Goal: Transaction & Acquisition: Purchase product/service

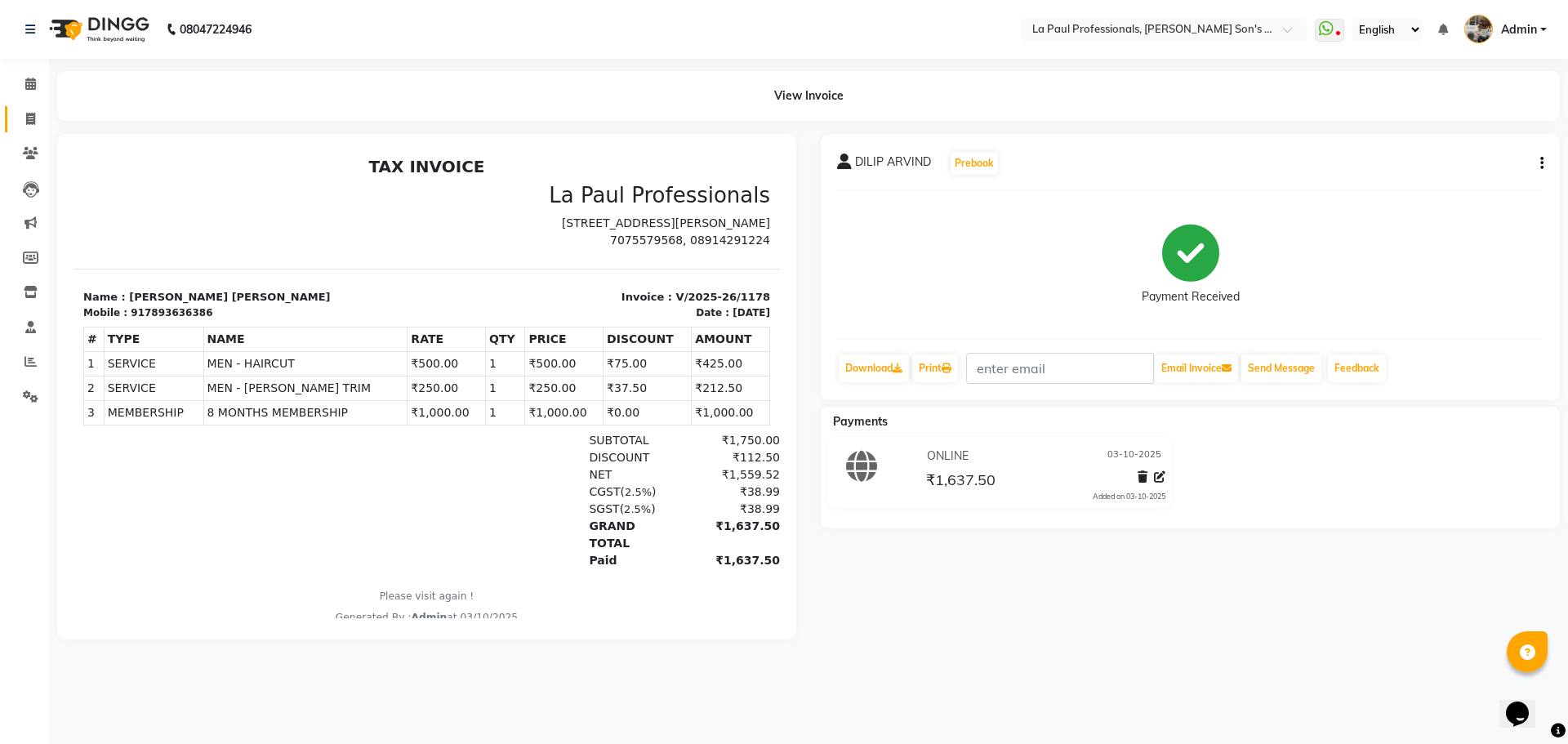
scroll to position [13, 0]
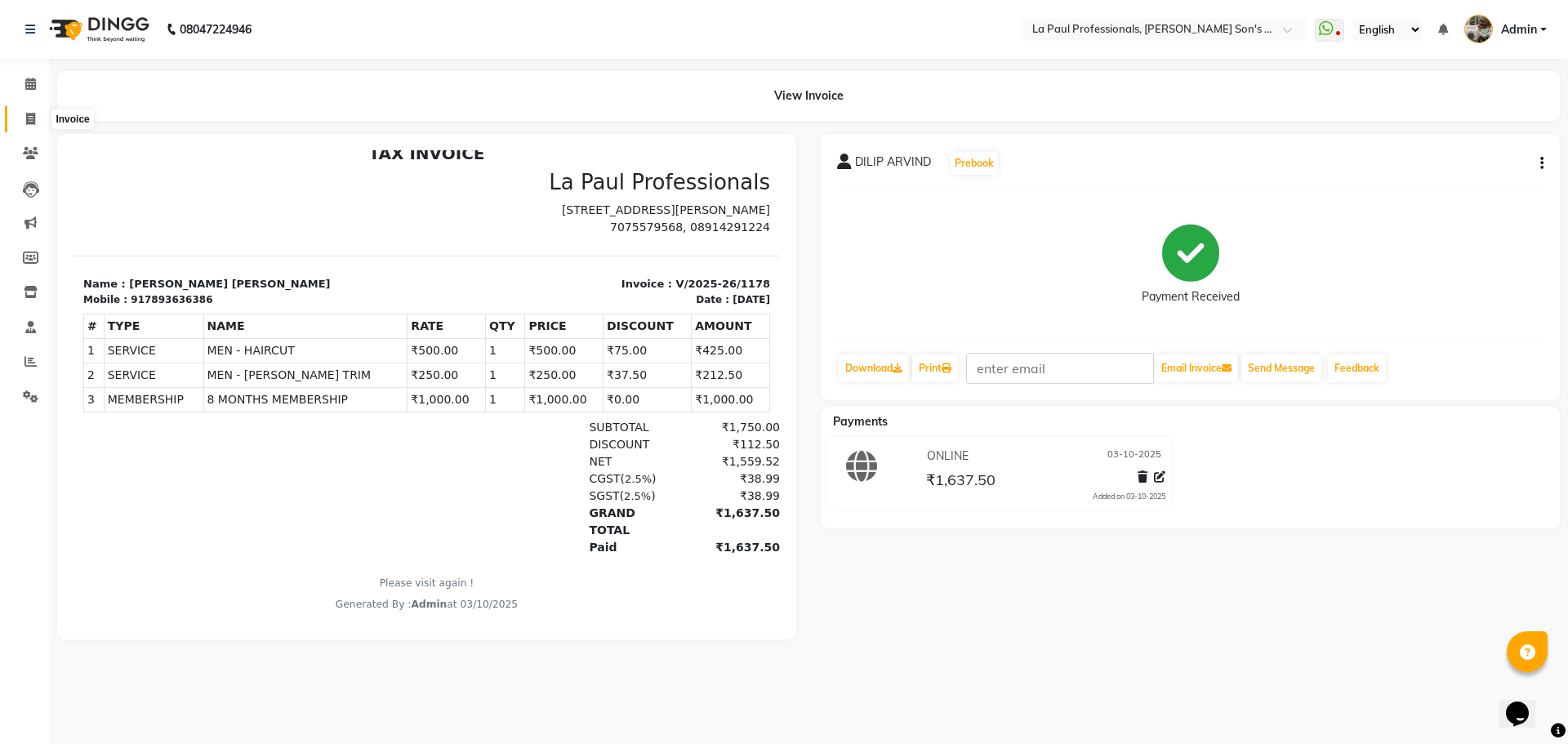
click at [27, 114] on icon at bounding box center [30, 119] width 9 height 13
select select "service"
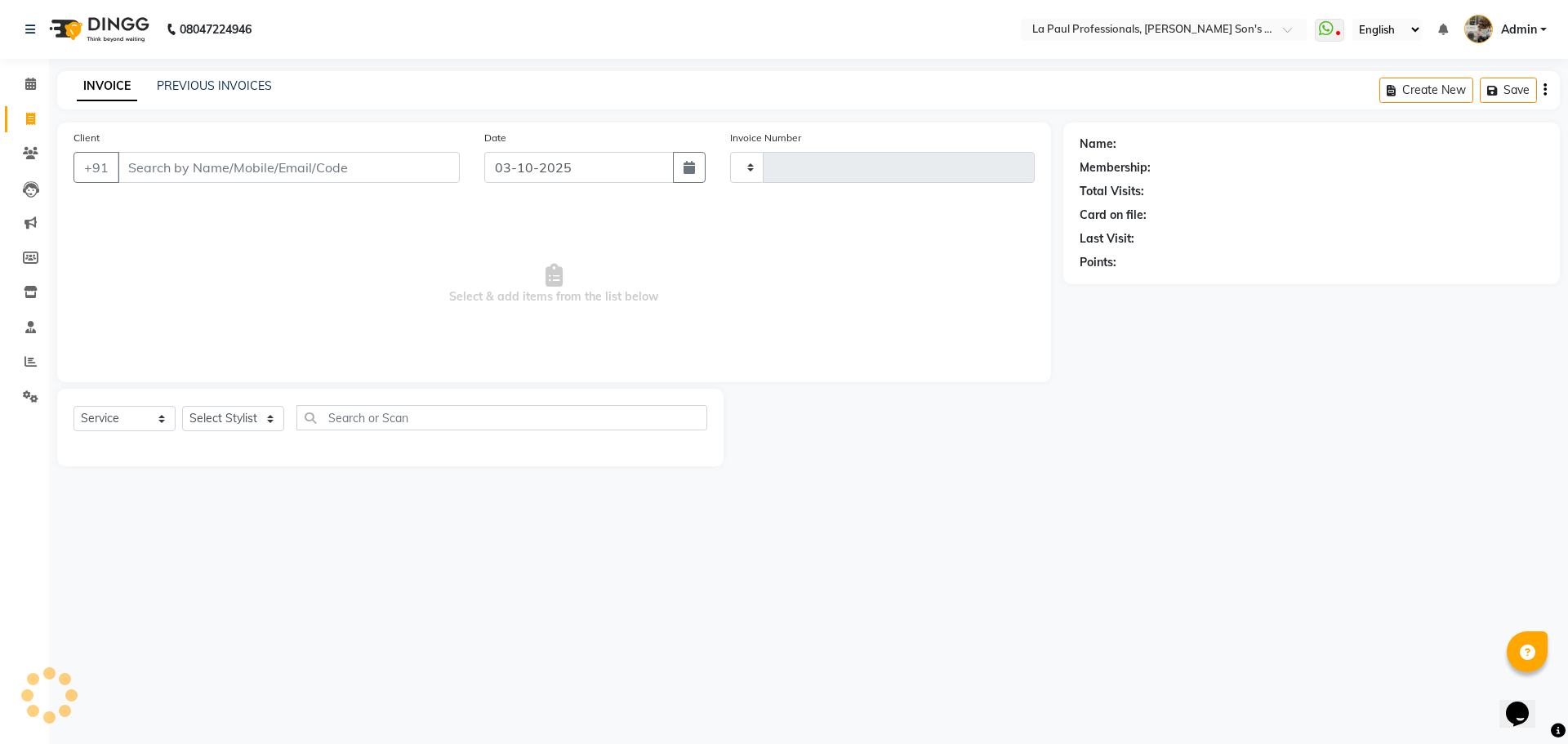
type input "1179"
select select "6271"
click at [217, 79] on link "PREVIOUS INVOICES" at bounding box center [214, 86] width 115 height 15
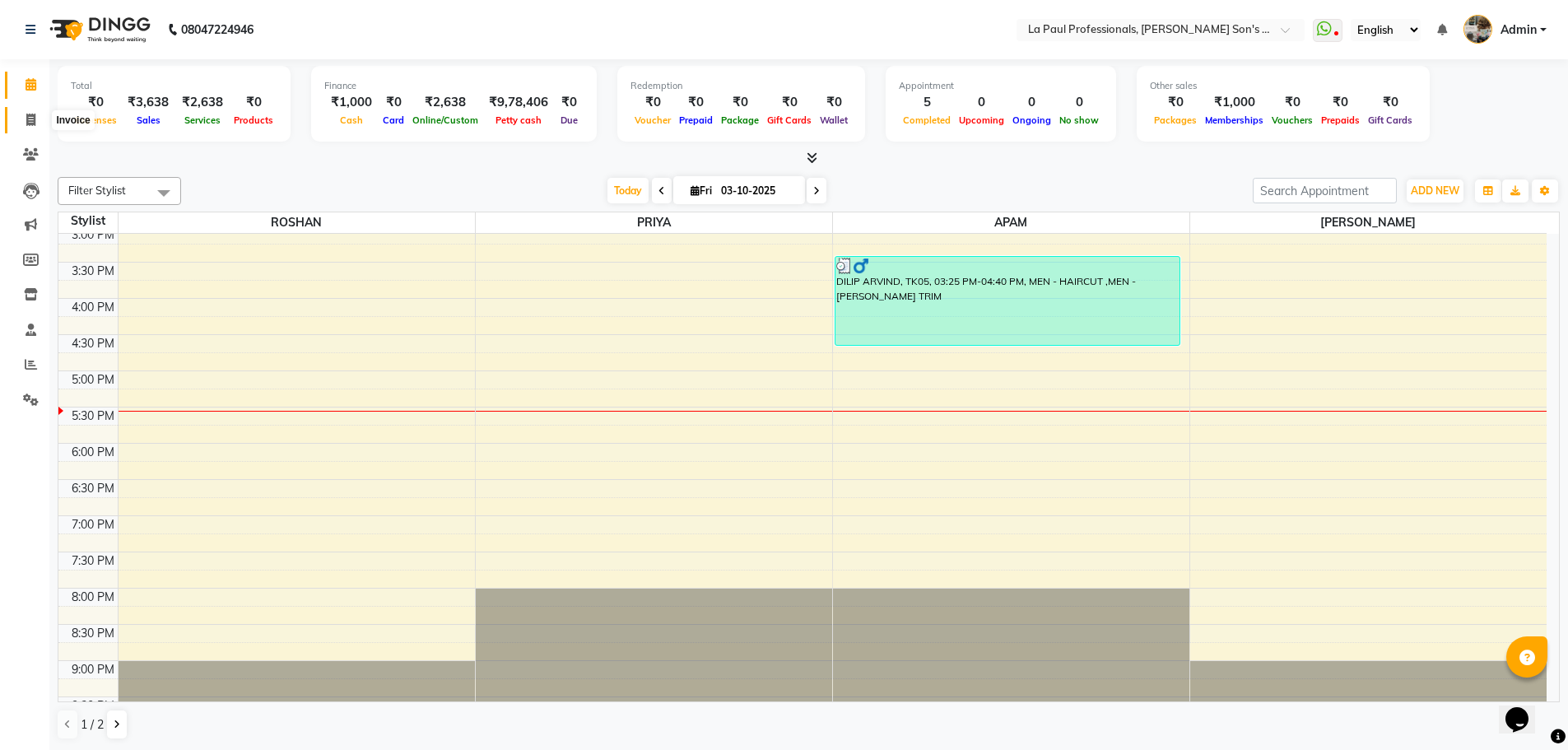
click at [27, 121] on icon at bounding box center [30, 120] width 9 height 13
select select "6271"
select select "service"
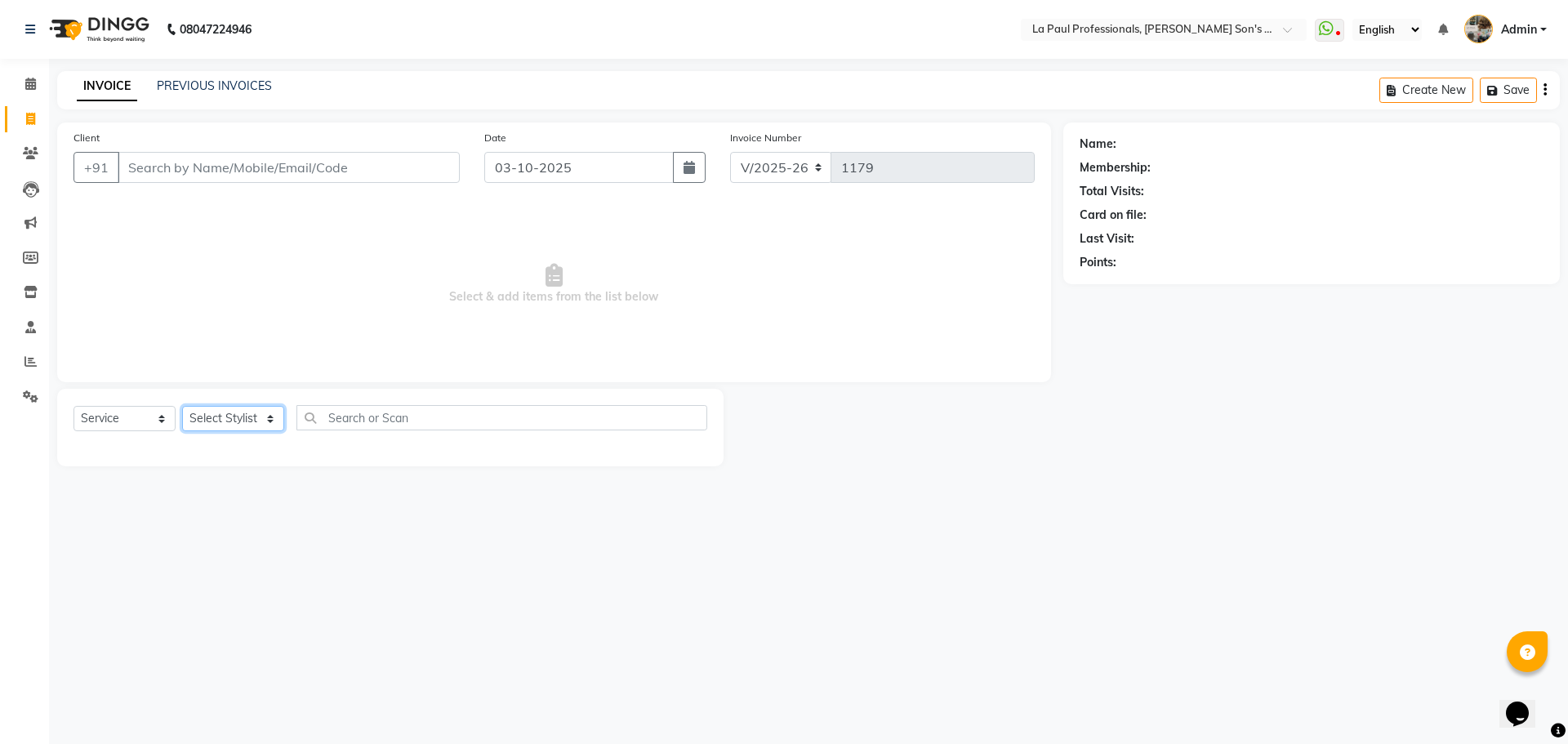
click at [218, 421] on select "Select Stylist APAM [PERSON_NAME] PRIYA [PERSON_NAME] SASA [PERSON_NAME]" at bounding box center [233, 418] width 102 height 25
select select "48213"
click at [182, 406] on select "Select Stylist APAM [PERSON_NAME] PRIYA [PERSON_NAME] SASA [PERSON_NAME]" at bounding box center [233, 418] width 102 height 25
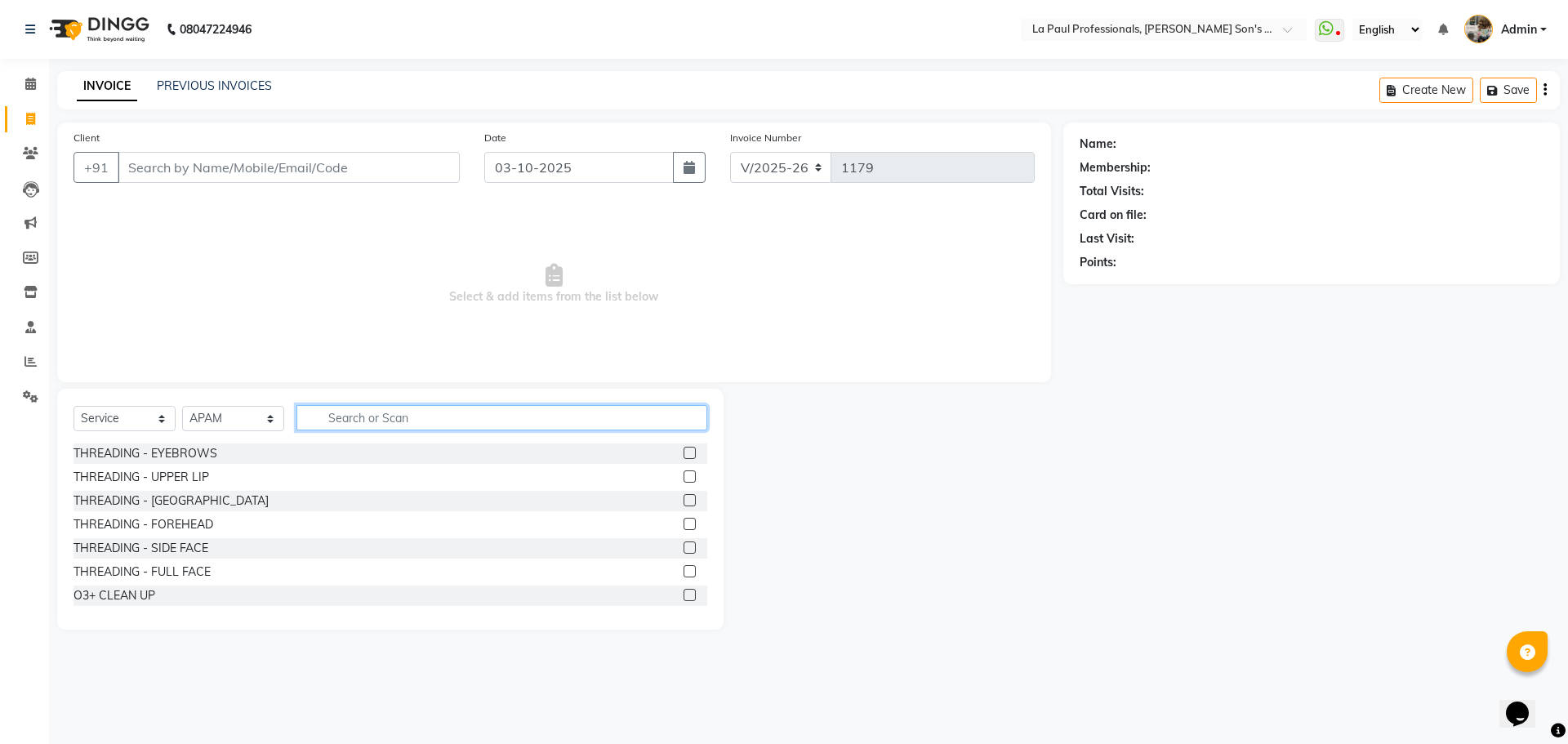
click at [432, 417] on input "text" at bounding box center [502, 417] width 410 height 25
type input "H"
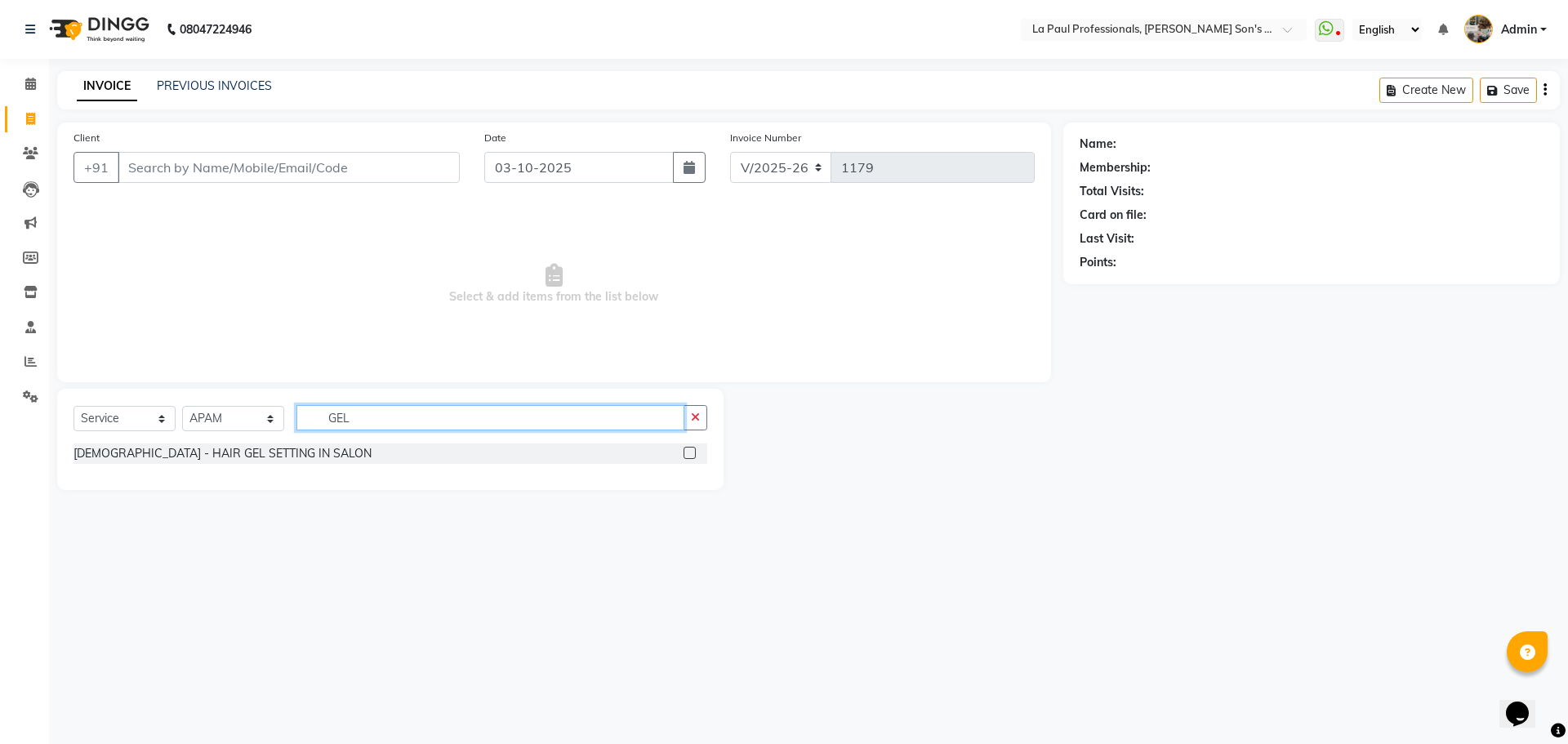
type input "GEL"
click at [691, 454] on label at bounding box center [689, 452] width 13 height 13
click at [691, 454] on input "checkbox" at bounding box center [689, 453] width 11 height 11
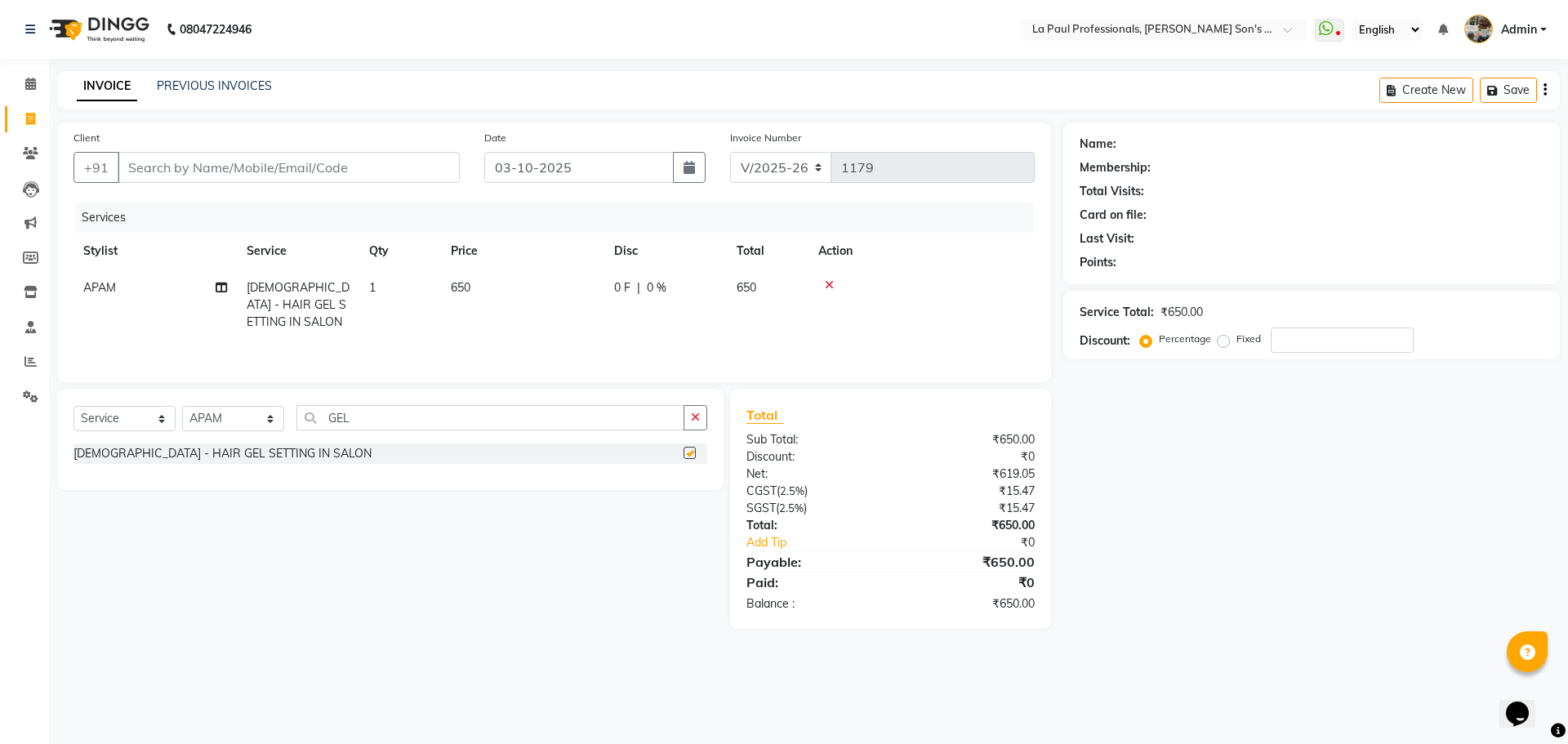
checkbox input "false"
click at [373, 421] on input "GEL" at bounding box center [490, 417] width 388 height 25
type input "G"
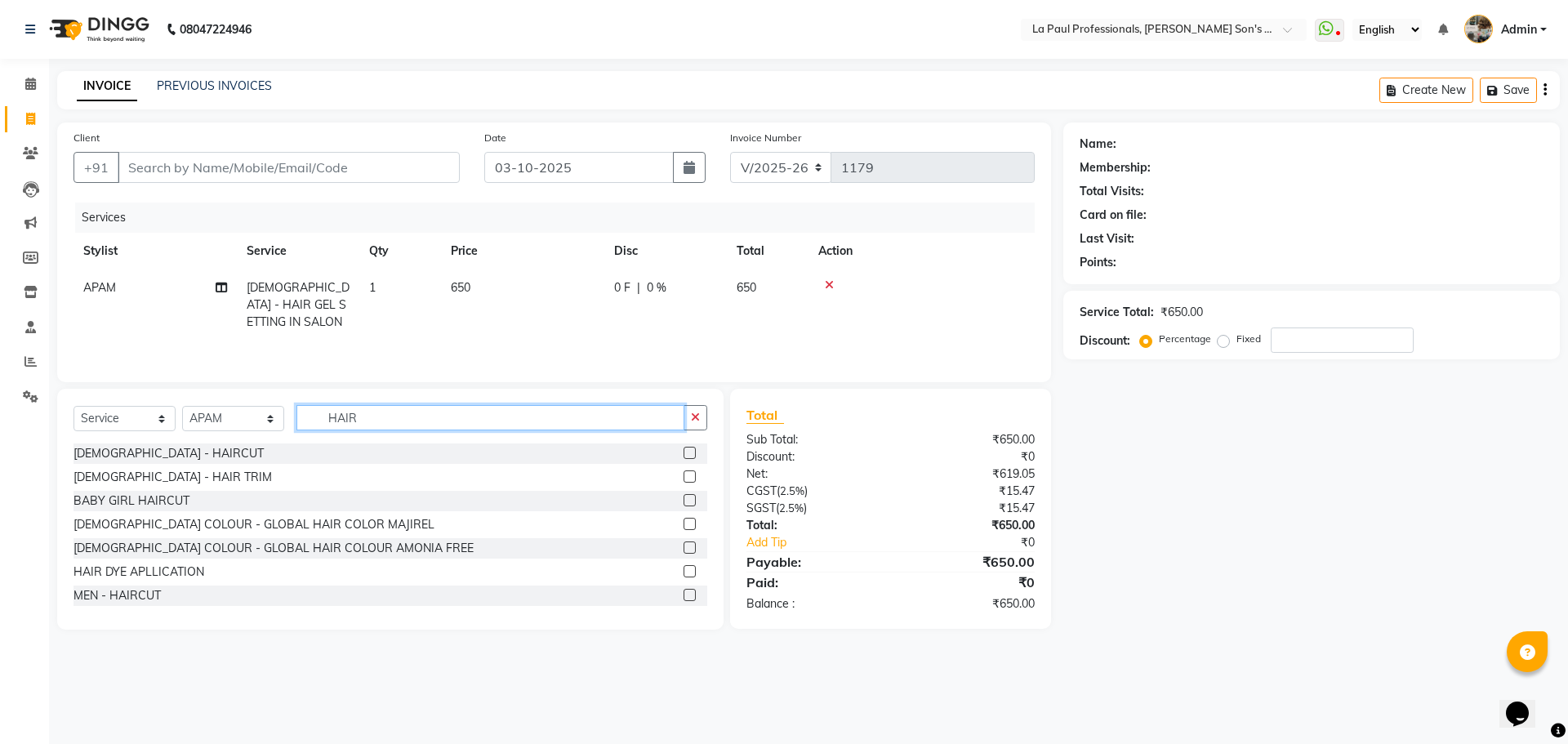
click at [436, 418] on input "HAIR" at bounding box center [490, 417] width 388 height 25
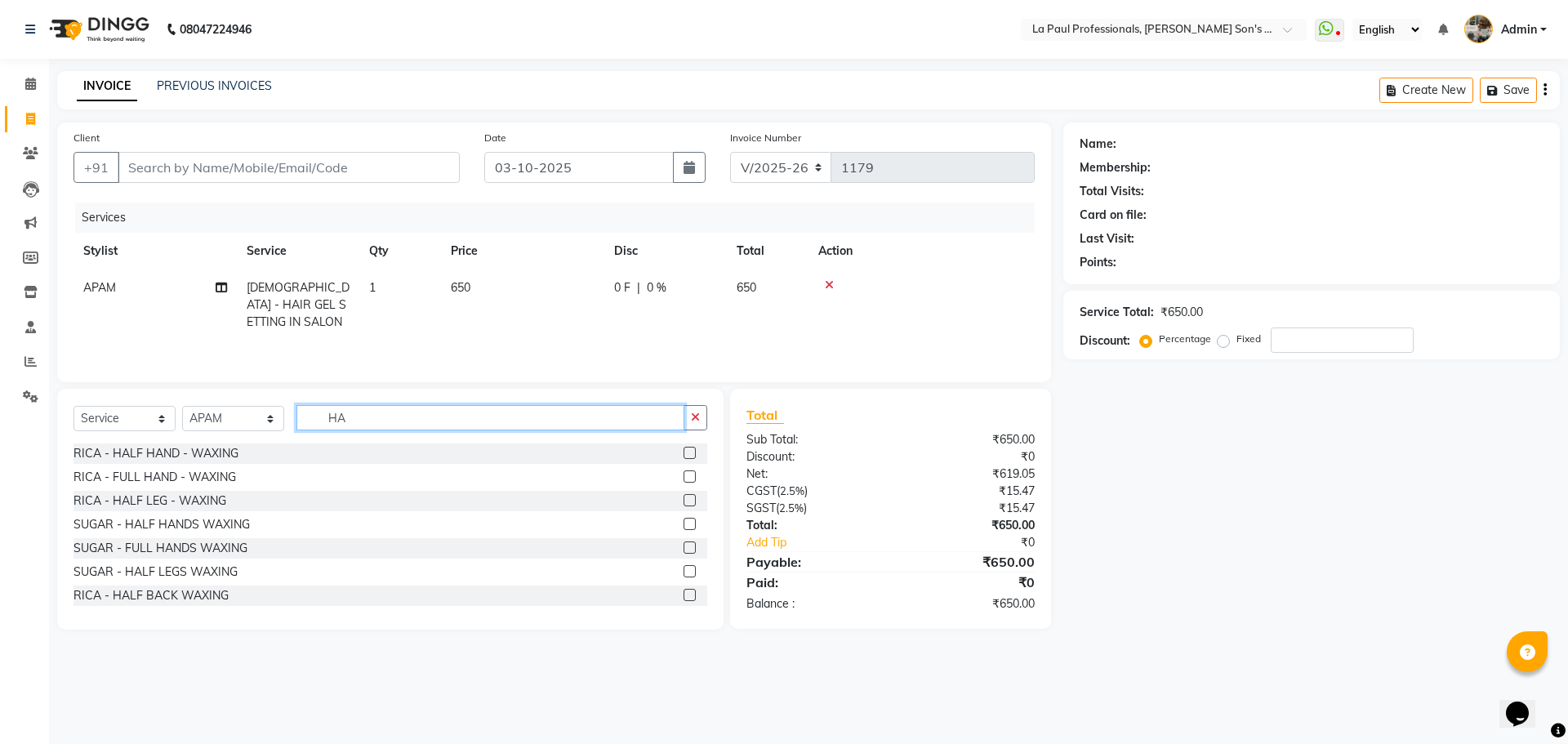
type input "H"
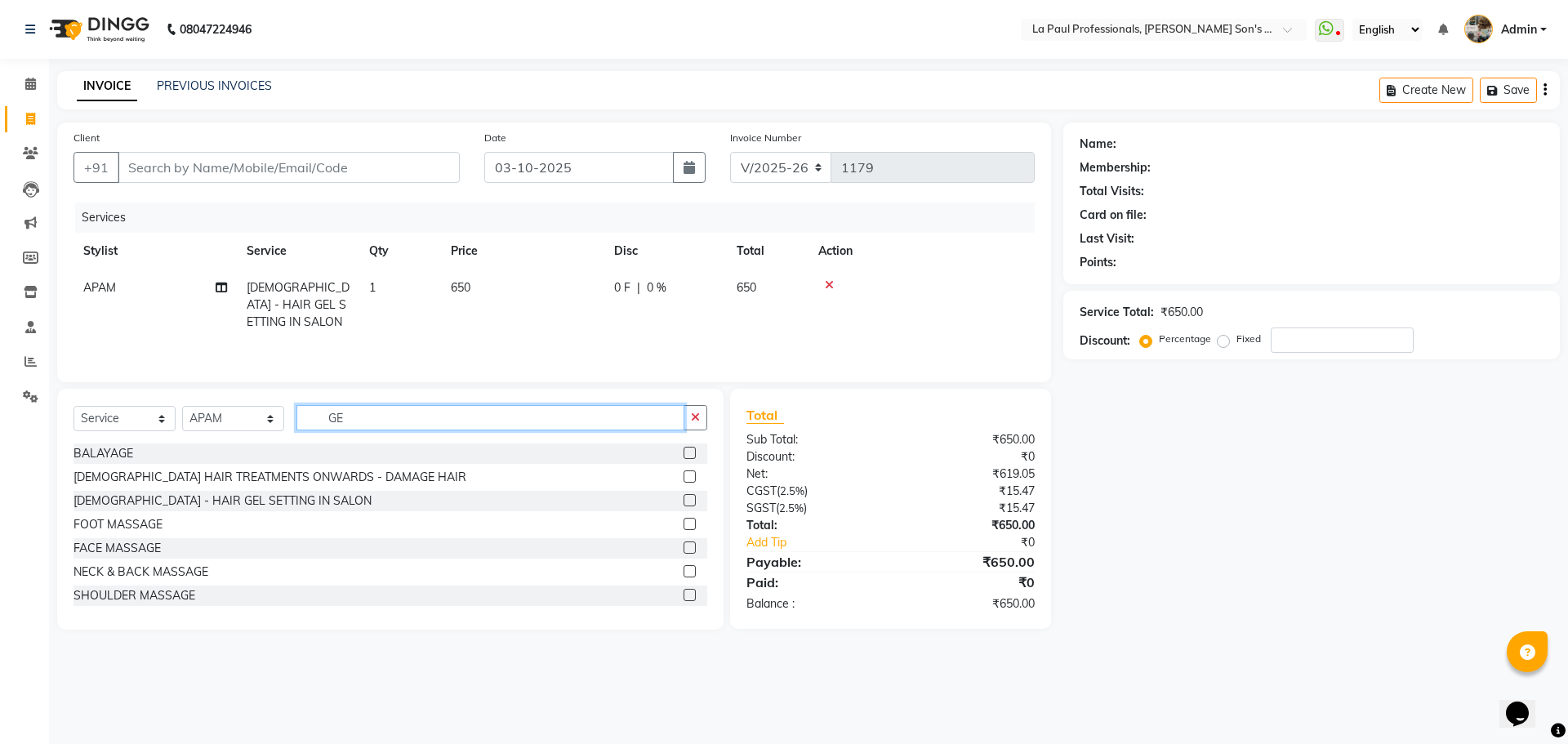
type input "G"
type input "I"
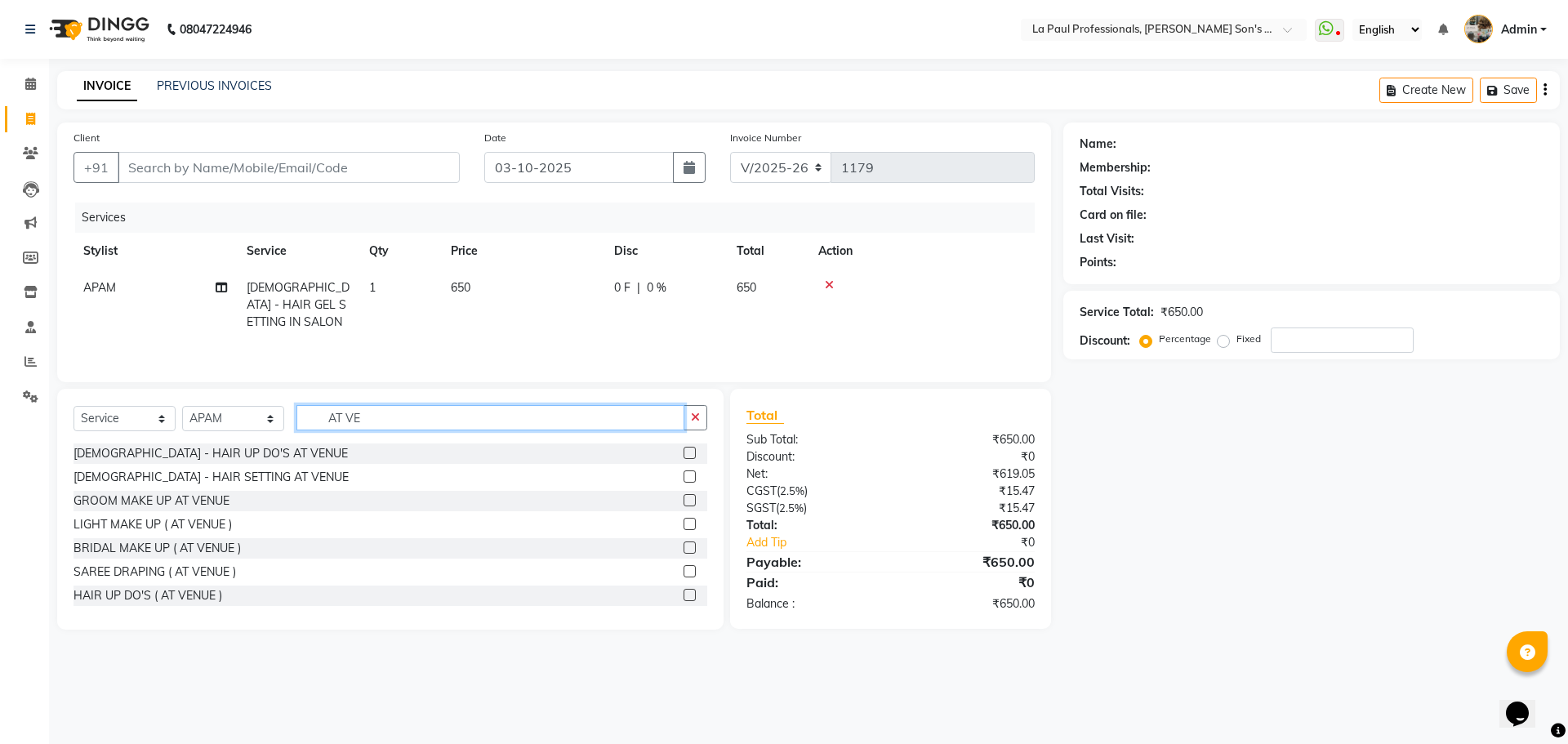
type input "AT VE"
click at [683, 475] on label at bounding box center [689, 476] width 13 height 13
click at [683, 475] on input "checkbox" at bounding box center [689, 477] width 11 height 11
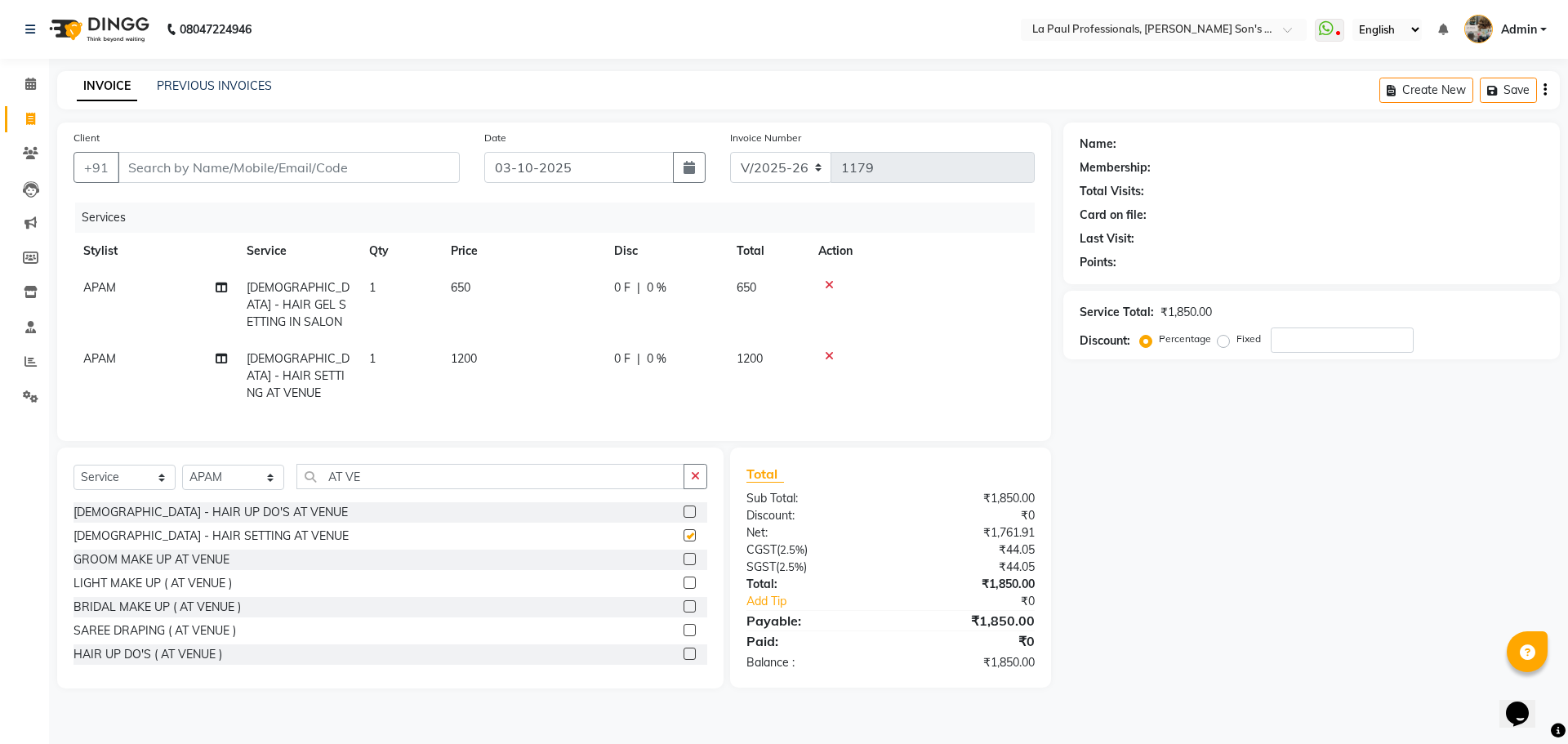
checkbox input "false"
click at [828, 282] on icon at bounding box center [829, 285] width 9 height 12
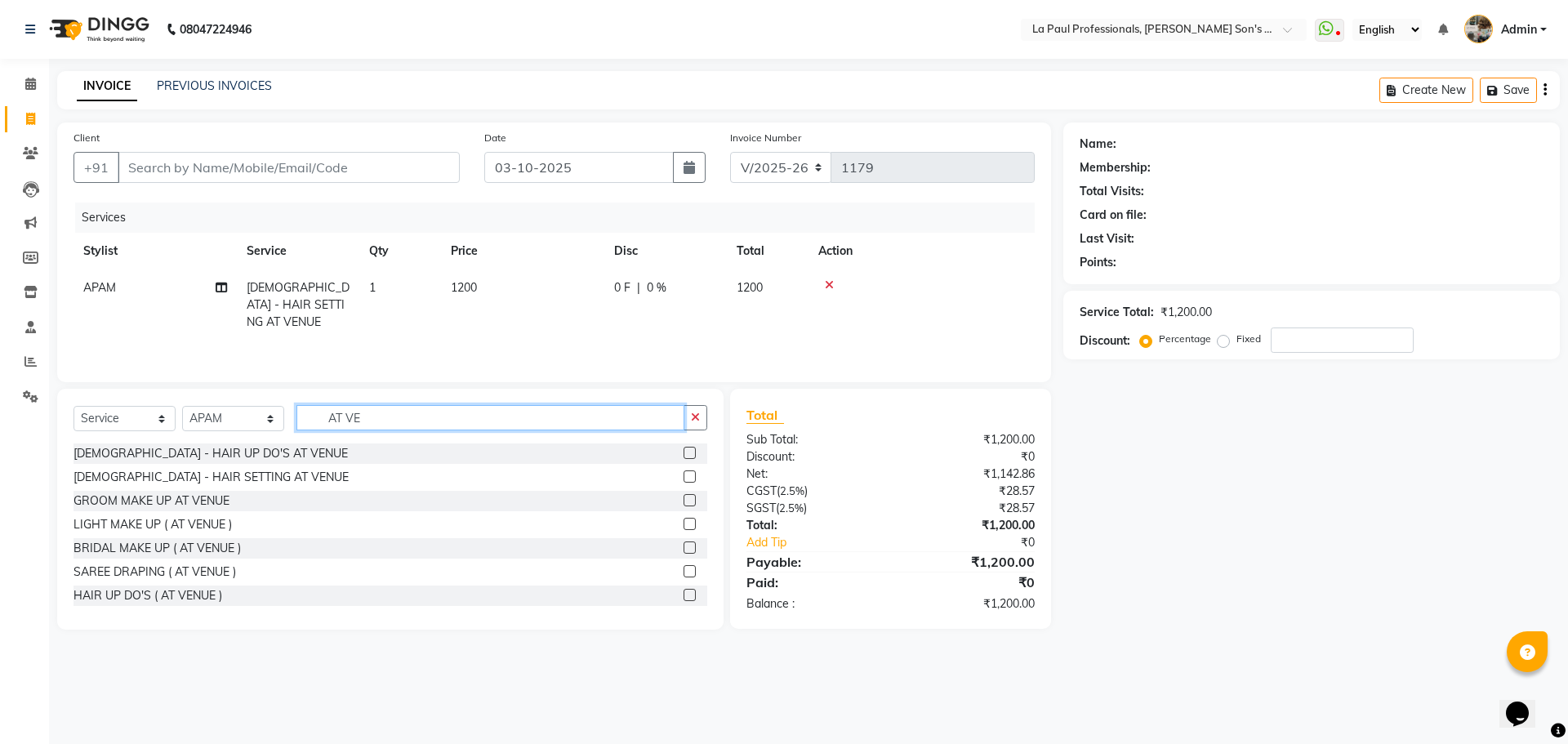
click at [441, 410] on input "AT VE" at bounding box center [490, 417] width 388 height 25
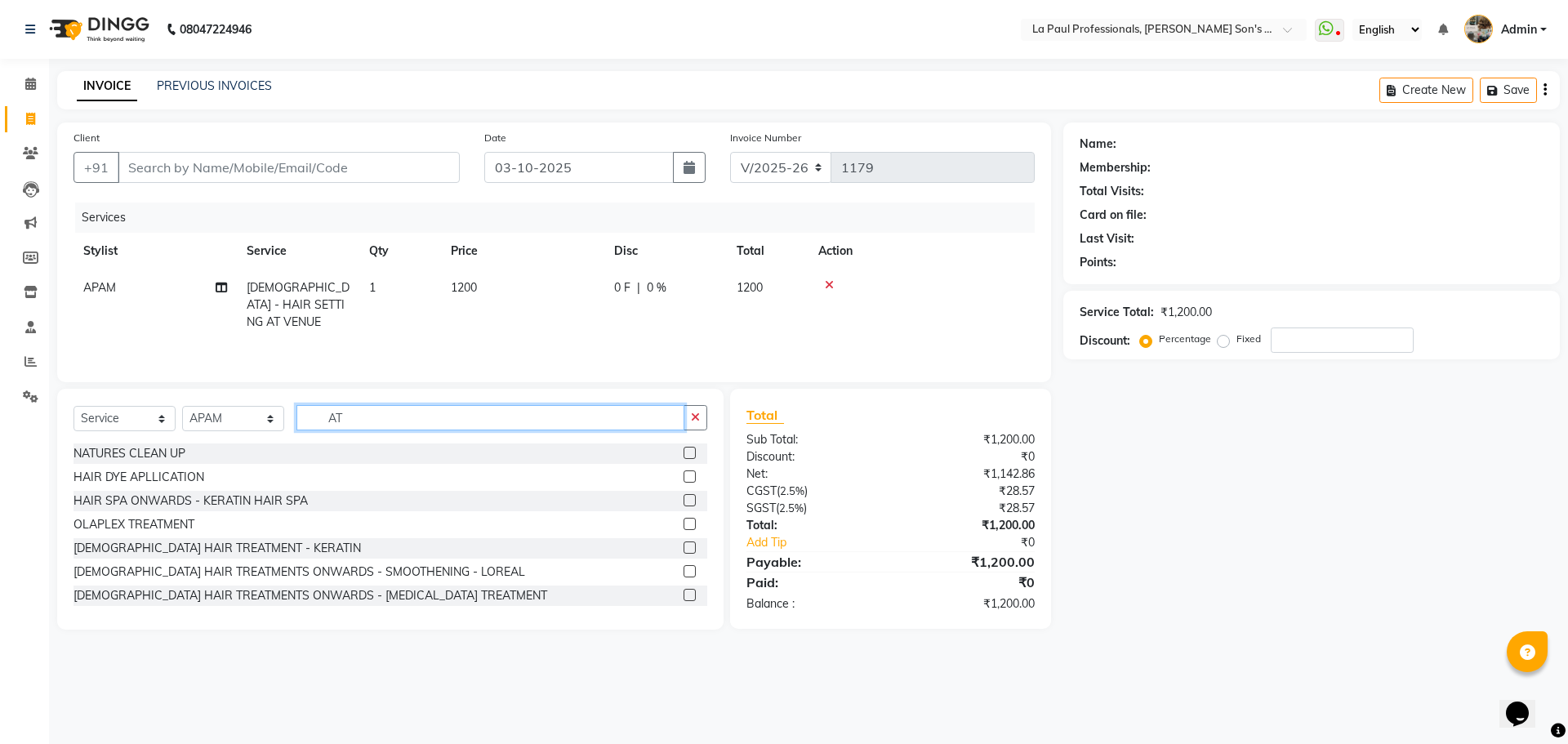
type input "A"
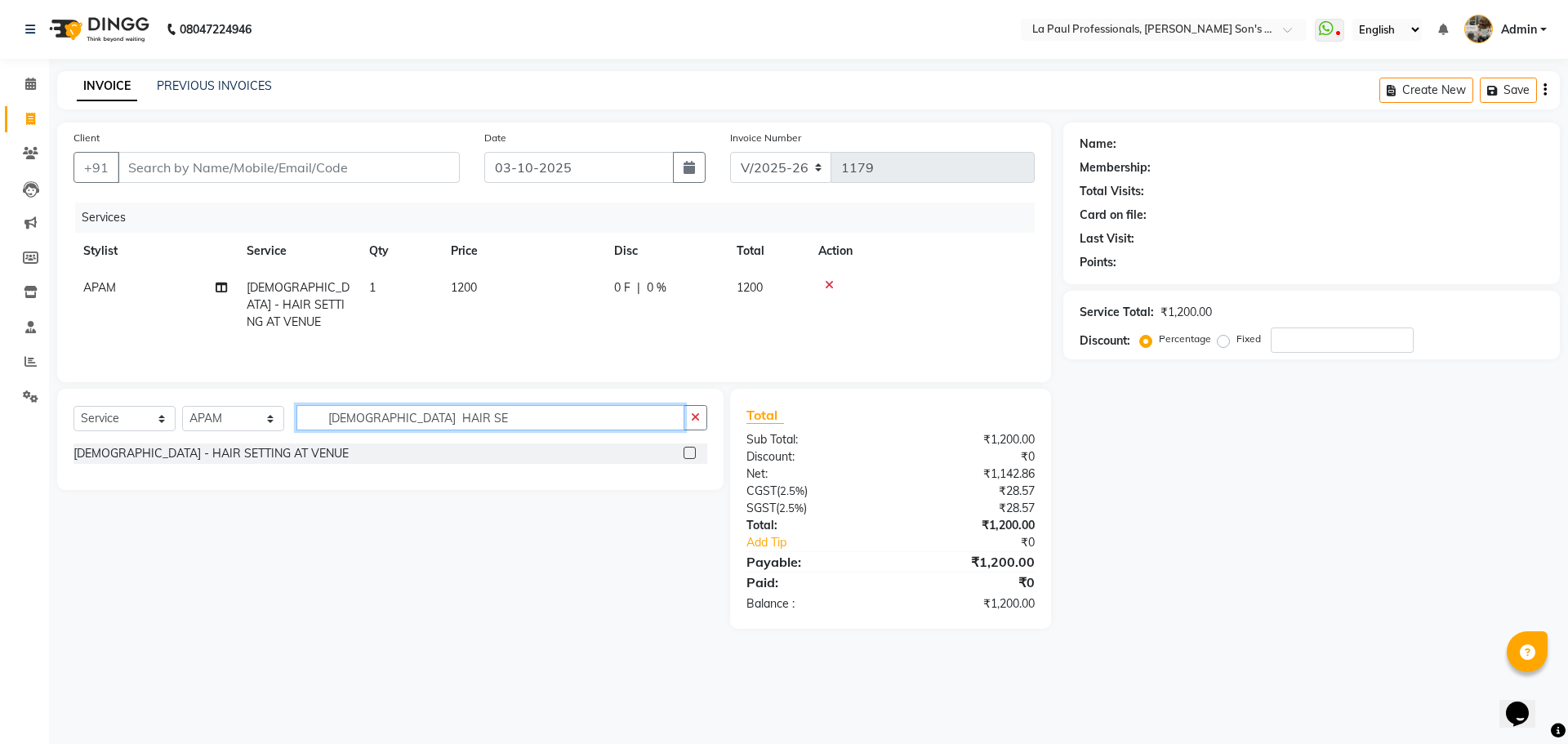
type input "MALE HAIR SE"
click at [692, 456] on label at bounding box center [689, 452] width 13 height 13
click at [692, 456] on input "checkbox" at bounding box center [689, 453] width 11 height 11
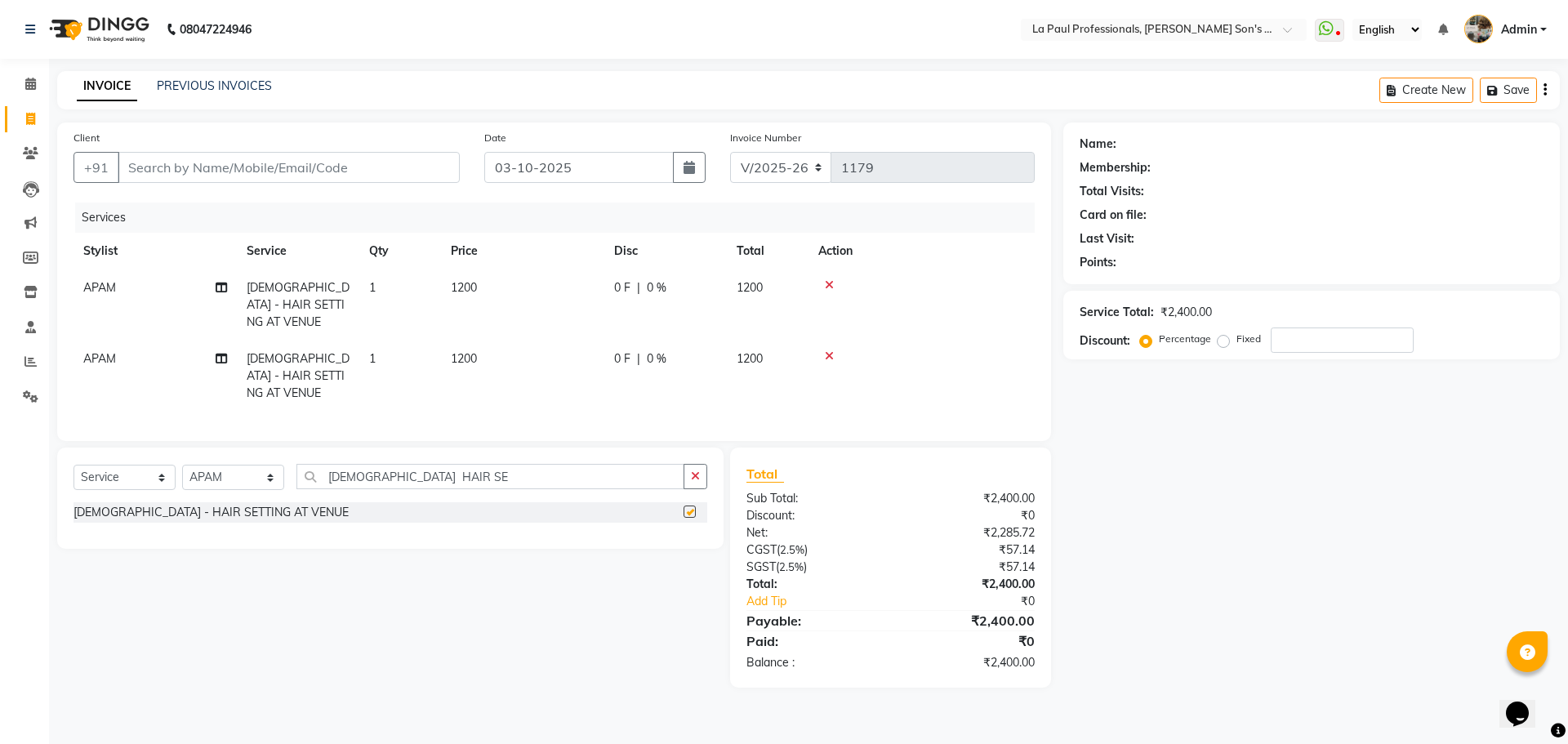
checkbox input "false"
click at [480, 464] on input "MALE HAIR SE" at bounding box center [490, 477] width 388 height 25
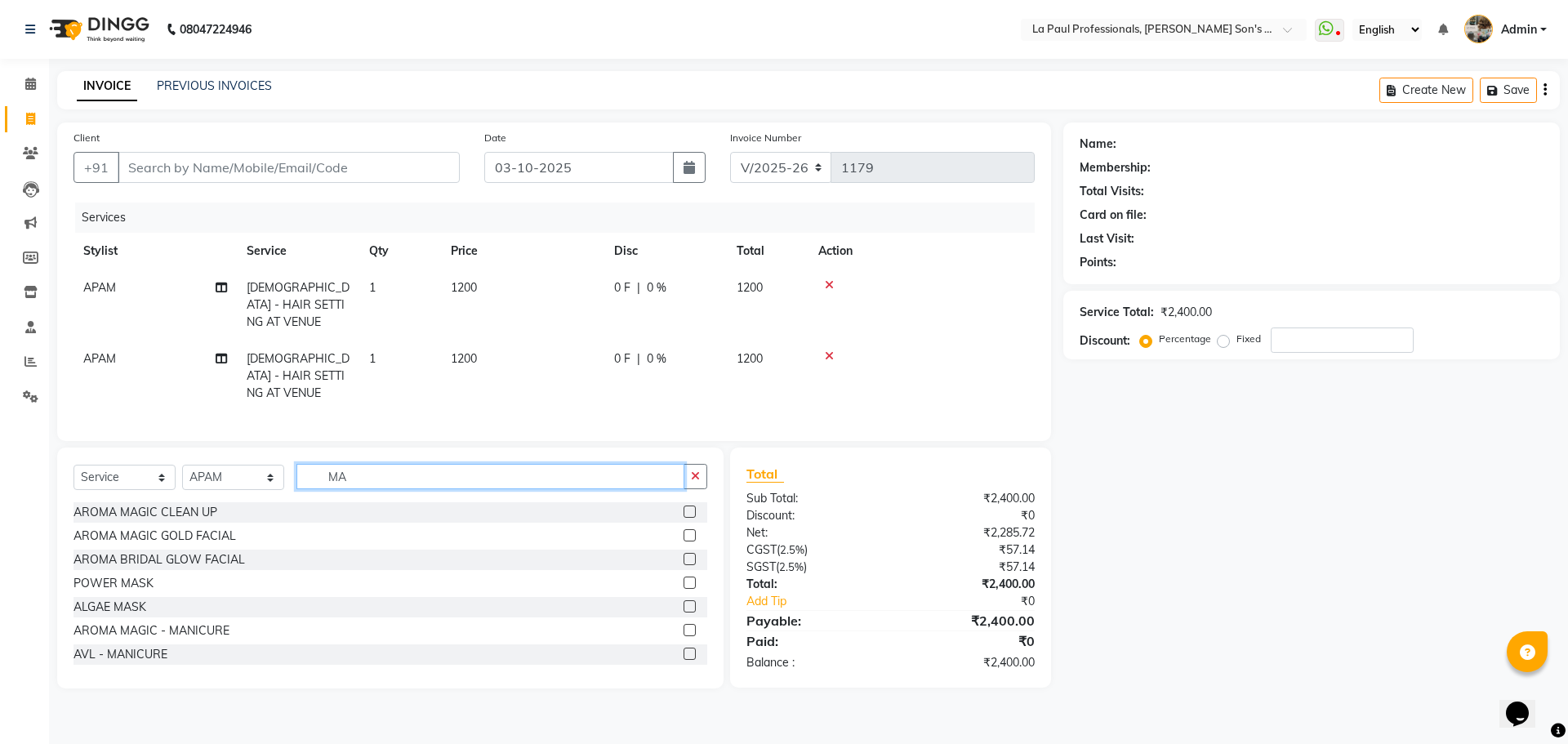
type input "M"
type input "MAK"
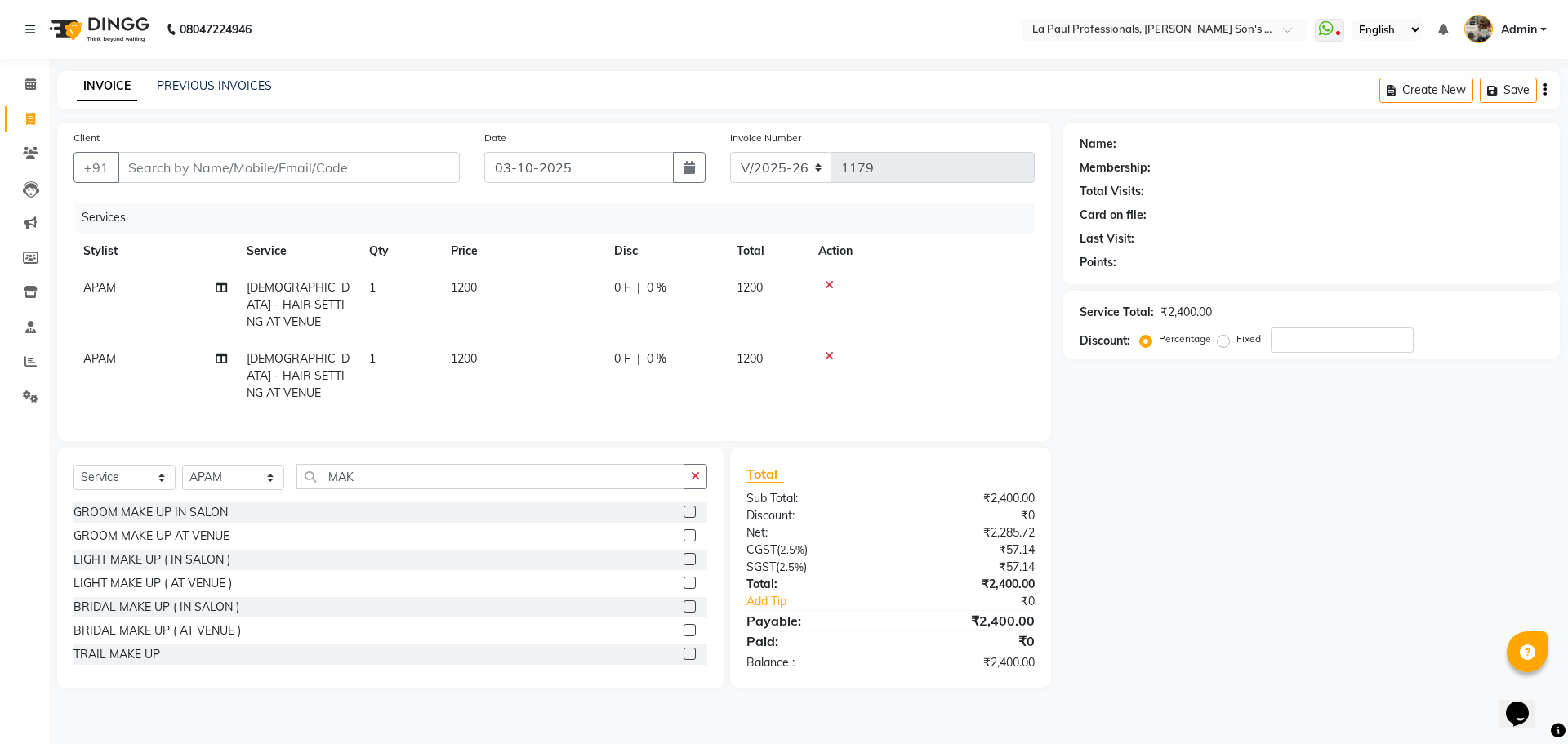
click at [683, 530] on label at bounding box center [689, 535] width 13 height 13
click at [683, 531] on input "checkbox" at bounding box center [689, 536] width 11 height 11
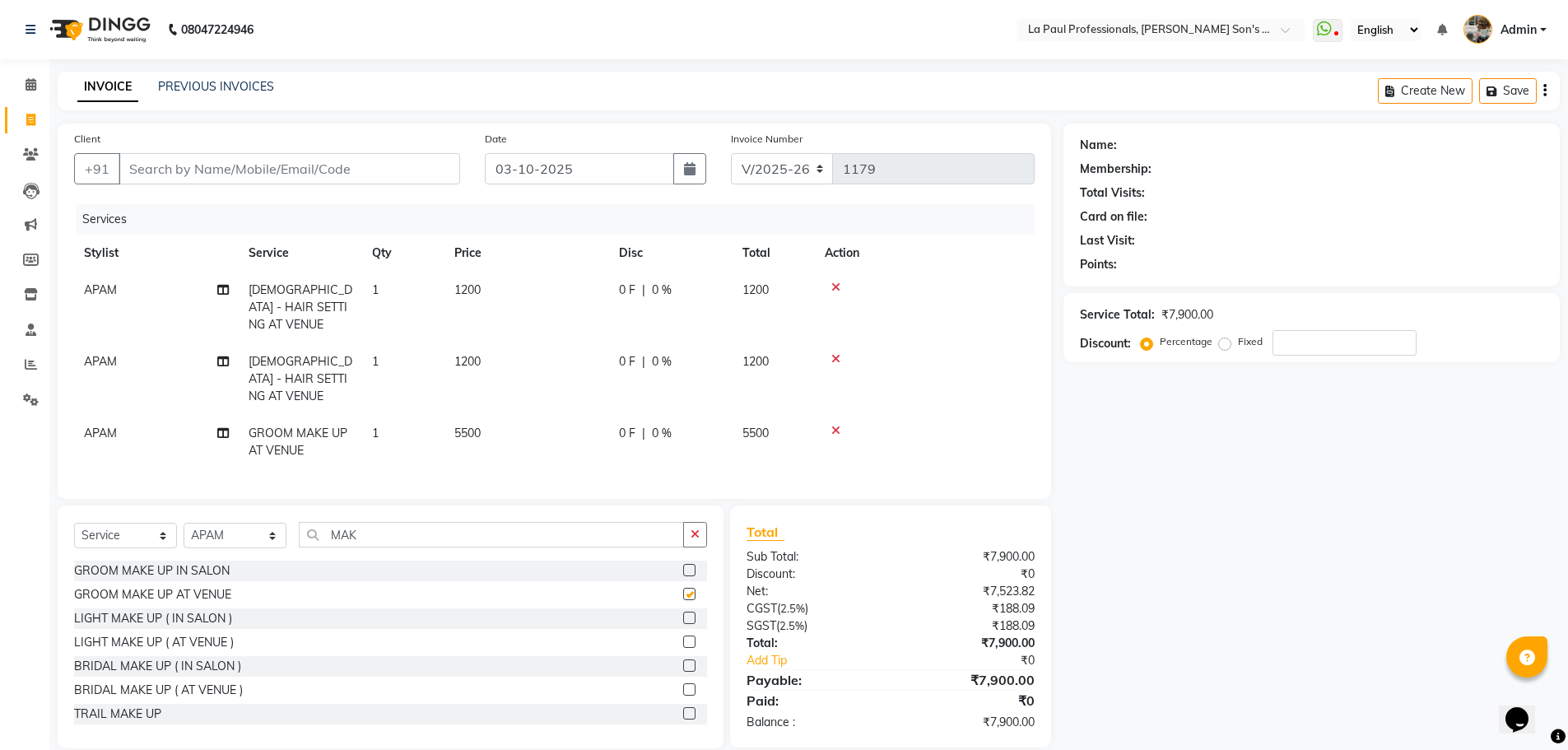
checkbox input "false"
click at [683, 611] on label at bounding box center [689, 617] width 13 height 13
click at [683, 613] on input "checkbox" at bounding box center [688, 618] width 11 height 11
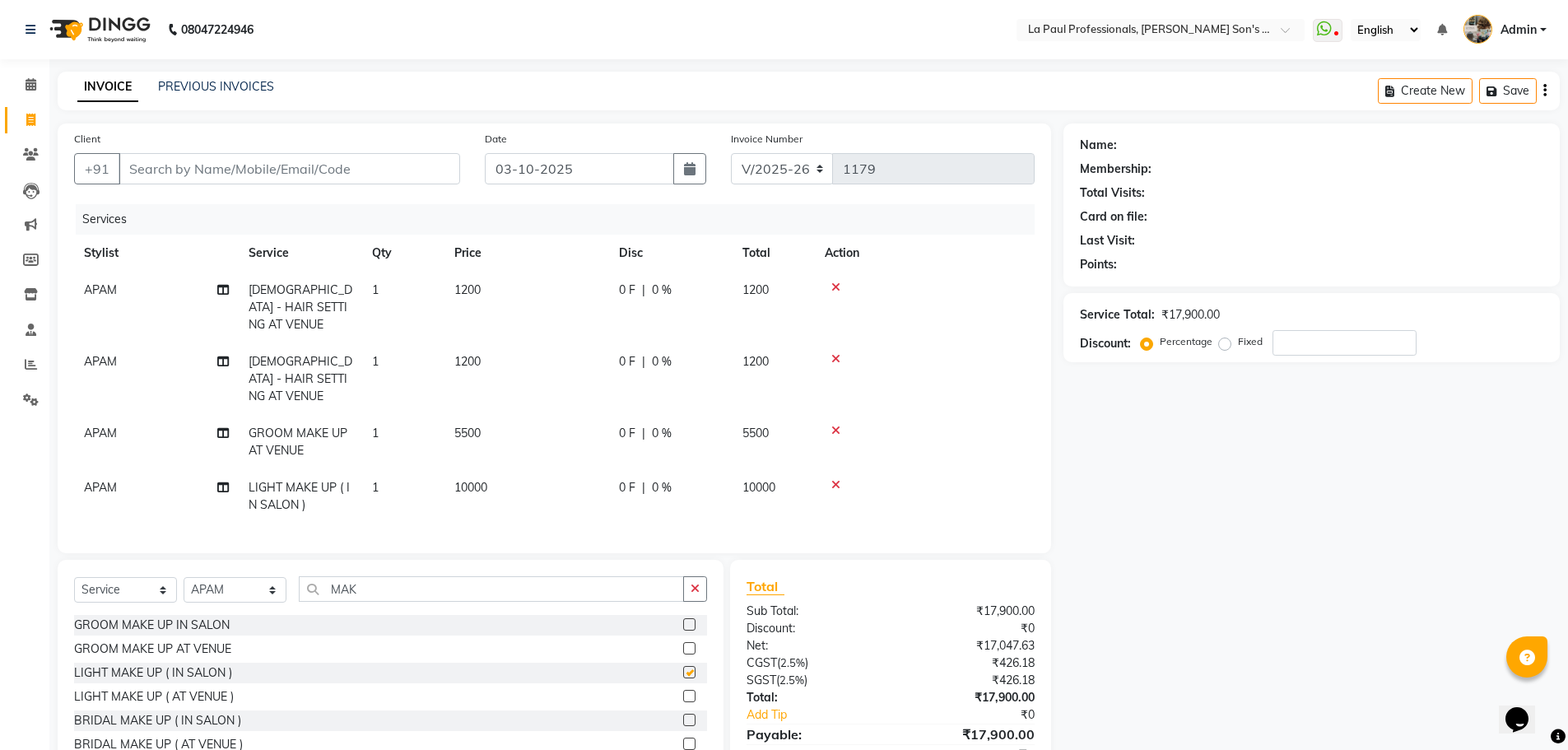
checkbox input "false"
click at [193, 640] on div "GROOM MAKE UP AT VENUE" at bounding box center [153, 649] width 157 height 17
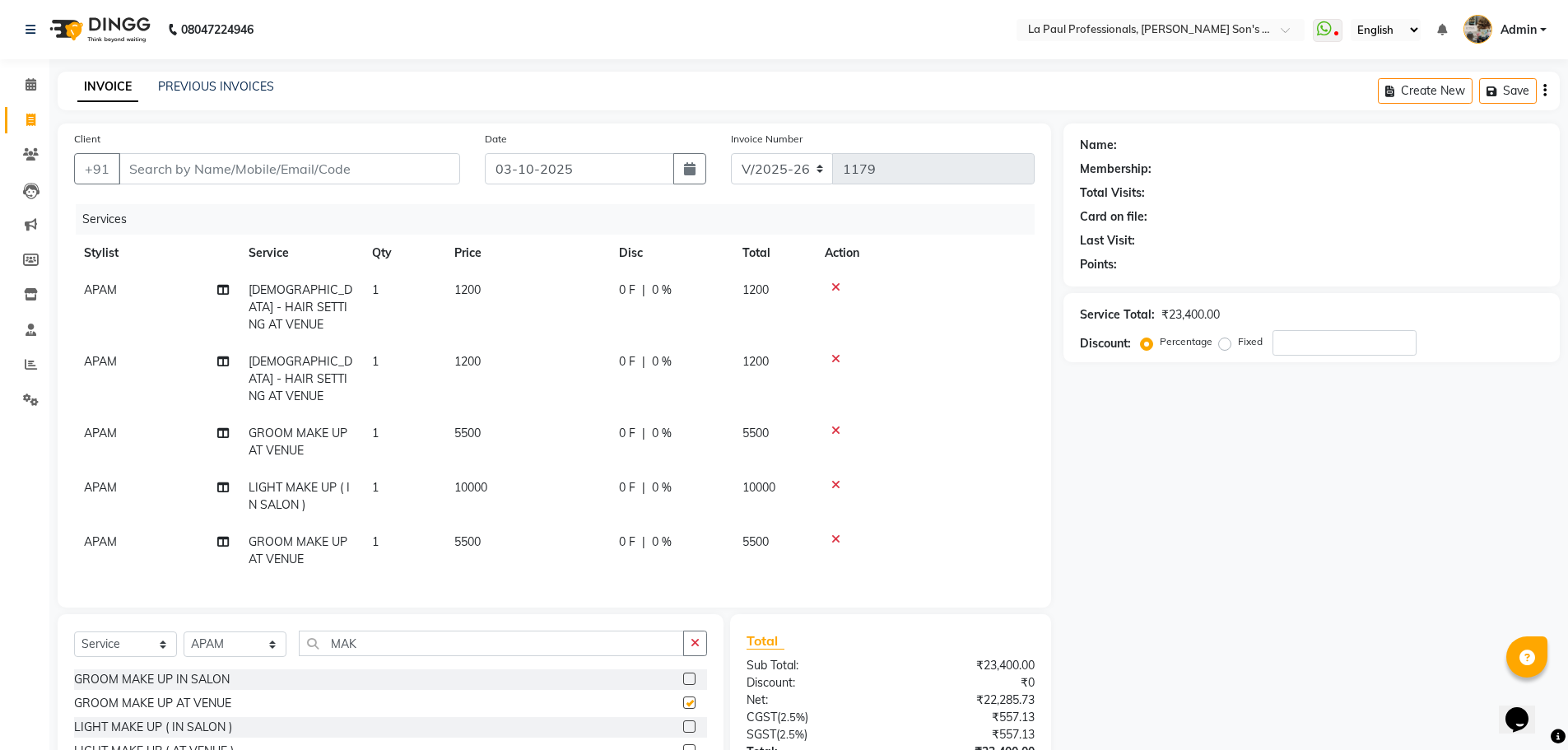
checkbox input "false"
click at [839, 479] on icon at bounding box center [836, 485] width 9 height 12
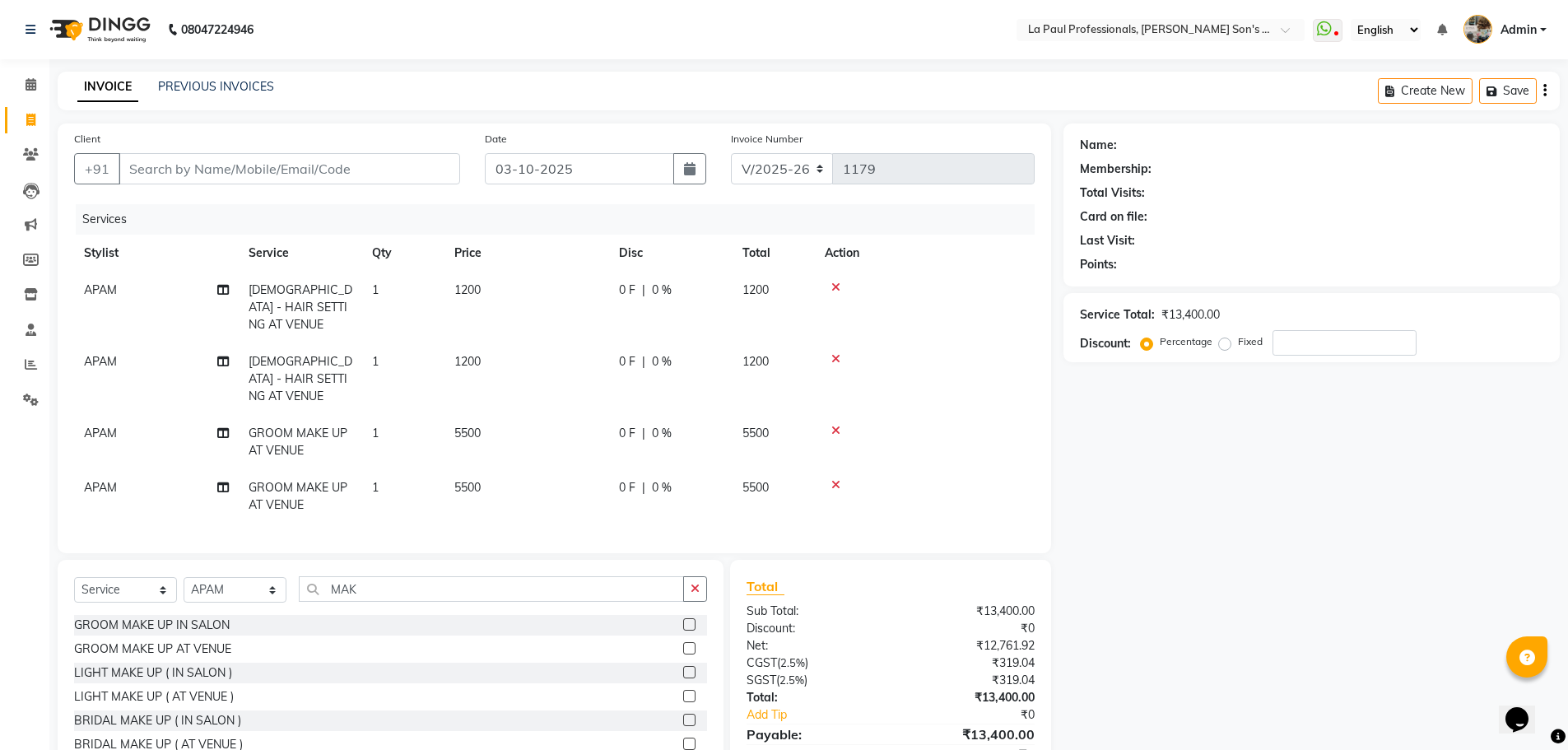
click at [665, 479] on span "0 %" at bounding box center [661, 487] width 19 height 17
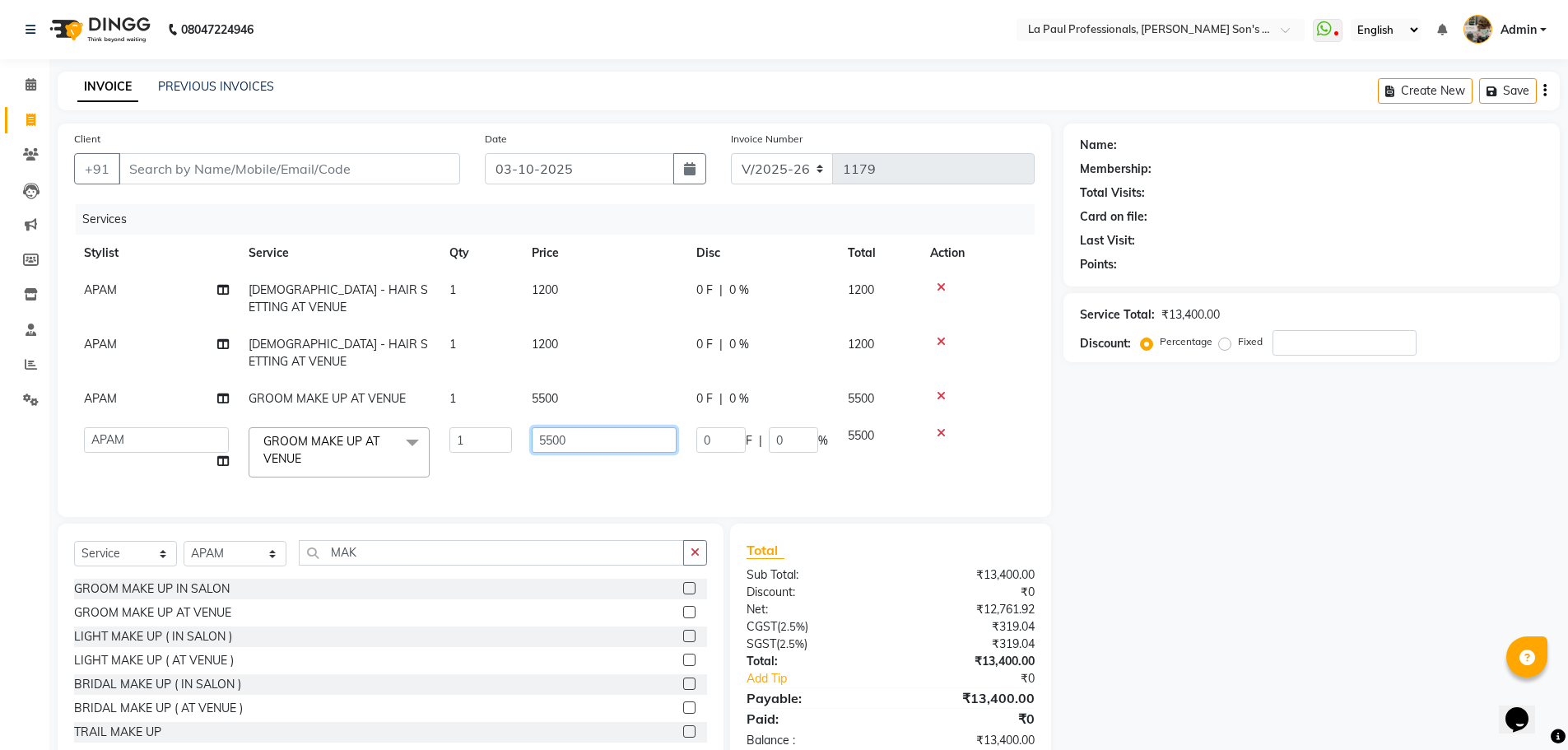
click at [572, 427] on input "5500" at bounding box center [605, 440] width 145 height 25
type input "5"
click at [556, 318] on tbody "APAM MALE - HAIR SETTING AT VENUE 1 1200 0 F | 0 % 1200 APAM MALE - HAIR SETTIN…" at bounding box center [555, 379] width 961 height 215
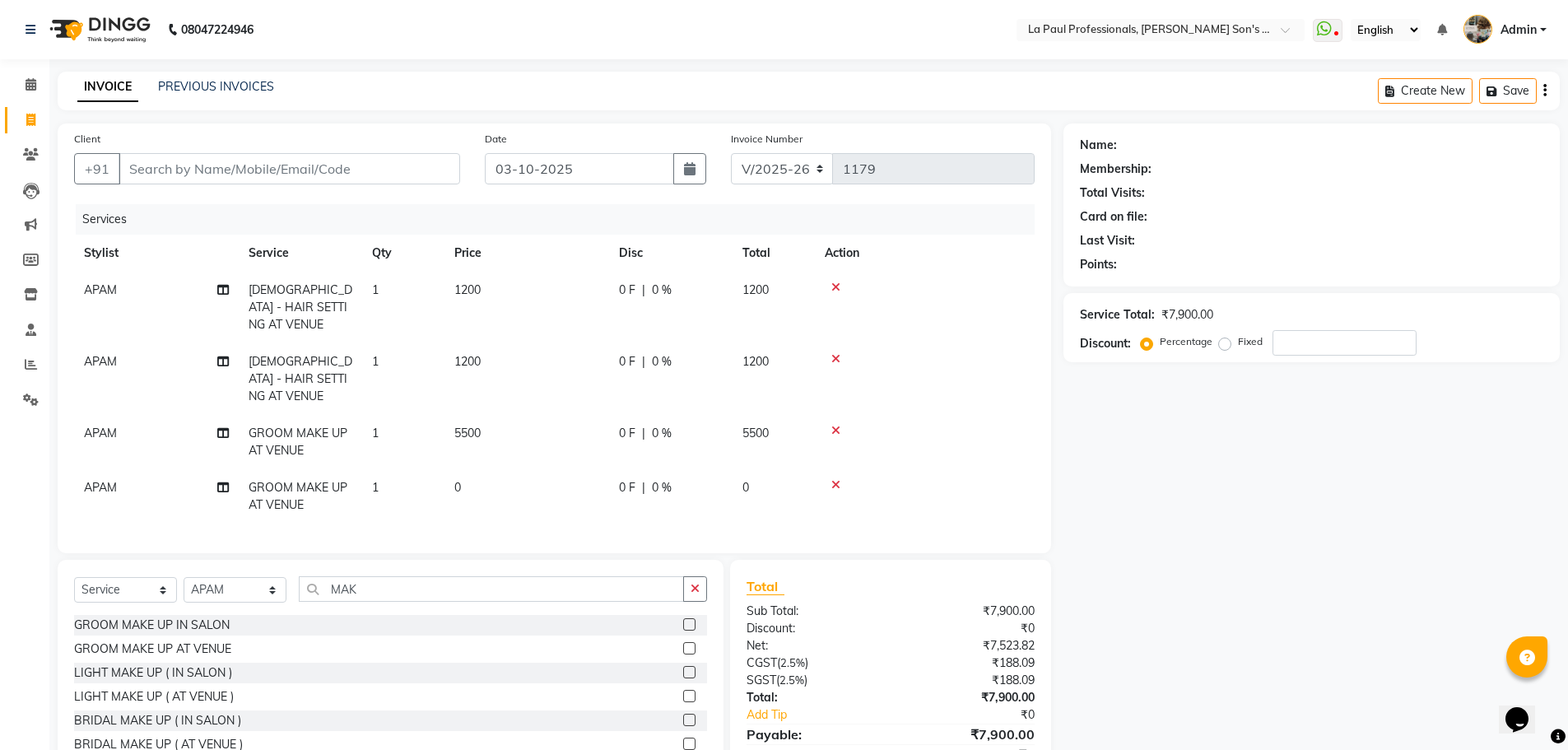
click at [484, 343] on td "1200" at bounding box center [526, 378] width 165 height 72
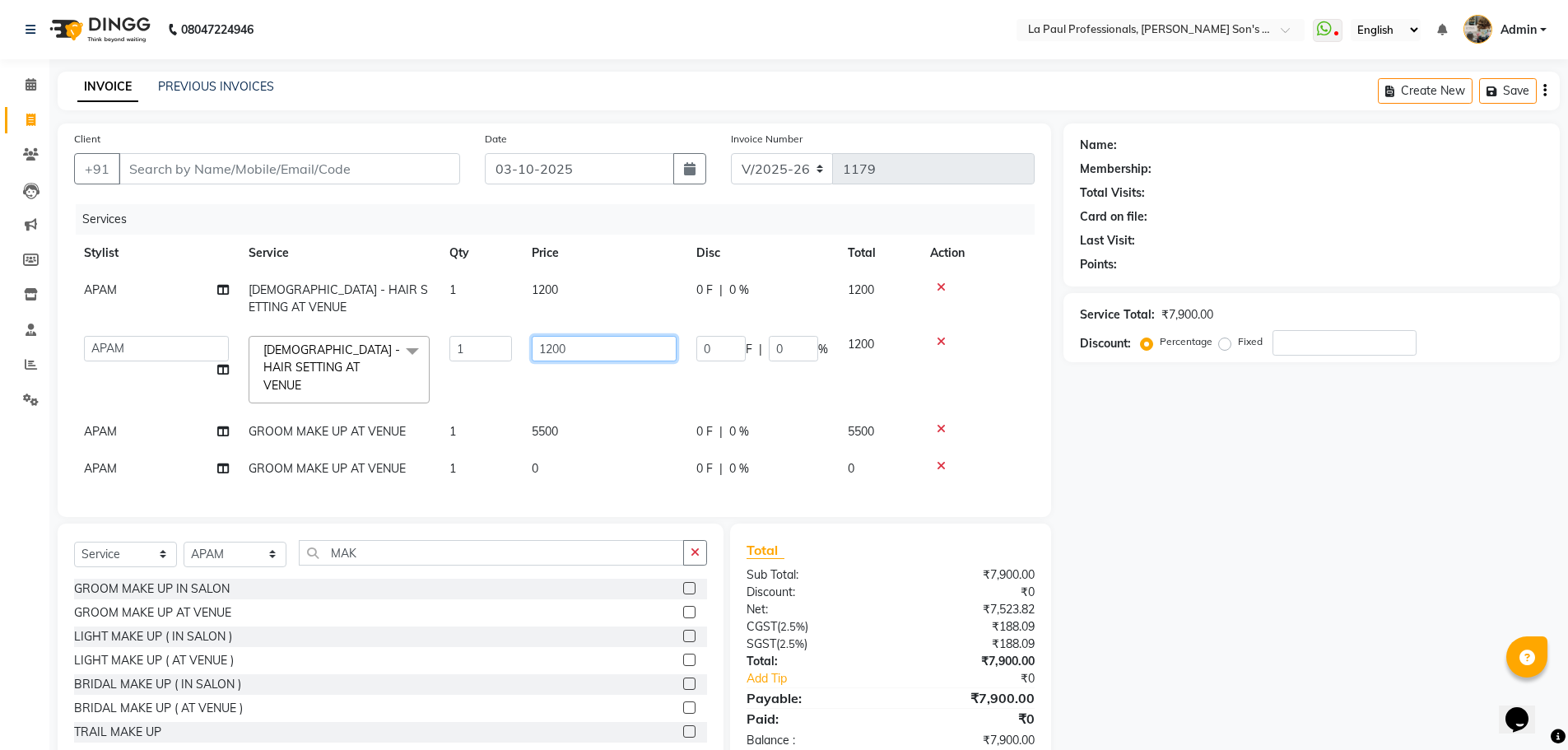
click at [599, 336] on input "1200" at bounding box center [605, 349] width 145 height 25
type input "1"
type input "600"
click at [873, 321] on tbody "APAM MALE - HAIR SETTING AT VENUE 1 1200 0 F | 0 % 1200 APAM IVA GAGAN PRIYA RO…" at bounding box center [555, 379] width 961 height 215
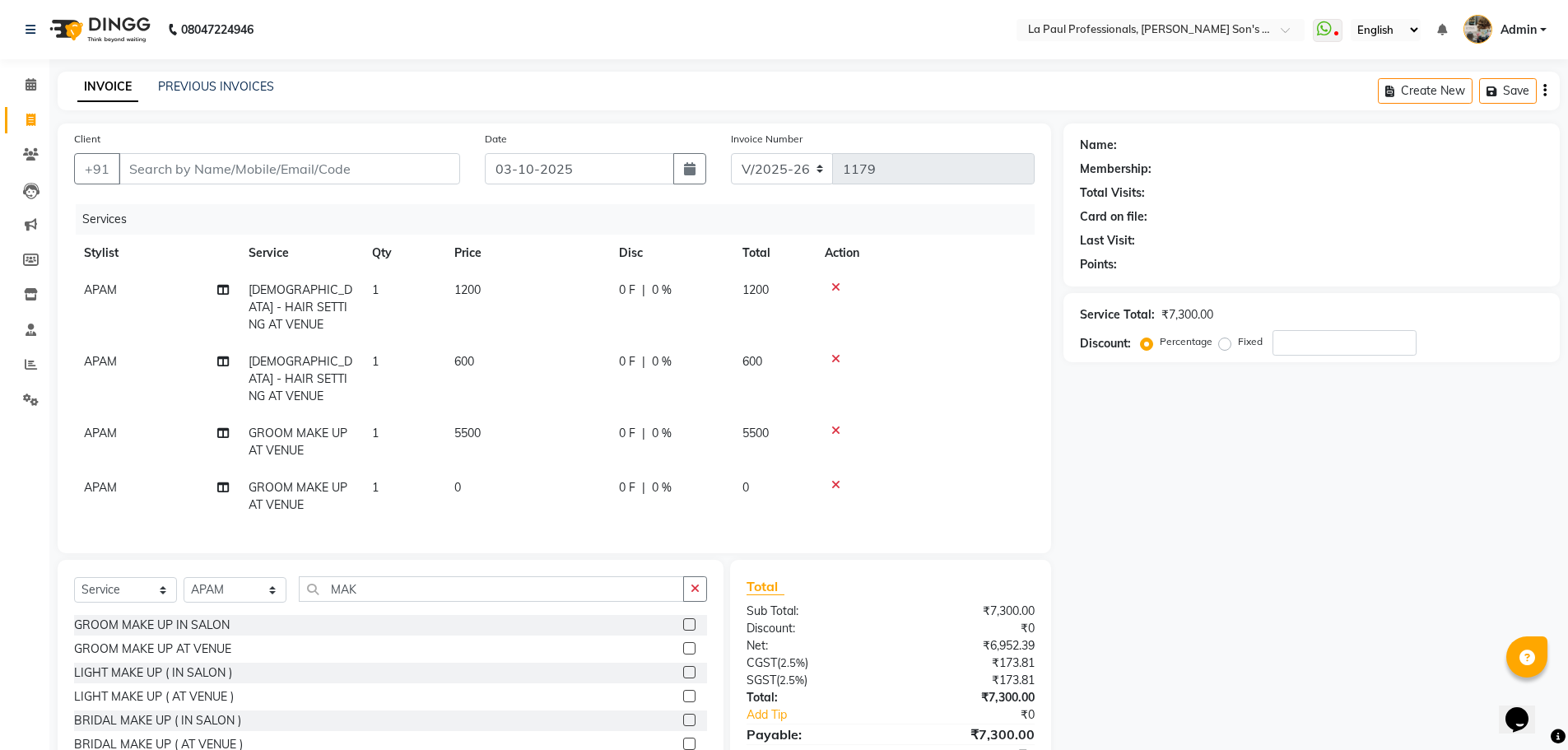
click at [473, 470] on td "0" at bounding box center [526, 497] width 165 height 54
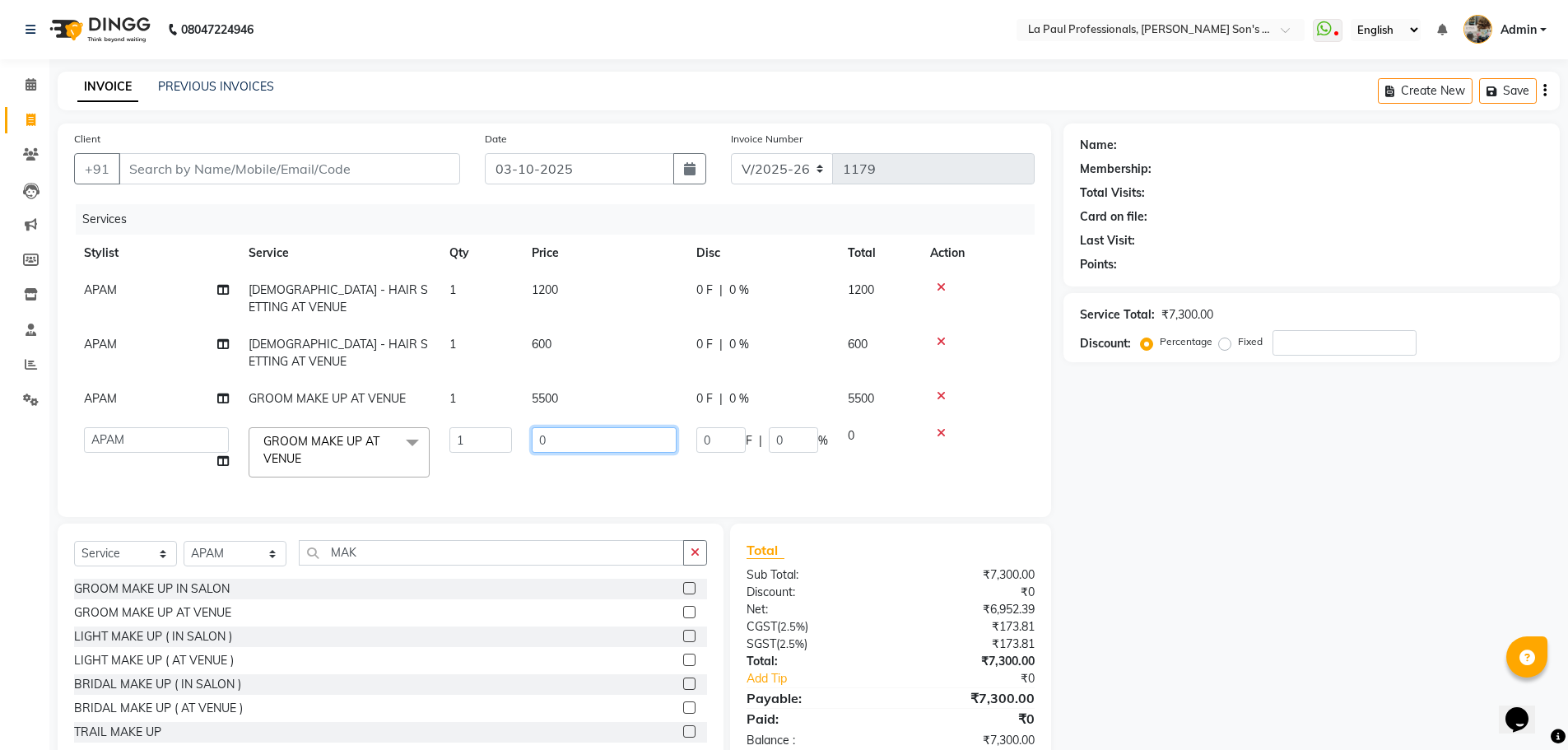
click at [602, 427] on input "0" at bounding box center [605, 440] width 145 height 25
type input "3500"
click at [959, 407] on tbody "APAM MALE - HAIR SETTING AT VENUE 1 1200 0 F | 0 % 1200 APAM MALE - HAIR SETTIN…" at bounding box center [555, 379] width 961 height 215
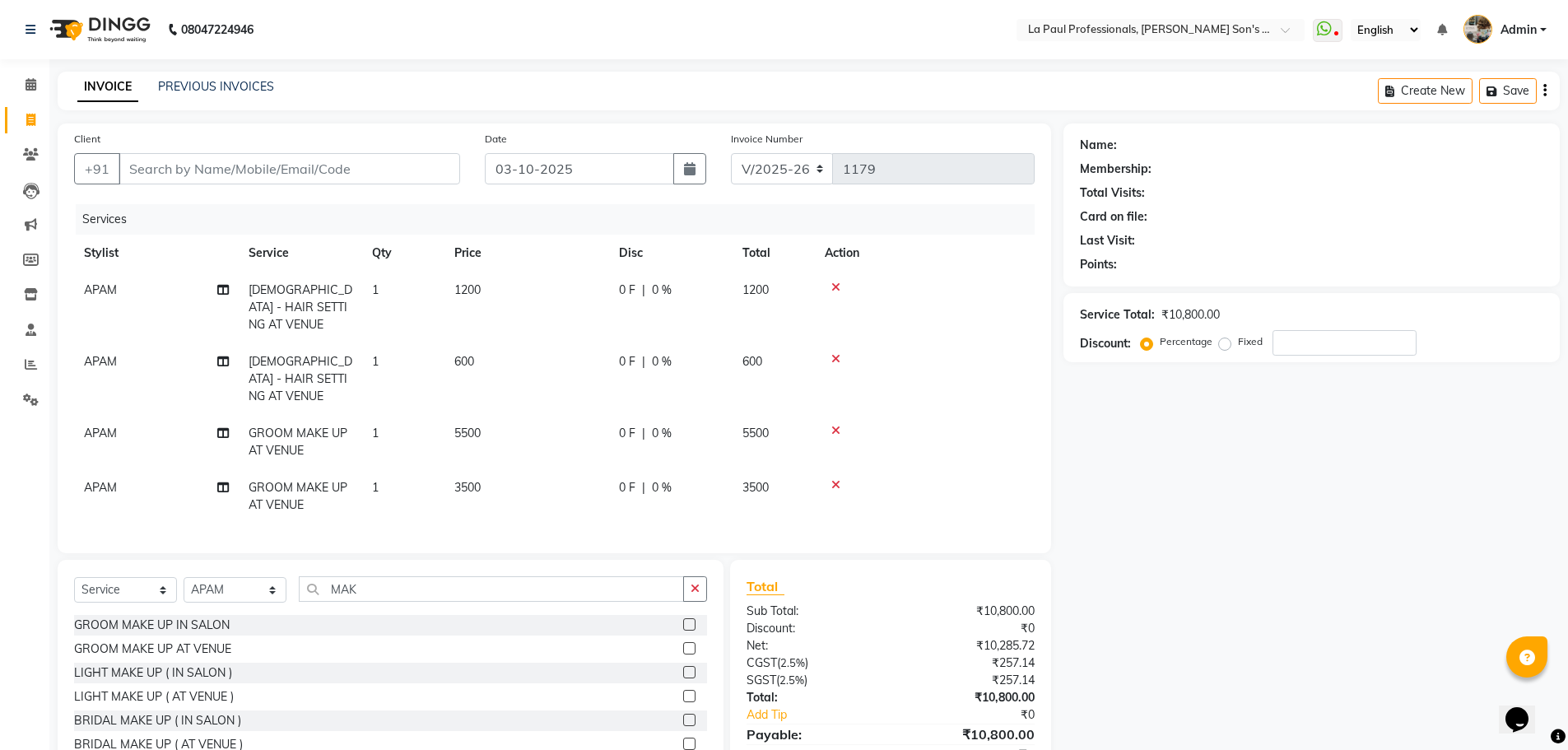
click at [480, 480] on span "3500" at bounding box center [467, 487] width 26 height 15
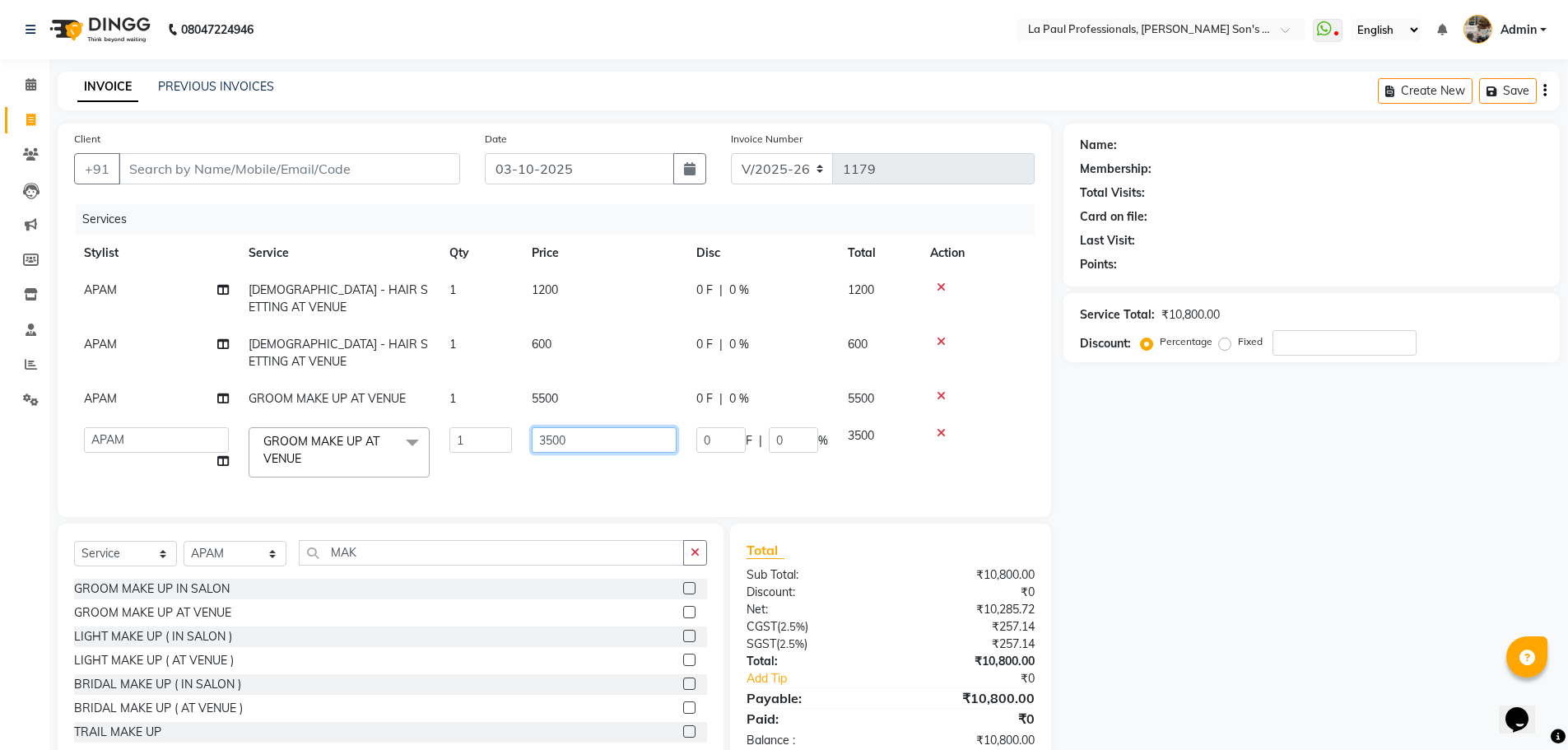
click at [607, 427] on input "3500" at bounding box center [605, 440] width 145 height 25
type input "3"
type input "2900"
click at [997, 387] on tbody "APAM MALE - HAIR SETTING AT VENUE 1 1200 0 F | 0 % 1200 APAM MALE - HAIR SETTIN…" at bounding box center [555, 379] width 961 height 215
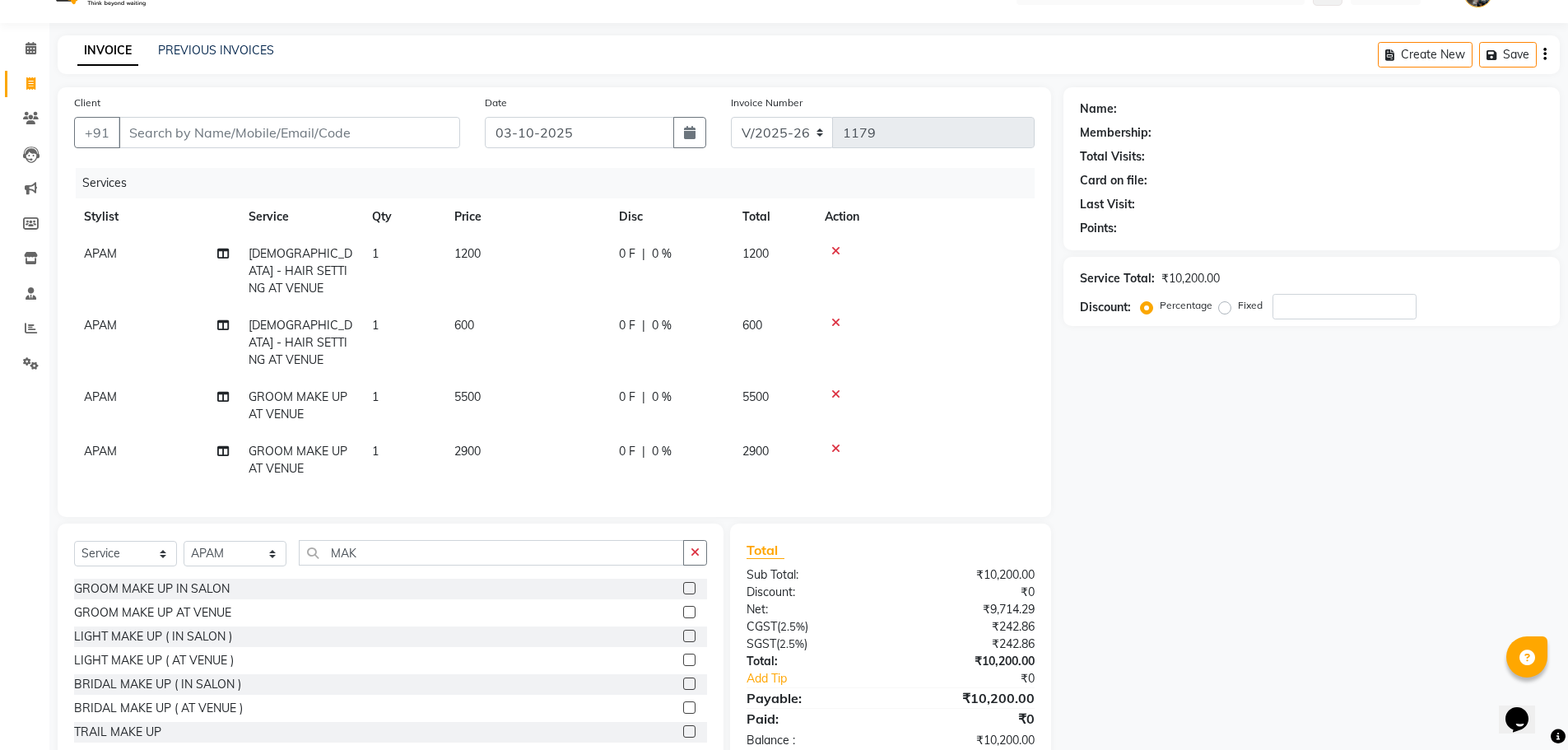
scroll to position [55, 0]
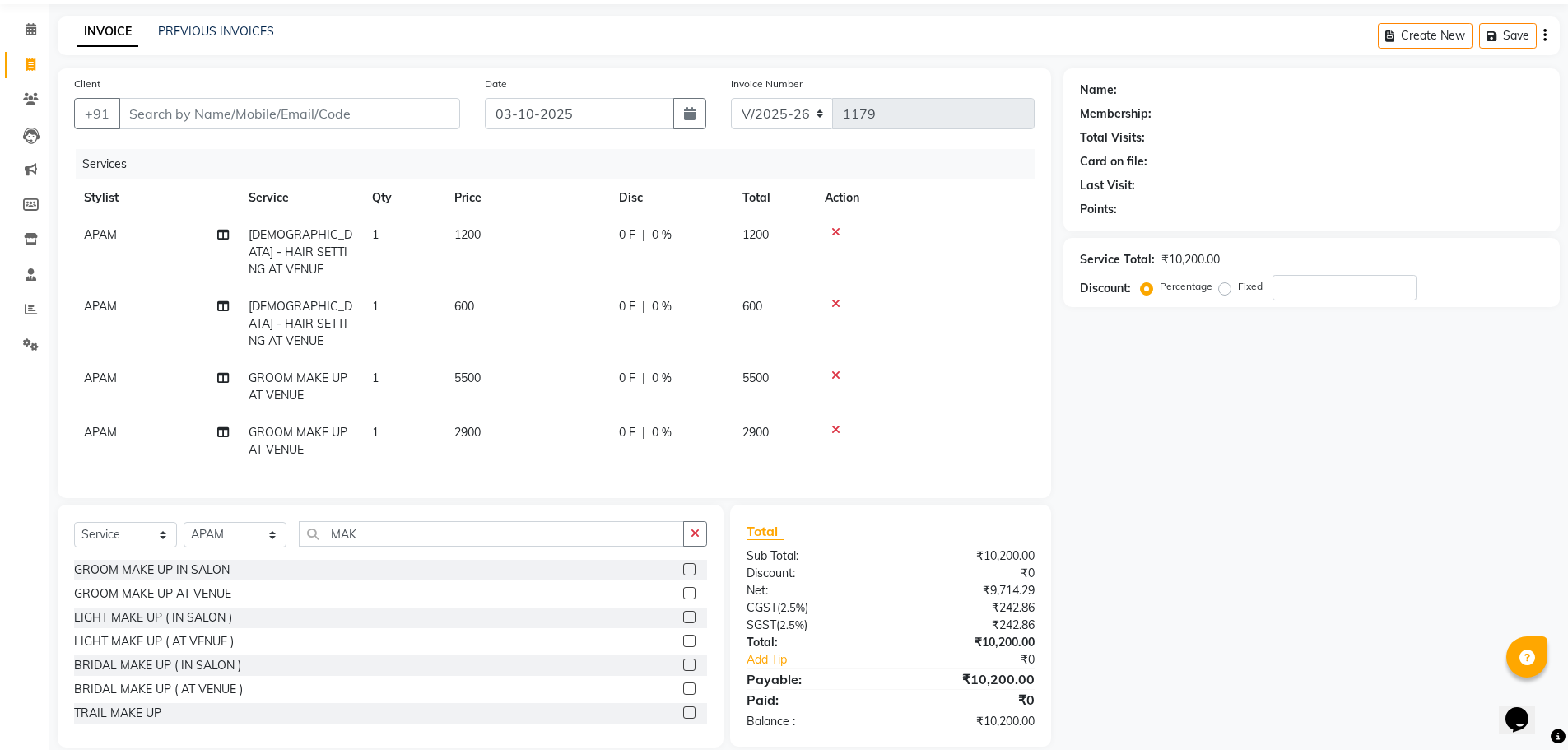
click at [480, 371] on span "5500" at bounding box center [467, 378] width 26 height 15
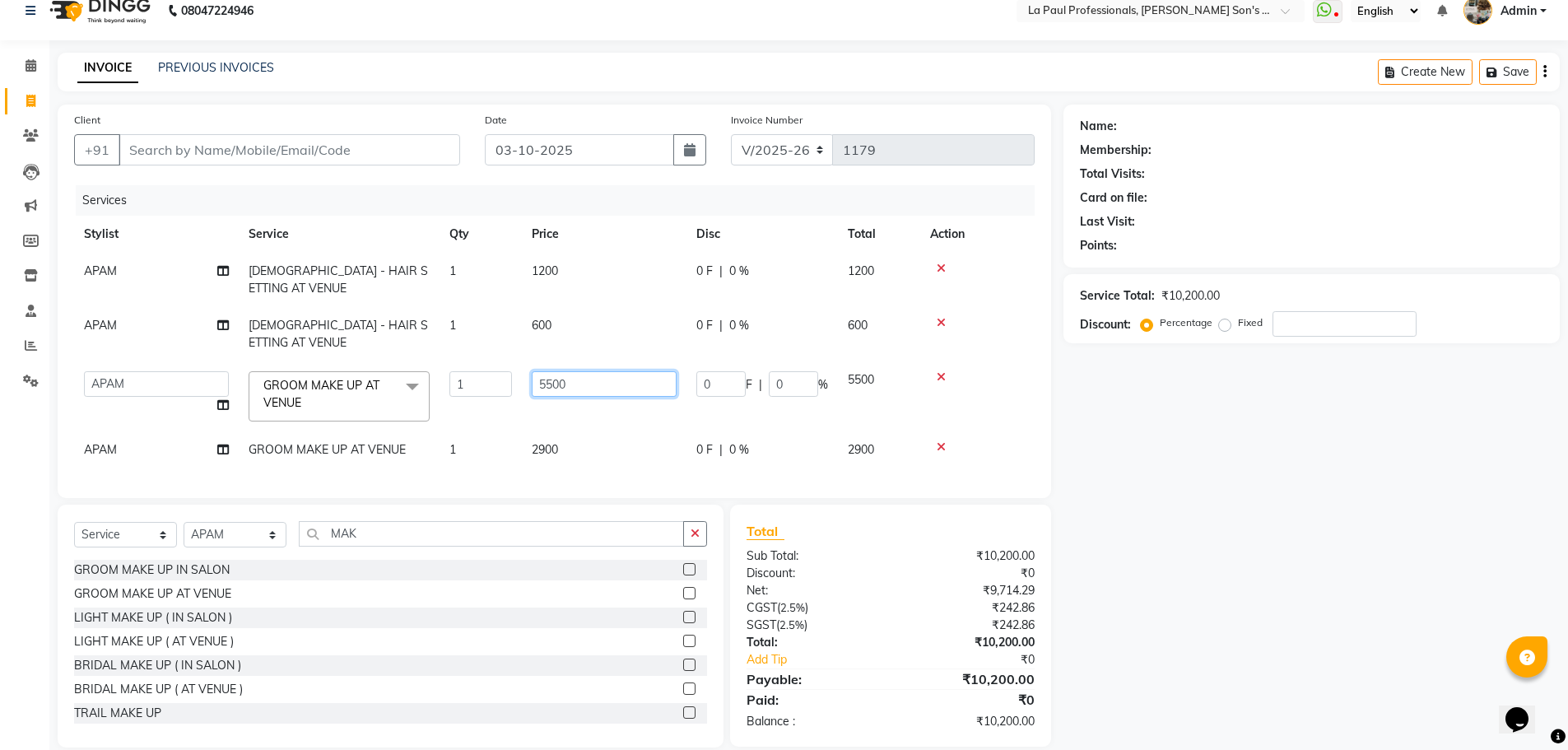
click at [572, 372] on input "5500" at bounding box center [605, 384] width 145 height 25
type input "5"
type input "4300"
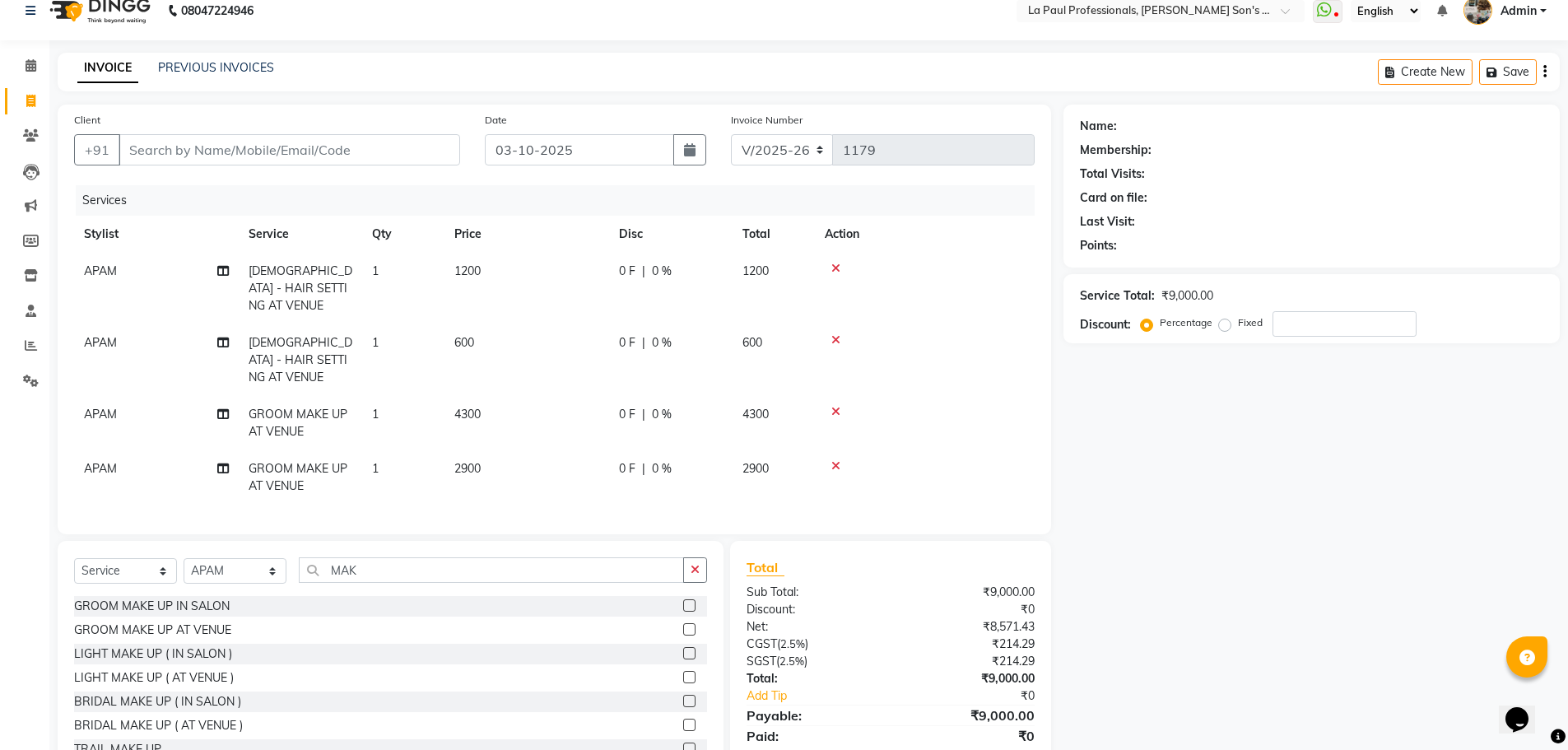
click at [968, 396] on td at bounding box center [925, 423] width 220 height 54
click at [524, 287] on td "1200" at bounding box center [526, 288] width 165 height 72
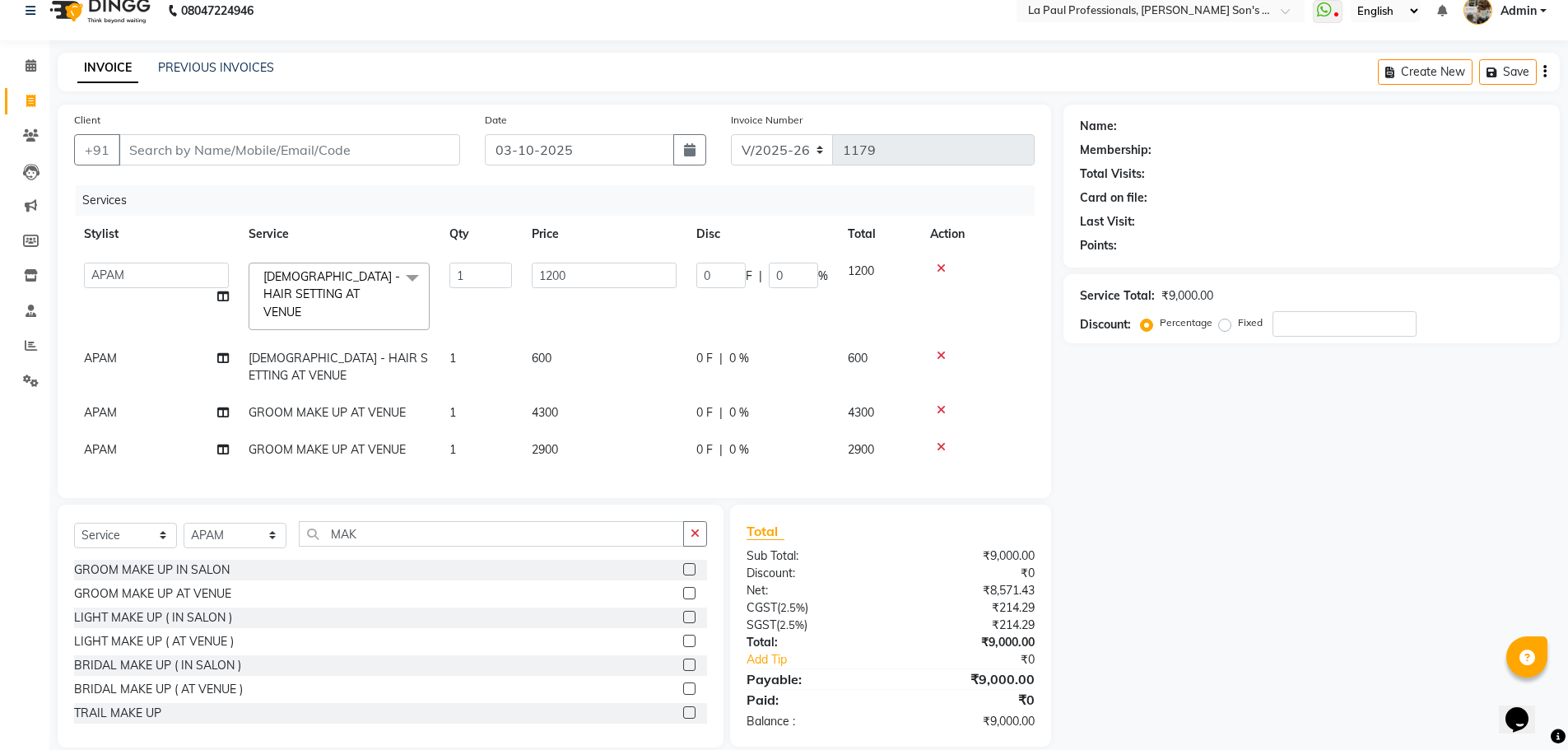
click at [455, 268] on input "1" at bounding box center [480, 275] width 62 height 25
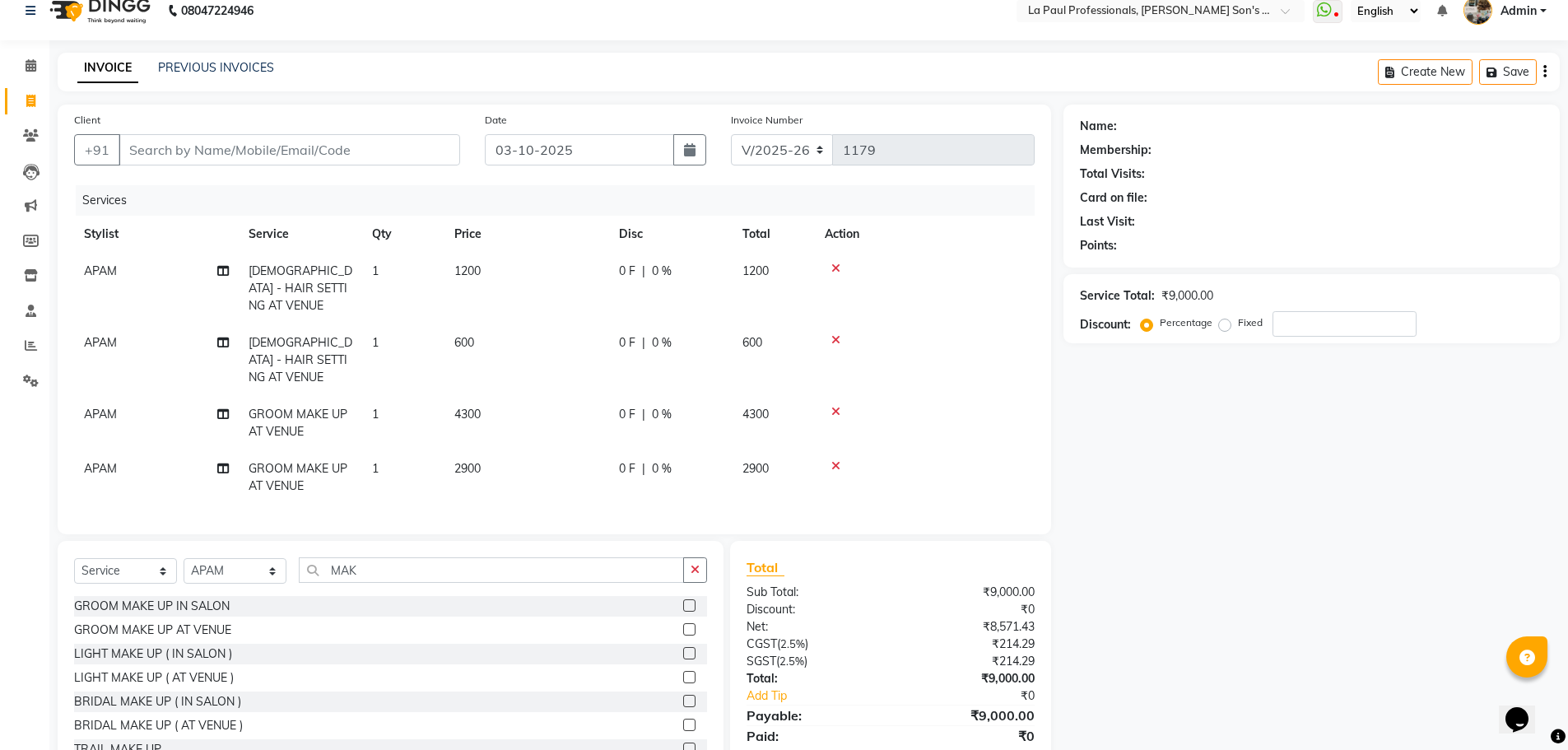
click at [1262, 464] on div "Name: Membership: Total Visits: Card on file: Last Visit: Points: Service Total…" at bounding box center [1317, 444] width 508 height 679
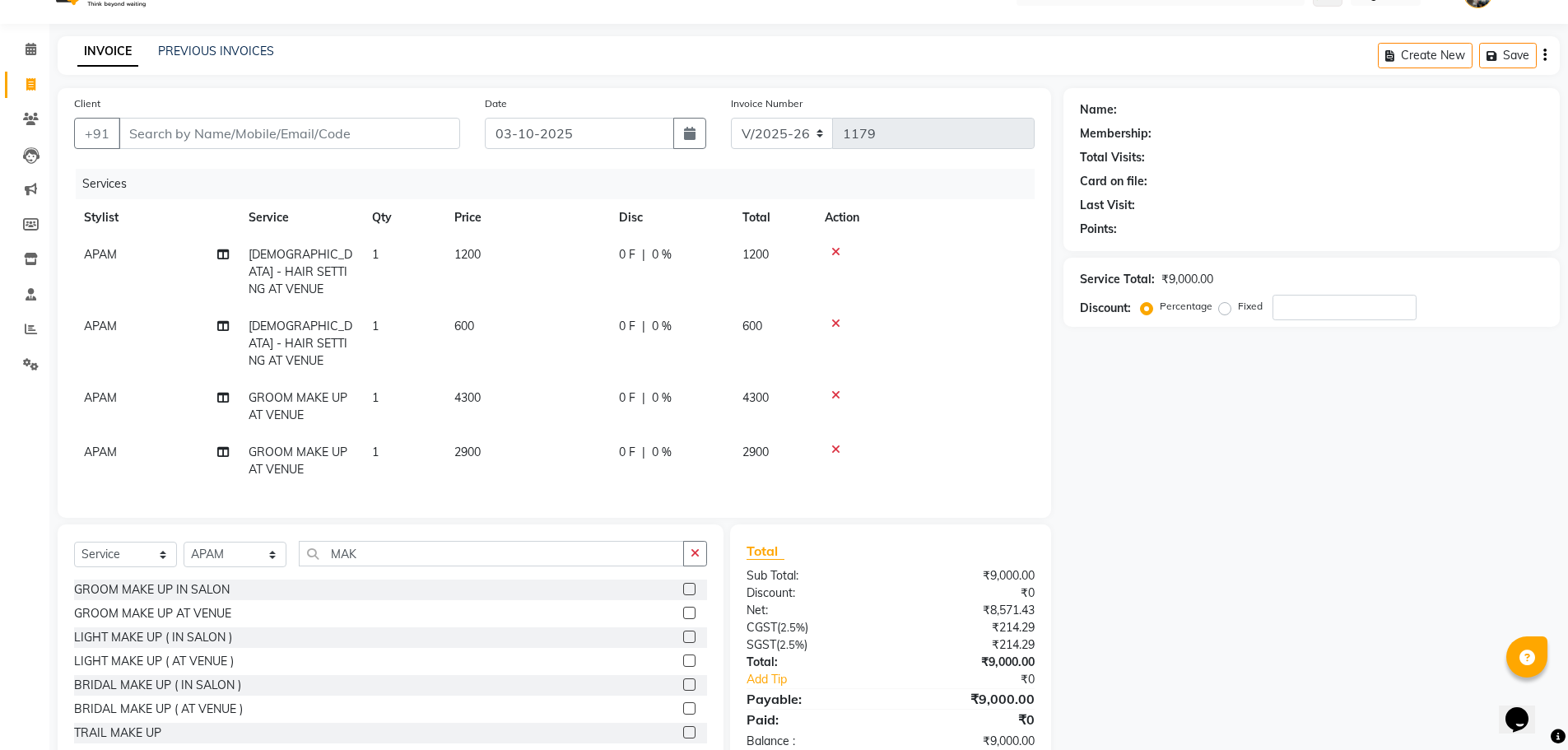
scroll to position [55, 0]
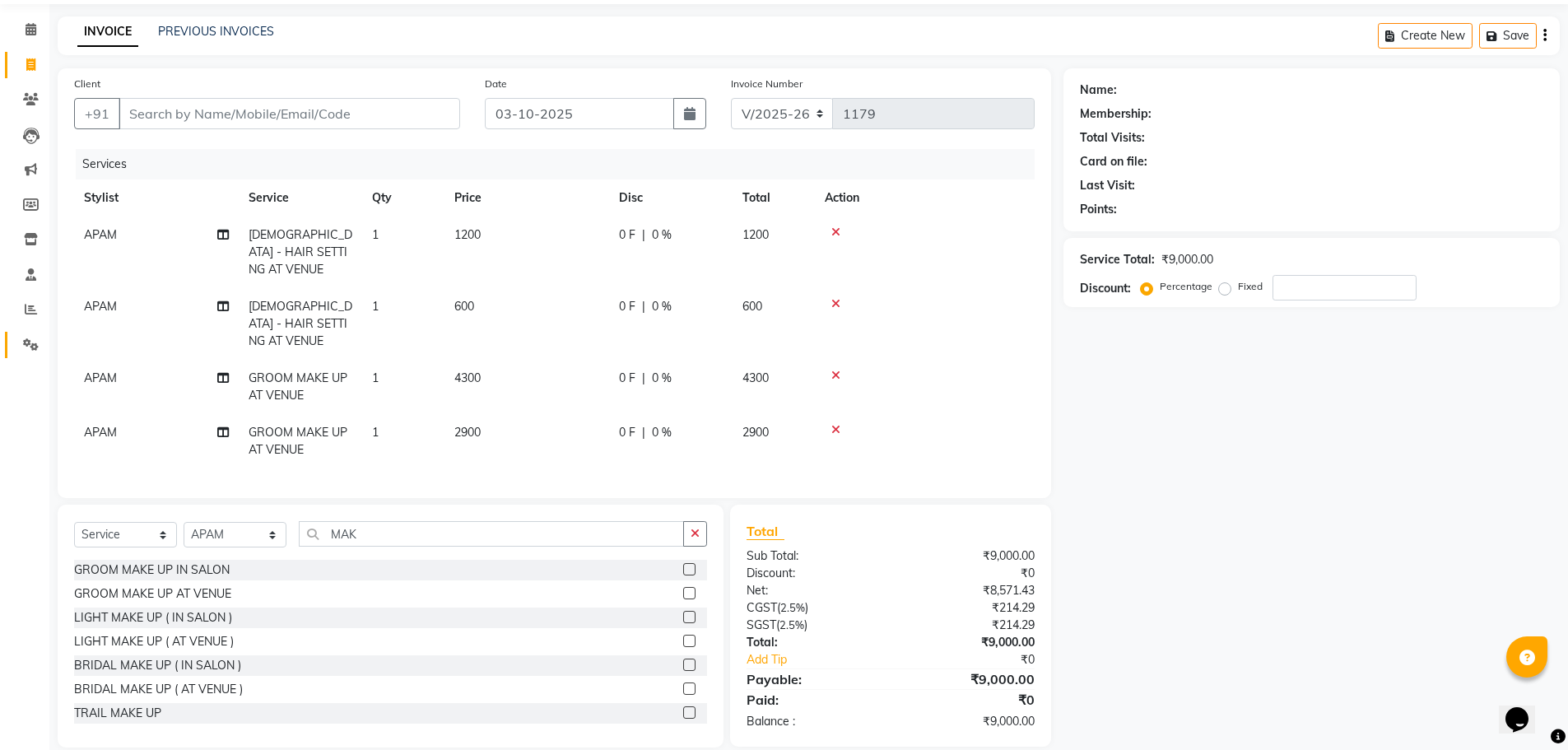
click at [22, 345] on span at bounding box center [30, 345] width 29 height 19
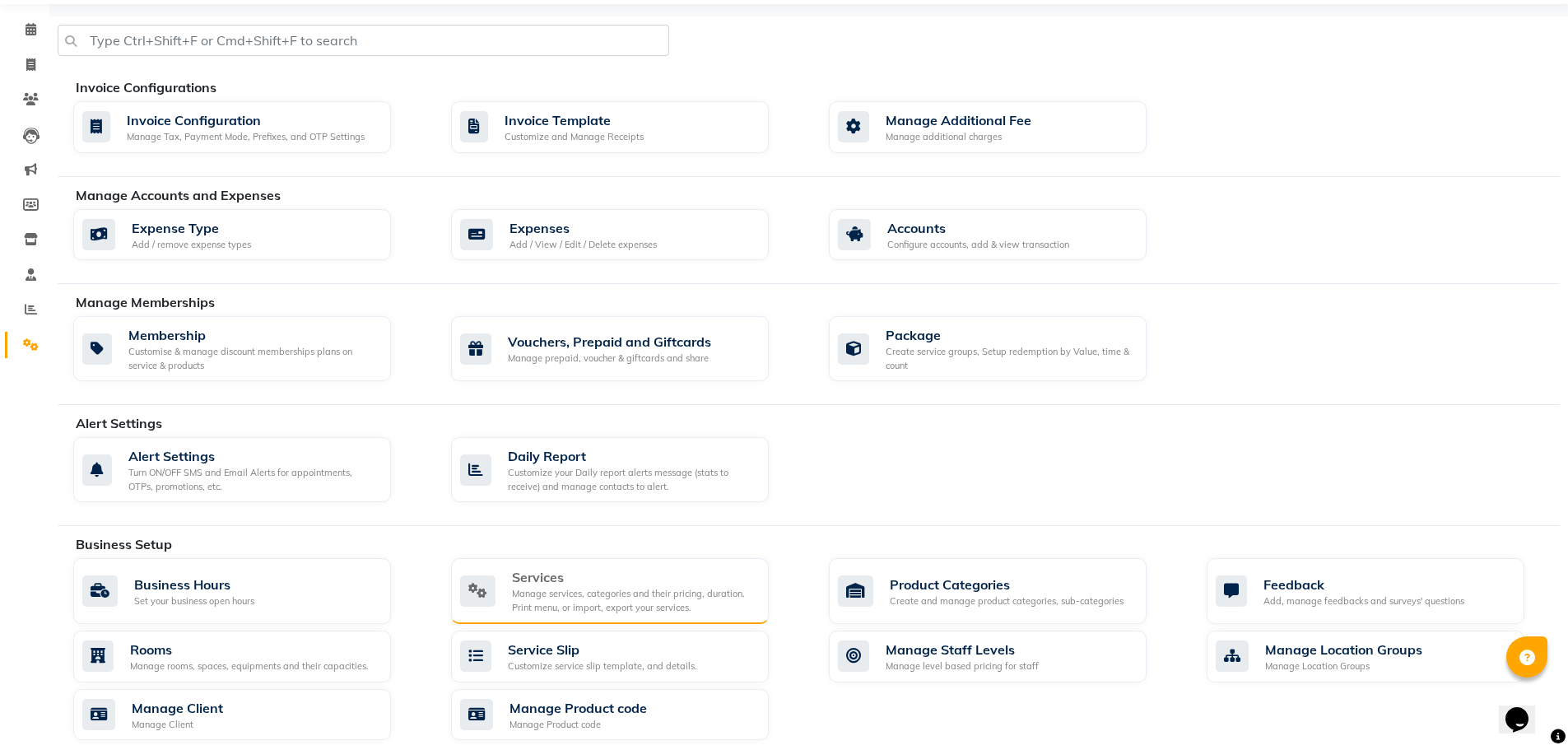
scroll to position [138, 0]
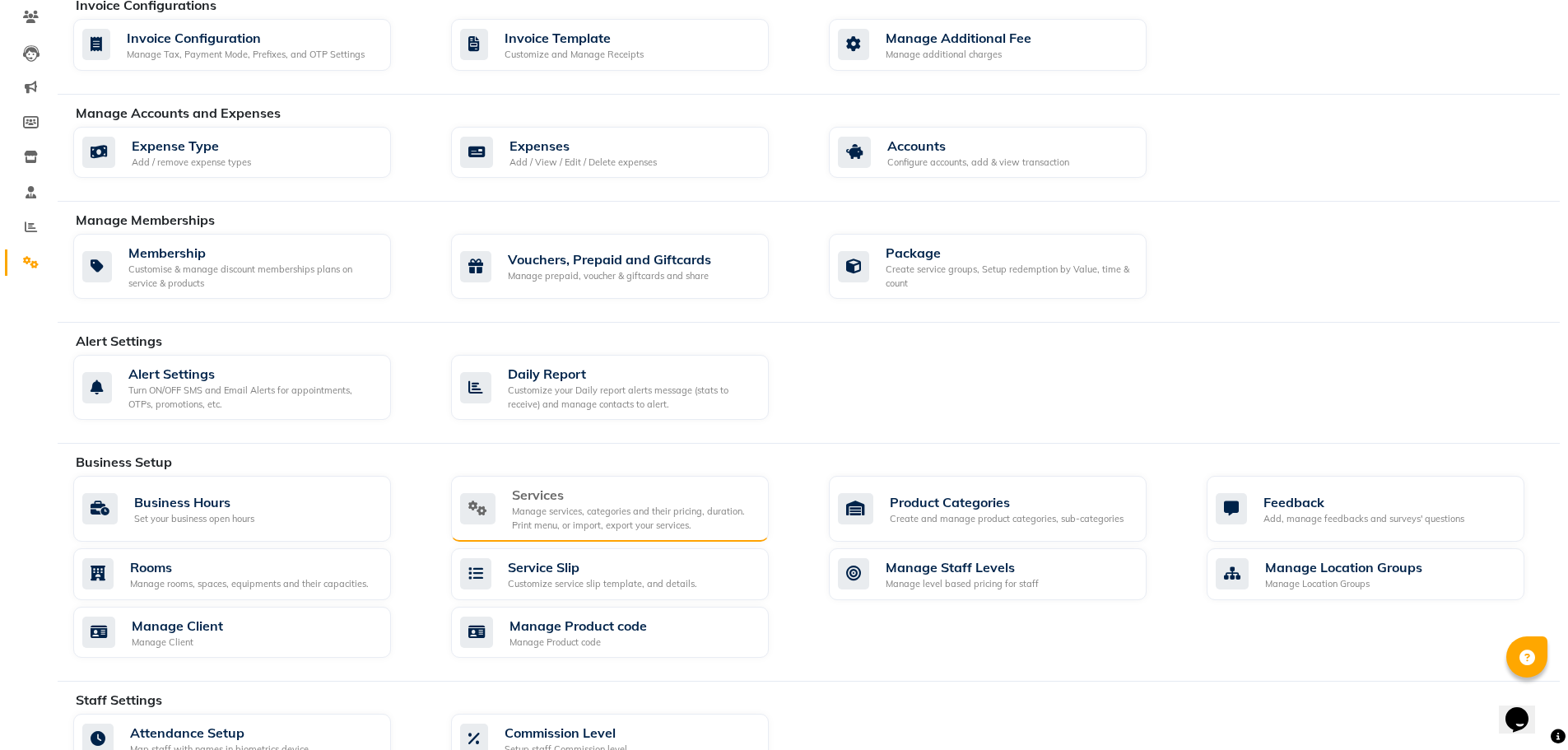
click at [613, 512] on div "Manage services, categories and their pricing, duration. Print menu, or import,…" at bounding box center [633, 519] width 244 height 27
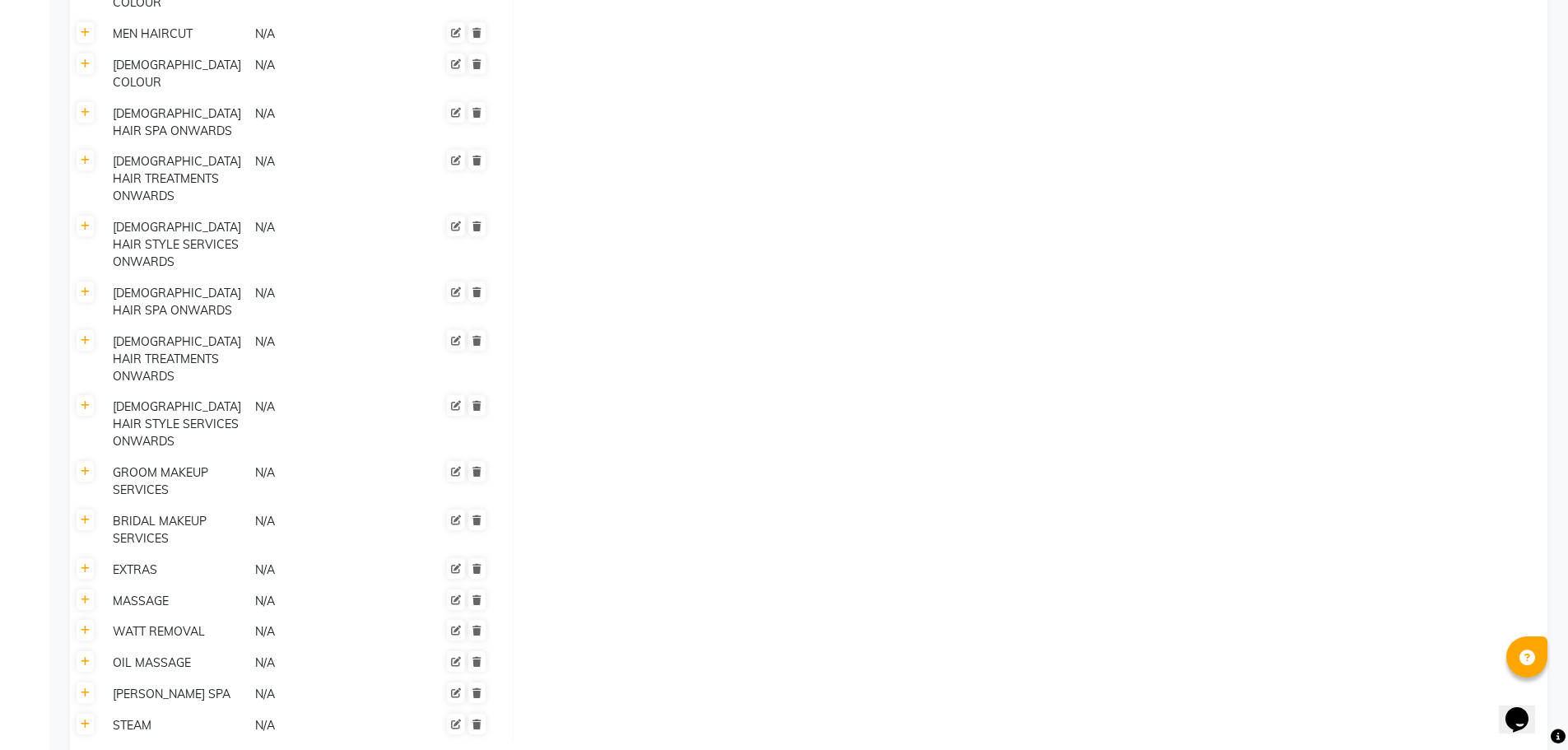
scroll to position [843, 0]
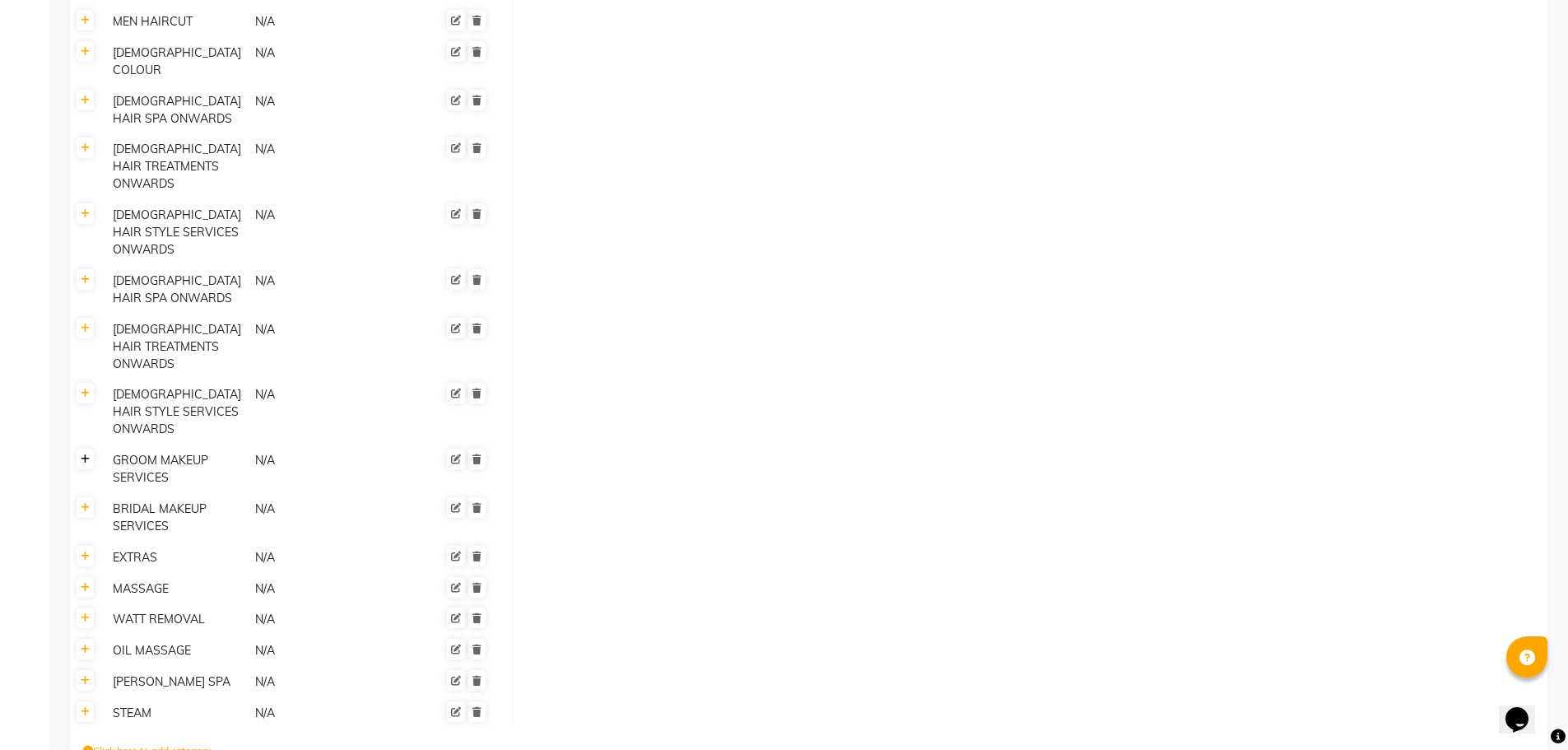
click at [83, 454] on icon at bounding box center [85, 459] width 9 height 10
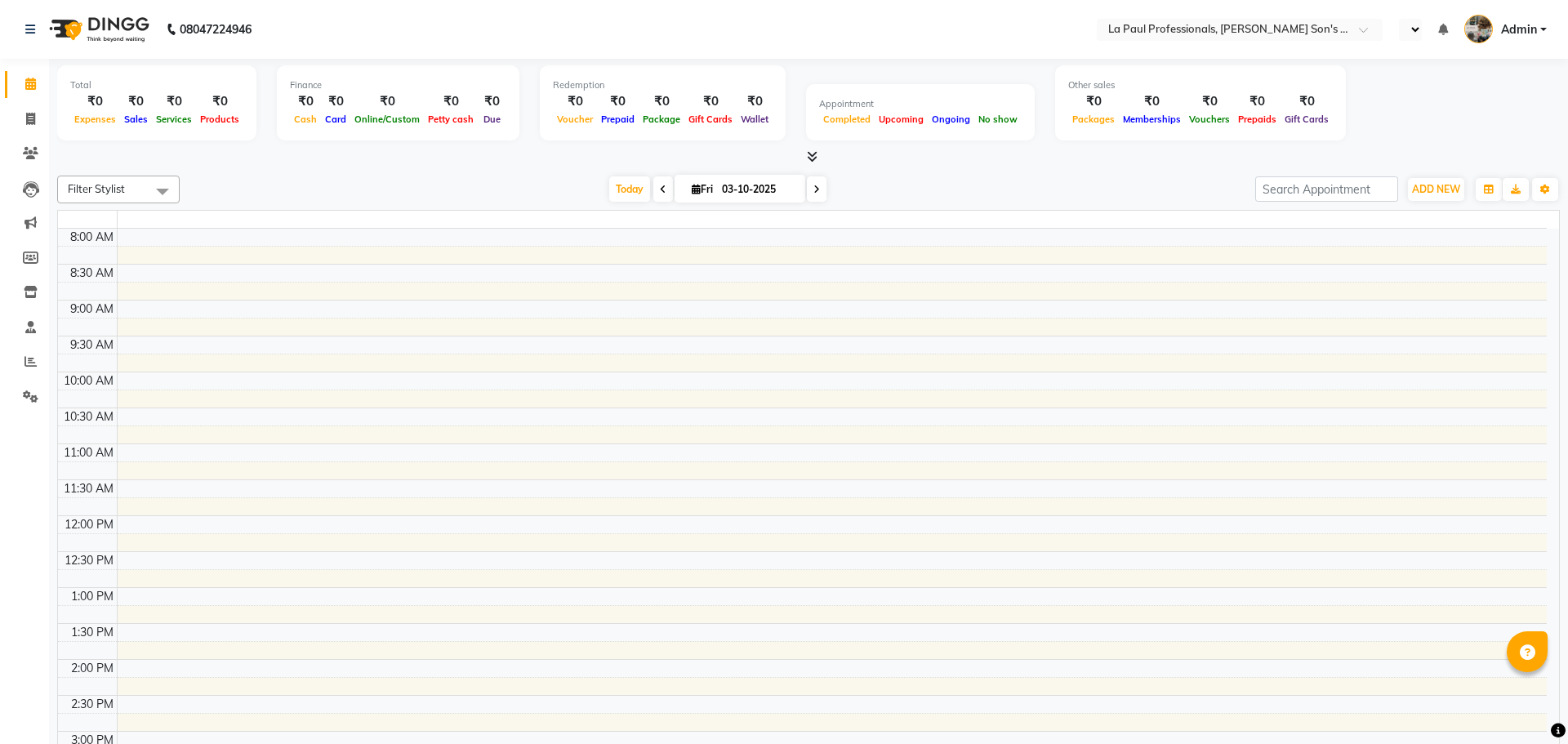
select select "en"
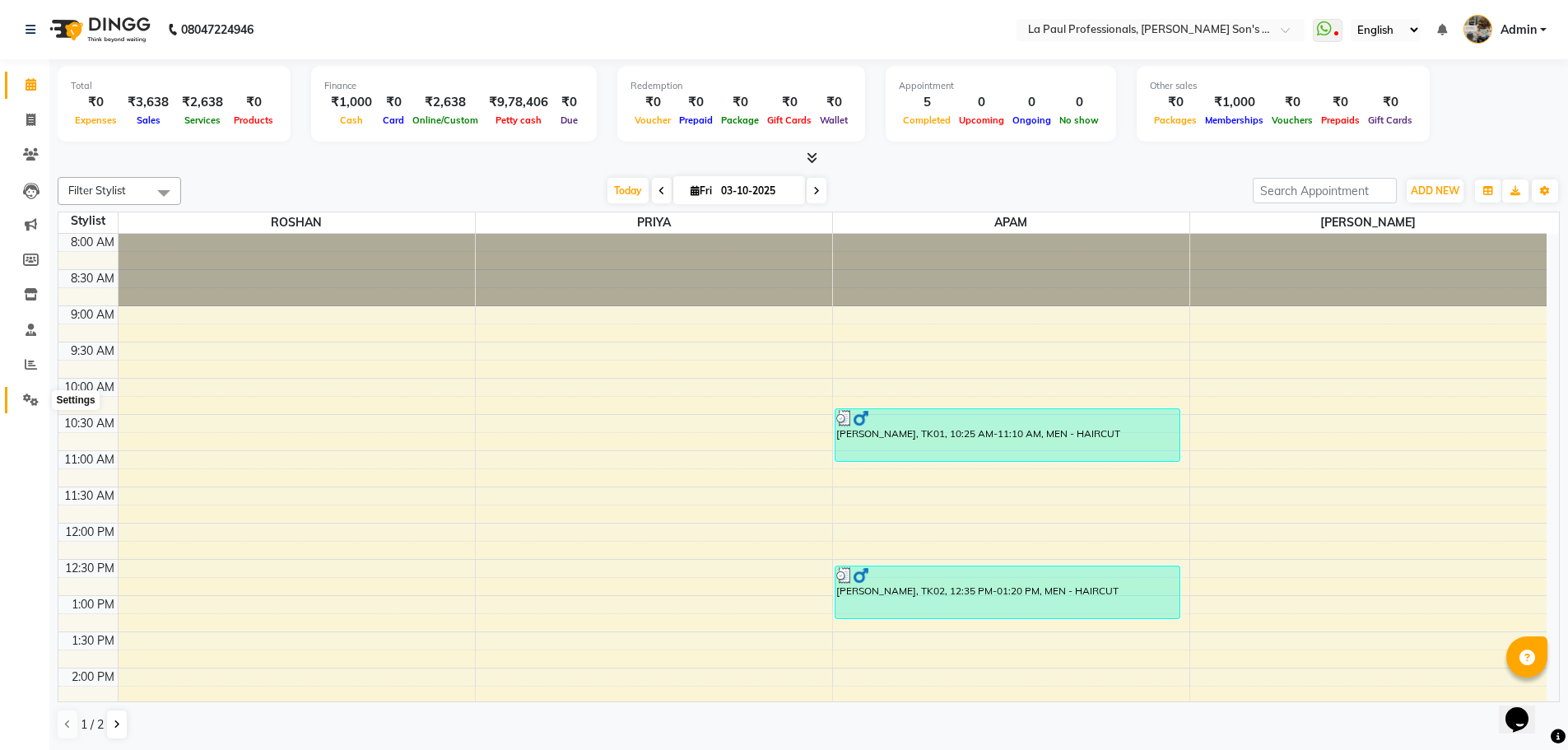
click at [35, 401] on icon at bounding box center [30, 399] width 16 height 13
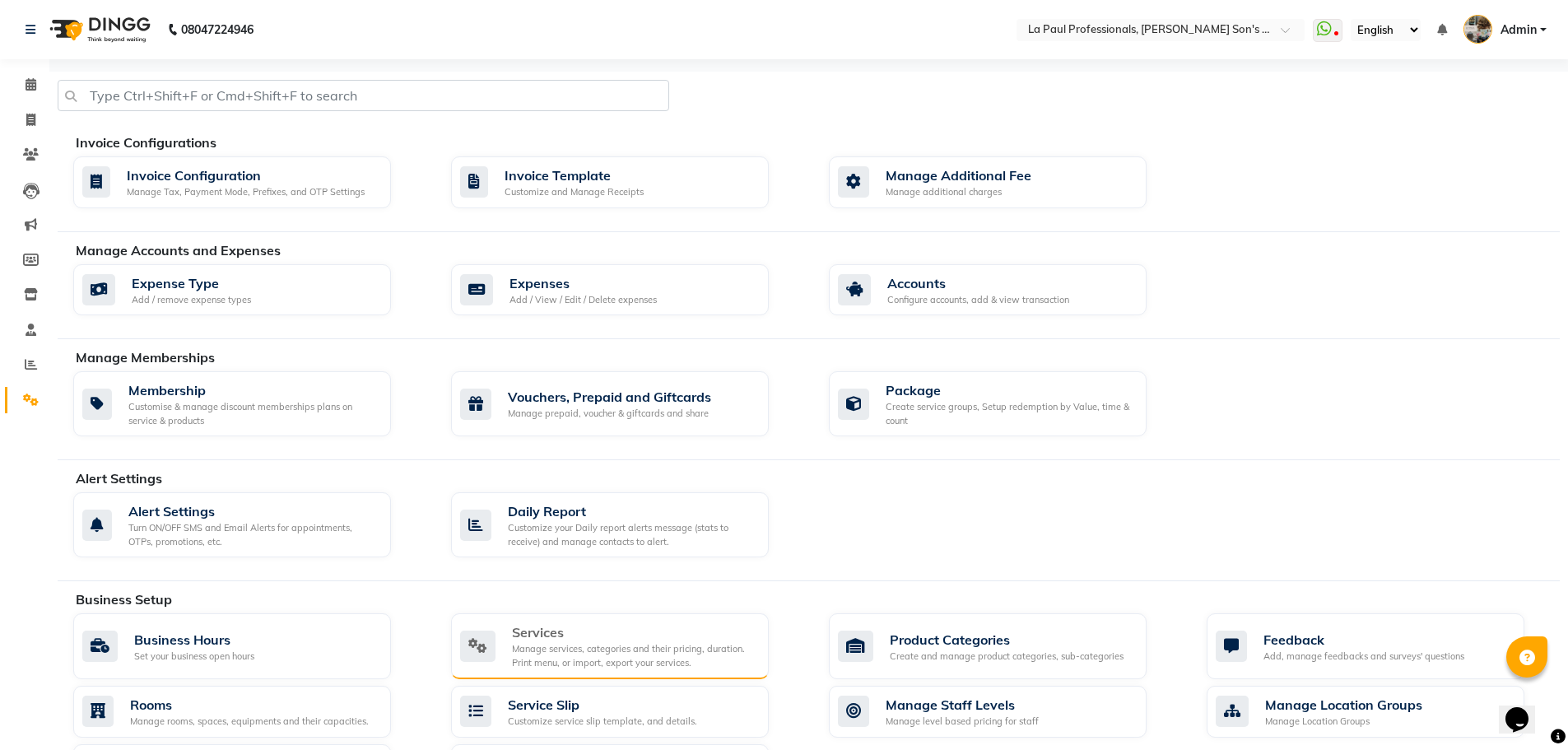
click at [560, 630] on div "Services" at bounding box center [633, 632] width 244 height 19
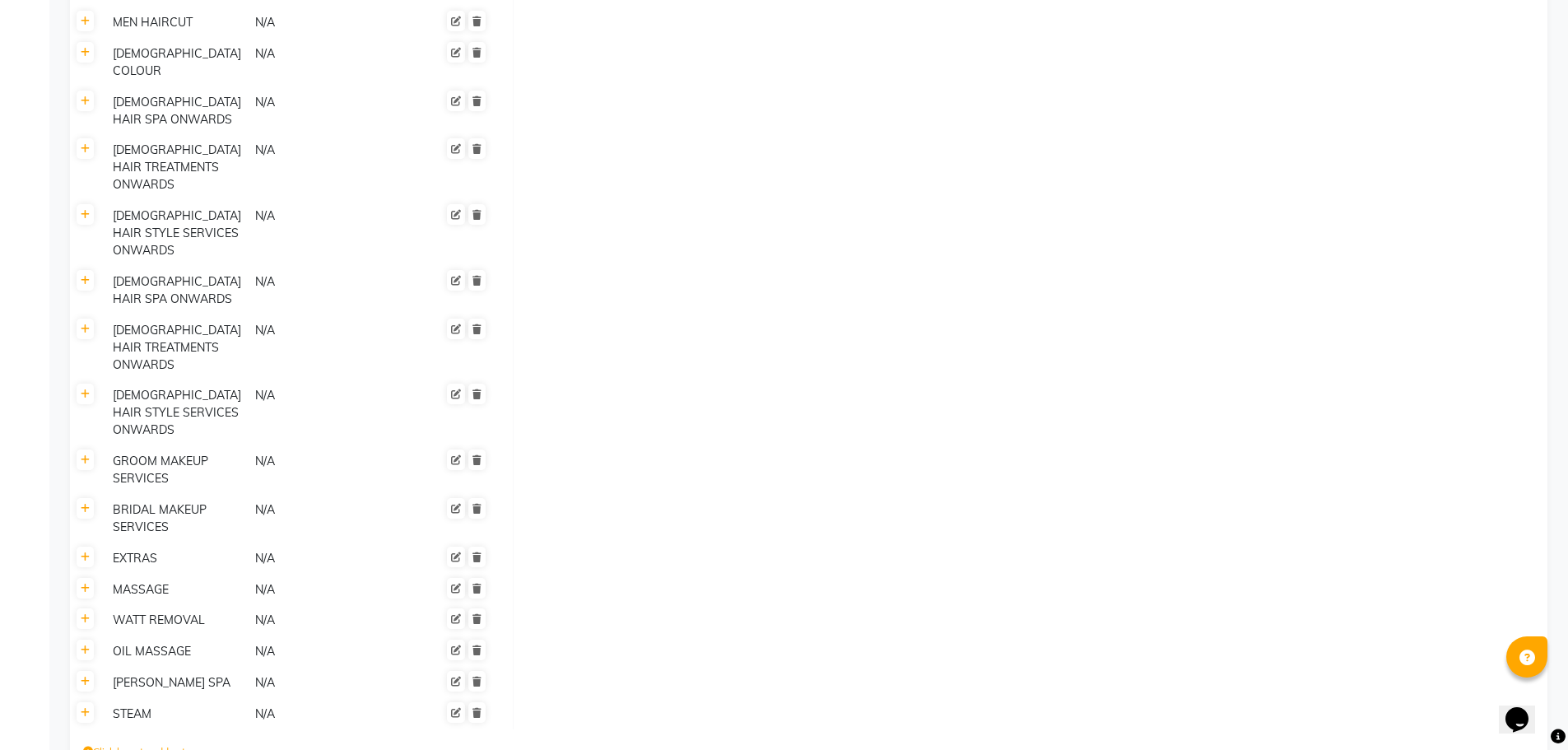
scroll to position [843, 0]
click at [82, 454] on icon at bounding box center [85, 459] width 9 height 10
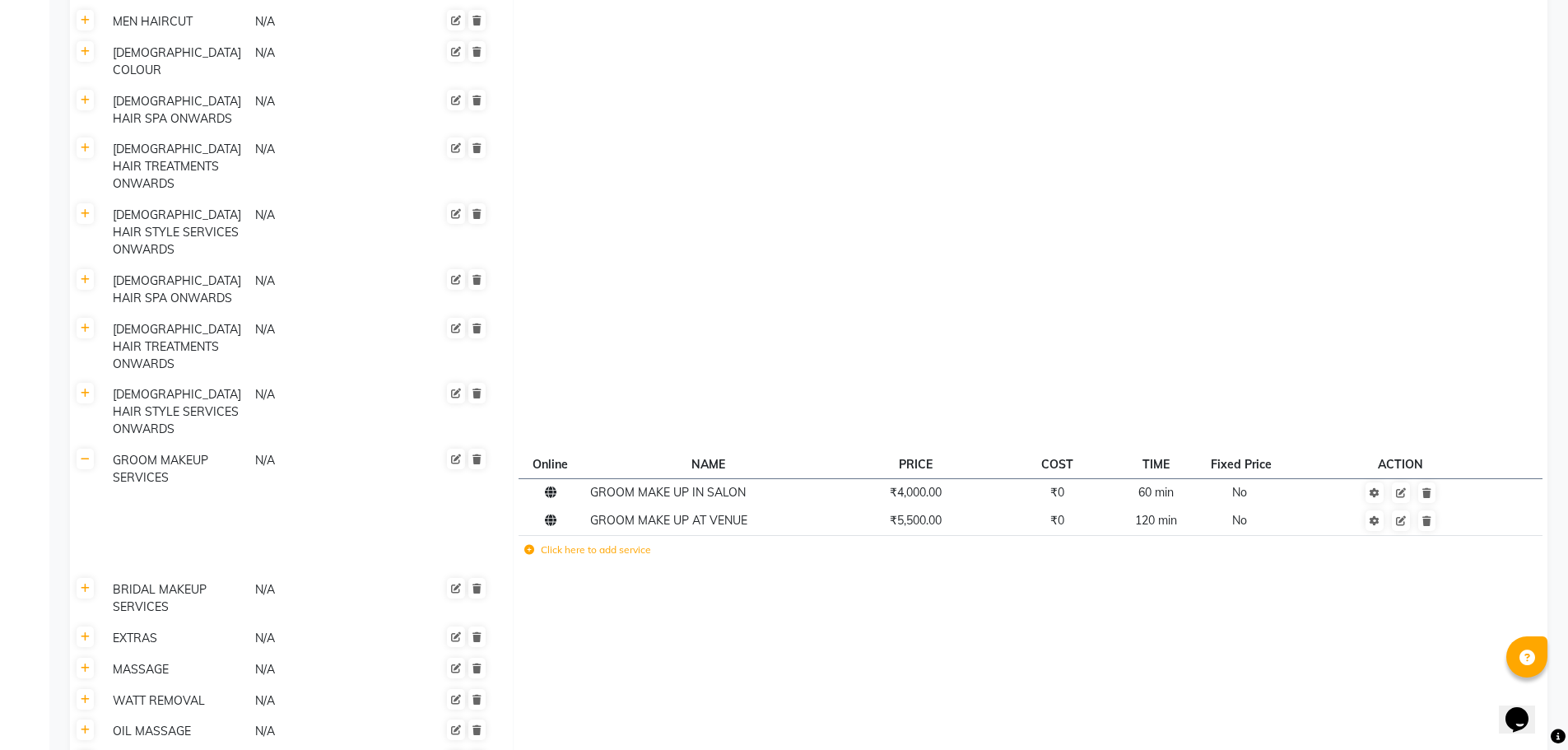
click at [608, 542] on label "Click here to add service" at bounding box center [588, 550] width 127 height 15
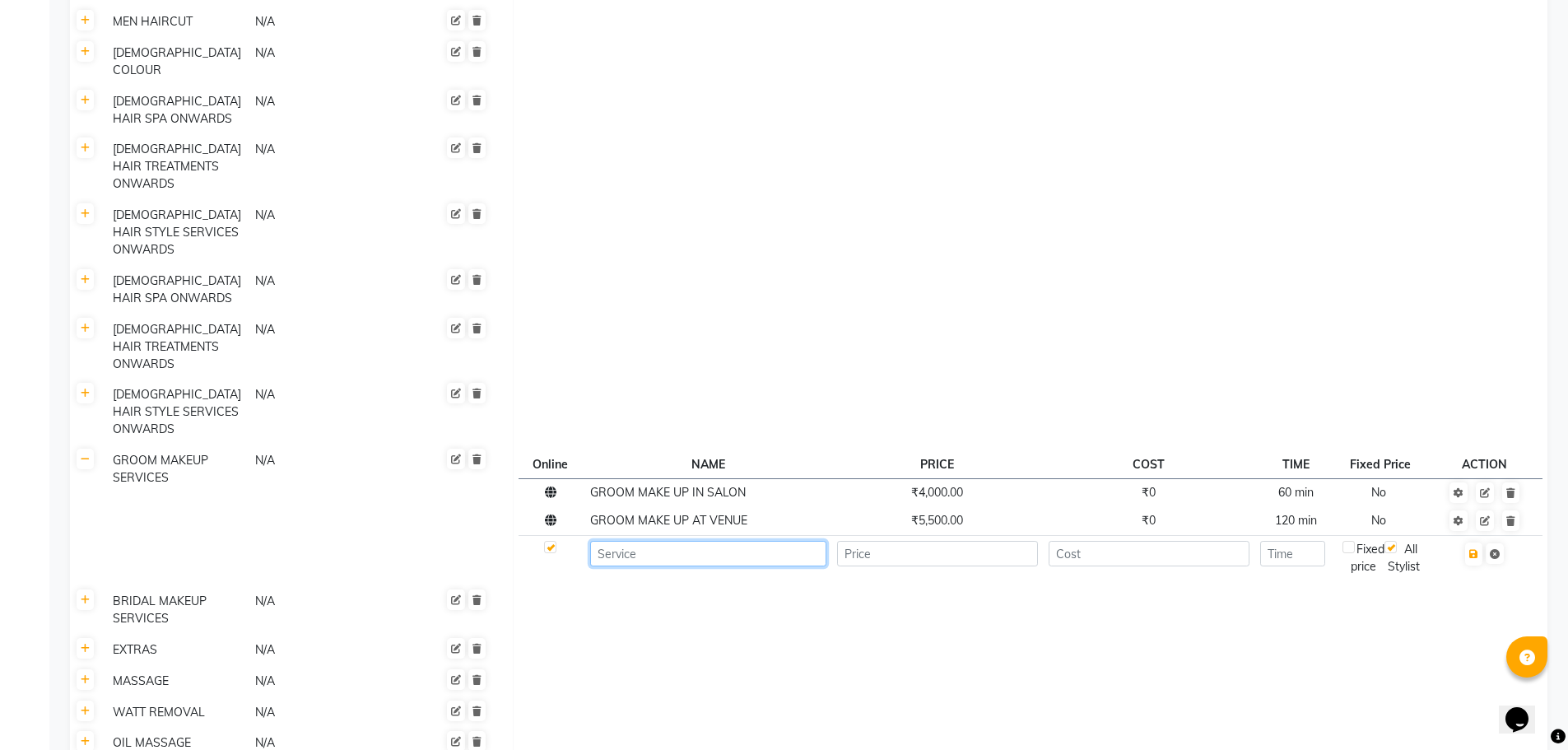
click at [636, 541] on input at bounding box center [708, 553] width 236 height 25
type input "GROOM TOUCH UP AT VENUE"
click at [930, 541] on input "number" at bounding box center [937, 553] width 201 height 25
type input "3500"
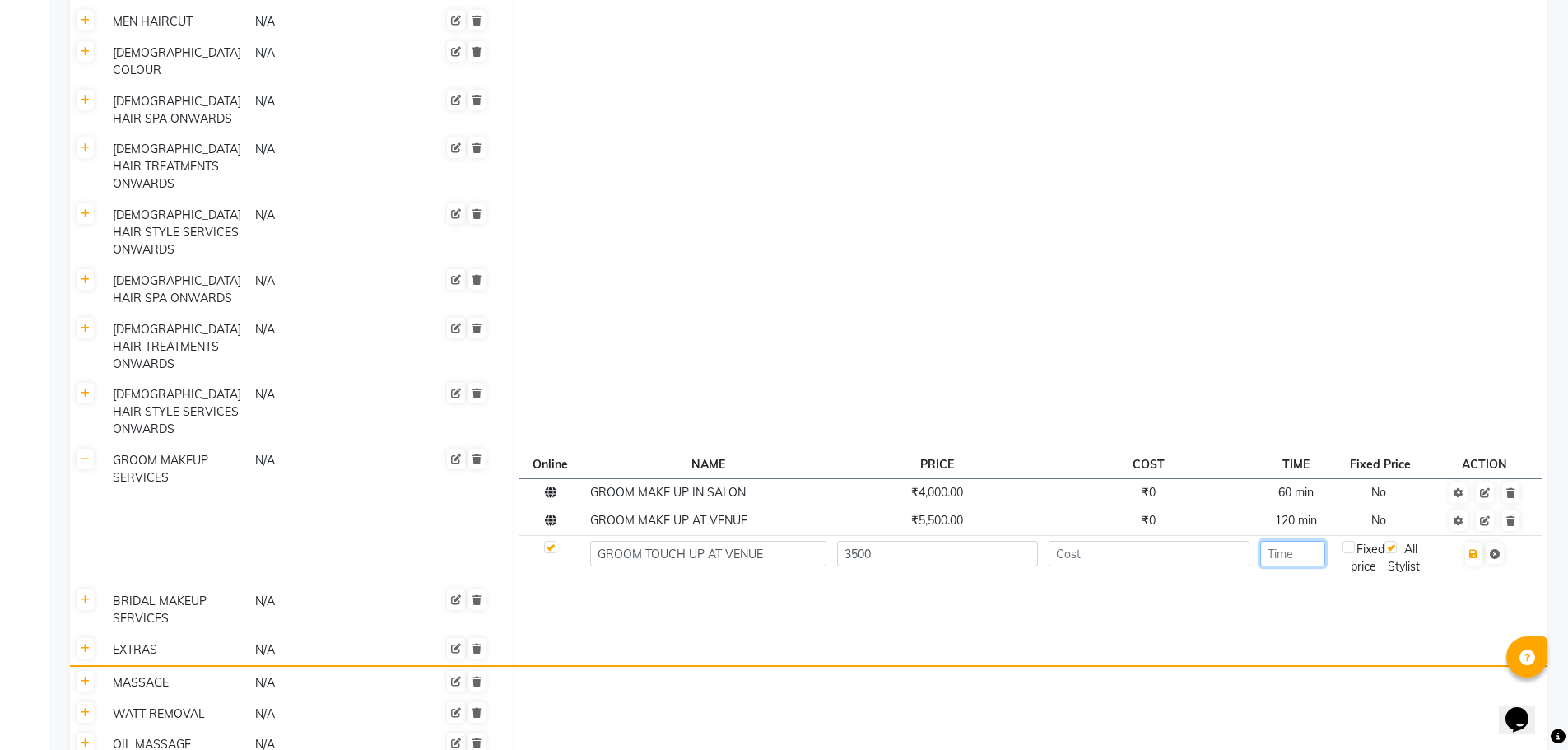
click at [1306, 541] on input "number" at bounding box center [1292, 553] width 65 height 25
type input "60"
click at [1478, 549] on icon "button" at bounding box center [1473, 554] width 9 height 10
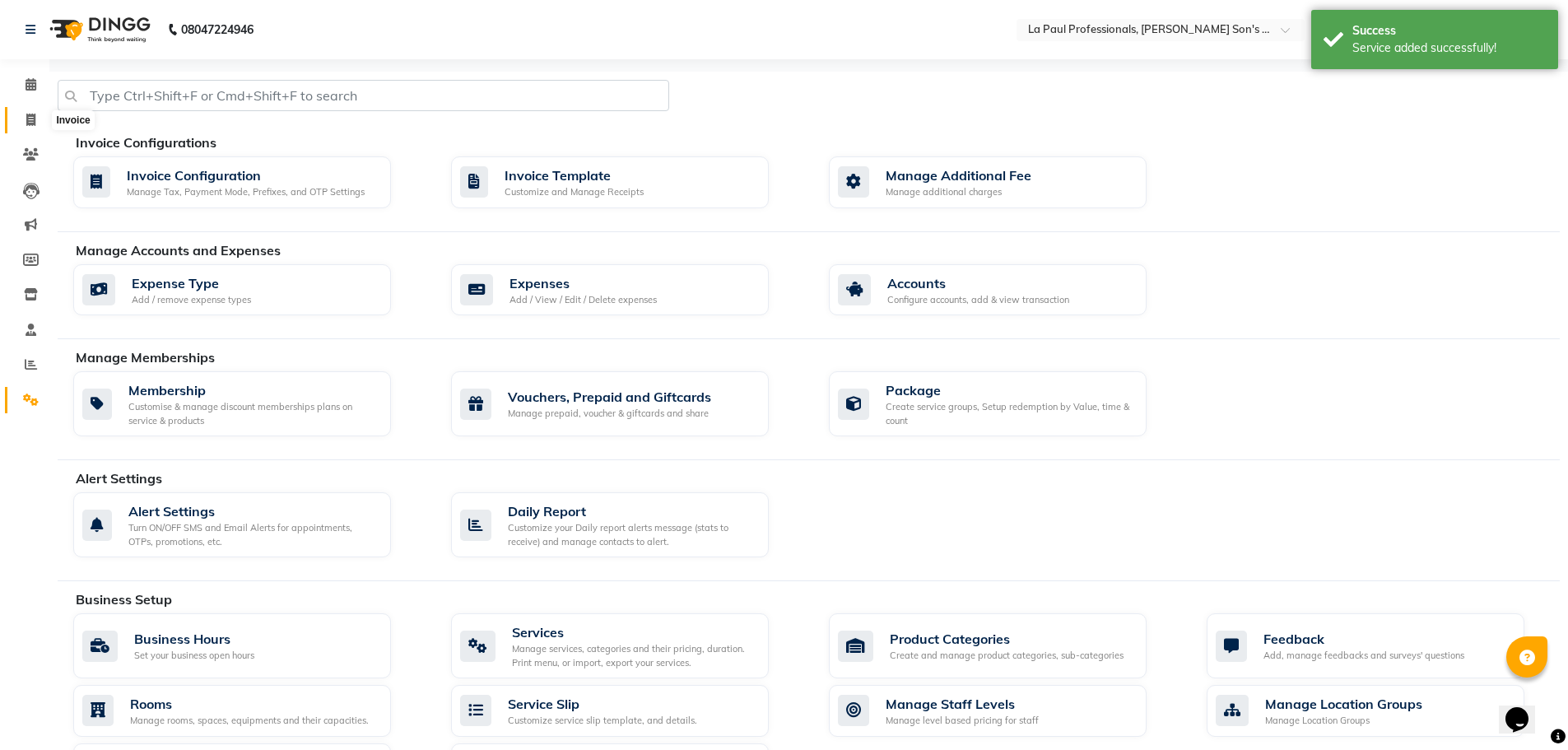
click at [21, 117] on span at bounding box center [30, 121] width 29 height 19
select select "service"
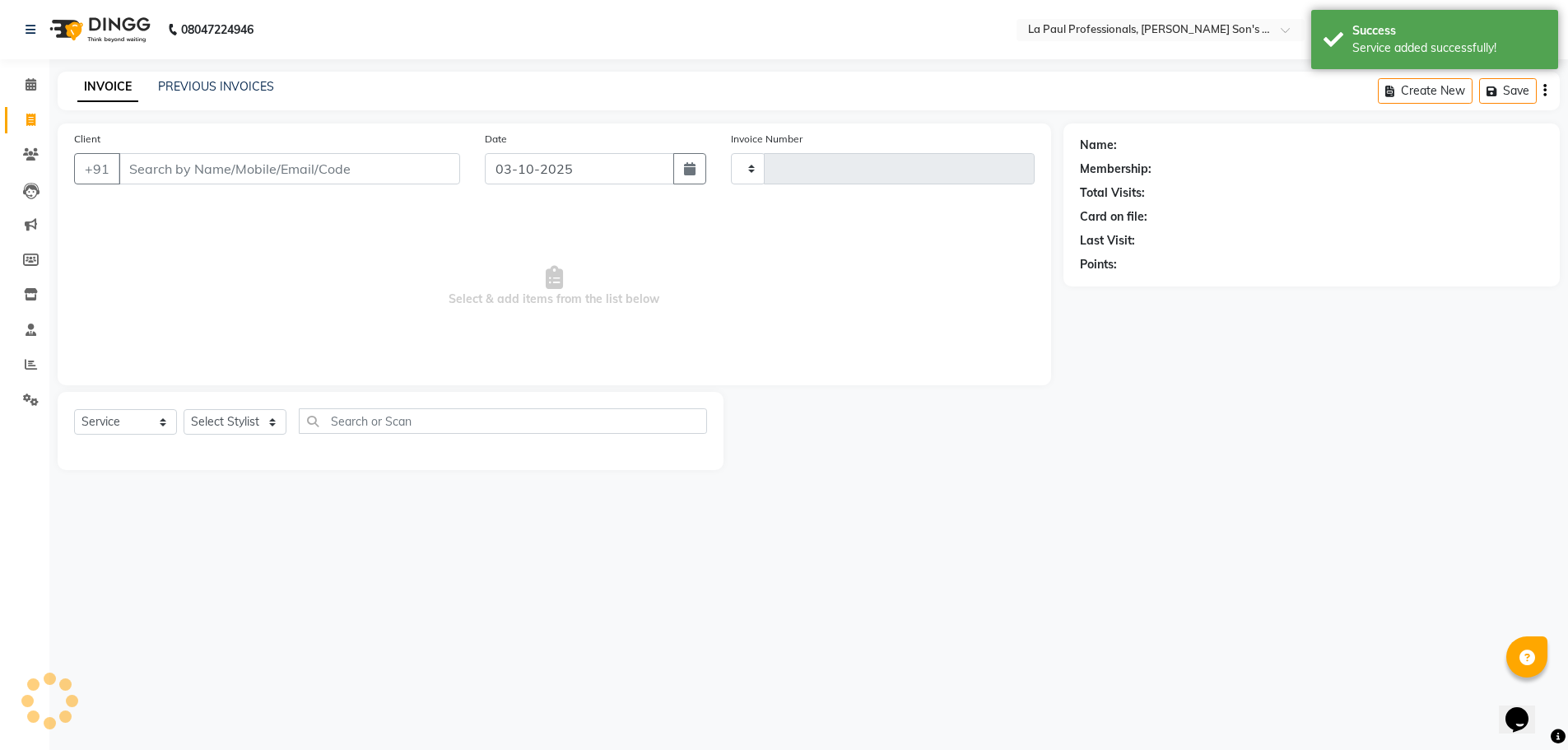
type input "1179"
select select "6271"
click at [241, 431] on select "Select Stylist" at bounding box center [235, 421] width 103 height 25
click at [243, 420] on select "Select Stylist" at bounding box center [235, 421] width 103 height 25
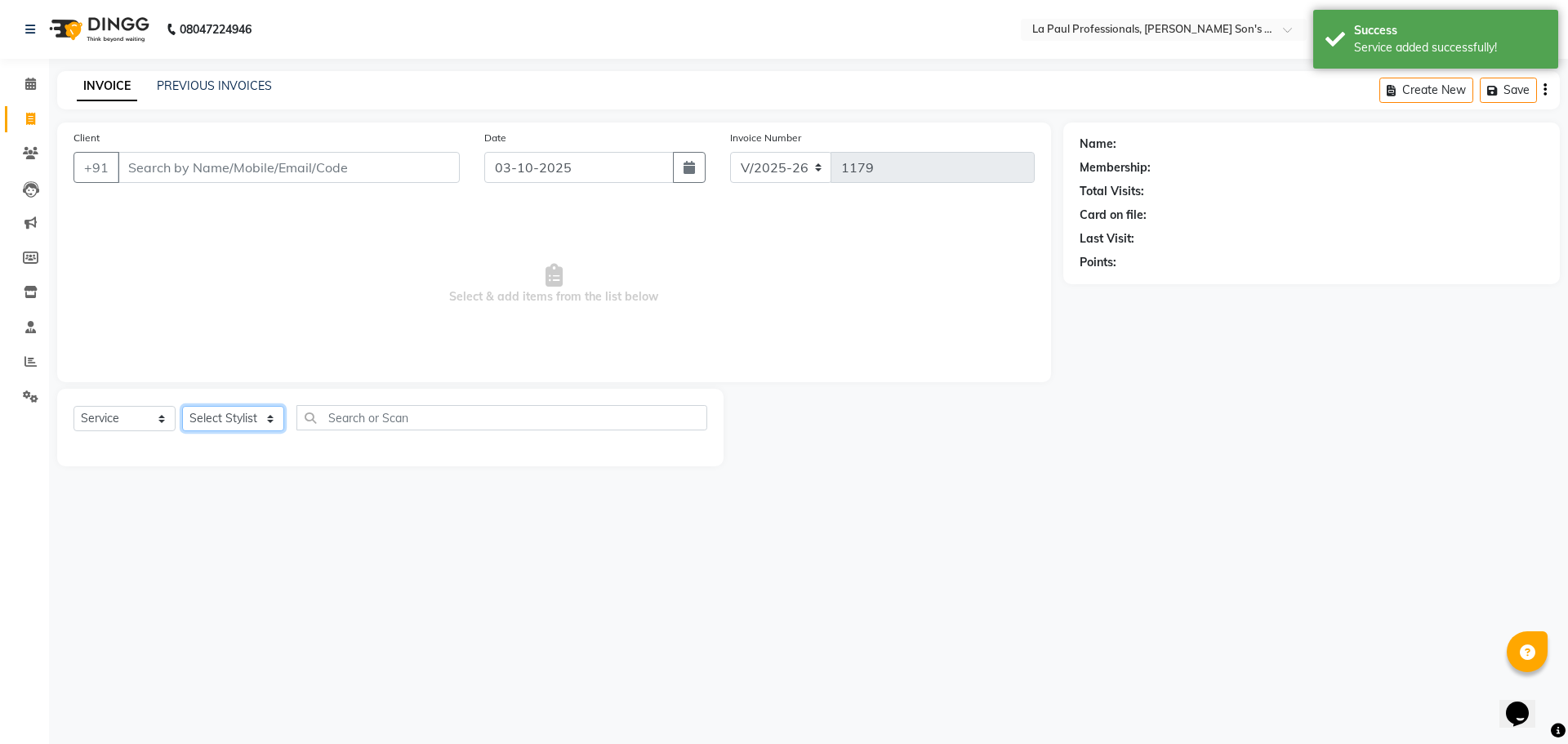
click at [241, 416] on select "Select Stylist" at bounding box center [233, 418] width 102 height 25
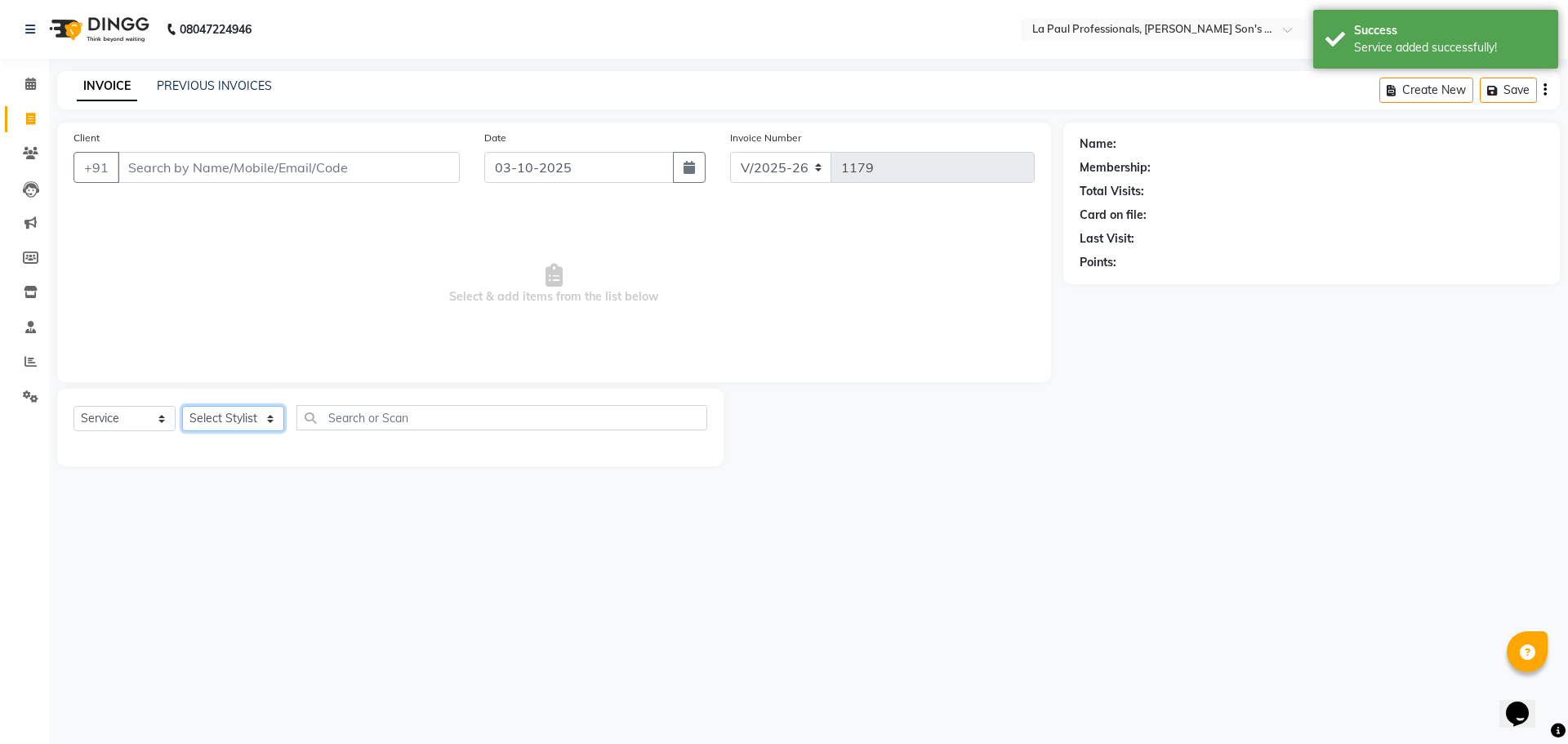
click at [241, 416] on select "Select Stylist" at bounding box center [233, 418] width 102 height 25
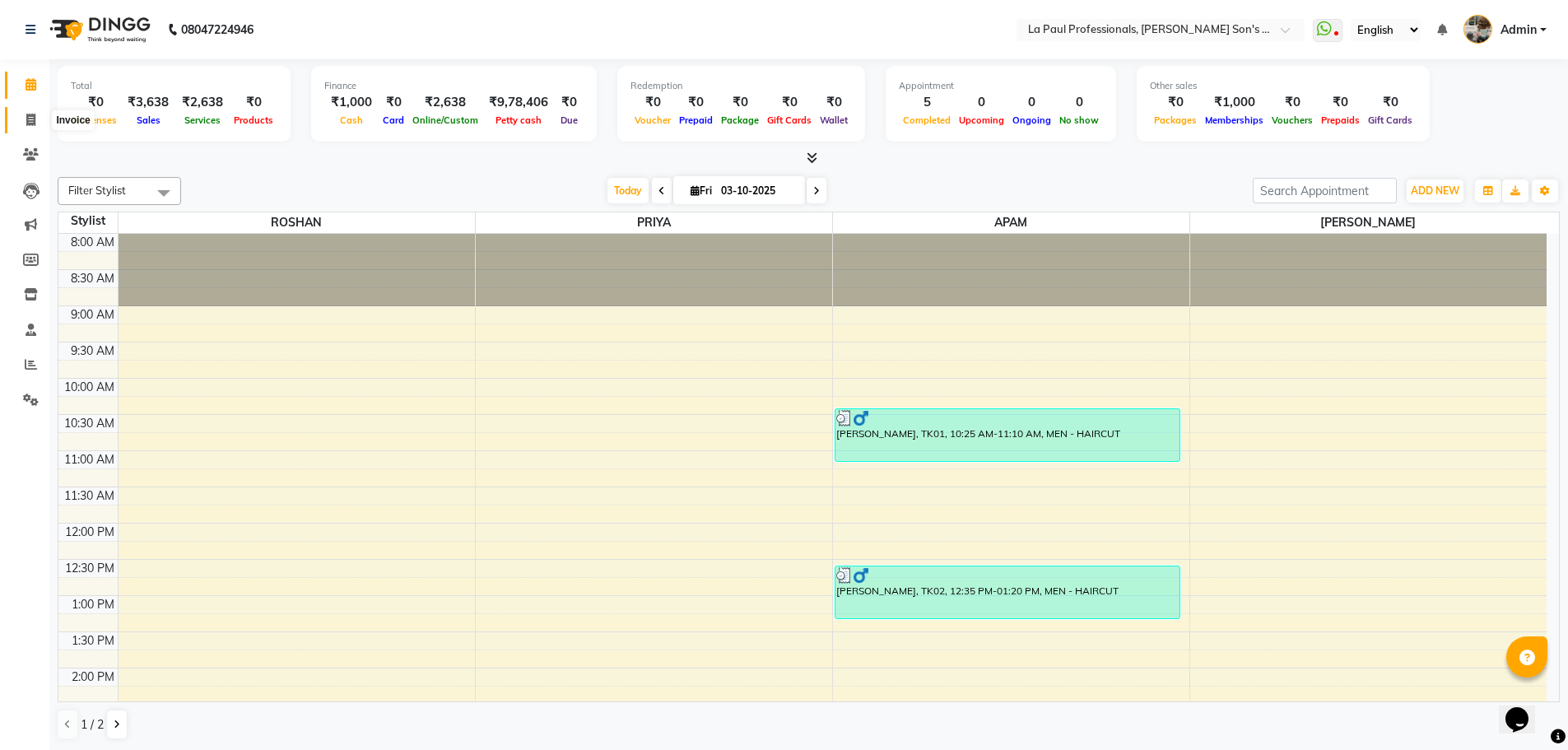
click at [41, 121] on span at bounding box center [30, 121] width 29 height 19
select select "service"
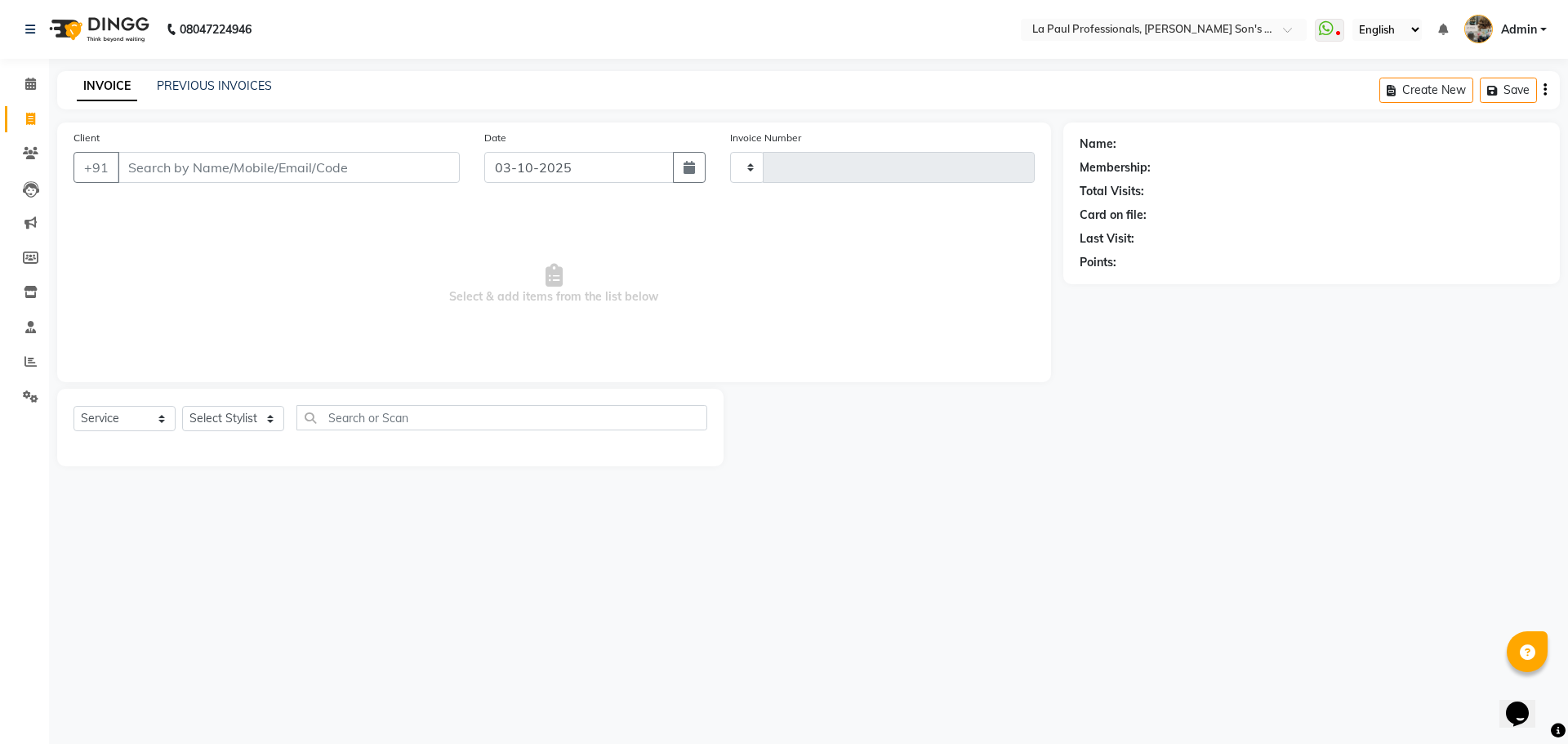
type input "1179"
select select "6271"
click at [230, 418] on select "Select Stylist APAM [PERSON_NAME] PRIYA [PERSON_NAME] SASA [PERSON_NAME]" at bounding box center [233, 418] width 102 height 25
select select "48213"
click at [182, 406] on select "Select Stylist APAM [PERSON_NAME] PRIYA [PERSON_NAME] SASA [PERSON_NAME]" at bounding box center [233, 418] width 102 height 25
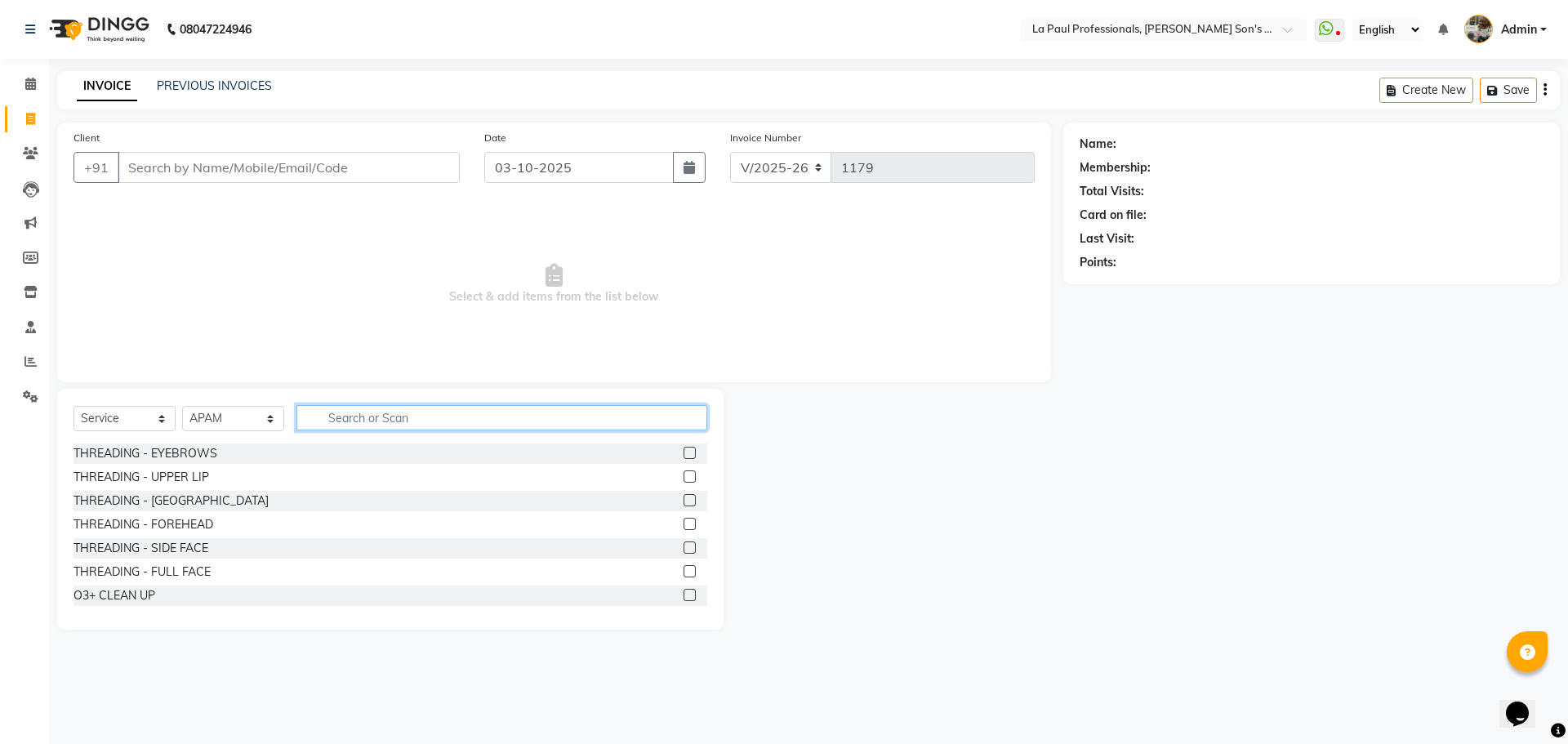
click at [354, 428] on input "text" at bounding box center [502, 417] width 410 height 25
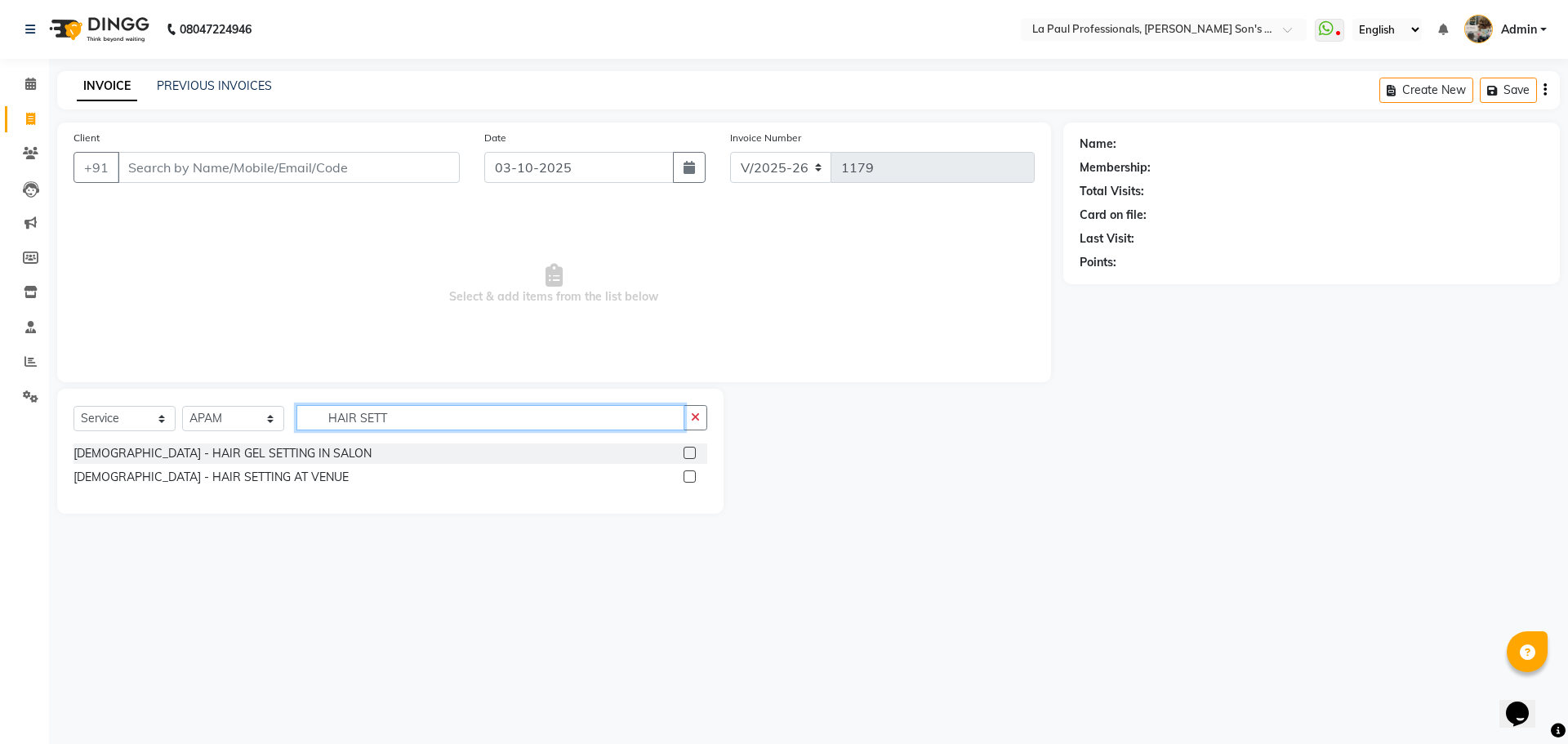
type input "HAIR SETT"
click at [692, 474] on label at bounding box center [689, 476] width 13 height 13
click at [692, 474] on input "checkbox" at bounding box center [689, 477] width 11 height 11
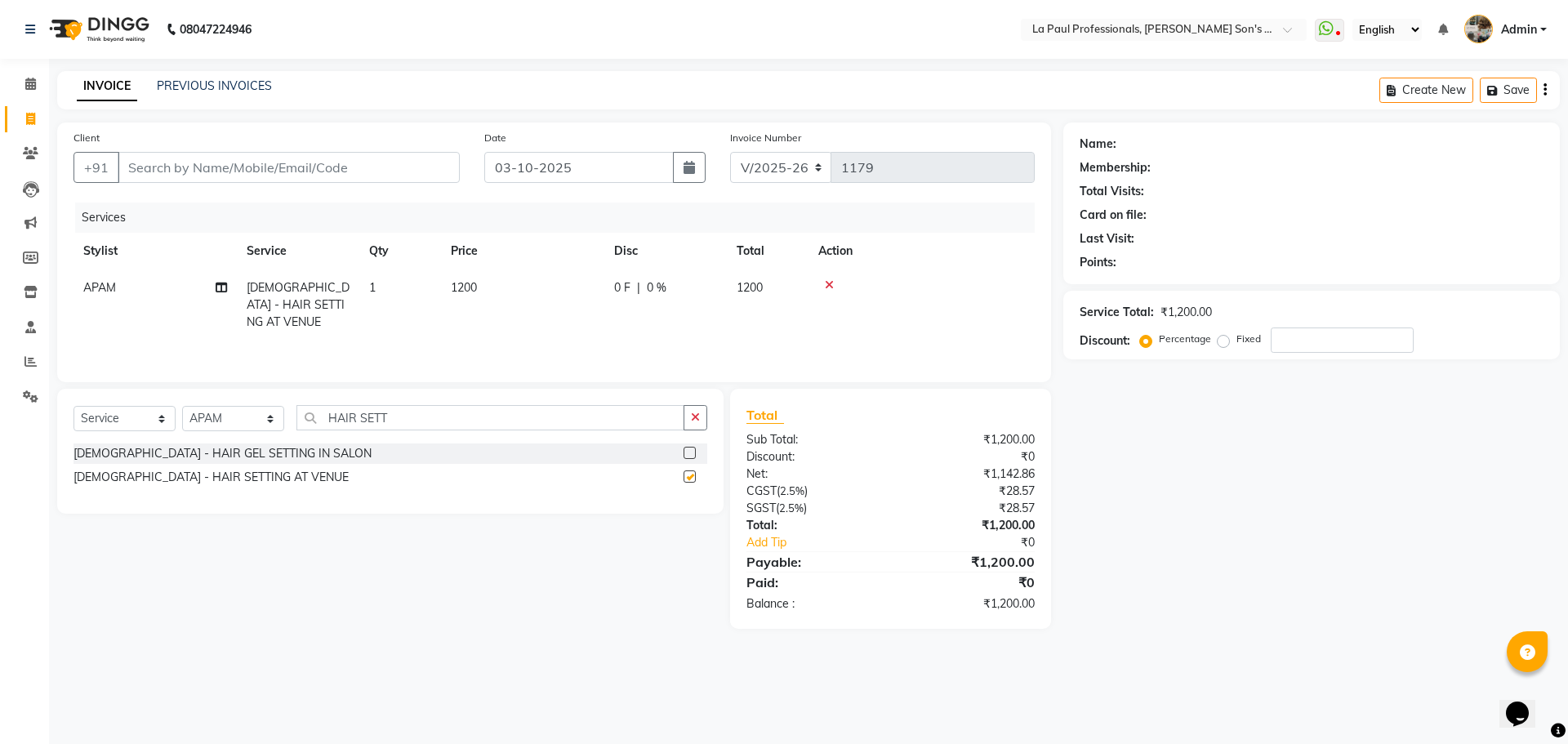
checkbox input "false"
click at [835, 282] on div at bounding box center [921, 285] width 207 height 12
click at [830, 284] on icon at bounding box center [829, 285] width 9 height 12
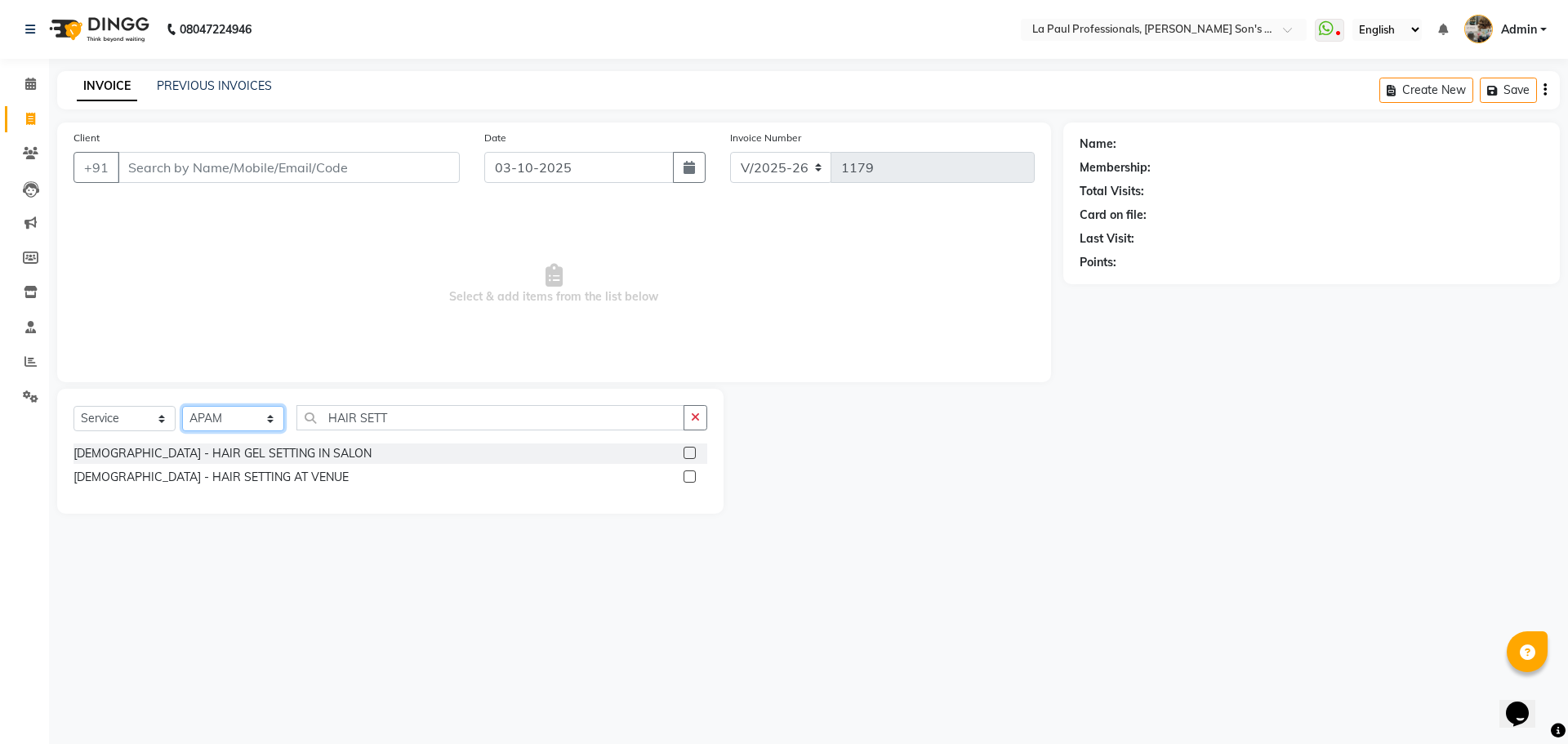
click at [264, 414] on select "Select Stylist APAM IVA GAGAN PRIYA ROSHAN SANJU SASA SONU" at bounding box center [233, 418] width 102 height 25
select select "69750"
click at [182, 406] on select "Select Stylist APAM IVA GAGAN PRIYA ROSHAN SANJU SASA SONU" at bounding box center [233, 418] width 102 height 25
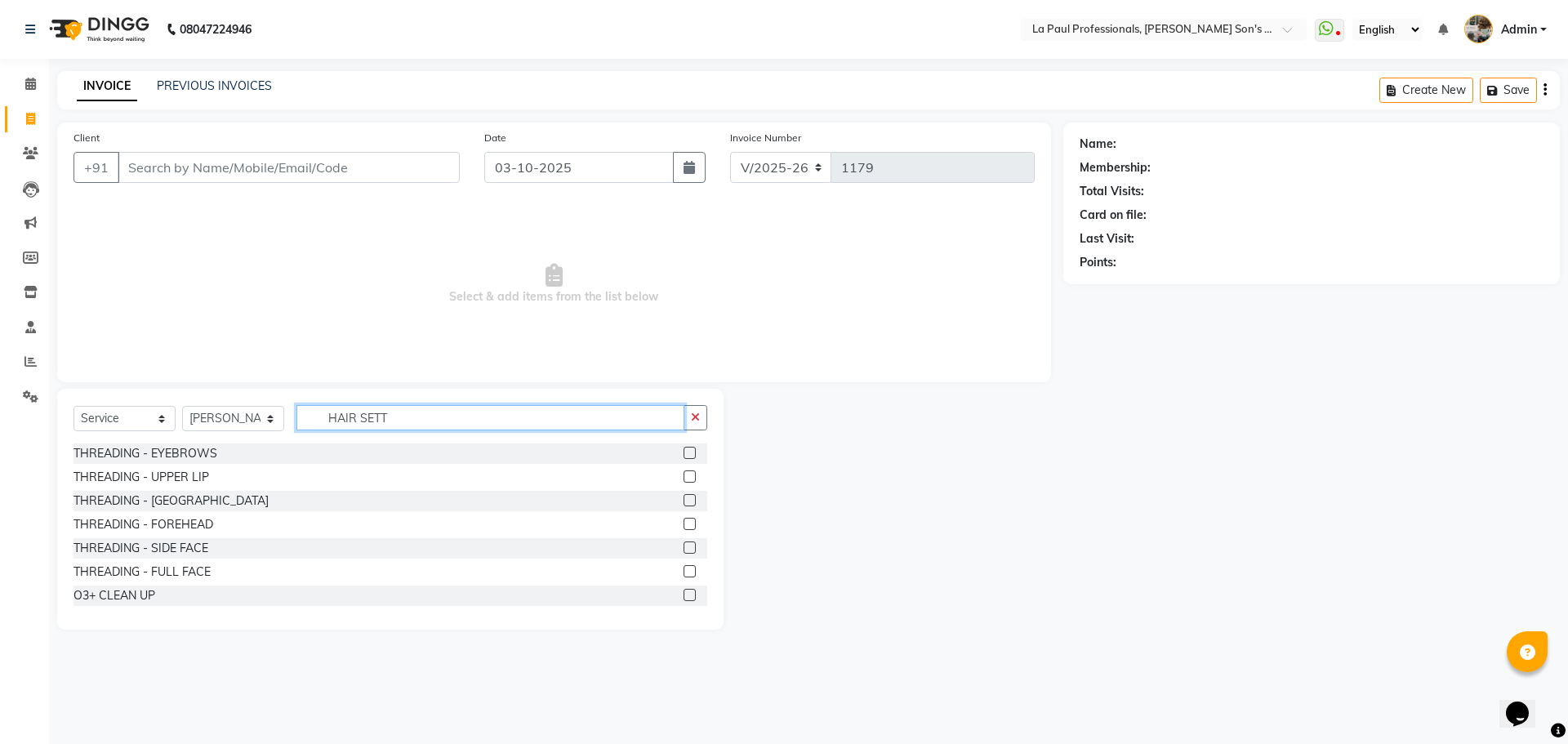
click at [446, 412] on input "HAIR SETT" at bounding box center [490, 417] width 388 height 25
type input "H"
type input "MAKE"
click at [683, 474] on label at bounding box center [689, 476] width 13 height 13
click at [683, 474] on input "checkbox" at bounding box center [689, 477] width 11 height 11
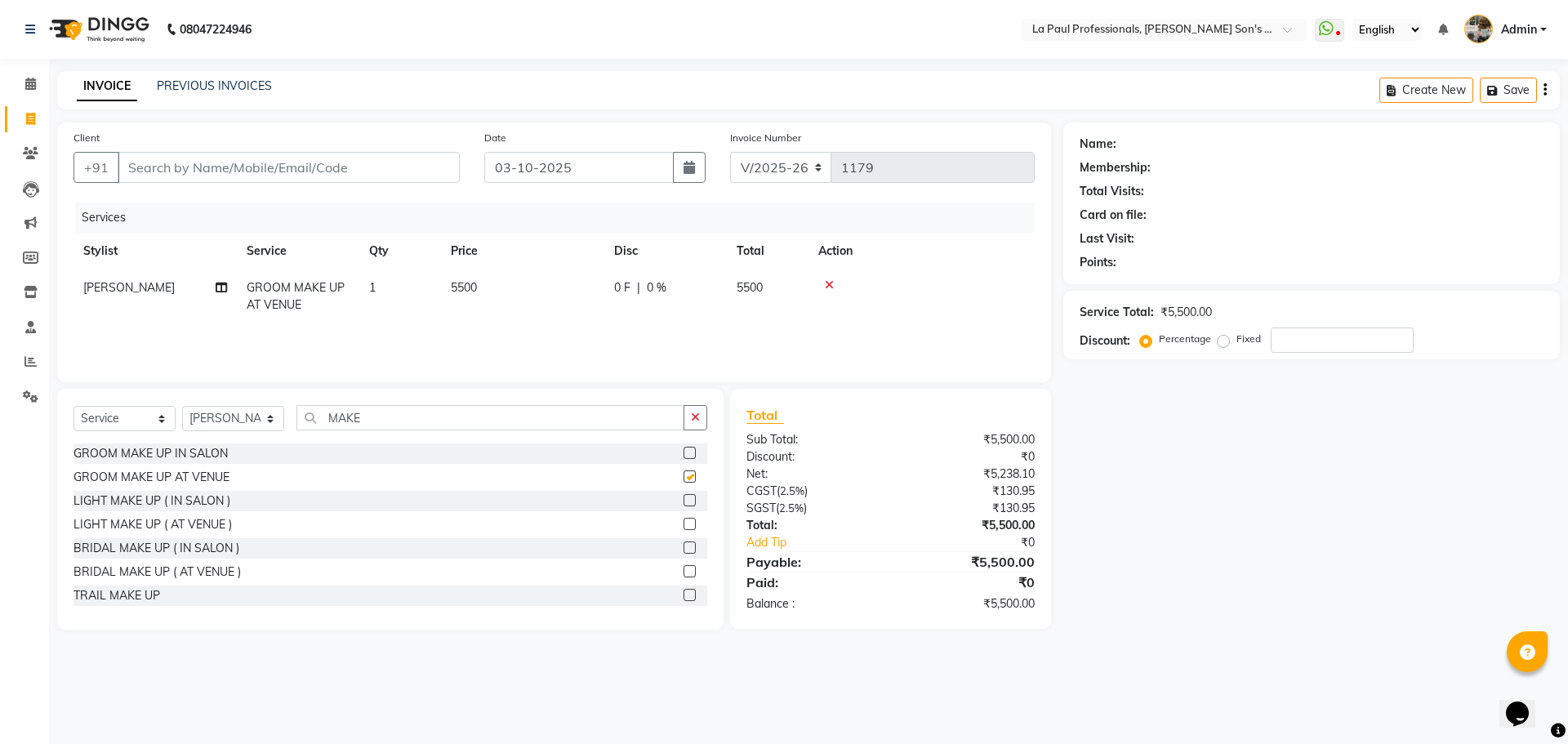
checkbox input "false"
click at [457, 421] on input "MAKE" at bounding box center [490, 417] width 388 height 25
type input "M"
click at [410, 418] on input "text" at bounding box center [502, 417] width 410 height 25
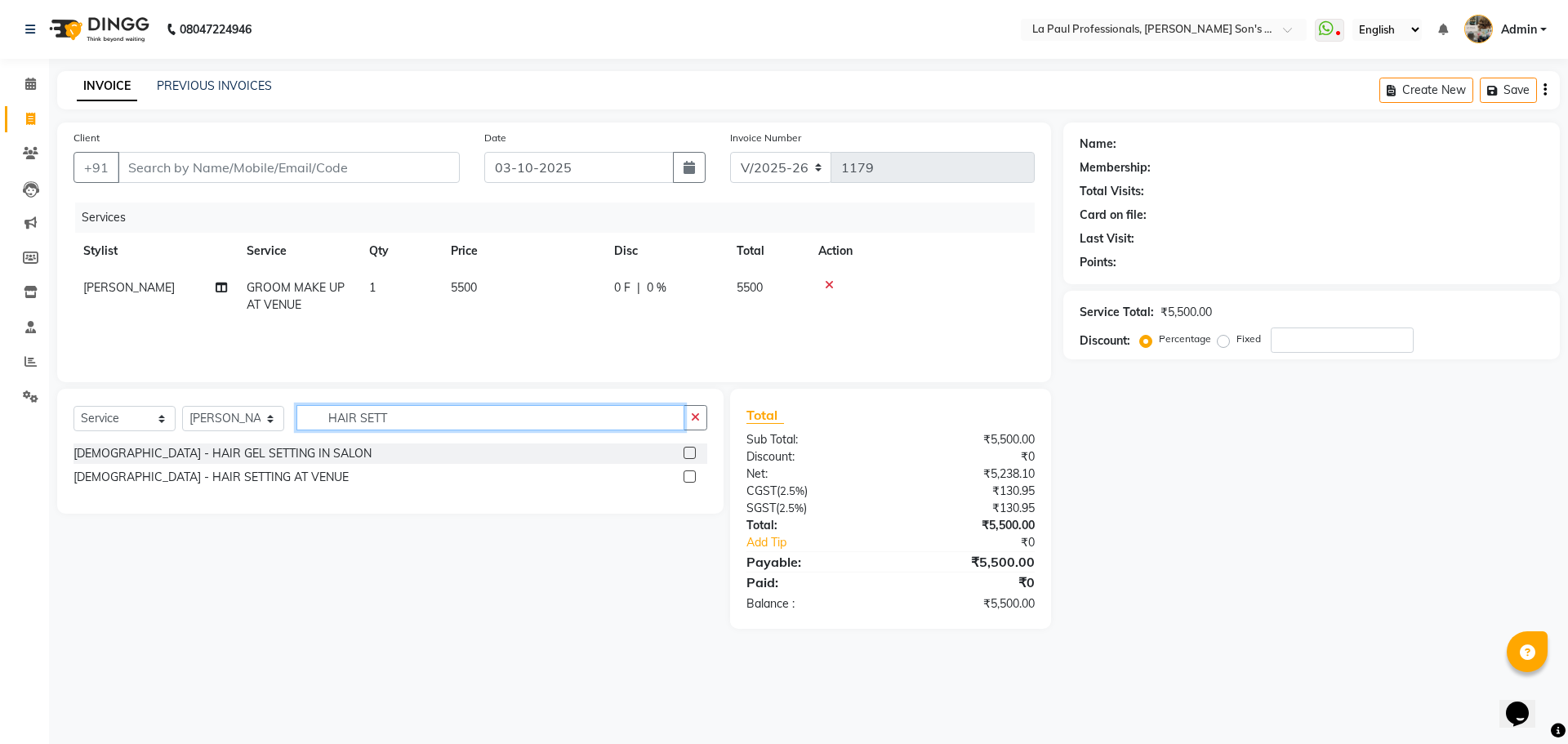
type input "HAIR SETT"
click at [694, 477] on label at bounding box center [689, 476] width 13 height 13
click at [694, 477] on input "checkbox" at bounding box center [689, 477] width 11 height 11
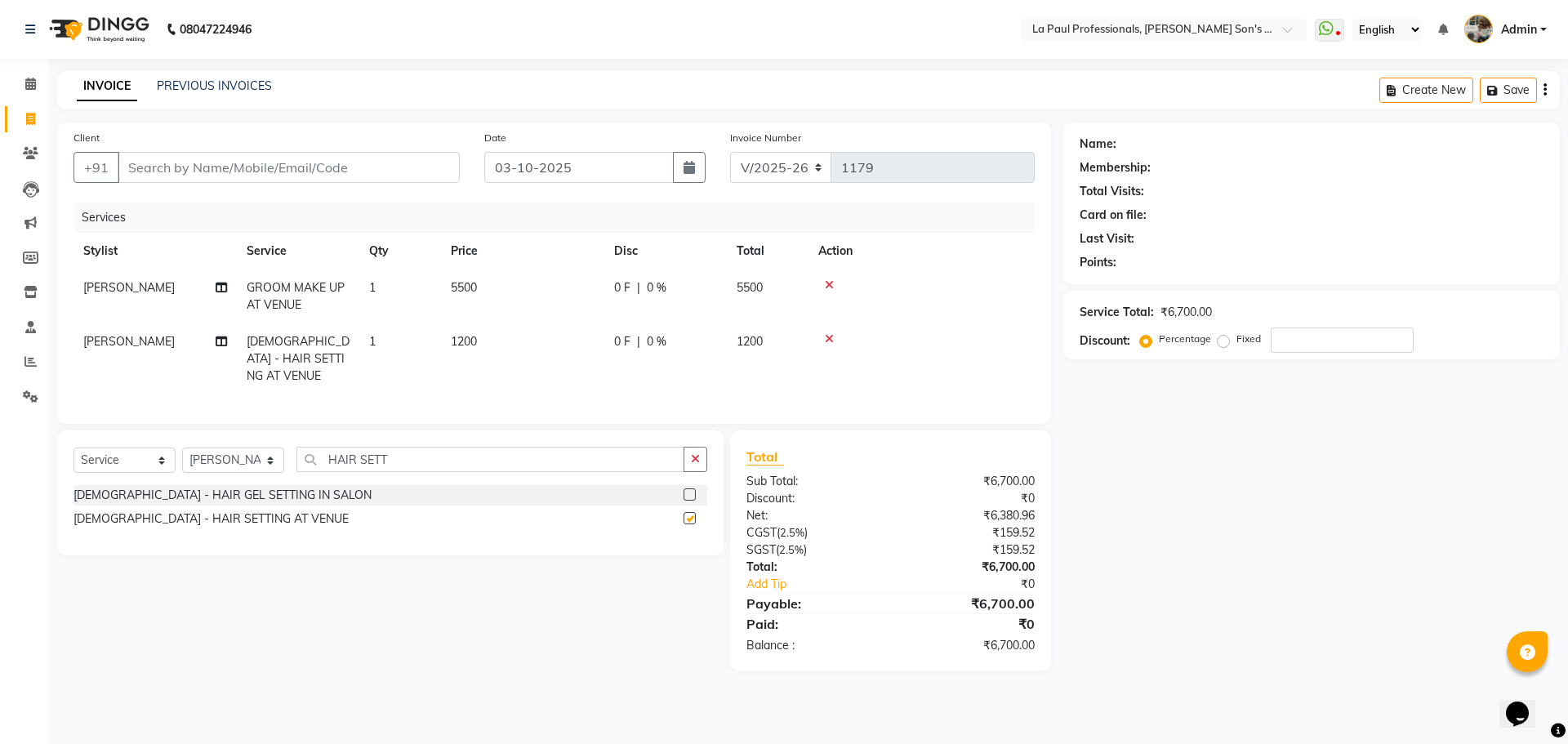
checkbox input "false"
click at [126, 342] on span "[PERSON_NAME]" at bounding box center [128, 342] width 91 height 15
select select "69750"
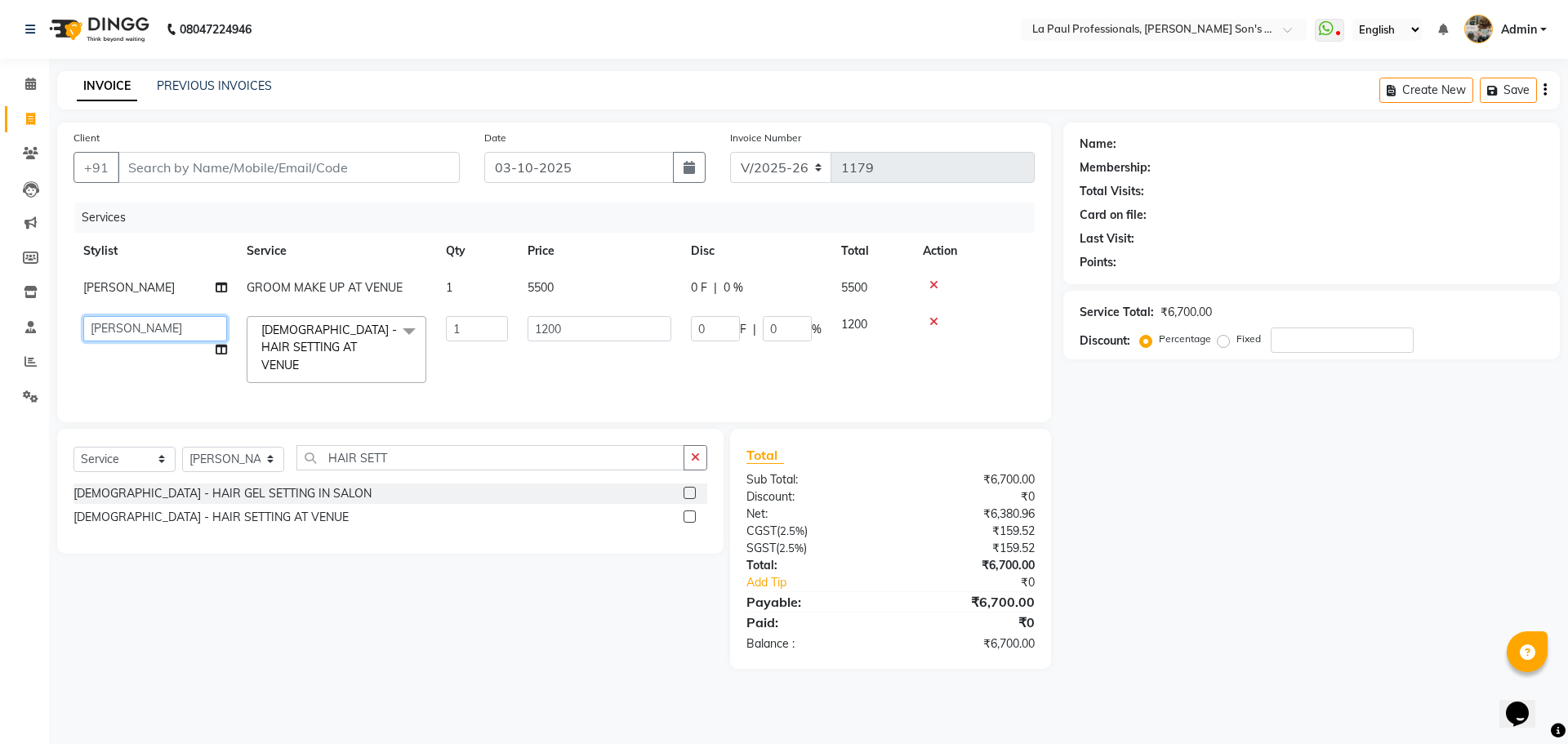
click at [199, 335] on select "APAM IVA GAGAN PRIYA ROSHAN SANJU SASA SONU" at bounding box center [155, 328] width 144 height 25
click at [1230, 530] on div "Name: Membership: Total Visits: Card on file: Last Visit: Points: Service Total…" at bounding box center [1317, 395] width 508 height 546
click at [539, 290] on span "5500" at bounding box center [540, 287] width 26 height 15
select select "69750"
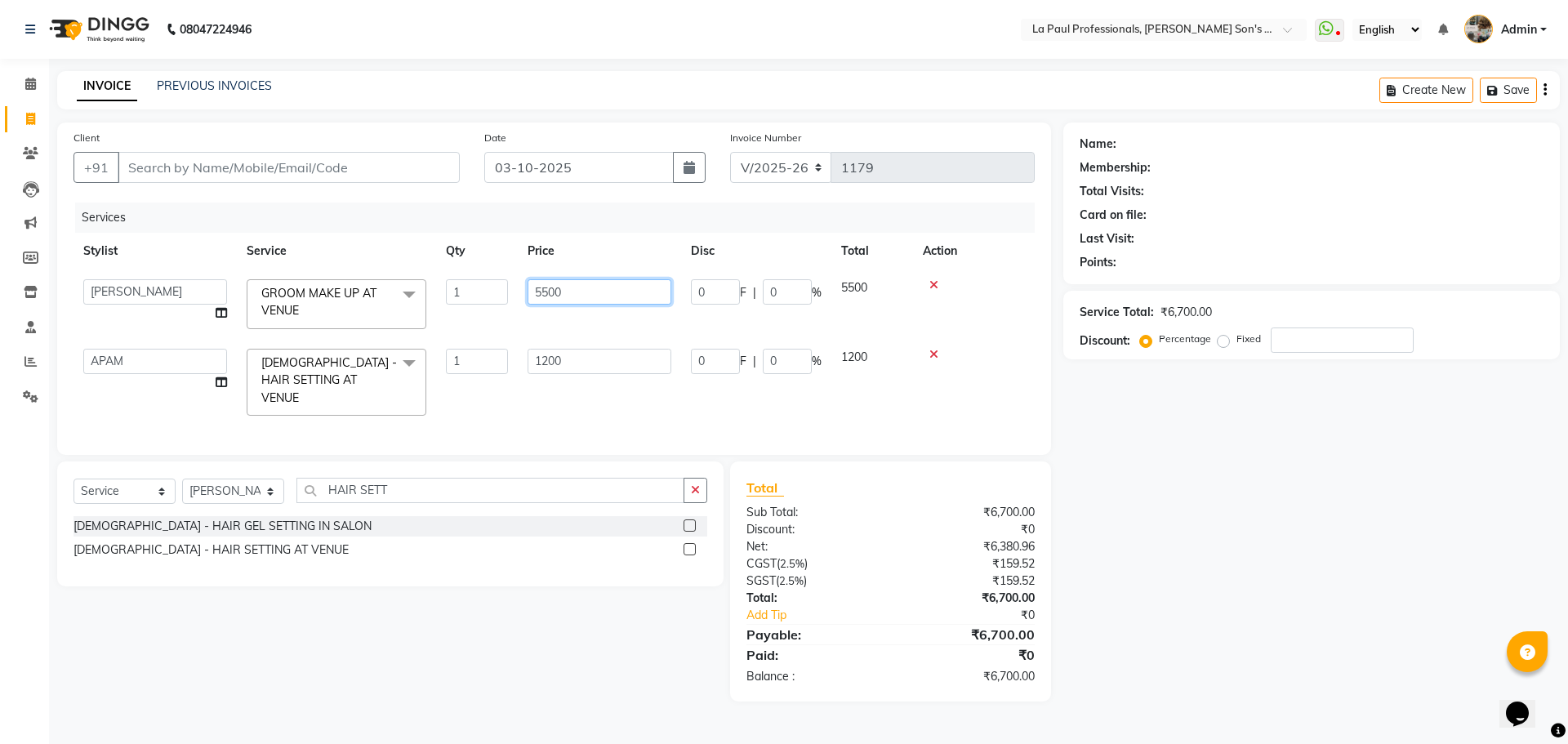
click at [574, 291] on input "5500" at bounding box center [600, 292] width 144 height 25
type input "5"
type input "4300"
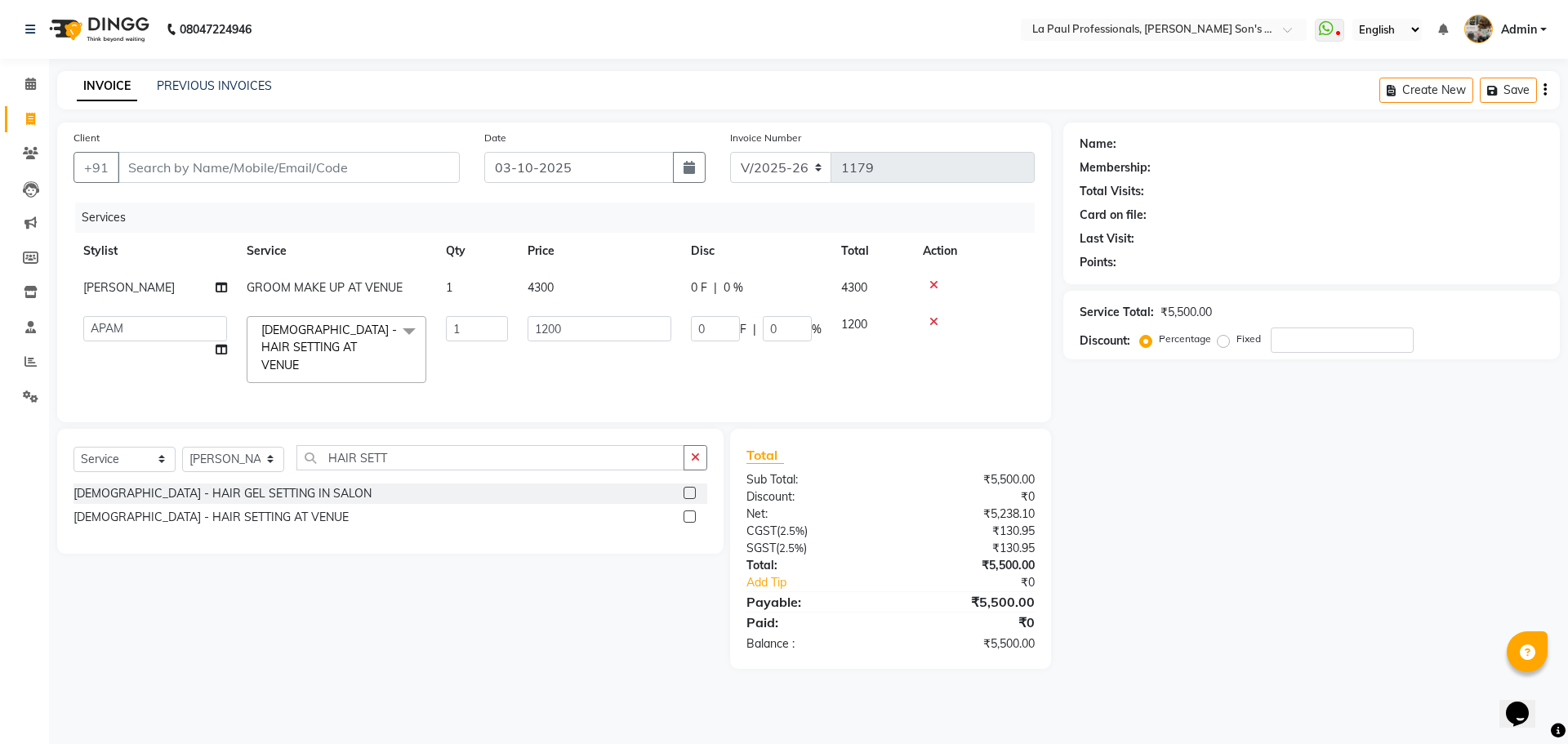
click at [1172, 509] on div "Name: Membership: Total Visits: Card on file: Last Visit: Points: Service Total…" at bounding box center [1317, 395] width 508 height 546
click at [404, 448] on input "HAIR SETT" at bounding box center [490, 457] width 388 height 25
type input "H"
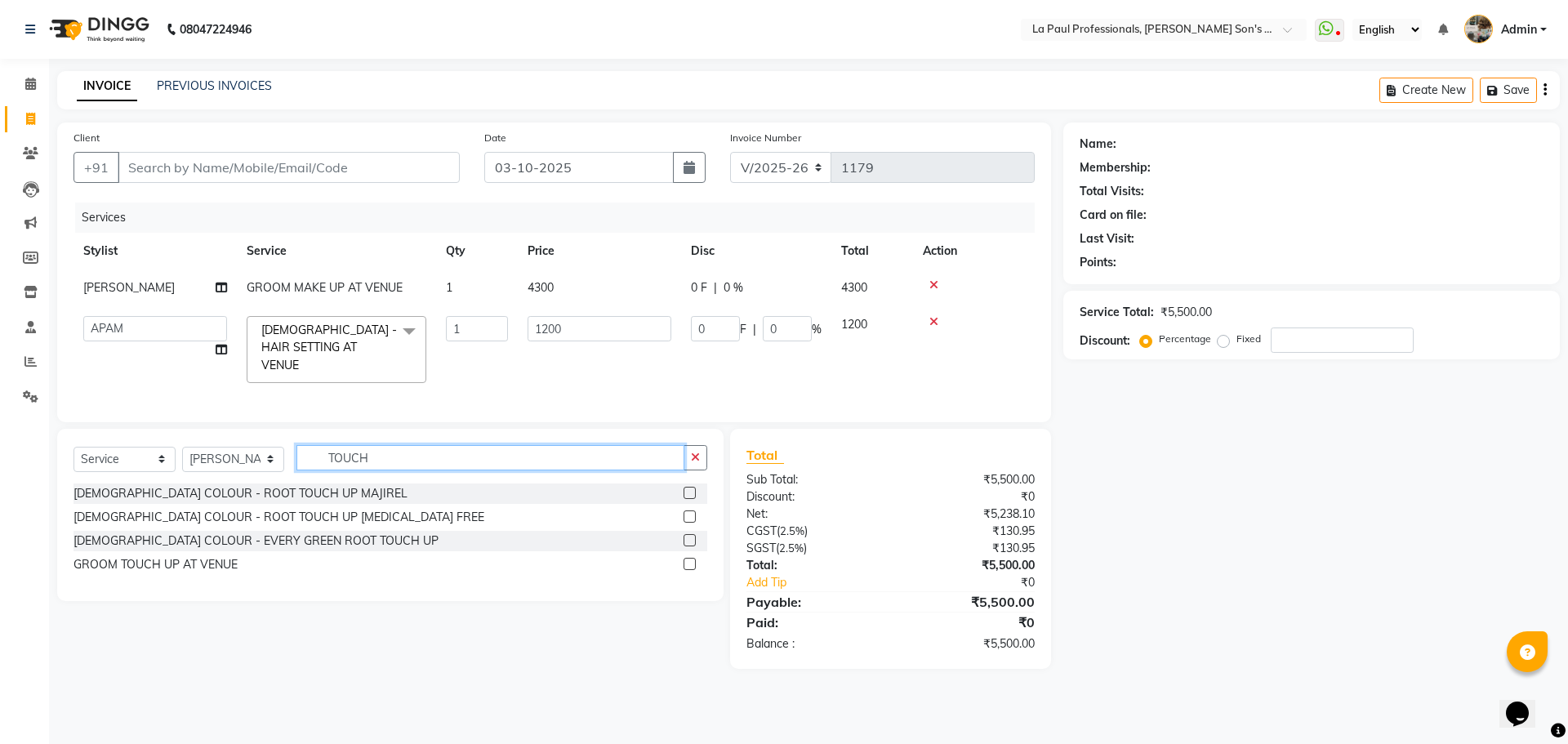
type input "TOUCH"
click at [689, 558] on label at bounding box center [689, 564] width 13 height 13
click at [689, 560] on input "checkbox" at bounding box center [689, 565] width 11 height 11
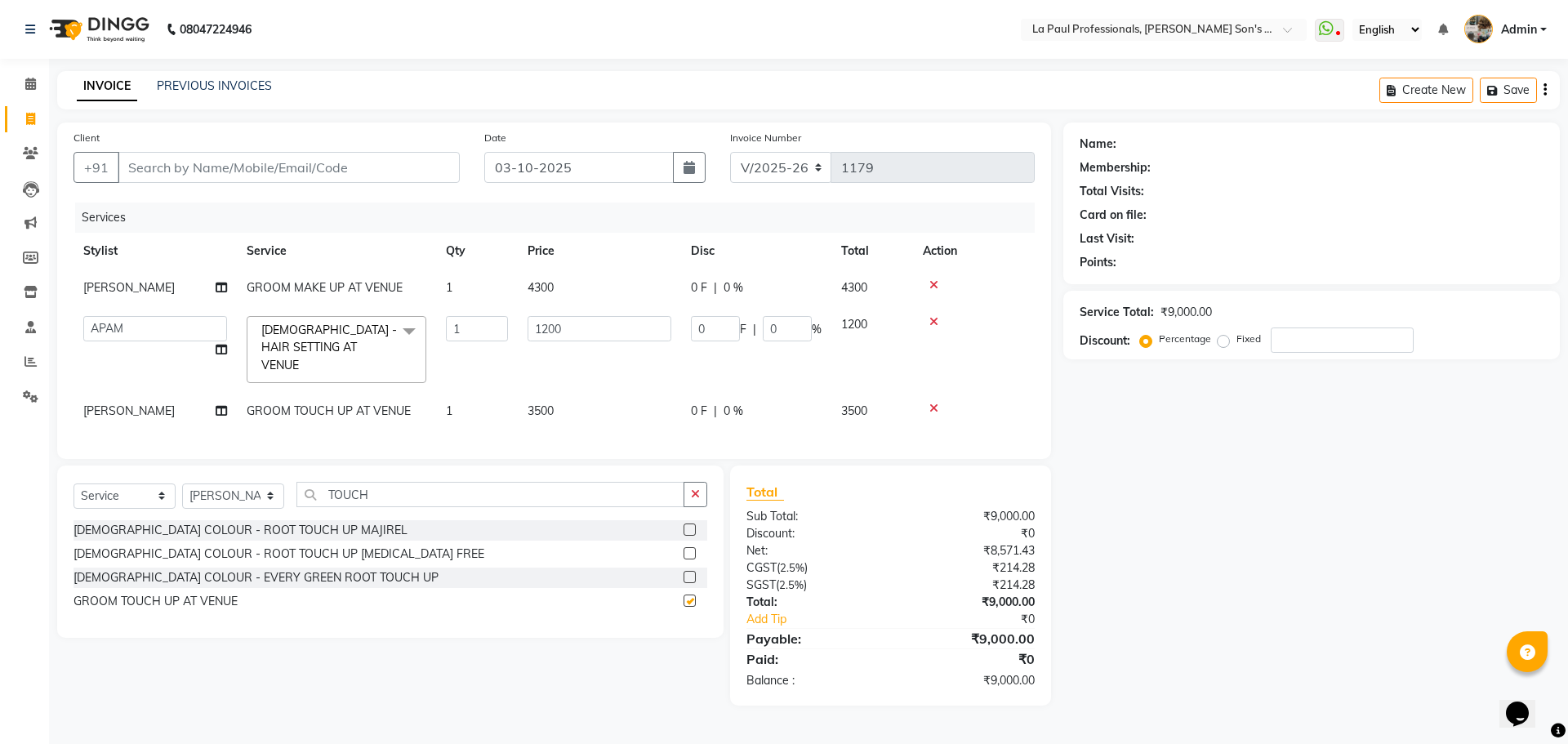
checkbox input "false"
click at [270, 494] on select "Select Stylist APAM IVA GAGAN PRIYA ROSHAN SANJU SASA SONU" at bounding box center [233, 496] width 102 height 25
select select "48213"
click at [182, 483] on select "Select Stylist APAM IVA GAGAN PRIYA ROSHAN SANJU SASA SONU" at bounding box center [233, 496] width 102 height 25
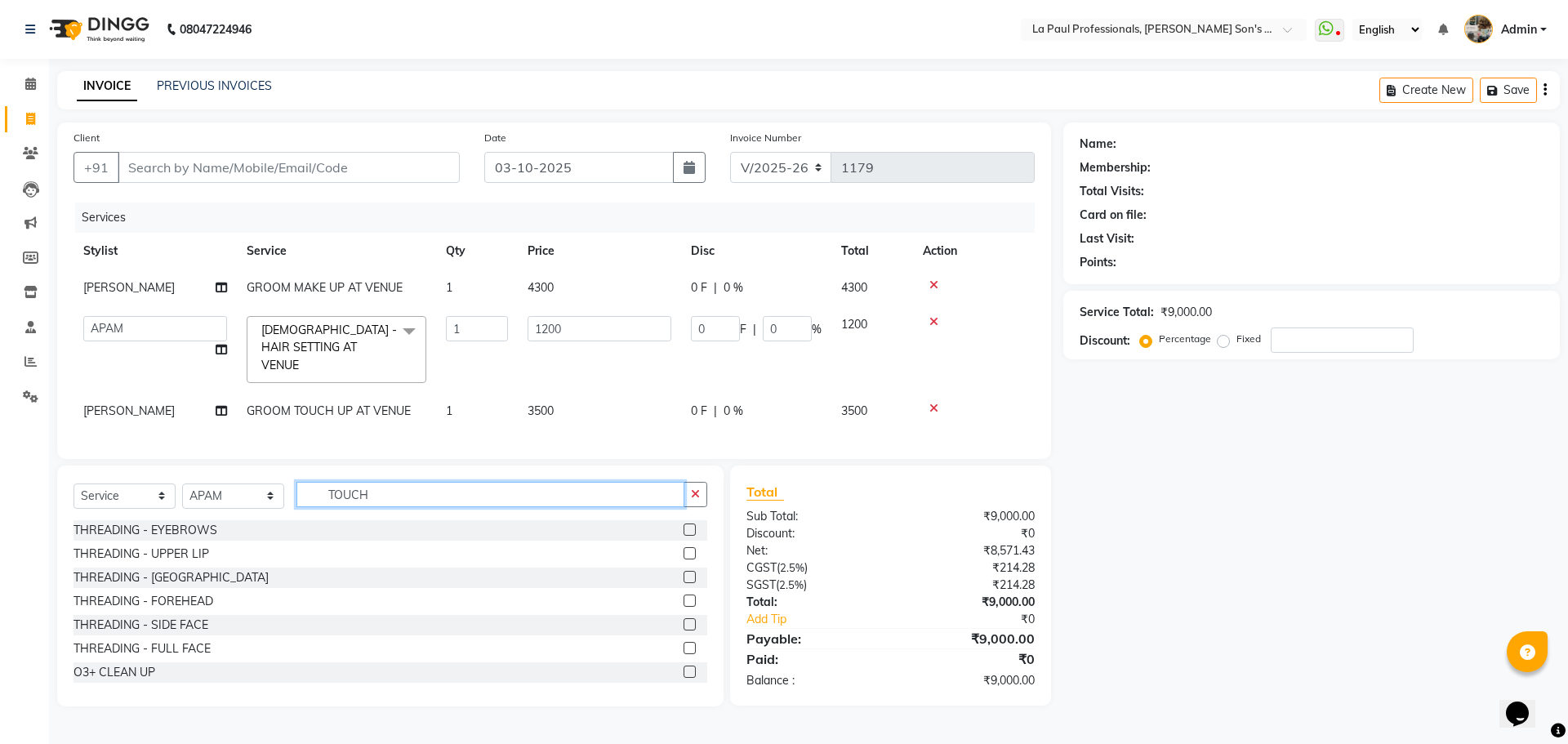
click at [373, 485] on input "TOUCH" at bounding box center [490, 494] width 388 height 25
type input "T"
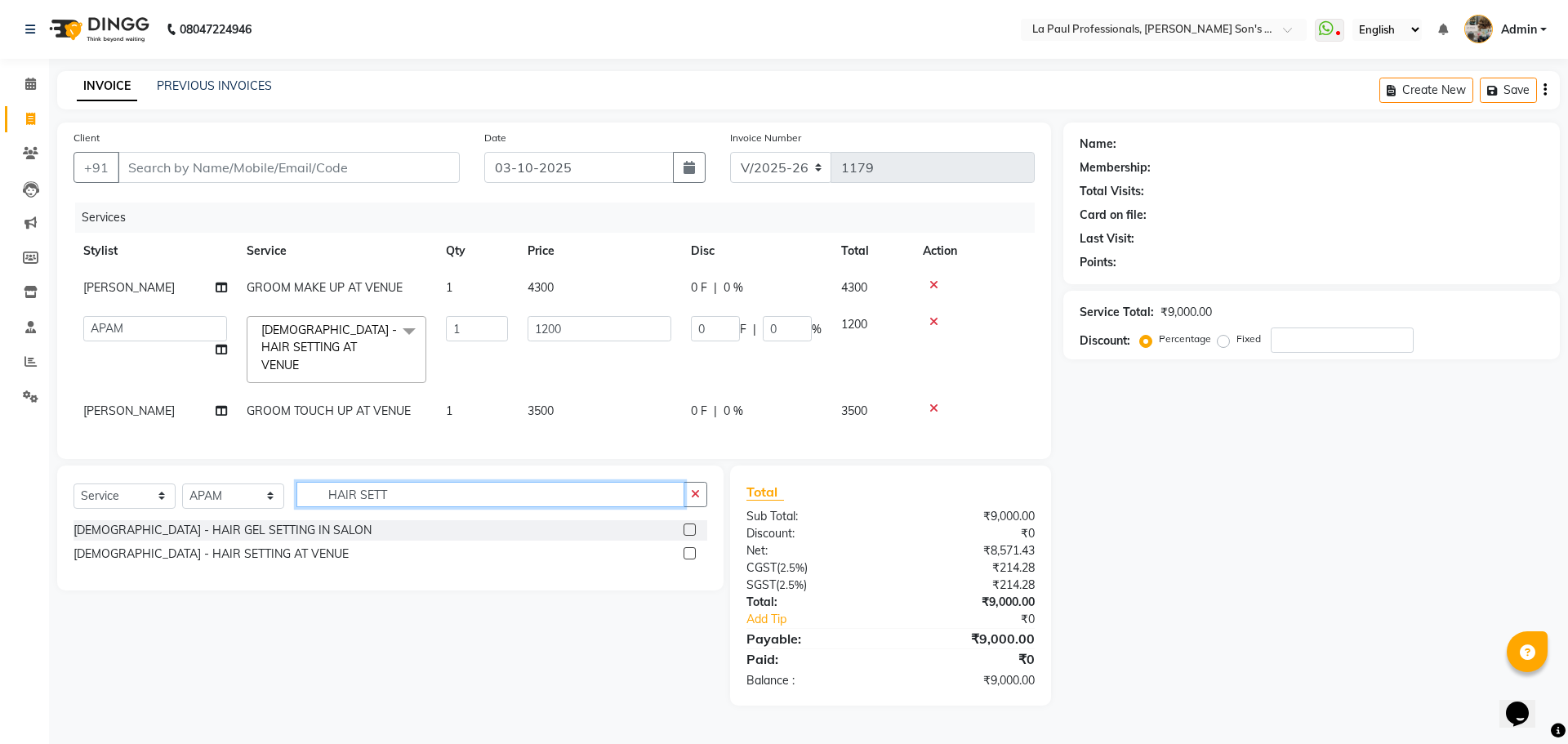
type input "HAIR SETT"
click at [689, 547] on label at bounding box center [689, 553] width 13 height 13
click at [689, 549] on input "checkbox" at bounding box center [689, 554] width 11 height 11
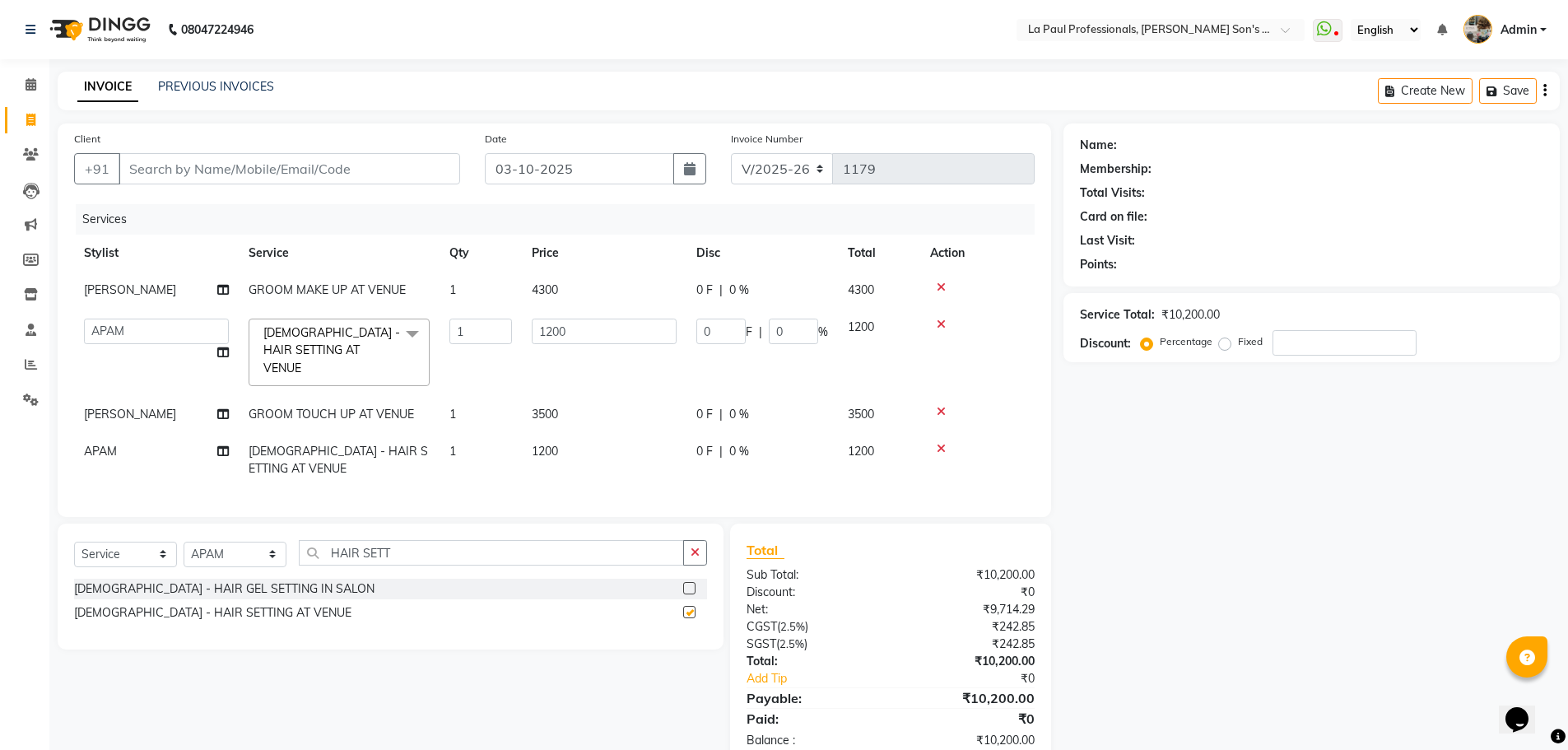
checkbox input "false"
click at [1316, 608] on div "Name: Membership: Total Visits: Card on file: Last Visit: Points: Service Total…" at bounding box center [1317, 444] width 508 height 642
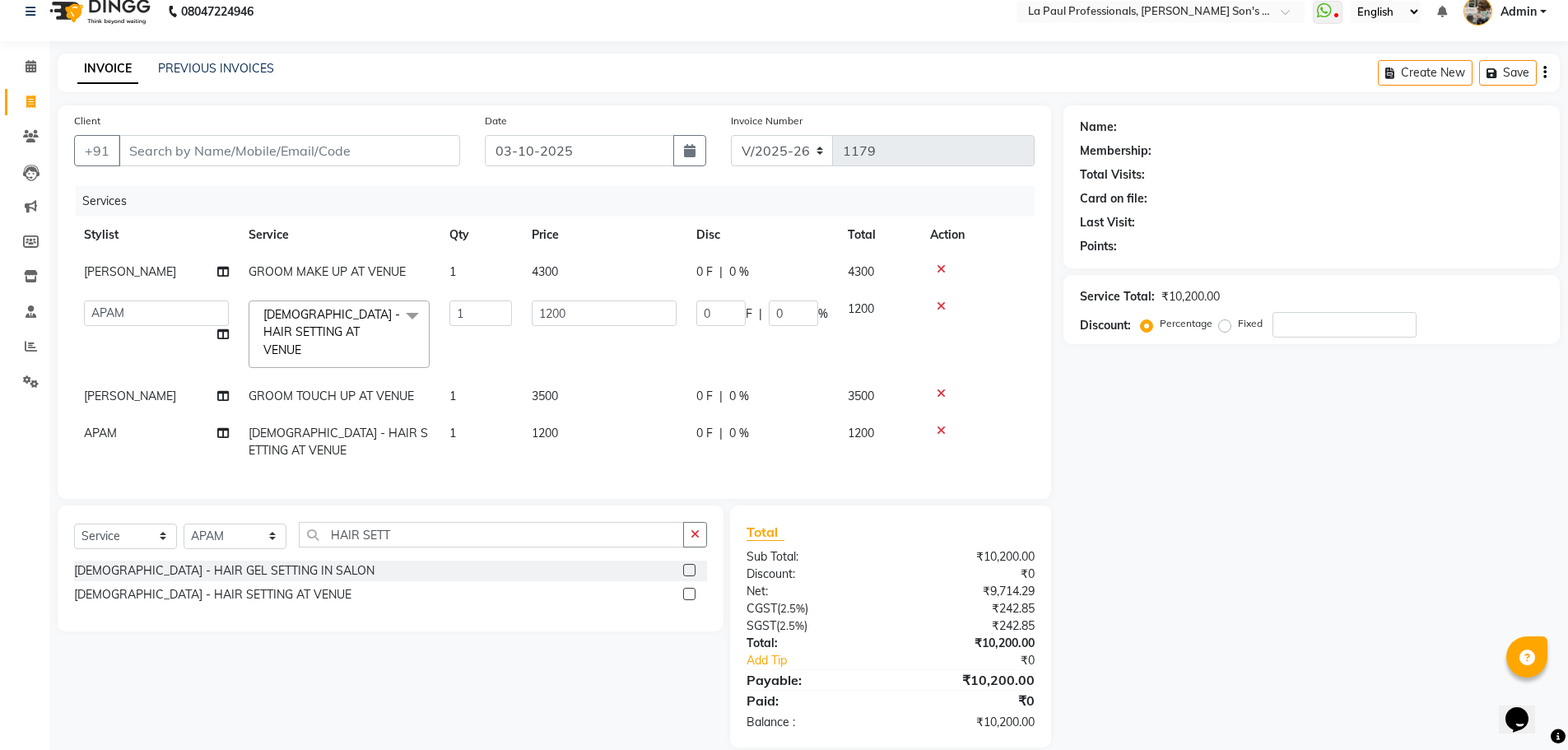
click at [548, 426] on span "1200" at bounding box center [545, 433] width 26 height 15
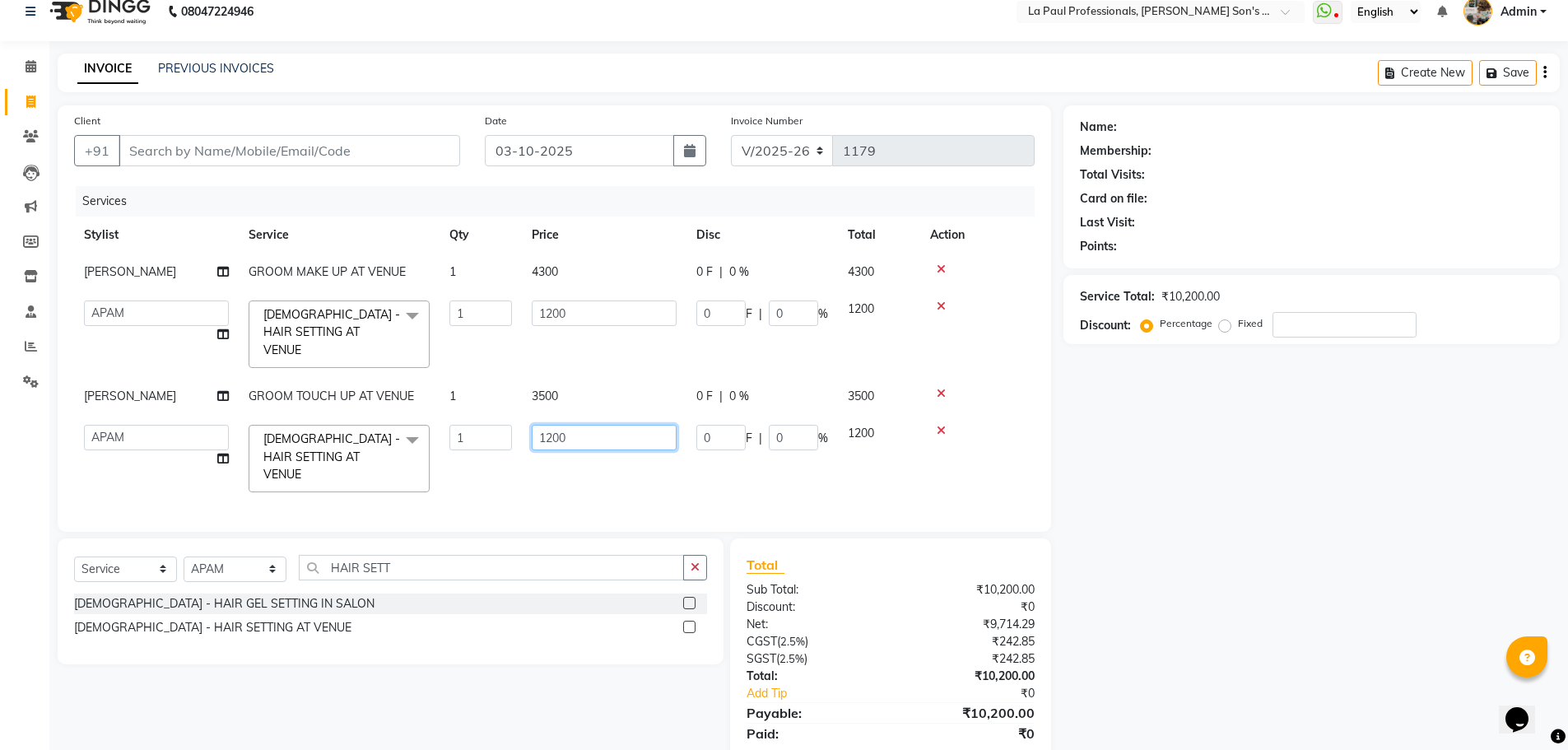
click at [556, 425] on input "1200" at bounding box center [605, 438] width 145 height 25
type input "600"
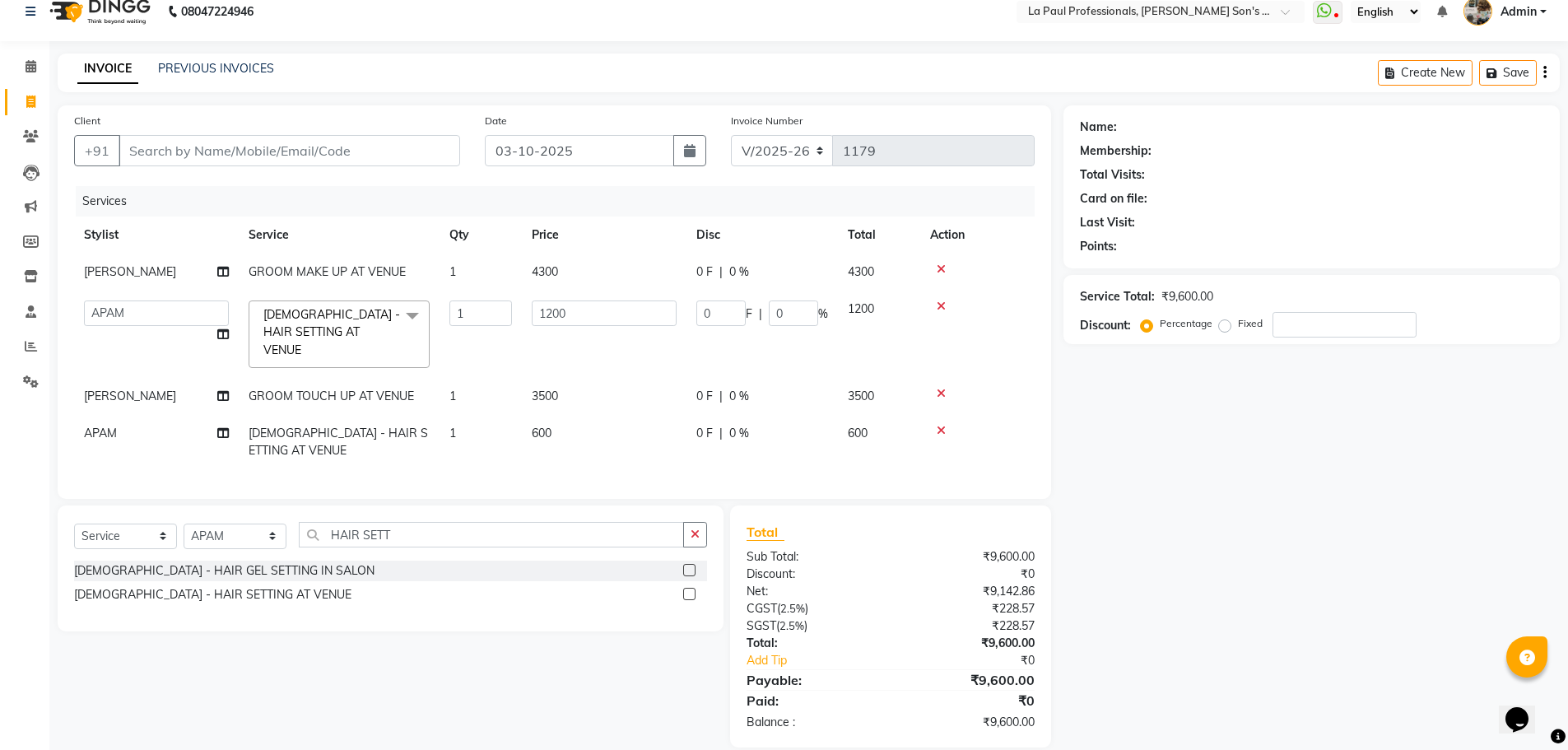
click at [1246, 582] on div "Name: Membership: Total Visits: Card on file: Last Visit: Points: Service Total…" at bounding box center [1317, 427] width 508 height 642
click at [541, 378] on td "3500" at bounding box center [604, 396] width 165 height 37
select select "69750"
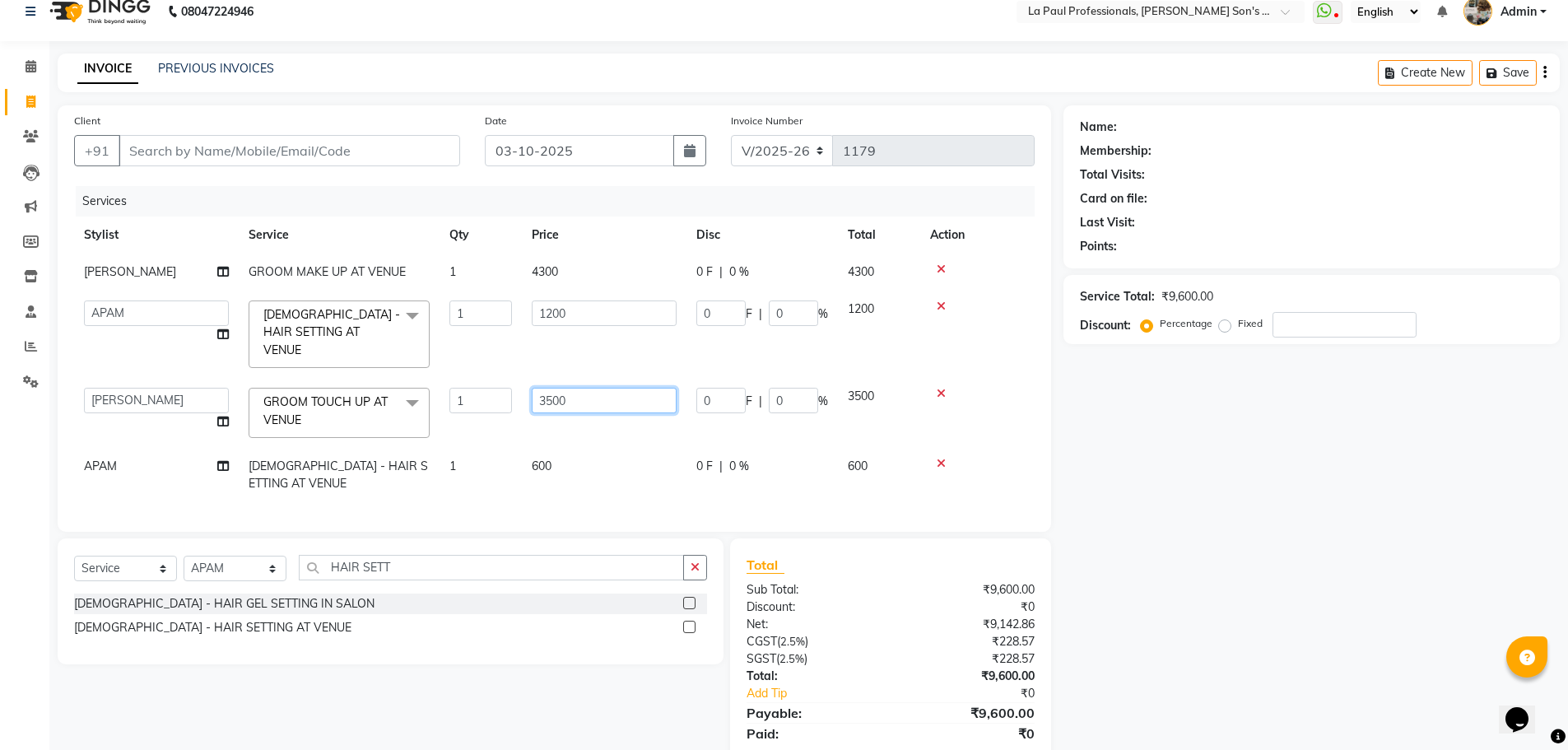
click at [556, 388] on input "3500" at bounding box center [605, 400] width 145 height 25
click at [549, 388] on input "3500" at bounding box center [605, 400] width 145 height 25
click at [551, 388] on input "3500" at bounding box center [605, 400] width 145 height 25
type input "2900"
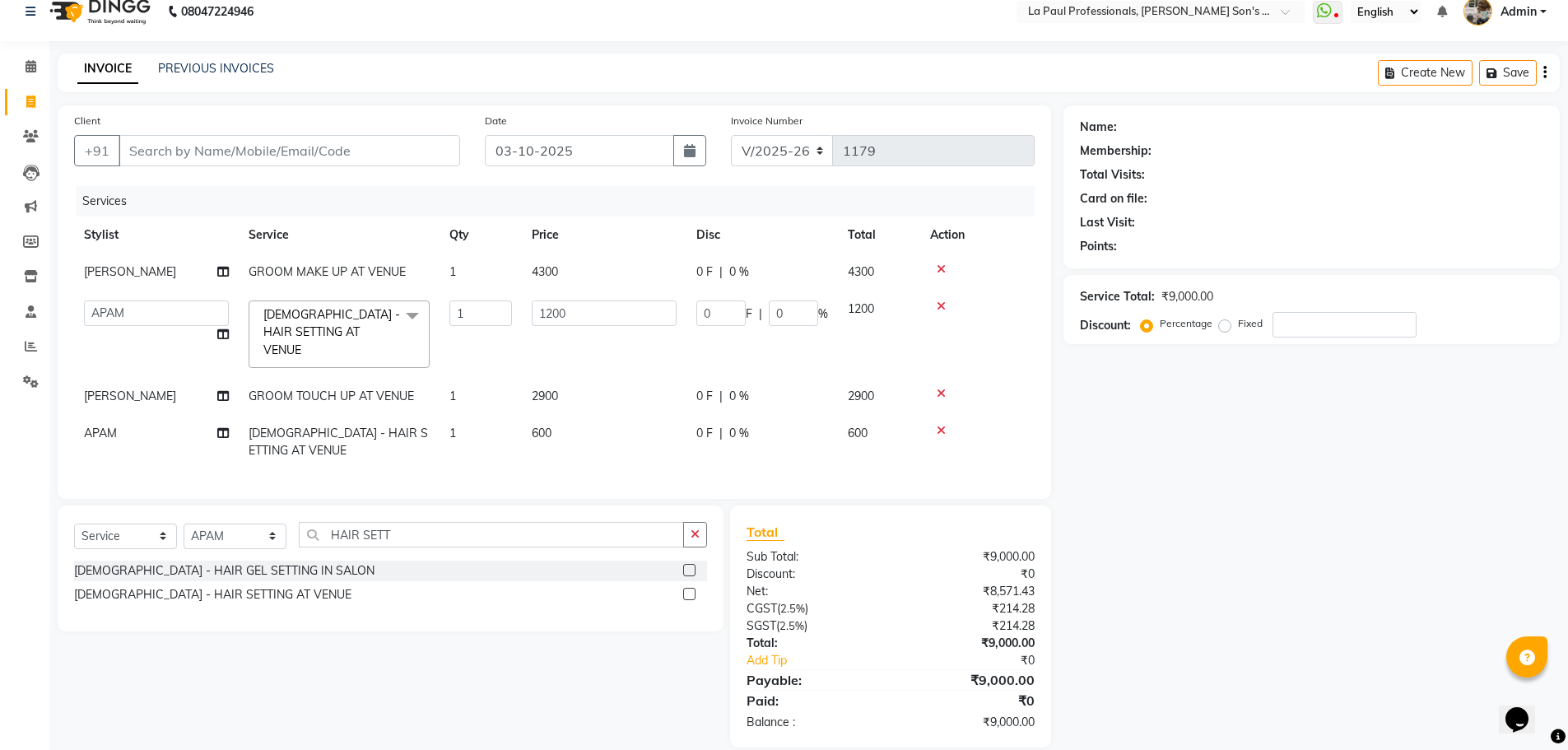
click at [1125, 524] on div "Name: Membership: Total Visits: Card on file: Last Visit: Points: Service Total…" at bounding box center [1317, 427] width 508 height 642
click at [1255, 568] on div "Name: Membership: Total Visits: Card on file: Last Visit: Points: Service Total…" at bounding box center [1317, 427] width 508 height 642
click at [542, 426] on span "600" at bounding box center [541, 433] width 19 height 15
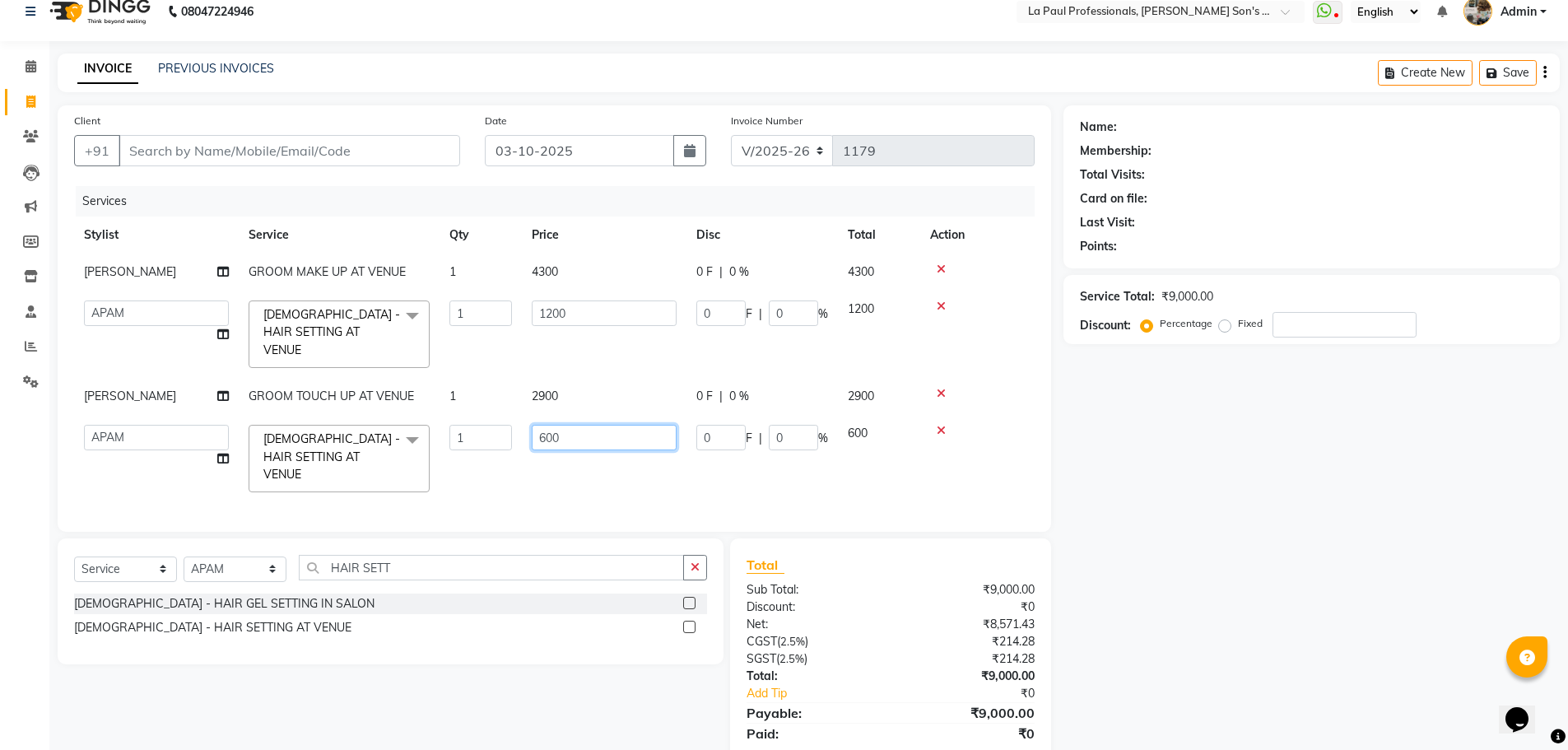
click at [546, 425] on input "600" at bounding box center [605, 438] width 145 height 25
type input "800"
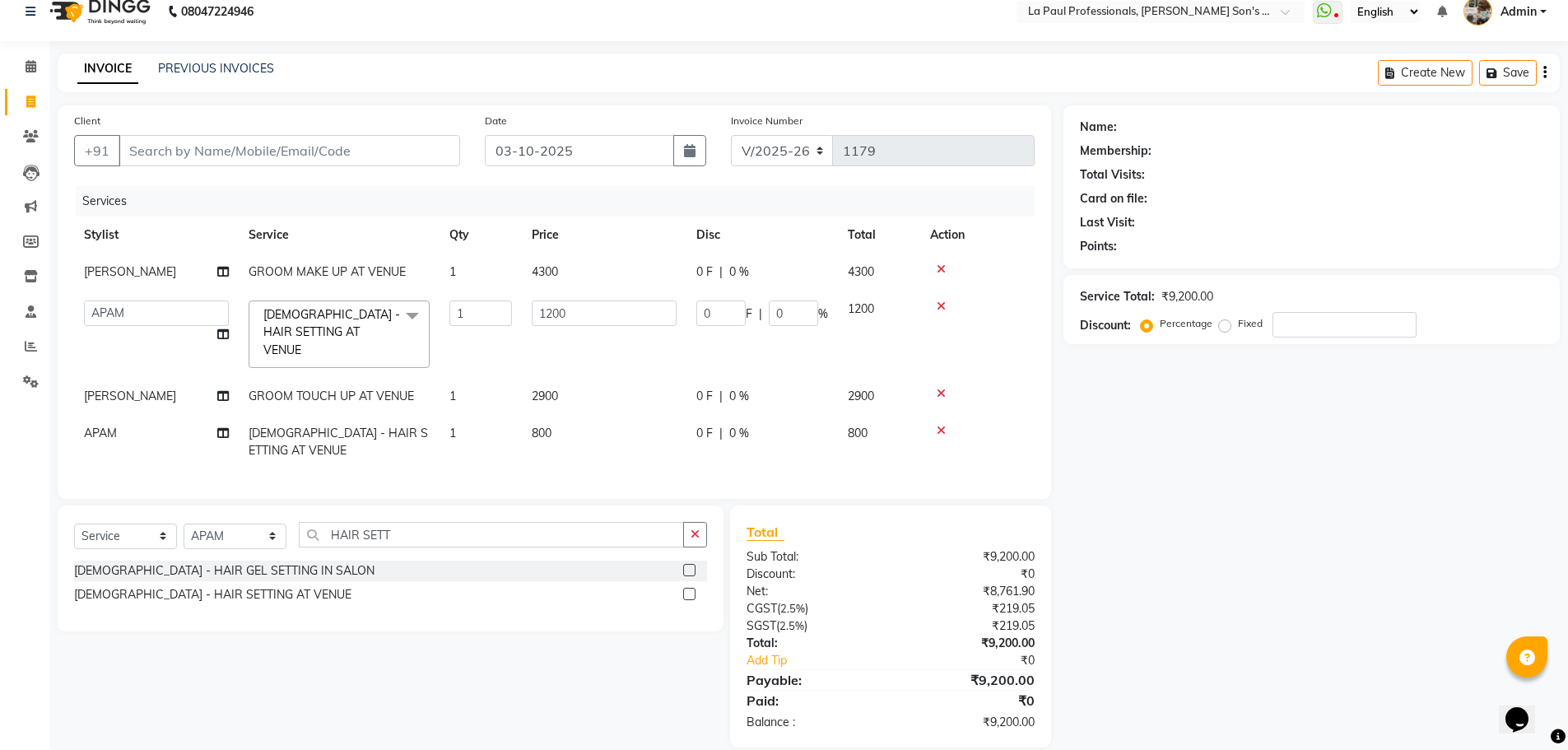
click at [1191, 486] on div "Name: Membership: Total Visits: Card on file: Last Visit: Points: Service Total…" at bounding box center [1317, 427] width 508 height 642
click at [550, 389] on span "2900" at bounding box center [545, 396] width 26 height 15
select select "69750"
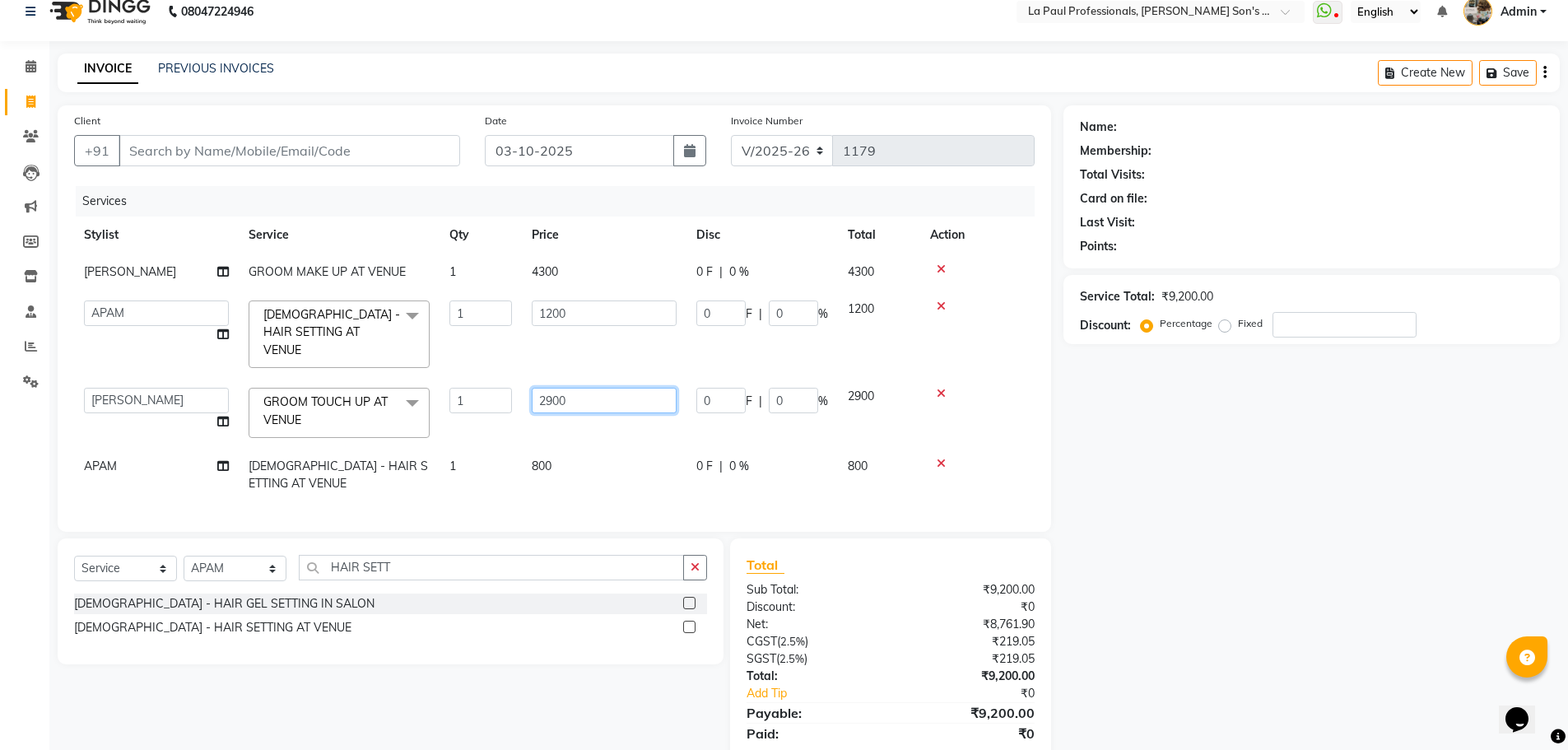
click at [555, 388] on input "2900" at bounding box center [605, 400] width 145 height 25
type input "3100"
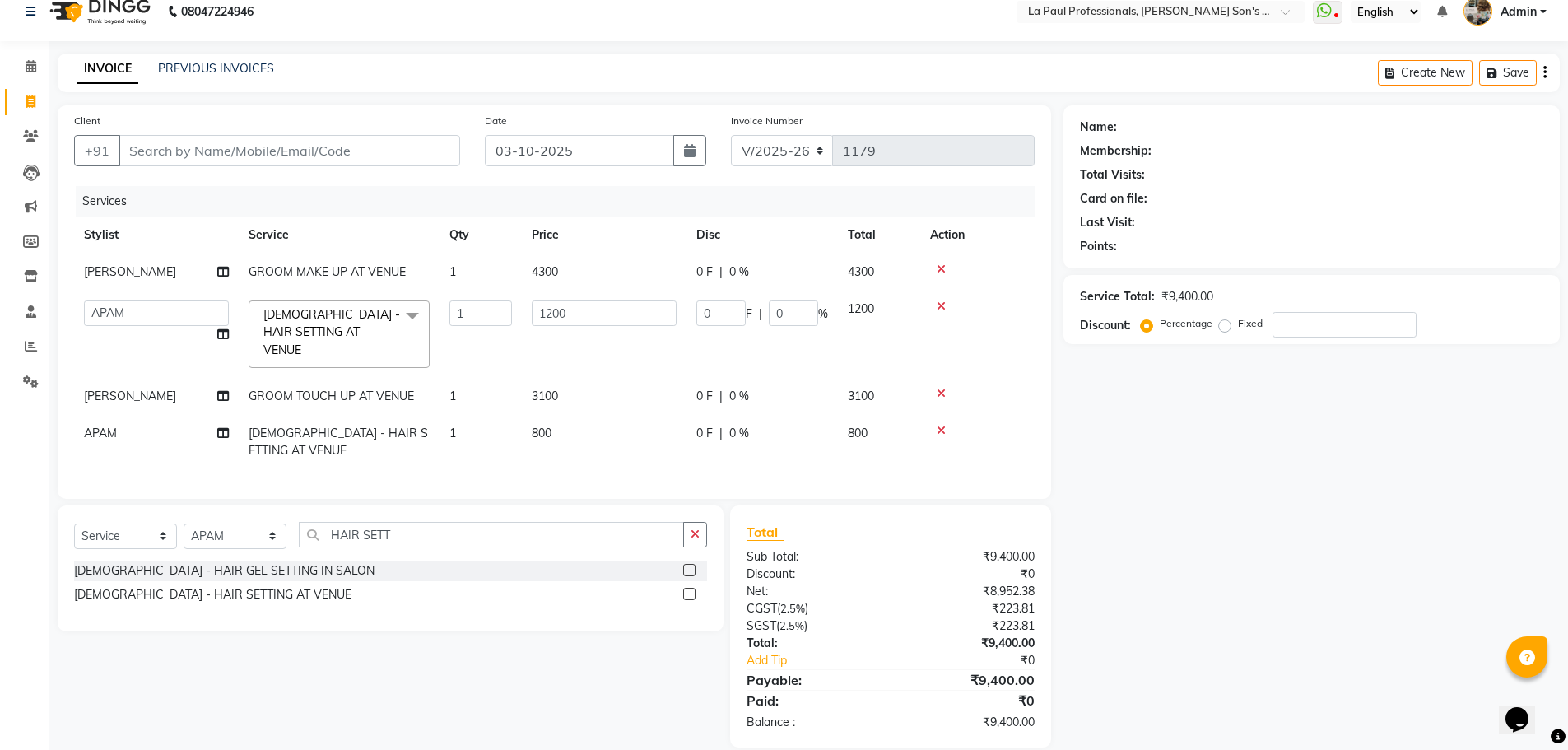
click at [1175, 556] on div "Name: Membership: Total Visits: Card on file: Last Visit: Points: Service Total…" at bounding box center [1317, 427] width 508 height 642
click at [545, 389] on span "3100" at bounding box center [545, 396] width 26 height 15
select select "69750"
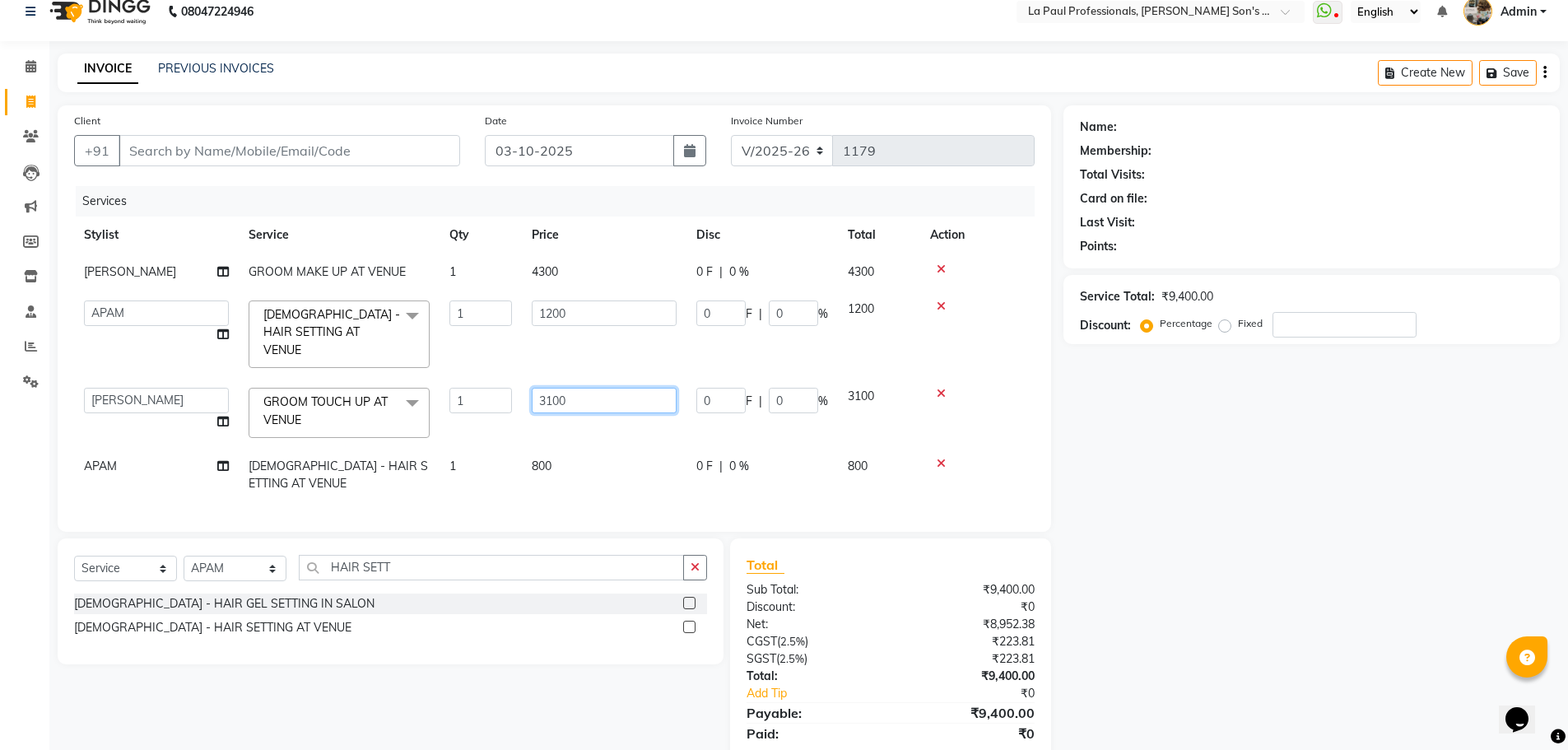
click at [555, 388] on input "3100" at bounding box center [605, 400] width 145 height 25
click at [564, 388] on input "3100" at bounding box center [605, 400] width 145 height 25
type input "3"
type input "2970"
click at [1302, 577] on div "Name: Membership: Total Visits: Card on file: Last Visit: Points: Service Total…" at bounding box center [1317, 443] width 508 height 675
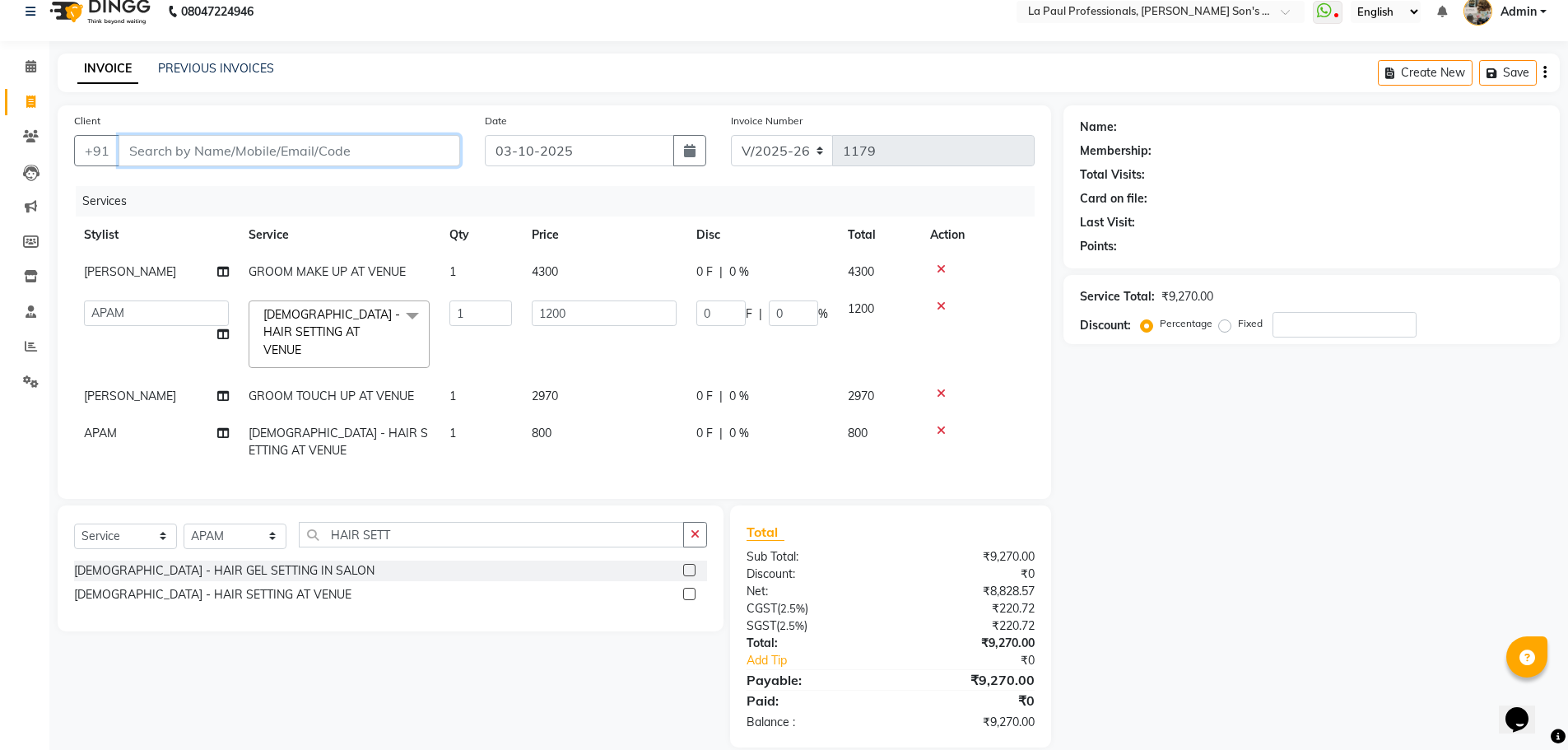
click at [244, 143] on input "Client" at bounding box center [289, 150] width 342 height 31
type input "A"
type input "0"
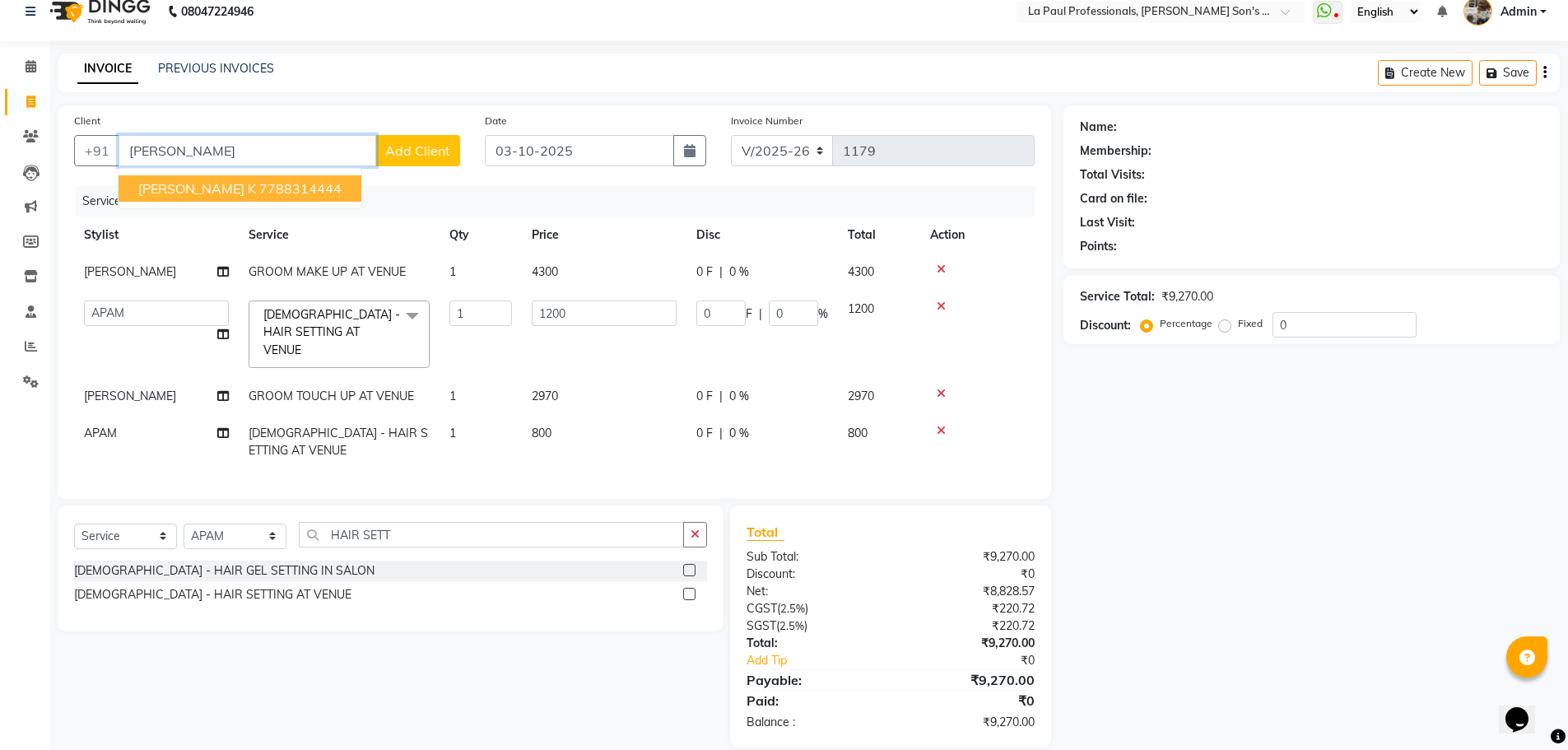
click at [259, 196] on ngb-highlight "7788314444" at bounding box center [300, 188] width 82 height 16
type input "7788314444"
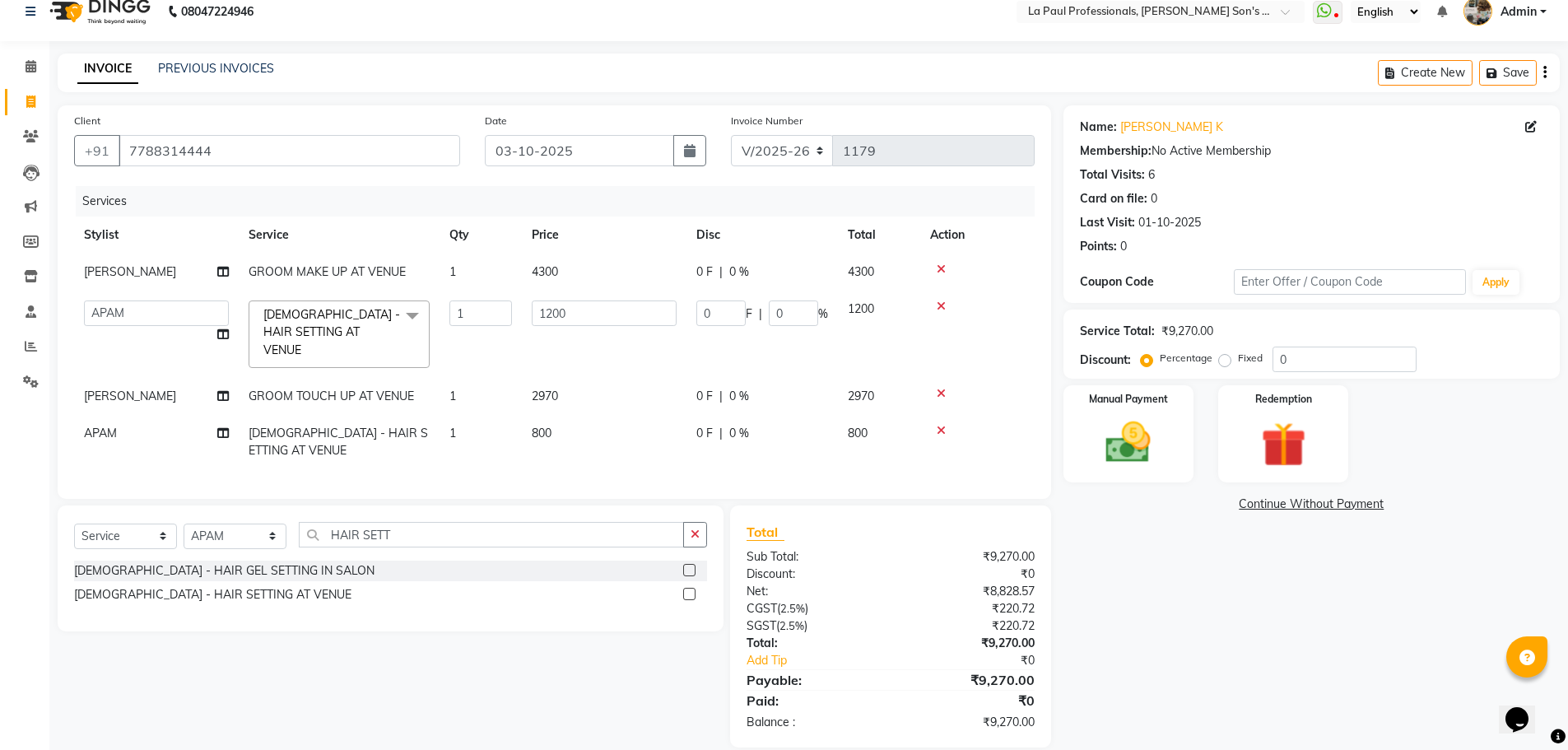
drag, startPoint x: 1270, startPoint y: 682, endPoint x: 1257, endPoint y: 663, distance: 23.0
click at [1269, 681] on div "Name: Abhiram K Membership: No Active Membership Total Visits: 6 Card on file: …" at bounding box center [1317, 427] width 508 height 642
click at [1161, 465] on img at bounding box center [1129, 442] width 76 height 53
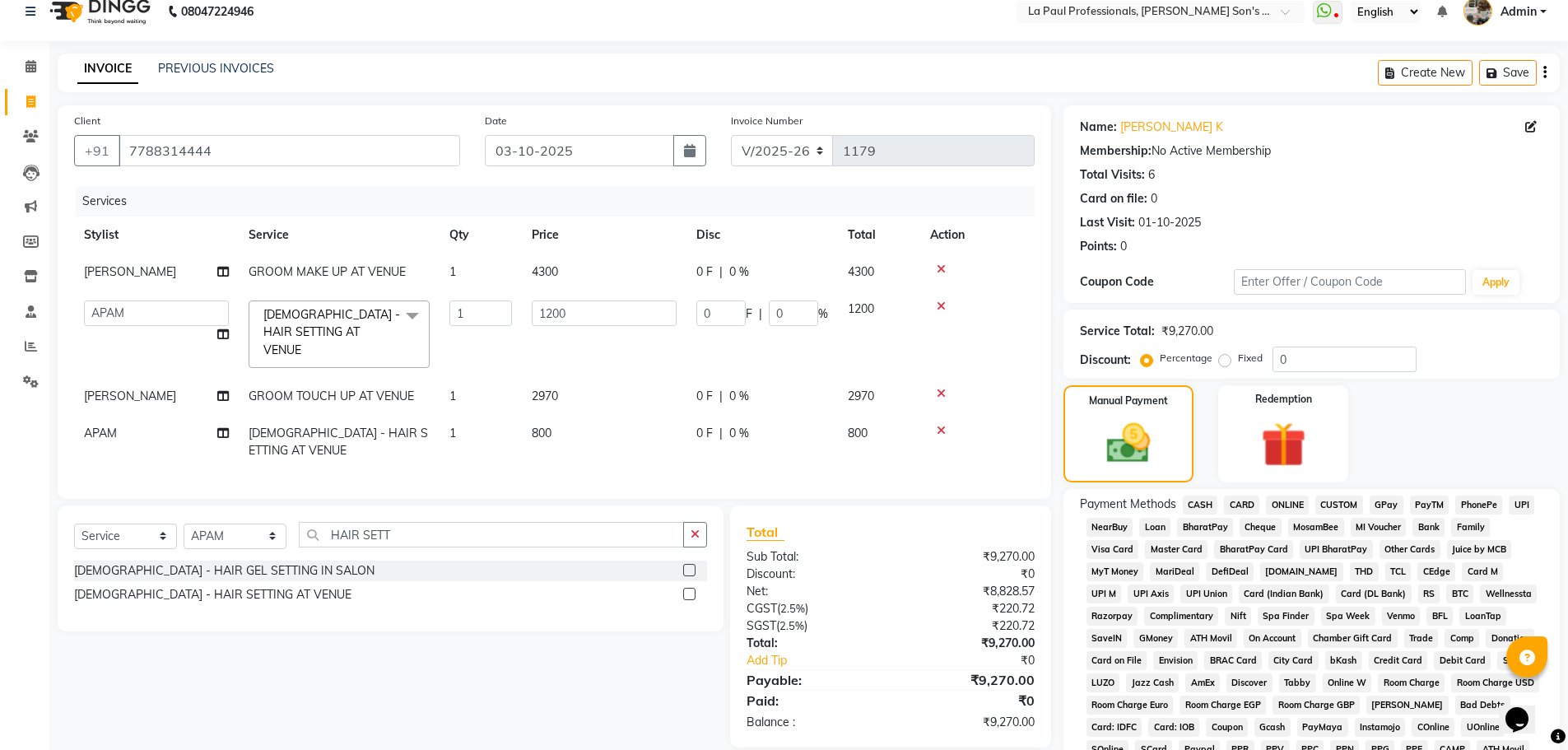
click at [1289, 503] on span "ONLINE" at bounding box center [1287, 505] width 43 height 19
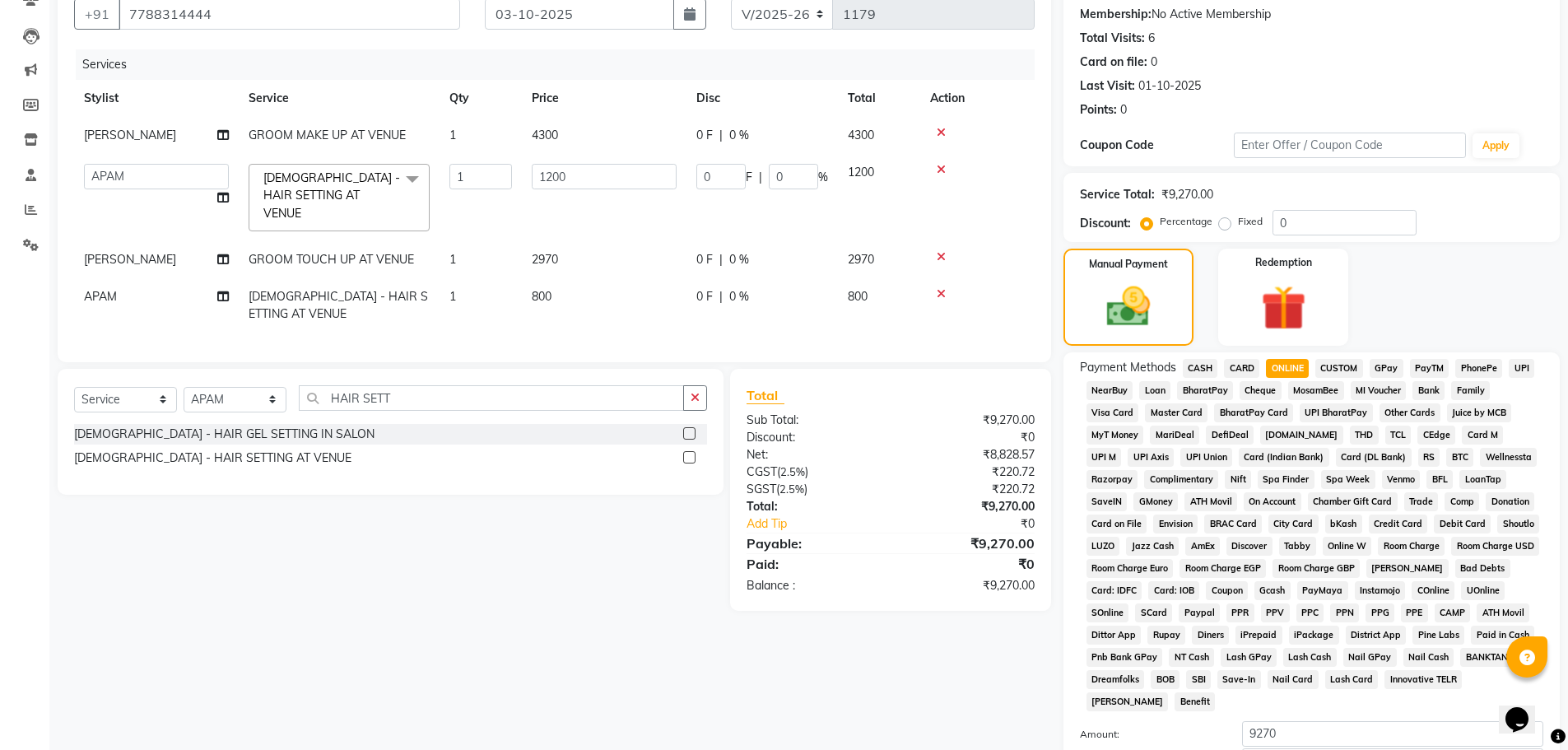
scroll to position [334, 0]
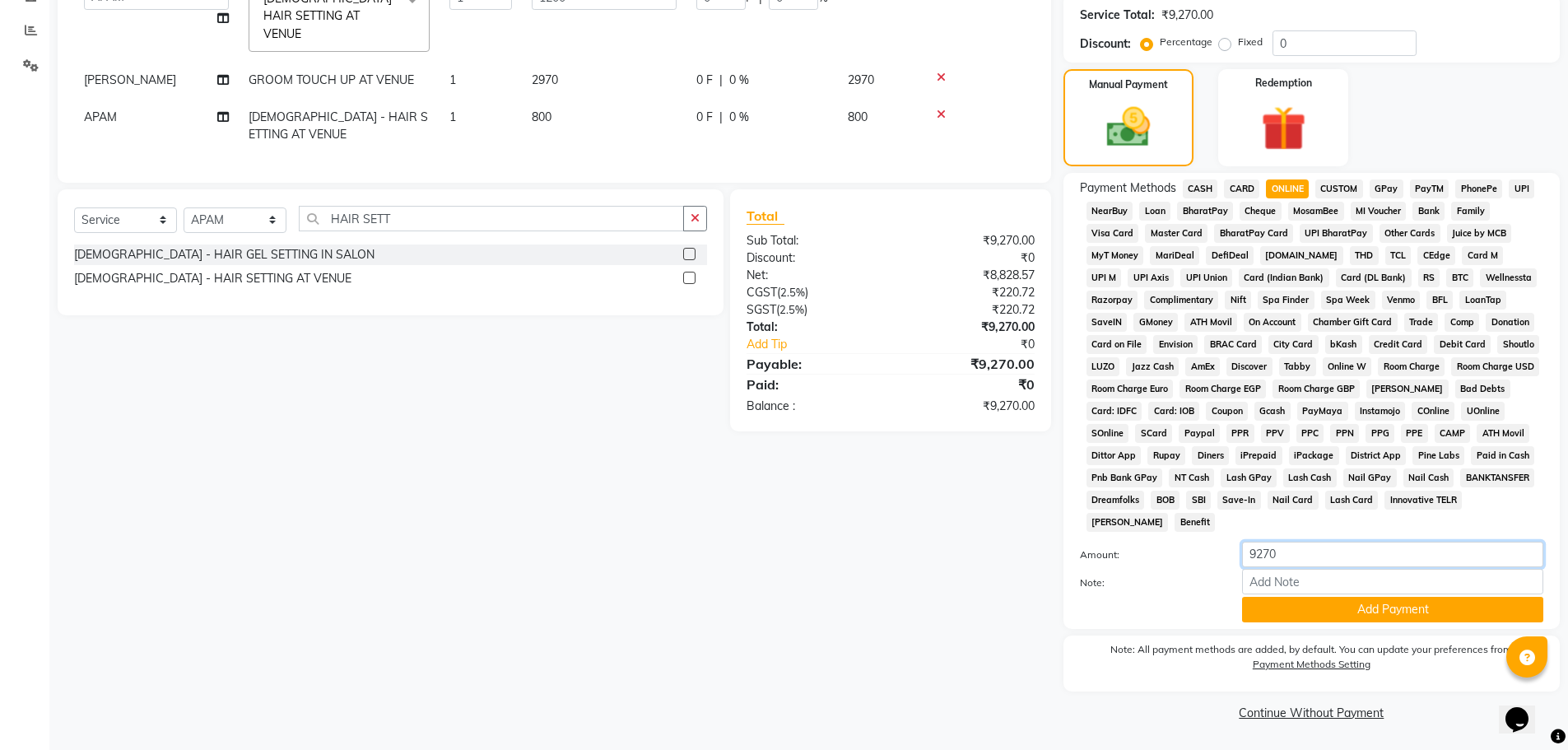
click at [1296, 555] on input "9270" at bounding box center [1392, 554] width 301 height 25
type input "9"
type input "4000"
click at [1354, 612] on button "Add Payment" at bounding box center [1392, 610] width 301 height 25
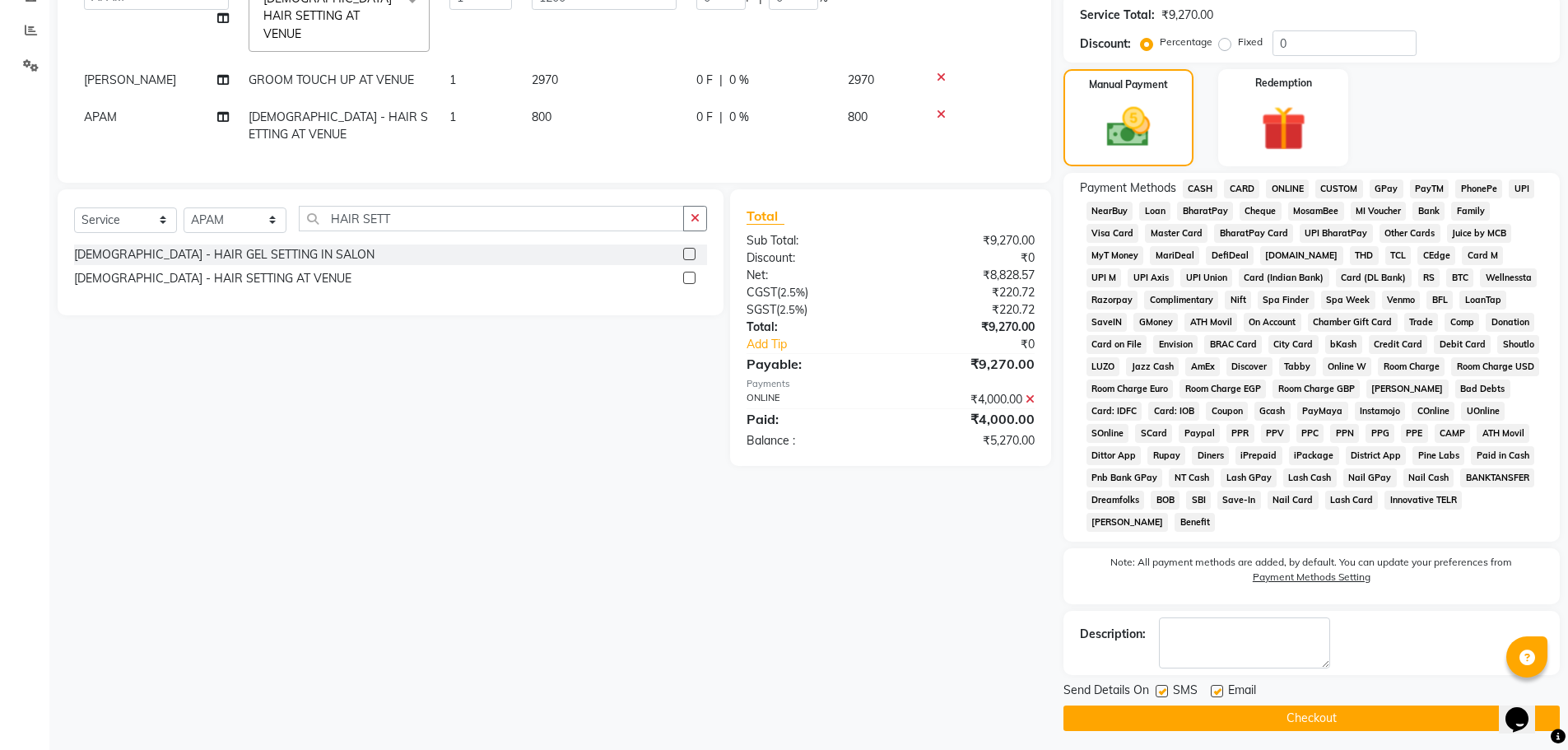
click at [1198, 182] on span "CASH" at bounding box center [1201, 188] width 35 height 19
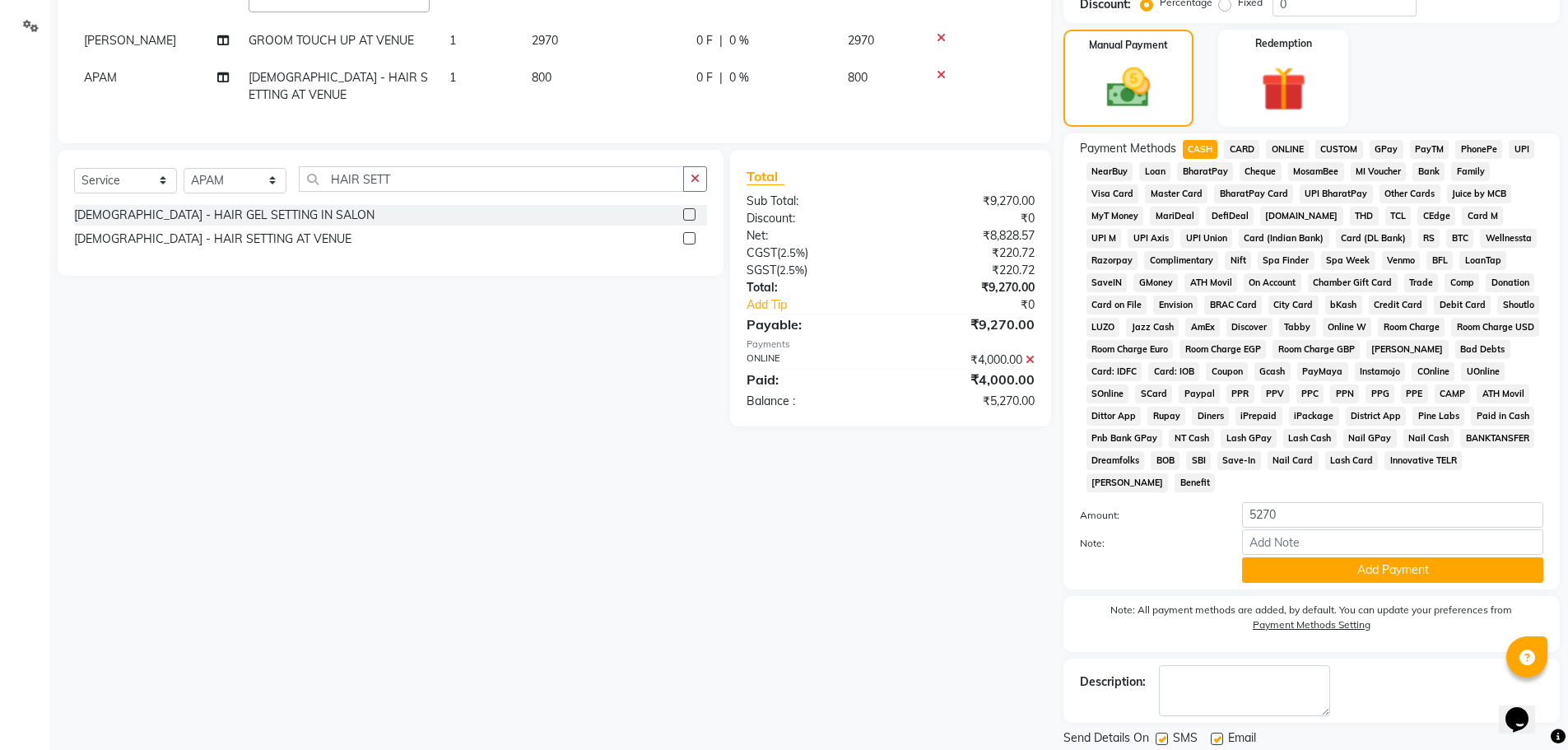
scroll to position [345, 0]
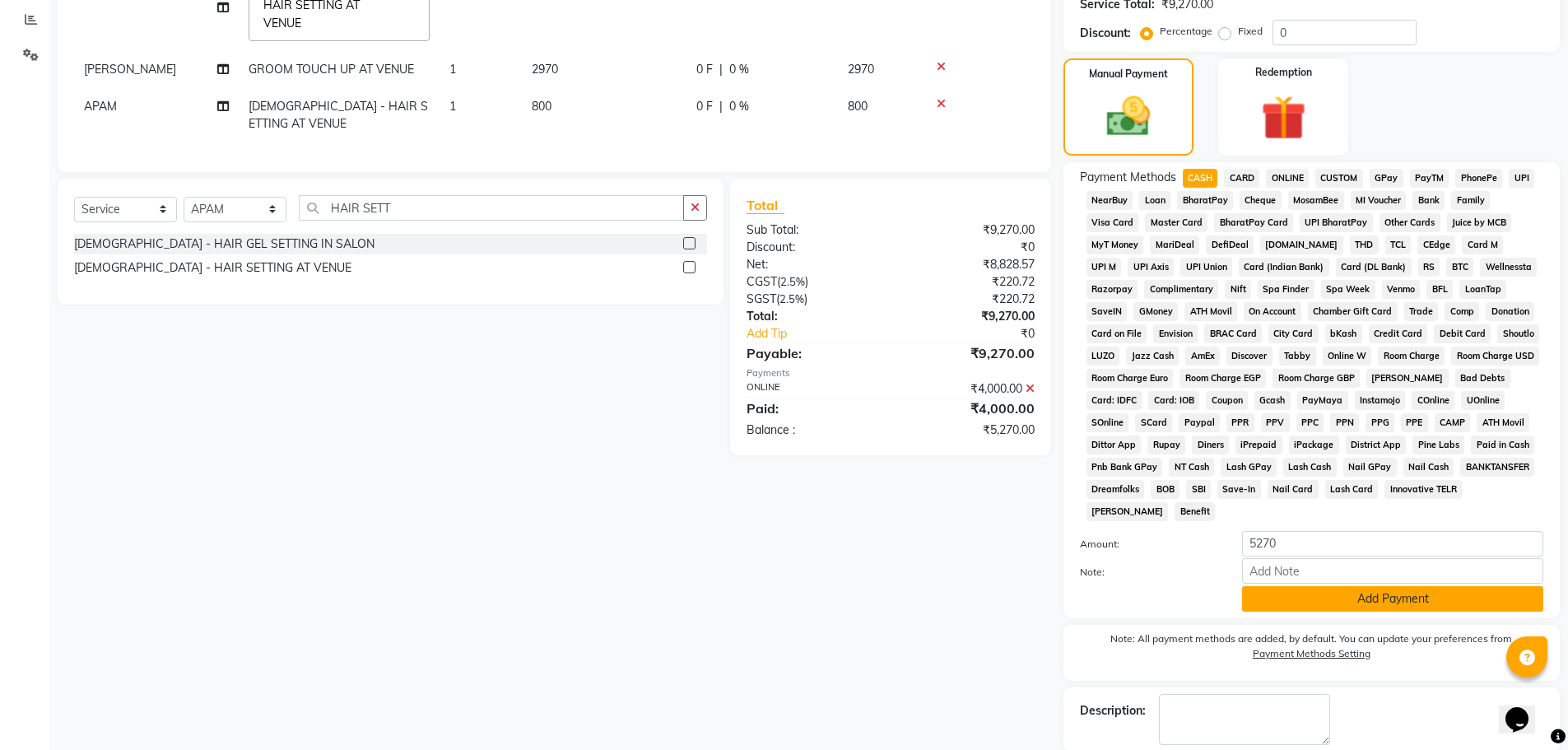
click at [1301, 596] on button "Add Payment" at bounding box center [1392, 599] width 301 height 25
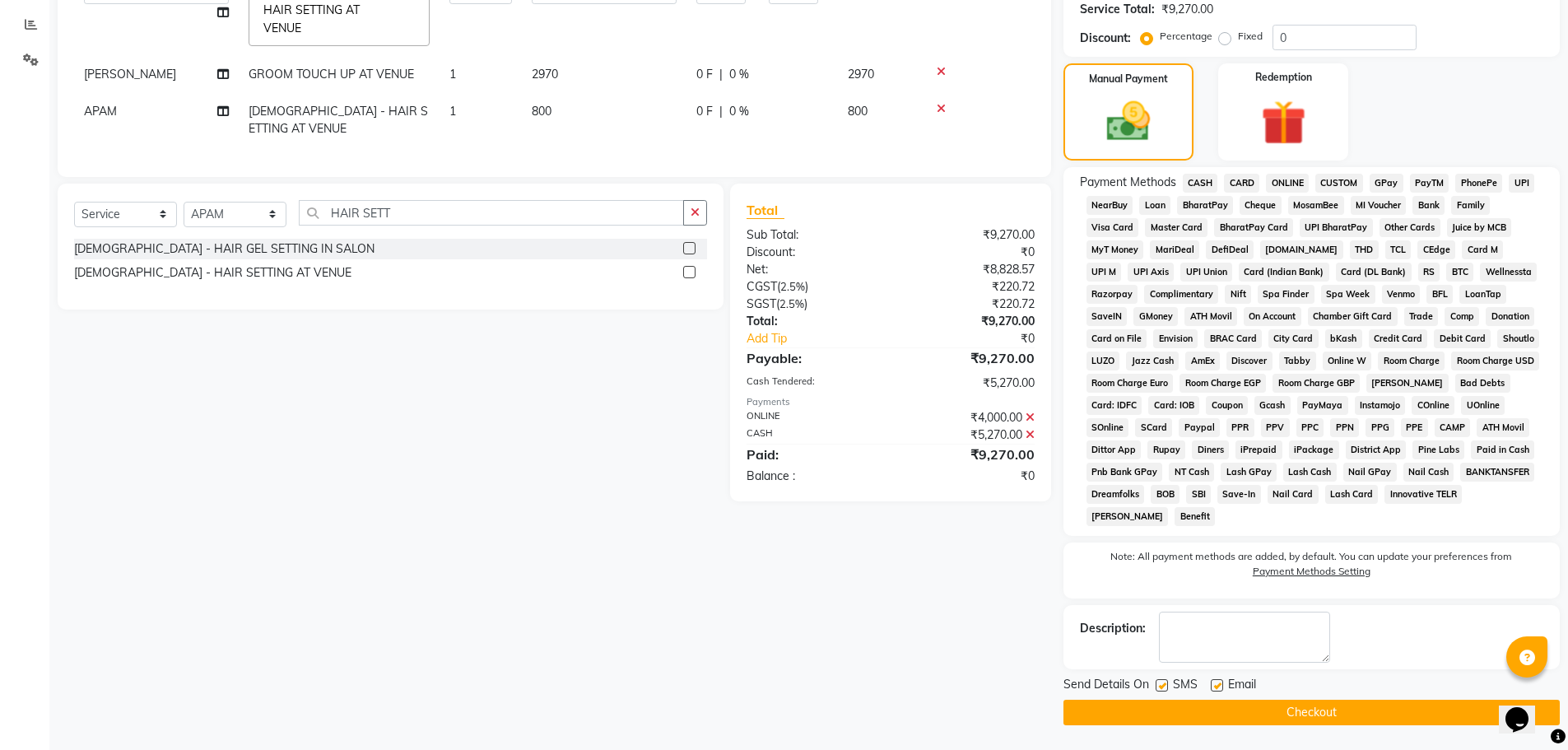
scroll to position [340, 0]
click at [1283, 704] on button "Checkout" at bounding box center [1311, 713] width 496 height 25
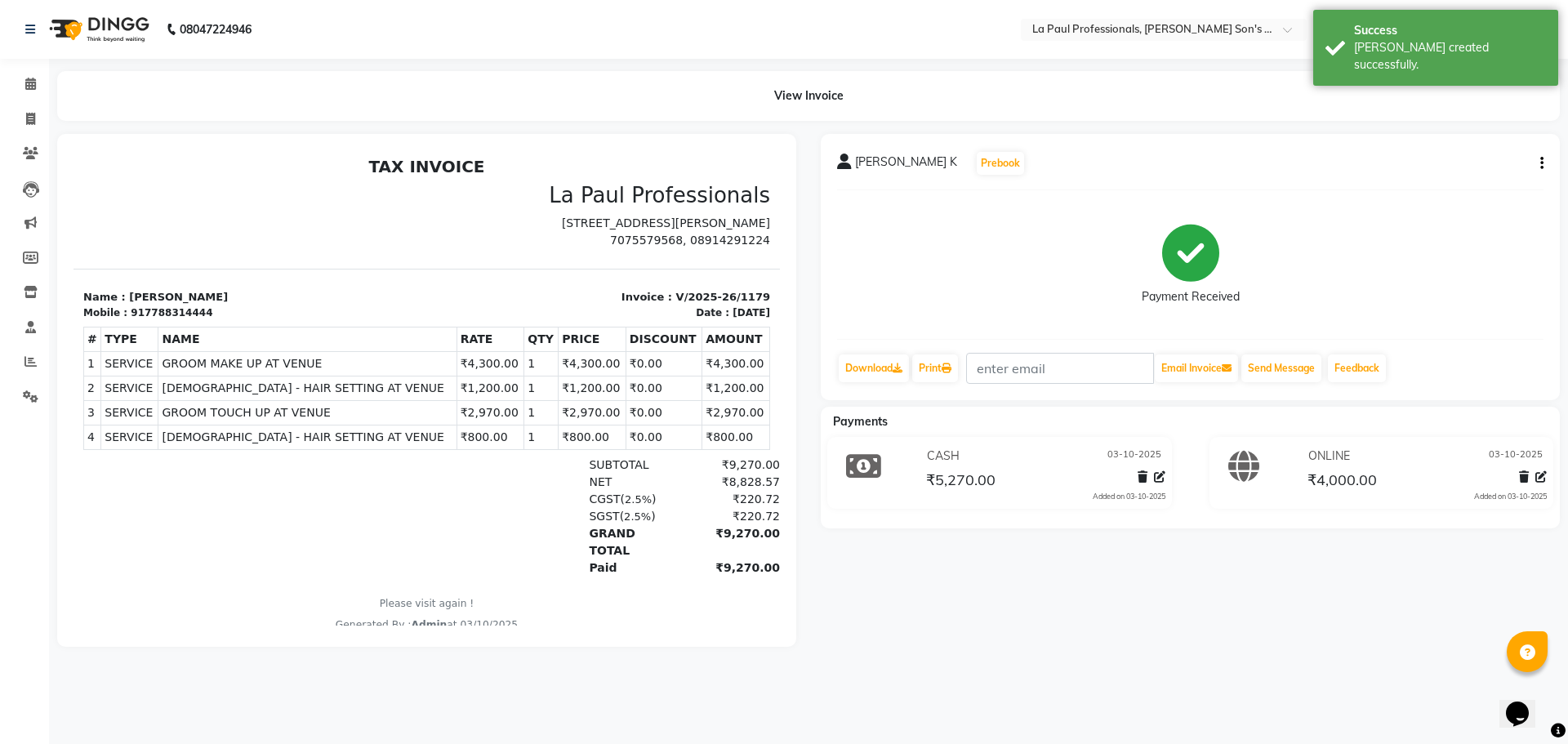
click at [1044, 647] on div "[PERSON_NAME] K Prebook Payment Received Download Print Email Invoice Send Mess…" at bounding box center [1189, 390] width 763 height 513
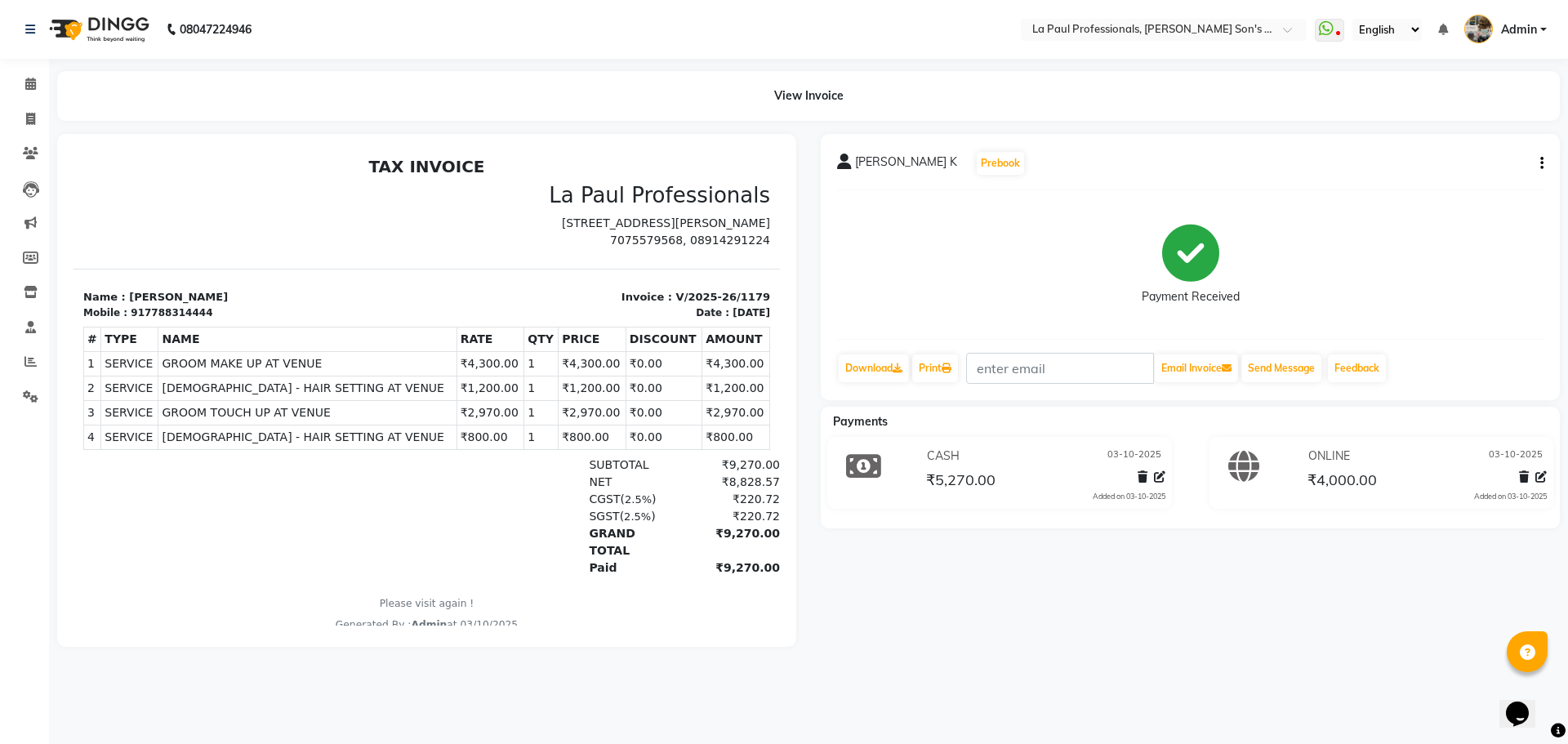
click at [1302, 662] on main "View Invoice ABHIRAM K Prebook Payment Received Download Print Email Invoice Se…" at bounding box center [807, 371] width 1519 height 600
click at [1538, 166] on button "button" at bounding box center [1539, 163] width 10 height 17
click at [1470, 179] on div "Edit Invoice" at bounding box center [1461, 184] width 112 height 20
select select "service"
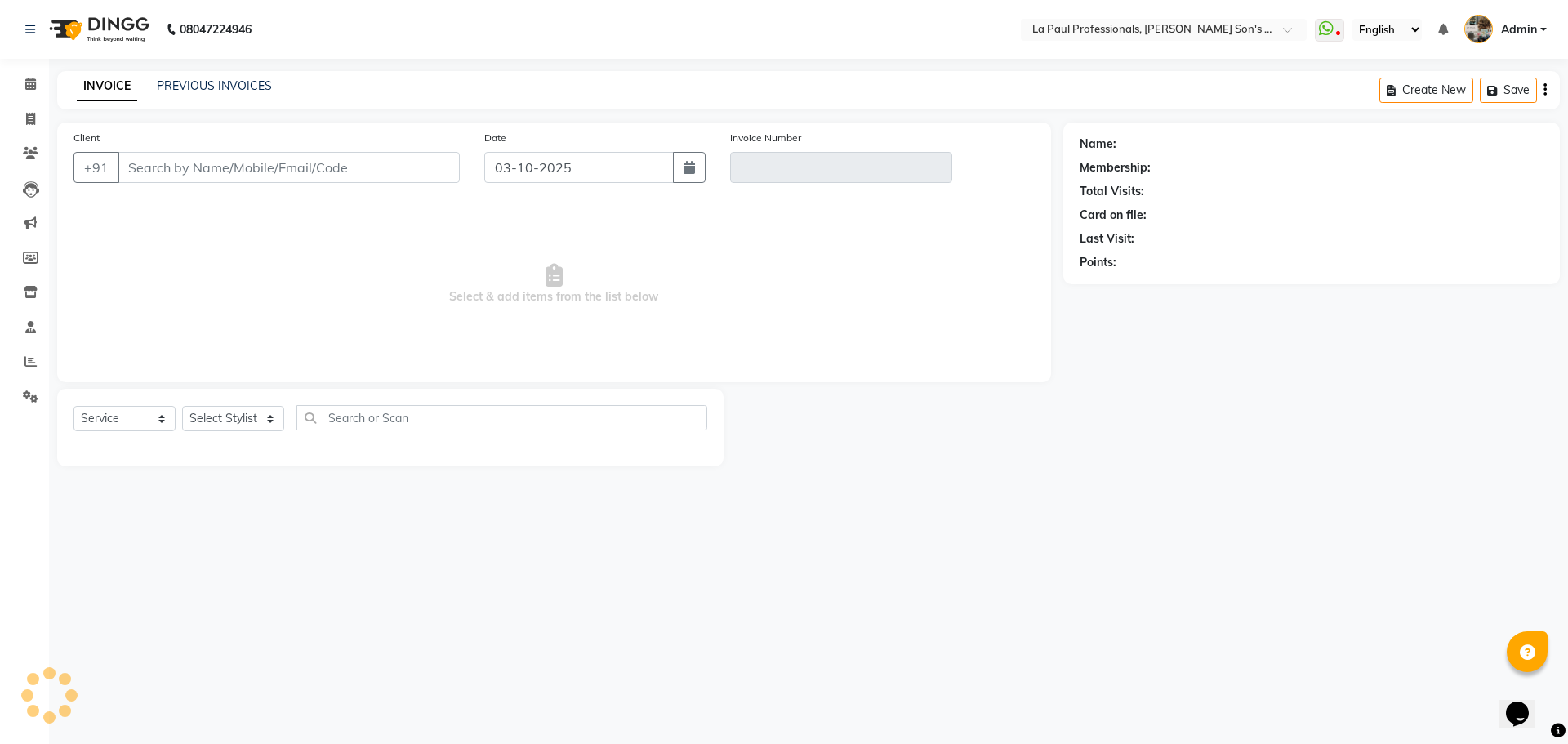
type input "7788314444"
type input "V/2025-26/1179"
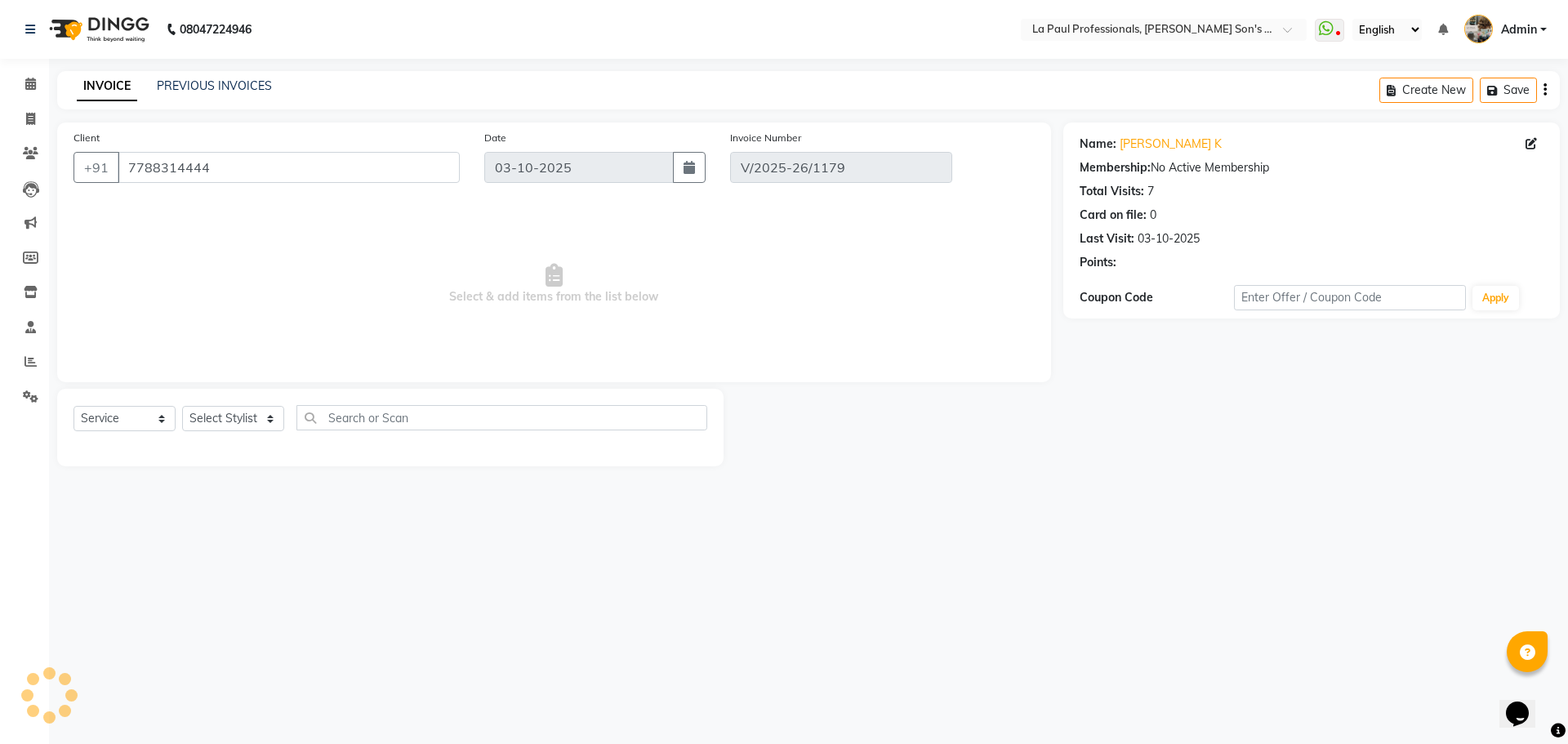
select select "select"
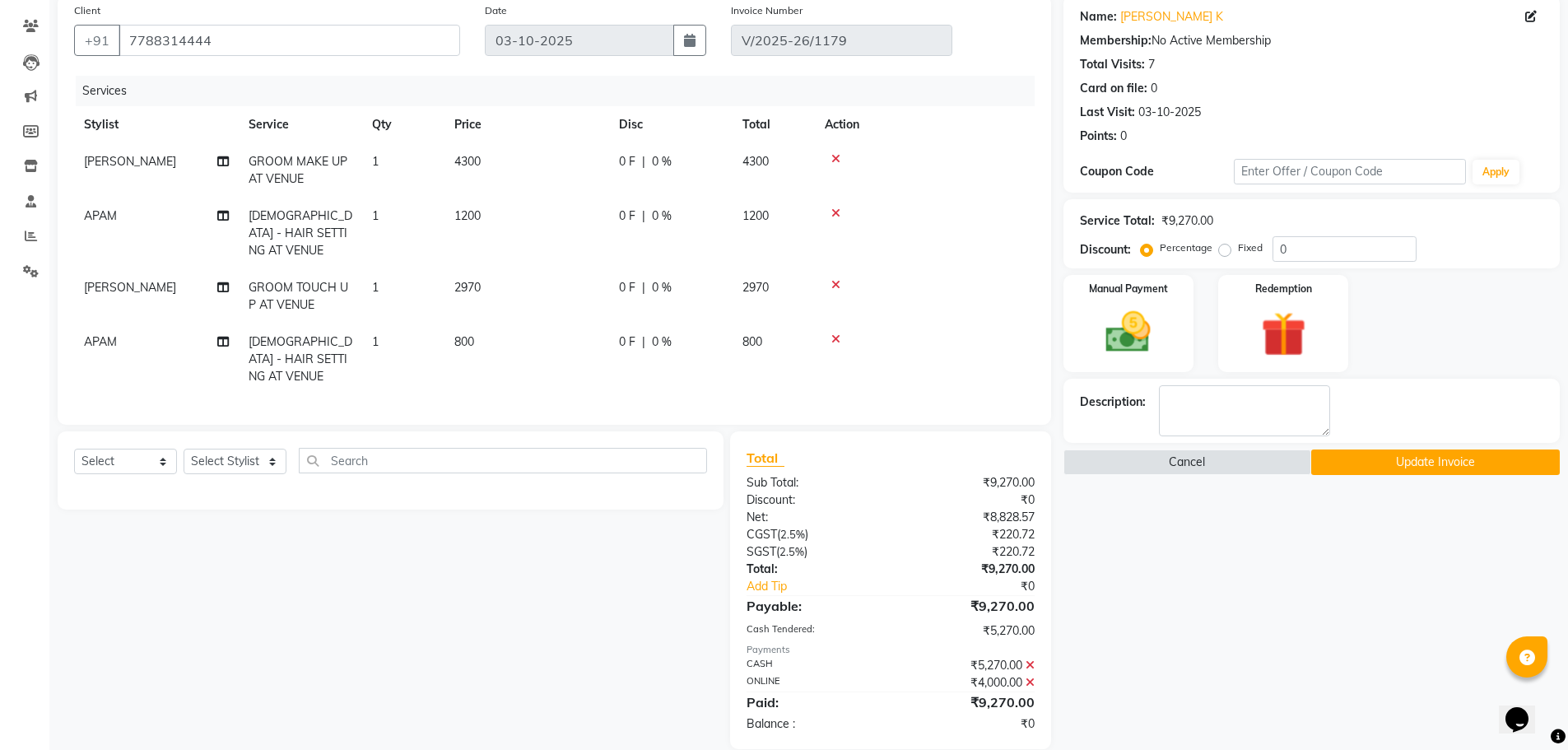
scroll to position [130, 0]
click at [1030, 658] on icon at bounding box center [1030, 664] width 9 height 12
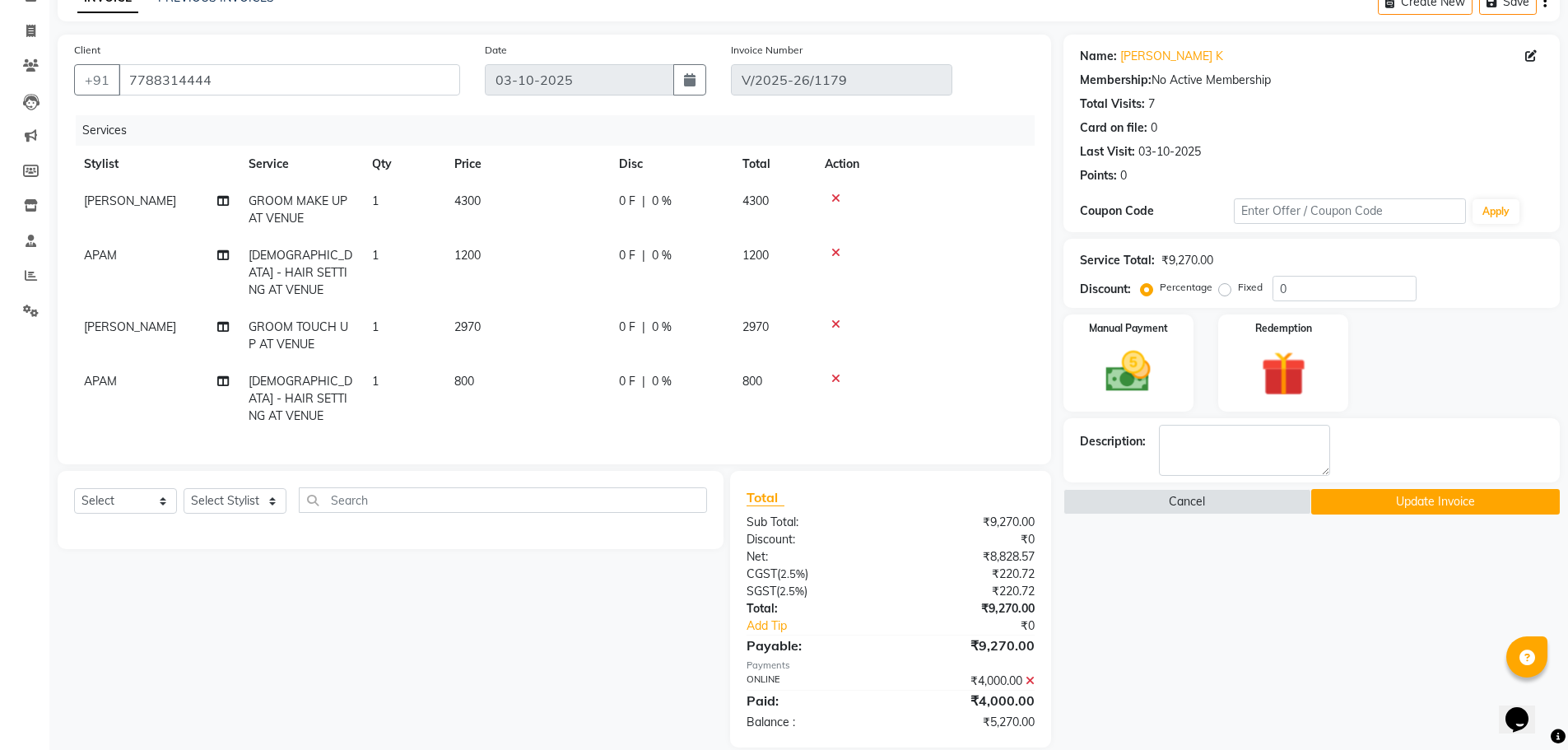
click at [1028, 675] on icon at bounding box center [1030, 681] width 9 height 12
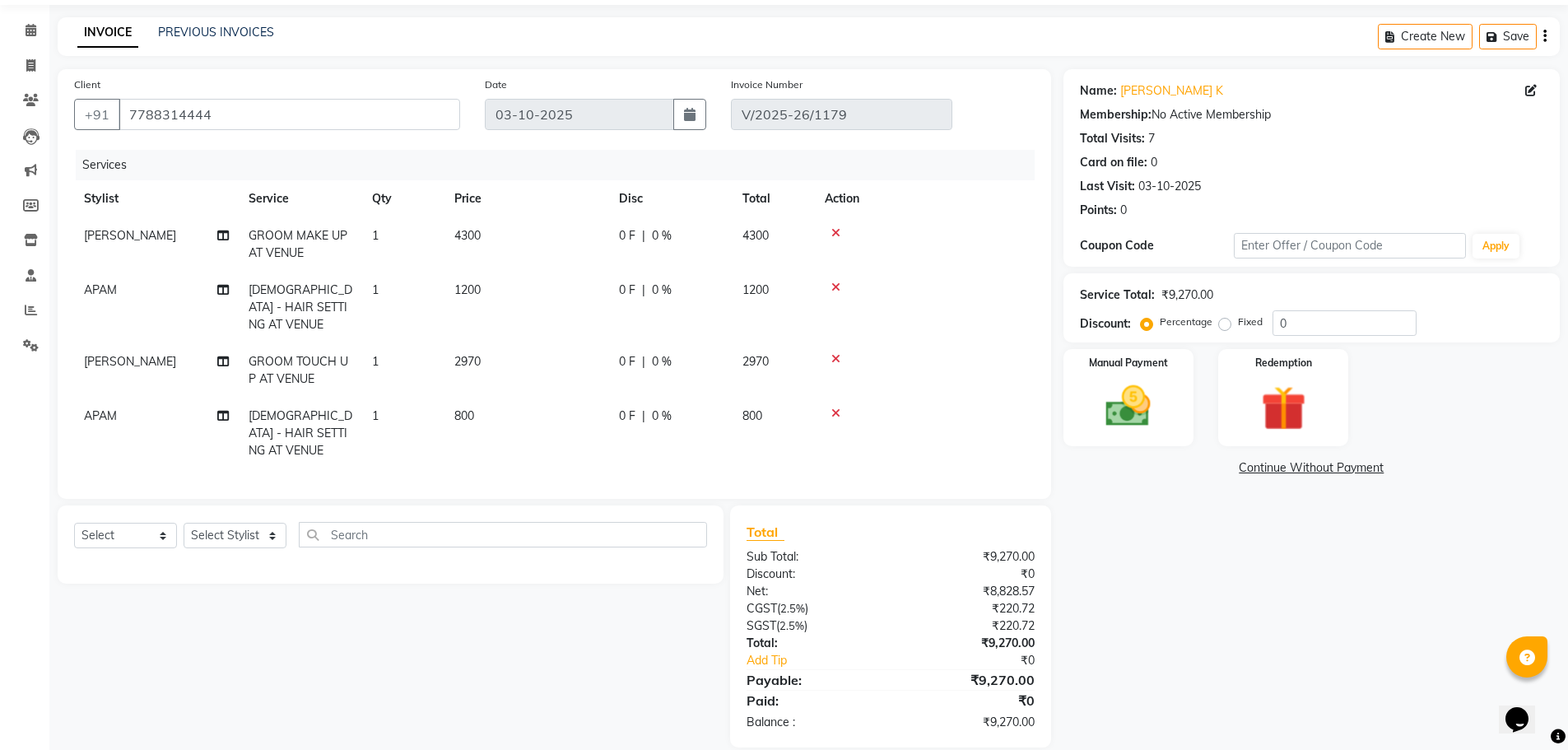
click at [1153, 628] on div "Name: Abhiram K Membership: No Active Membership Total Visits: 7 Card on file: …" at bounding box center [1317, 408] width 508 height 678
click at [471, 408] on span "800" at bounding box center [464, 416] width 19 height 15
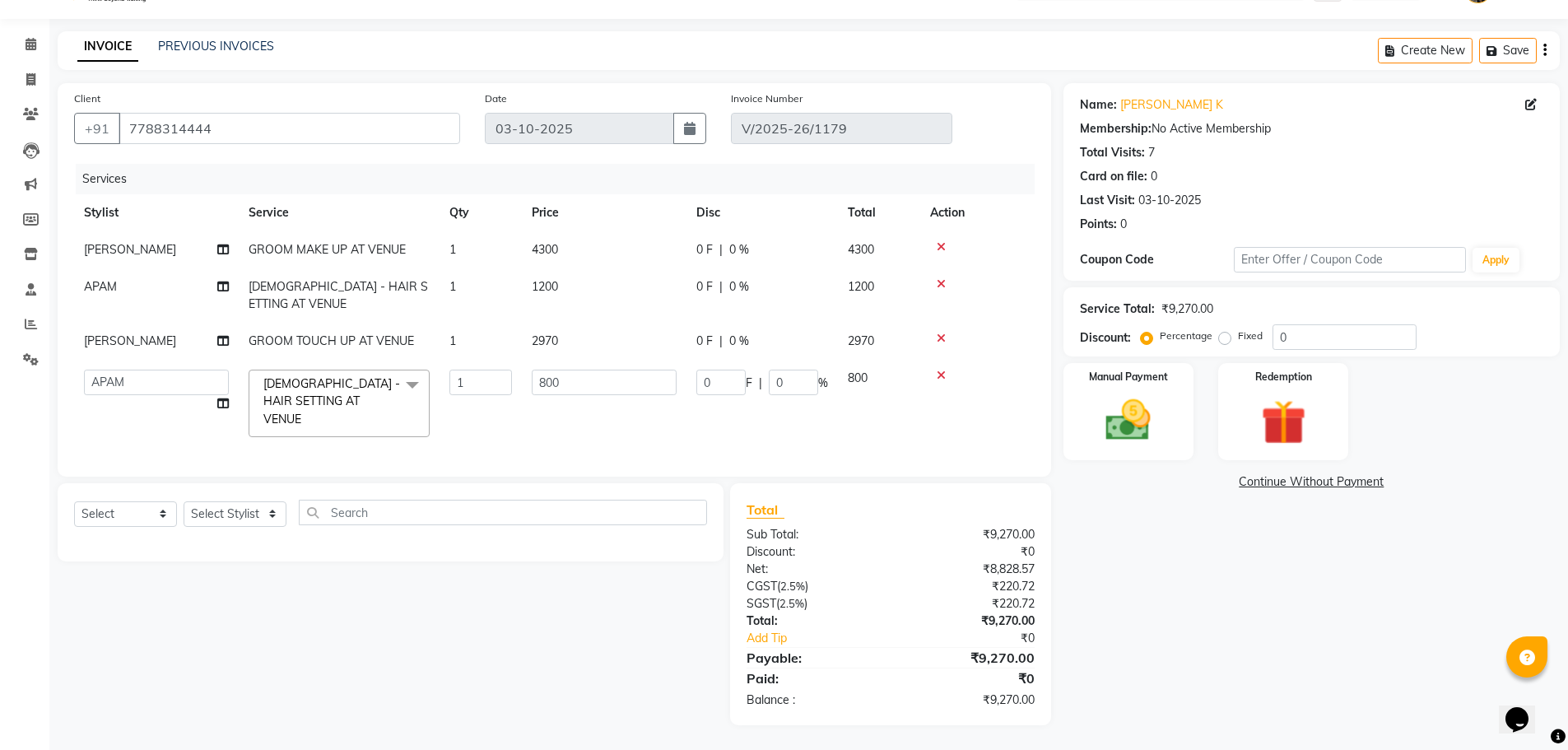
scroll to position [18, 0]
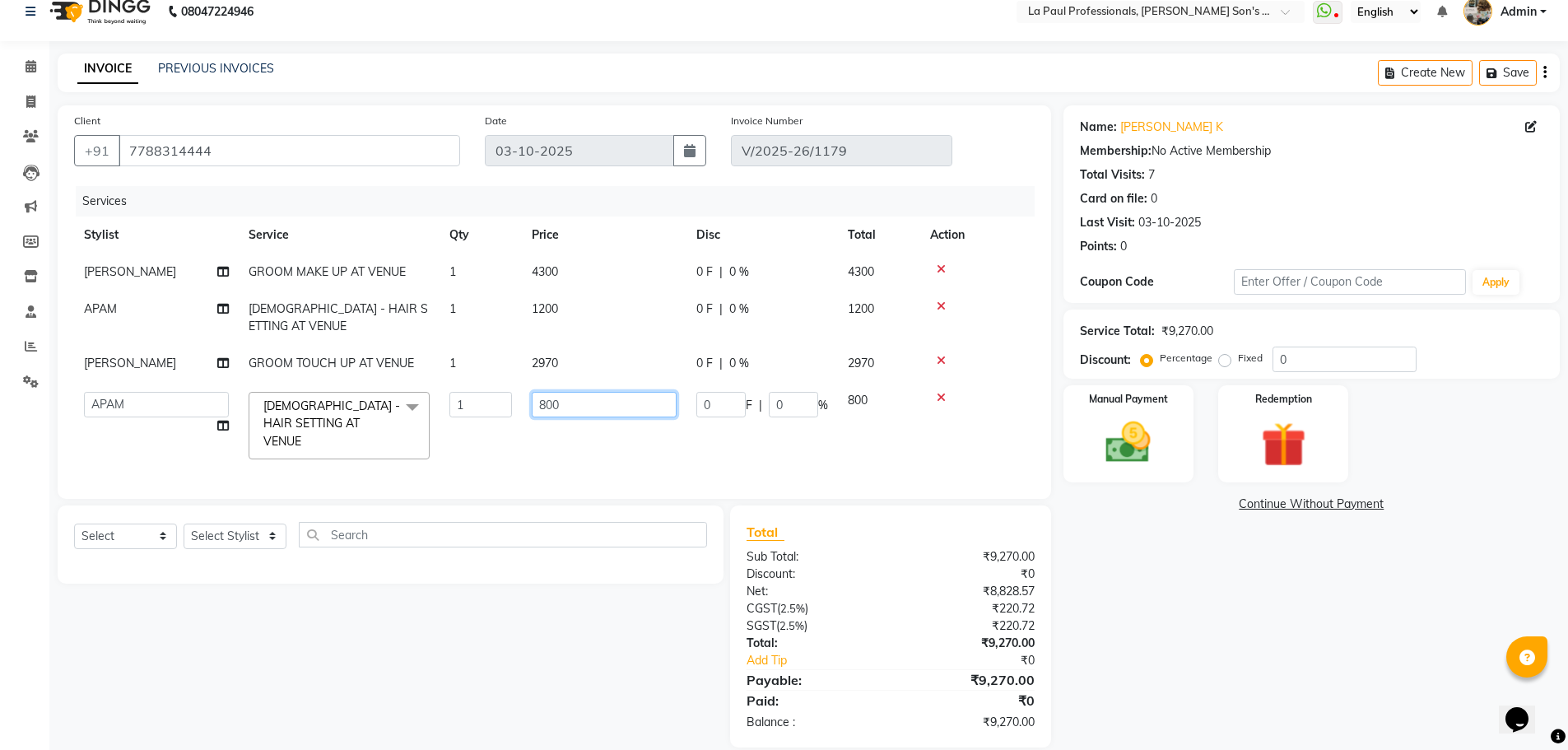
click at [572, 392] on input "800" at bounding box center [605, 405] width 145 height 25
type input "8"
type input "600"
click at [1119, 568] on div "Name: Abhiram K Membership: No Active Membership Total Visits: 7 Card on file: …" at bounding box center [1317, 427] width 508 height 642
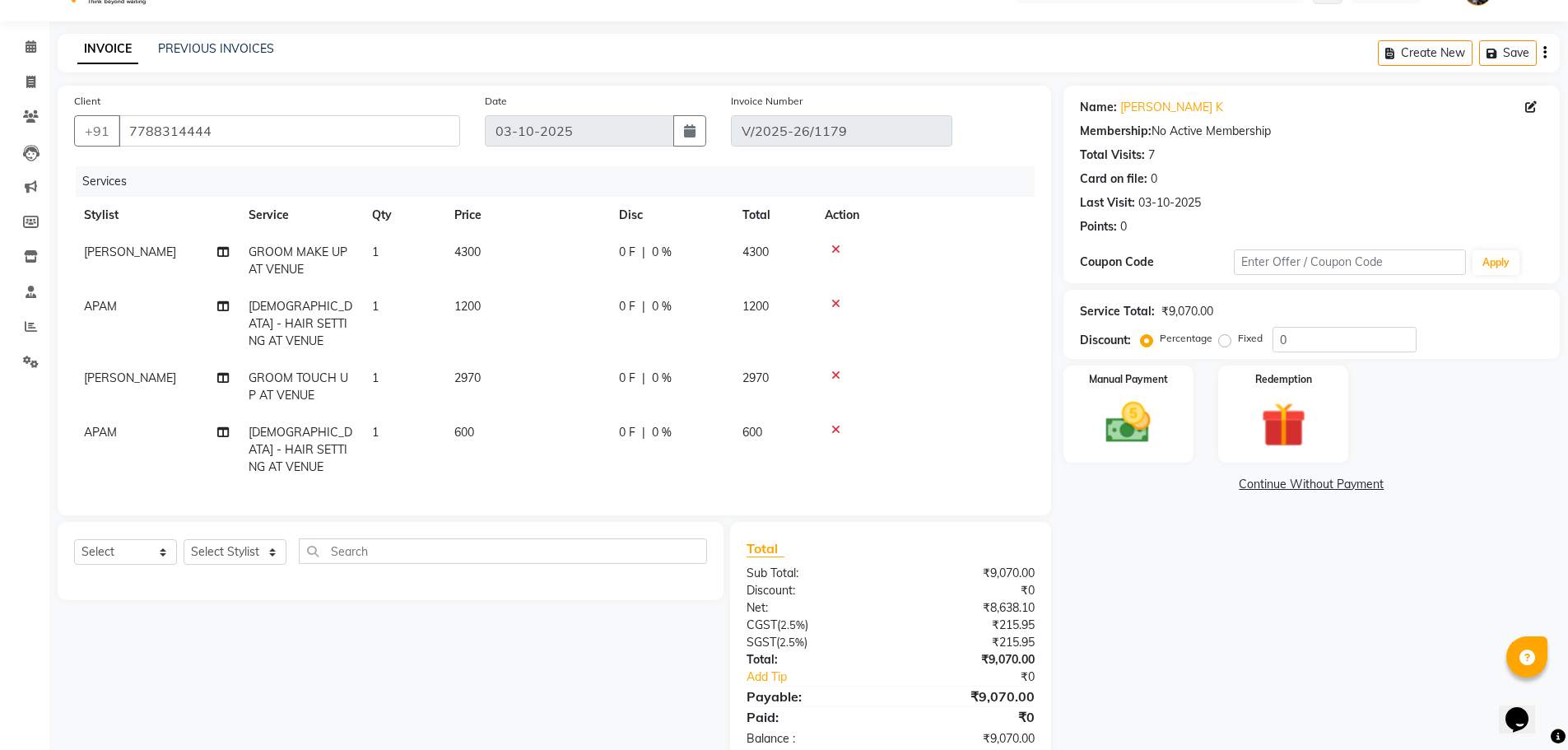
scroll to position [54, 0]
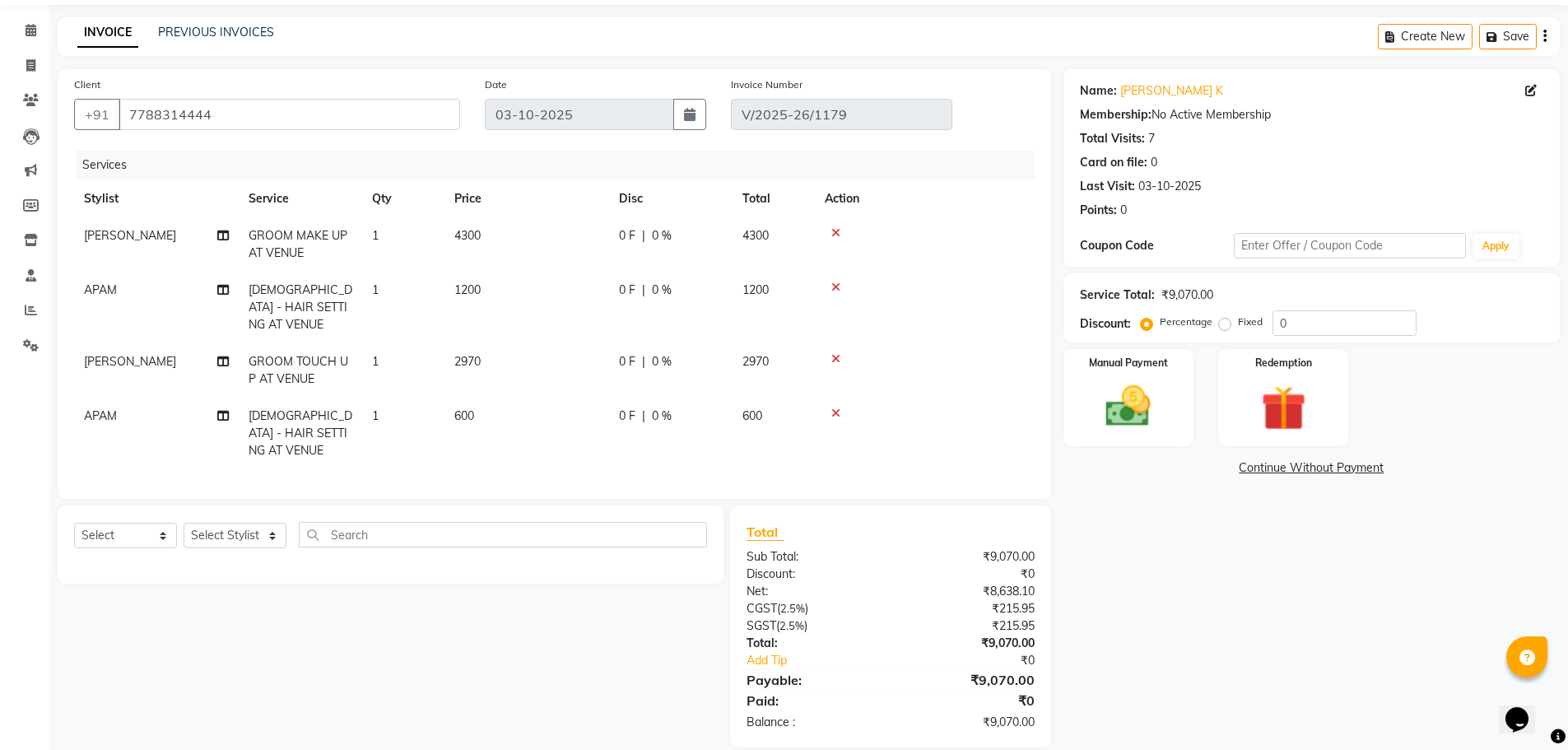
click at [472, 354] on span "2970" at bounding box center [467, 361] width 26 height 15
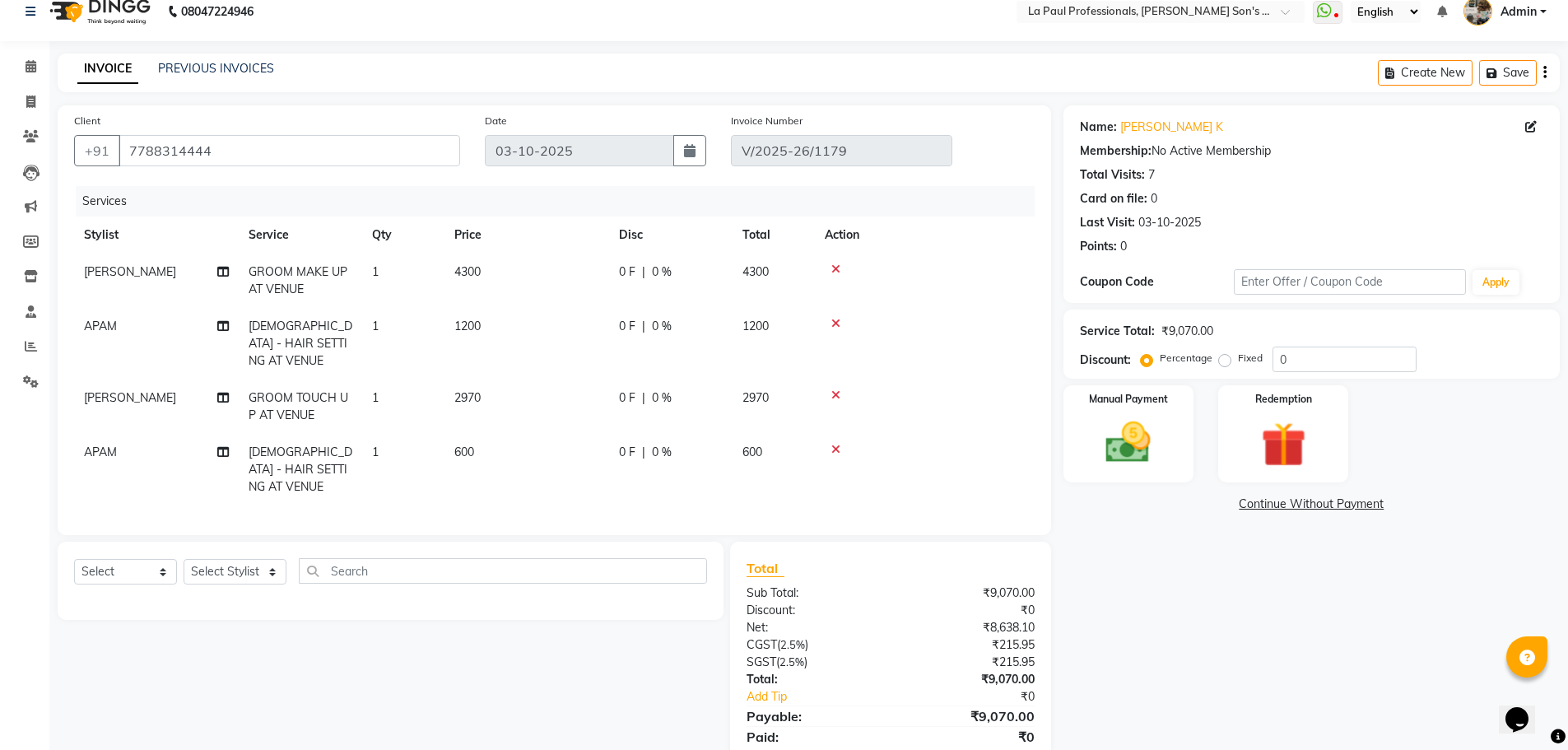
select select "69750"
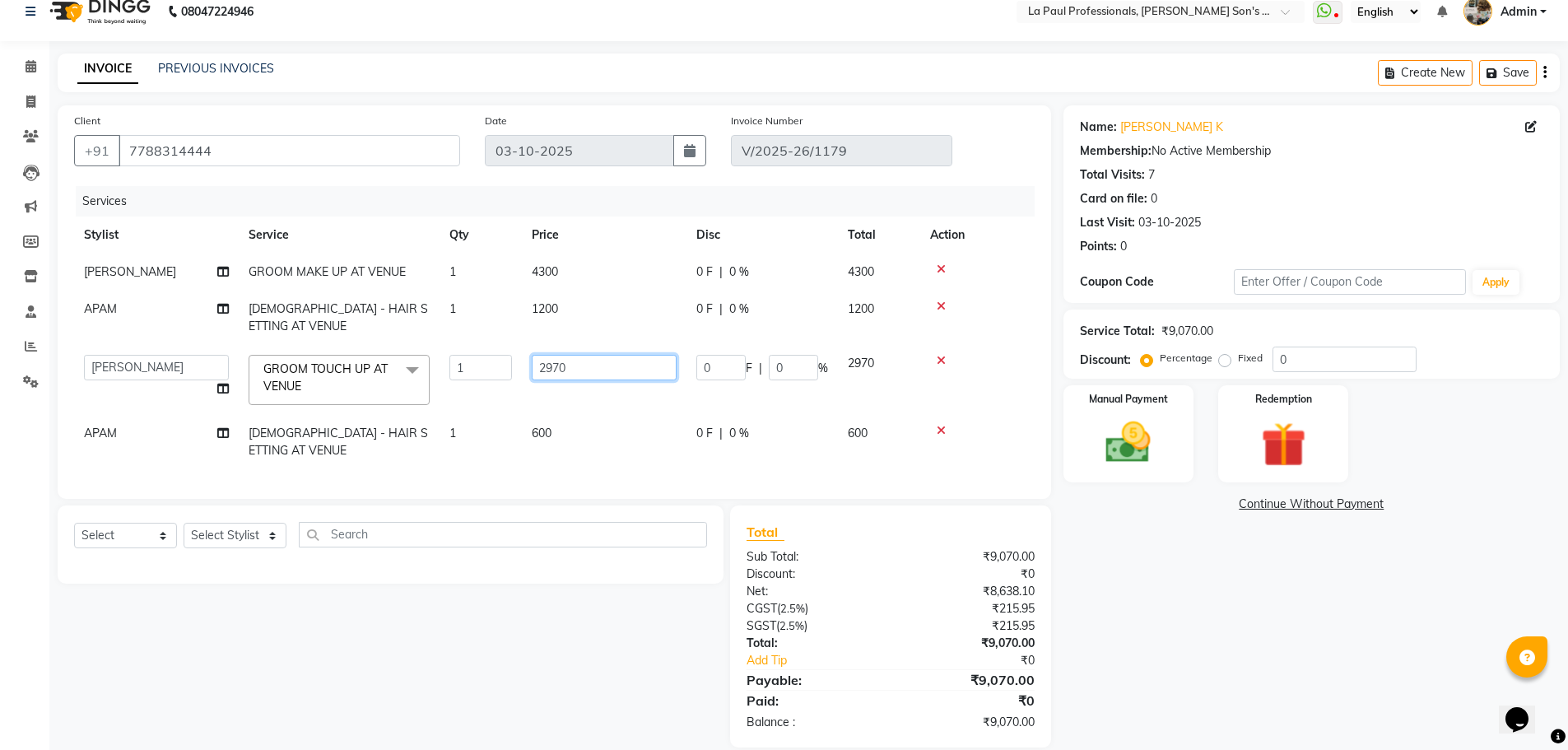
click at [570, 355] on input "2970" at bounding box center [605, 367] width 145 height 25
type input "2670"
click at [1088, 592] on div "Name: Abhiram K Membership: No Active Membership Total Visits: 7 Card on file: …" at bounding box center [1317, 427] width 508 height 642
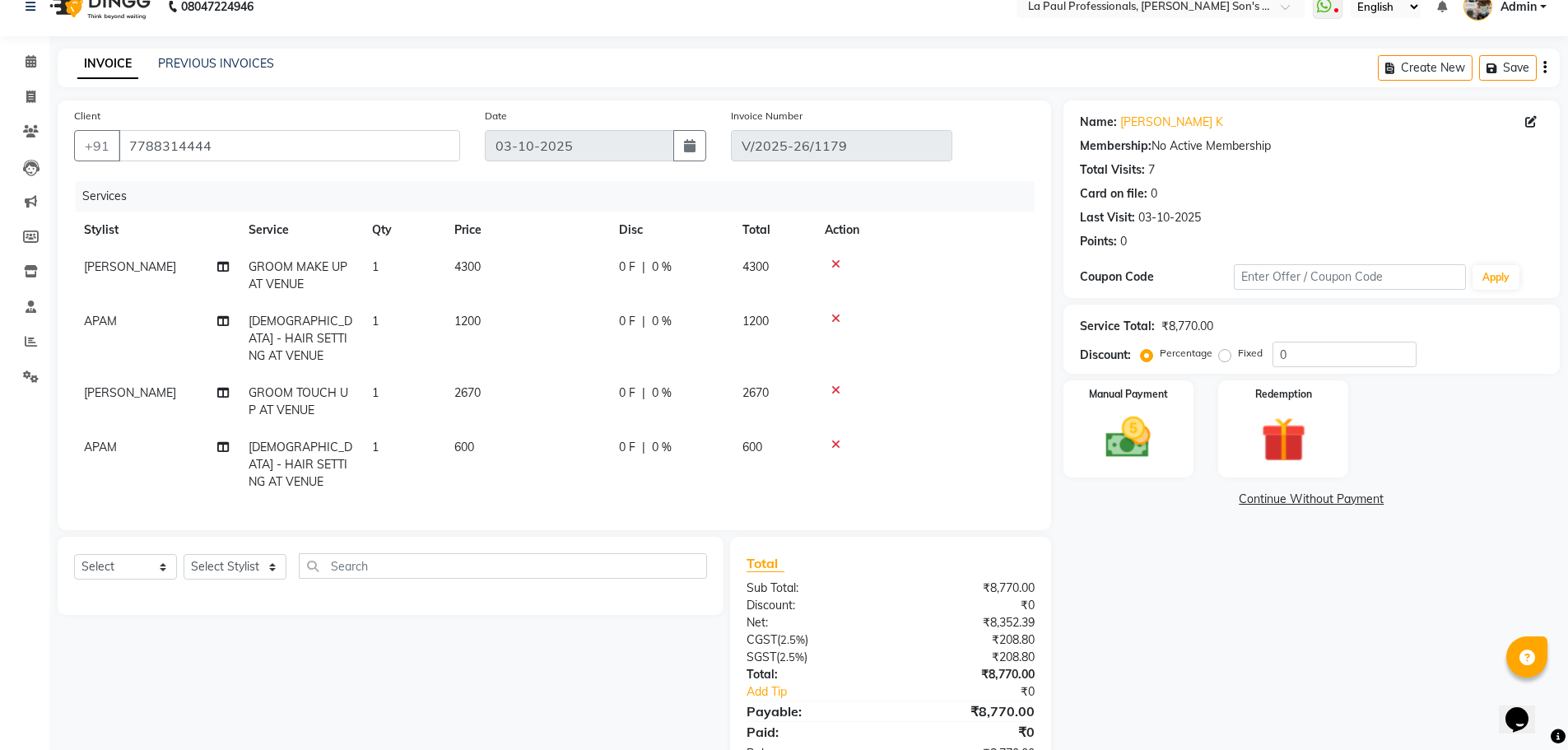
scroll to position [54, 0]
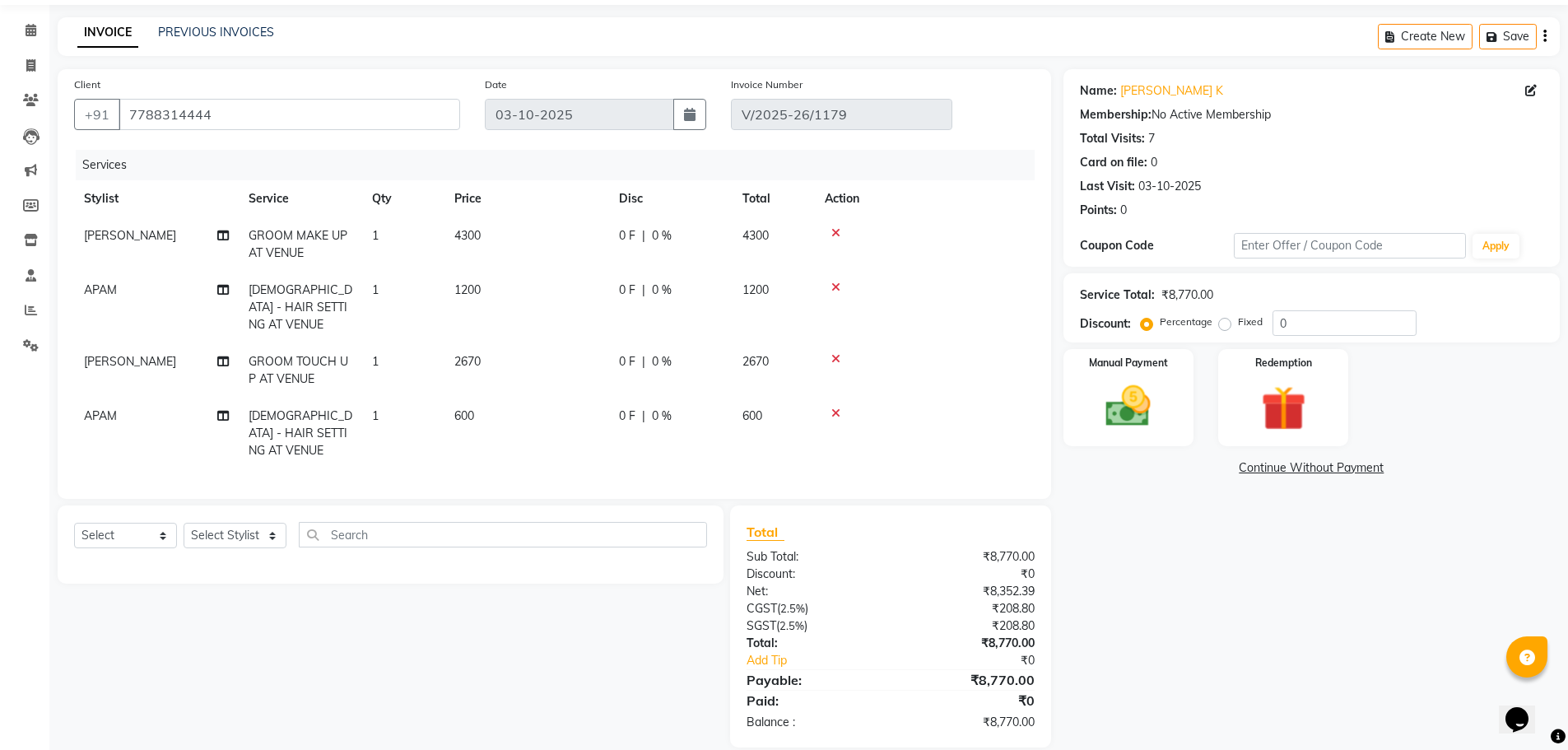
click at [1223, 673] on div "Name: Abhiram K Membership: No Active Membership Total Visits: 7 Card on file: …" at bounding box center [1317, 408] width 508 height 678
click at [475, 354] on span "2670" at bounding box center [467, 361] width 26 height 15
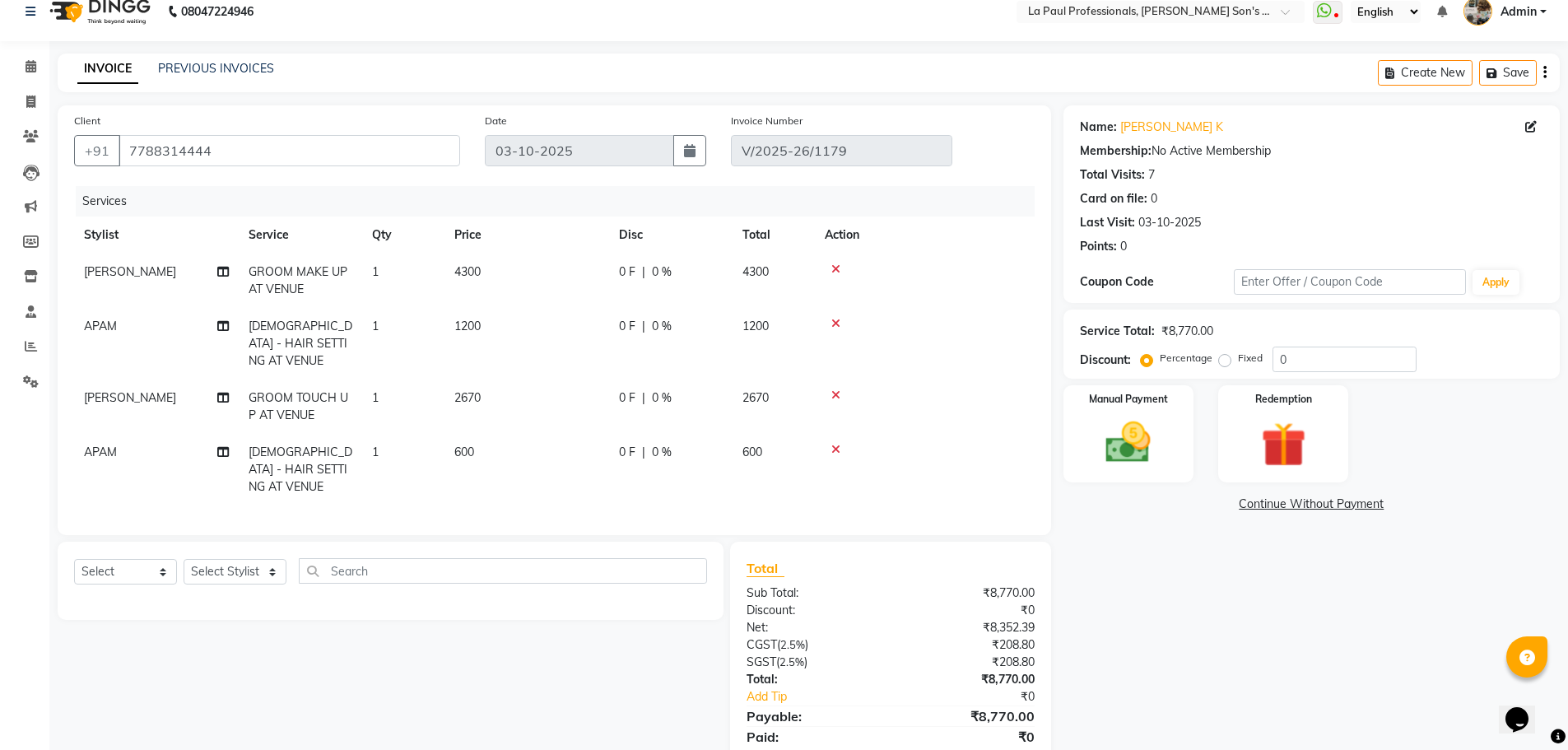
select select "69750"
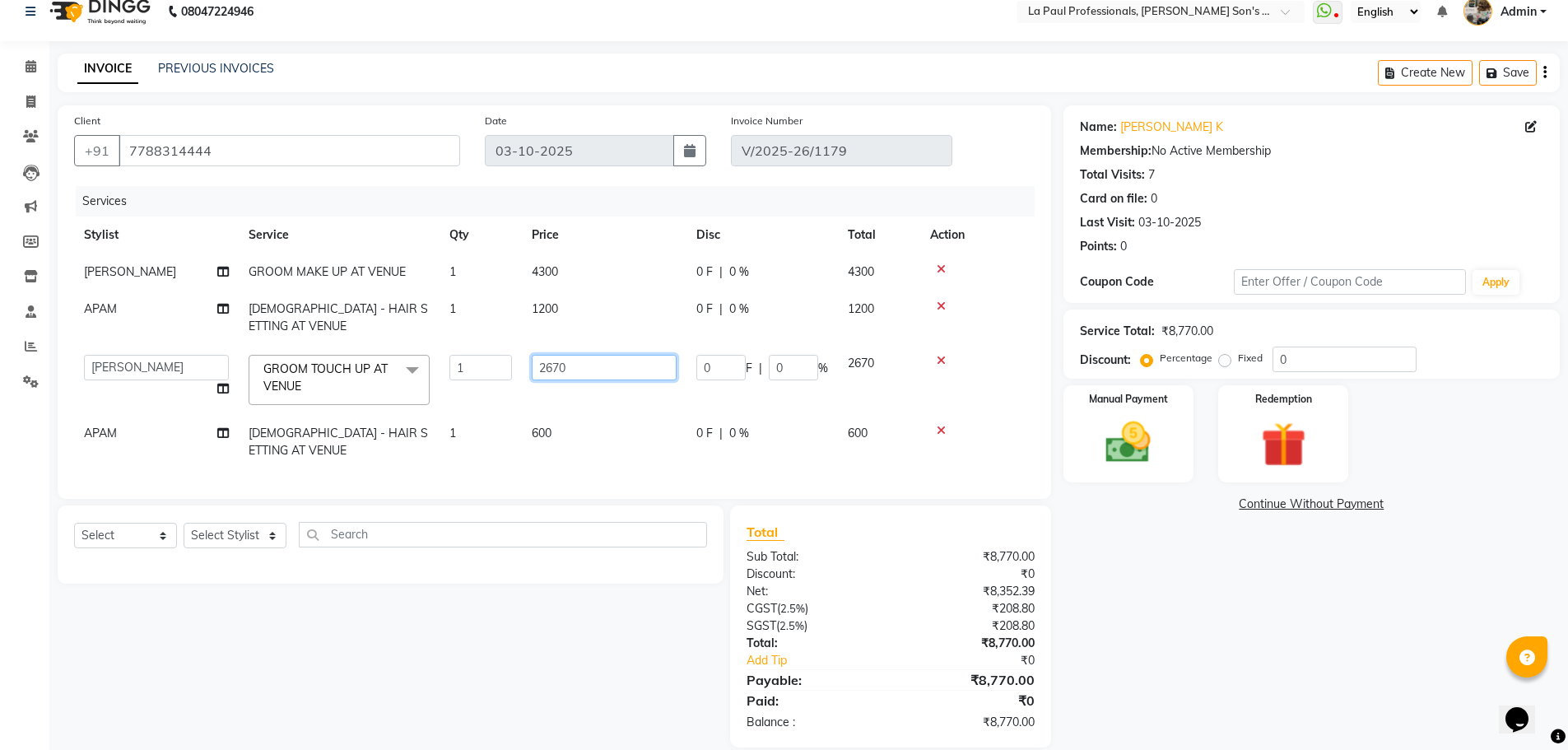
click at [563, 355] on input "2670" at bounding box center [605, 367] width 145 height 25
click at [569, 355] on input "2670" at bounding box center [605, 367] width 145 height 25
type input "2700"
click at [1193, 584] on div "Name: Abhiram K Membership: No Active Membership Total Visits: 7 Card on file: …" at bounding box center [1317, 427] width 508 height 642
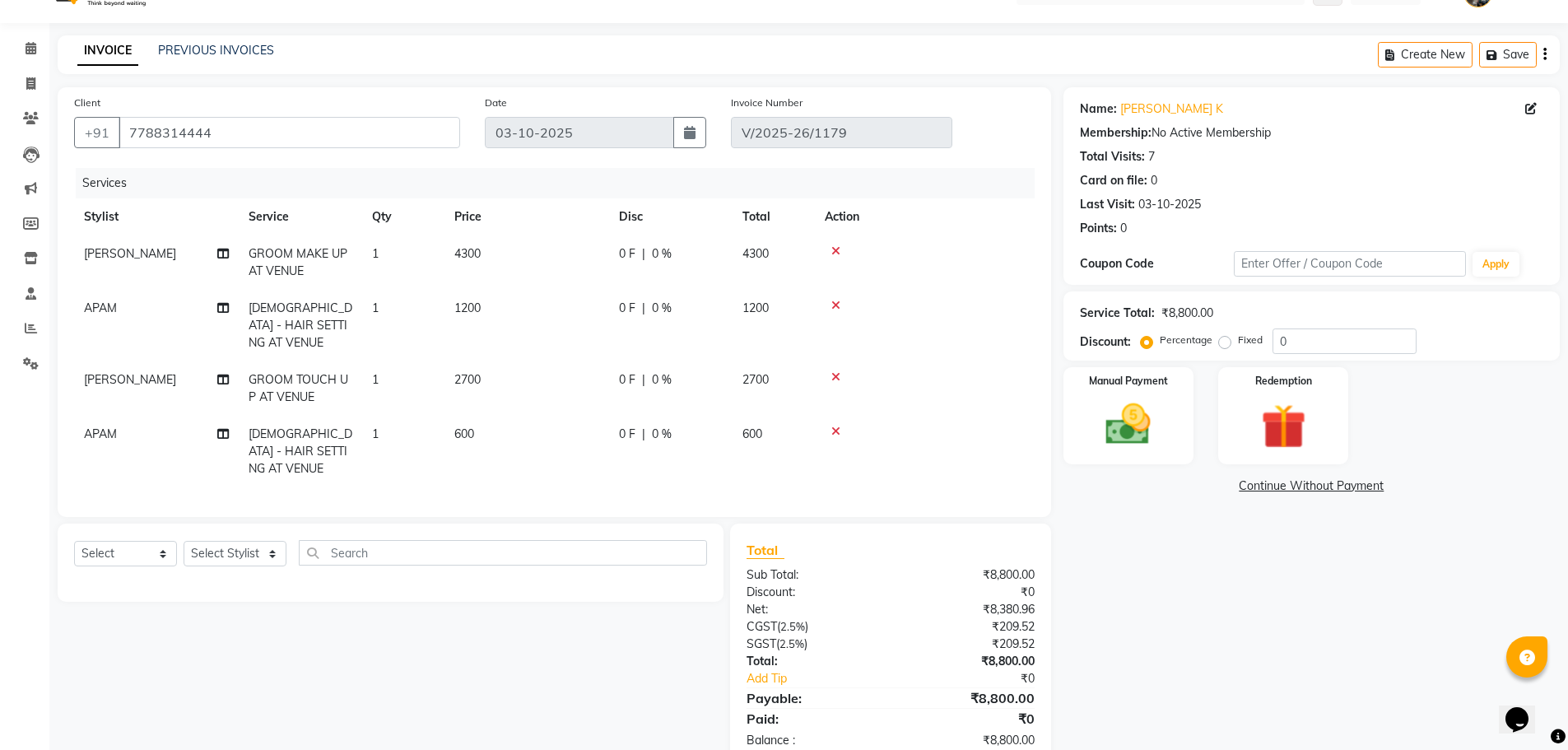
scroll to position [54, 0]
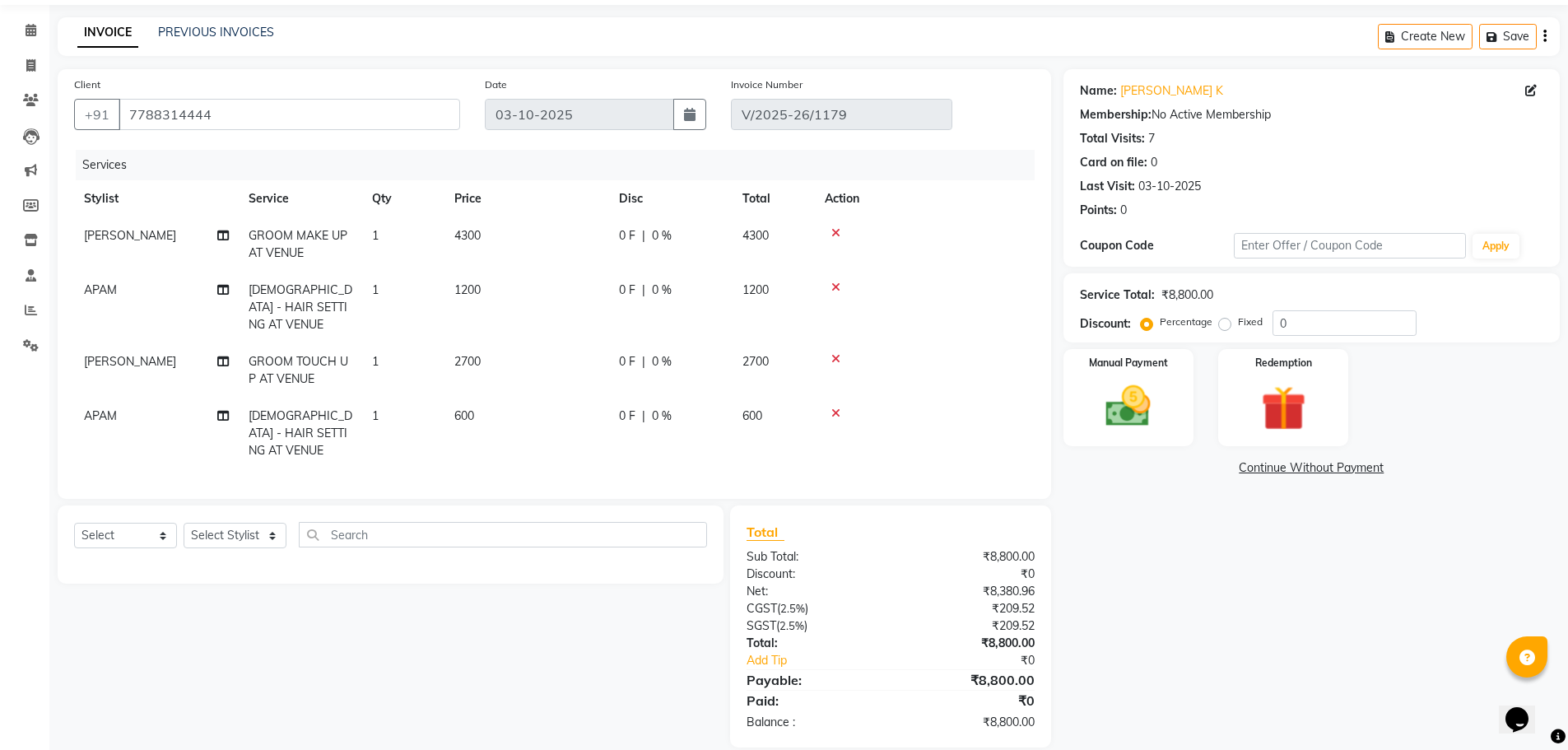
click at [468, 354] on span "2700" at bounding box center [467, 361] width 26 height 15
select select "69750"
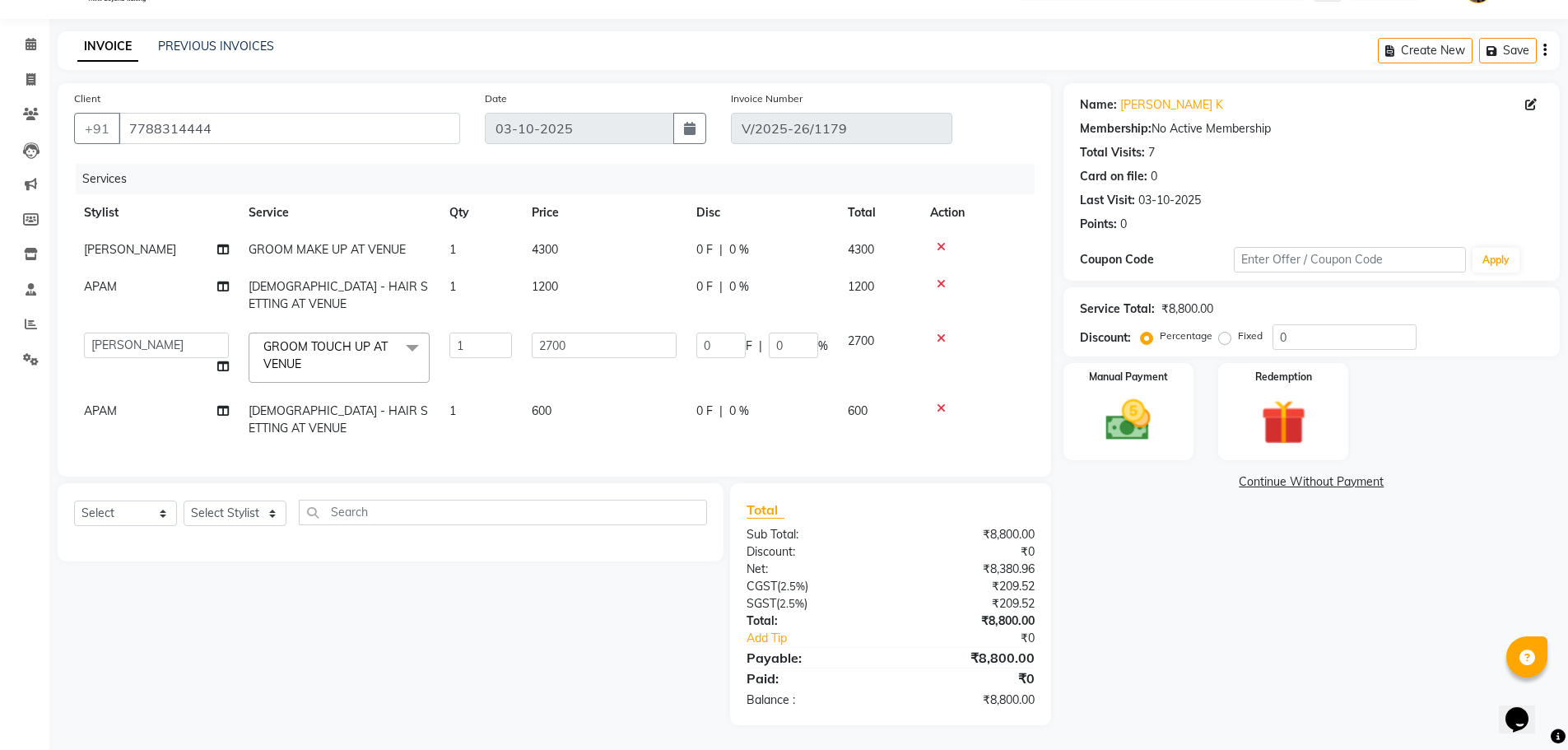
scroll to position [18, 0]
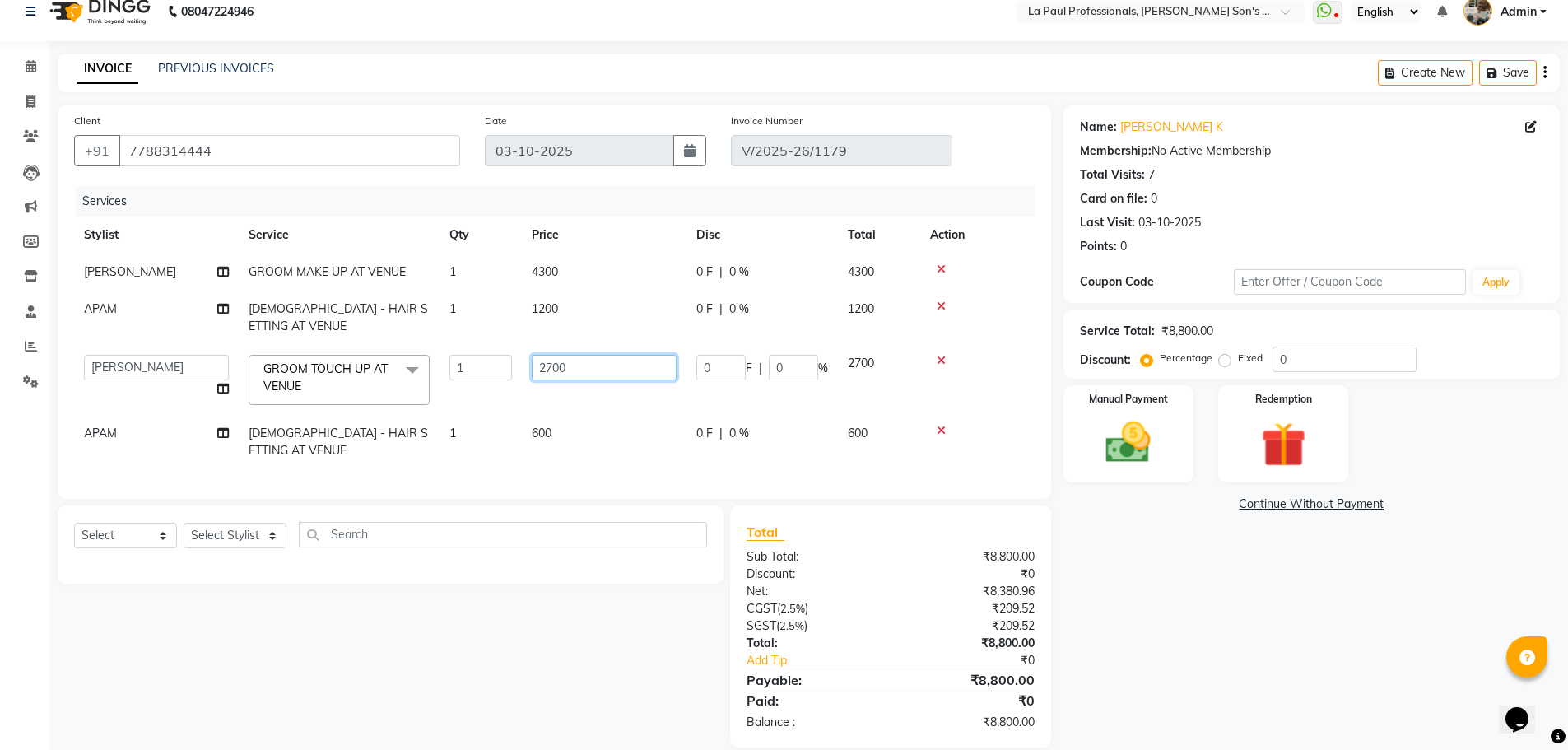
click at [599, 355] on input "2700" at bounding box center [605, 367] width 145 height 25
type input "2800"
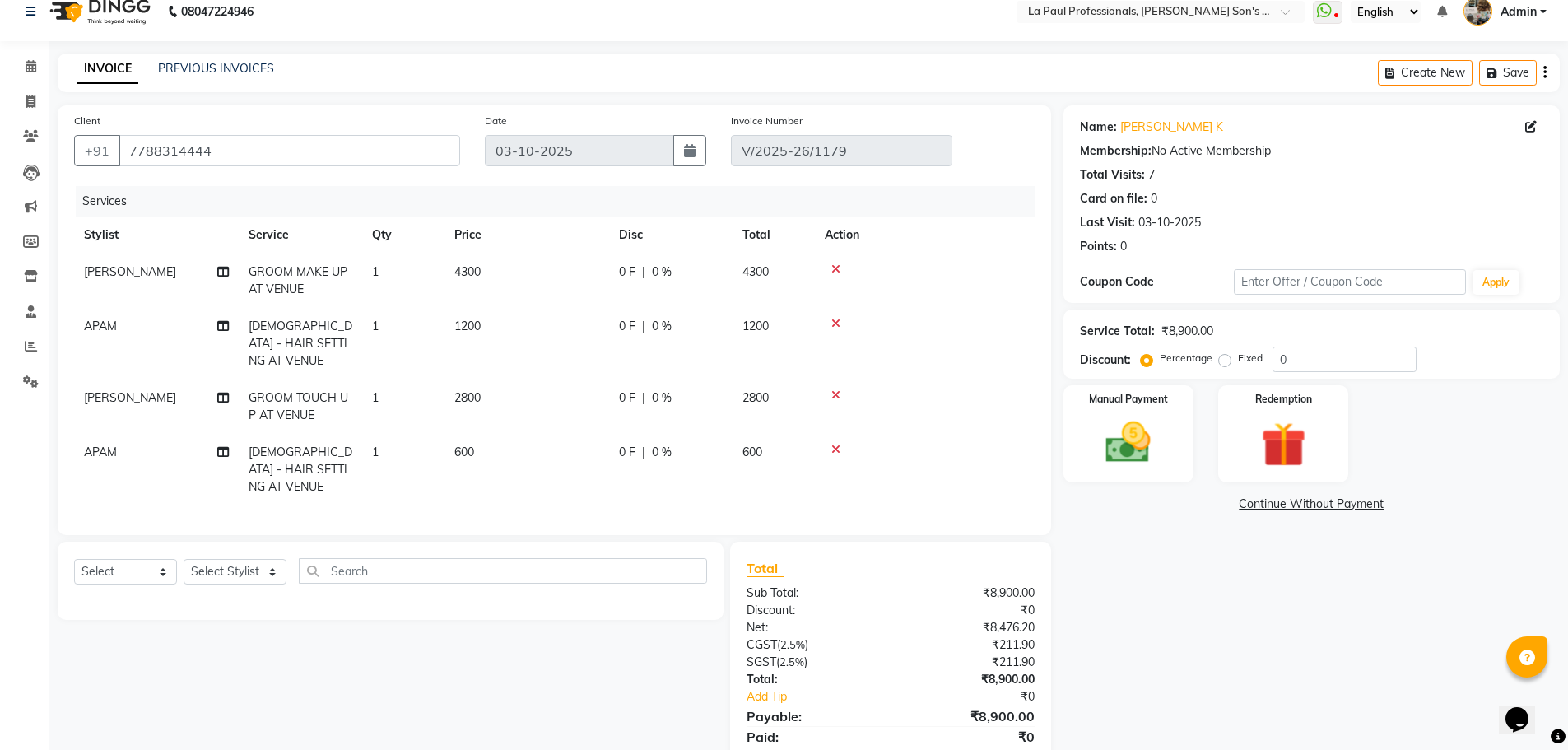
click at [1186, 679] on div "Name: Abhiram K Membership: No Active Membership Total Visits: 7 Card on file: …" at bounding box center [1317, 444] width 508 height 678
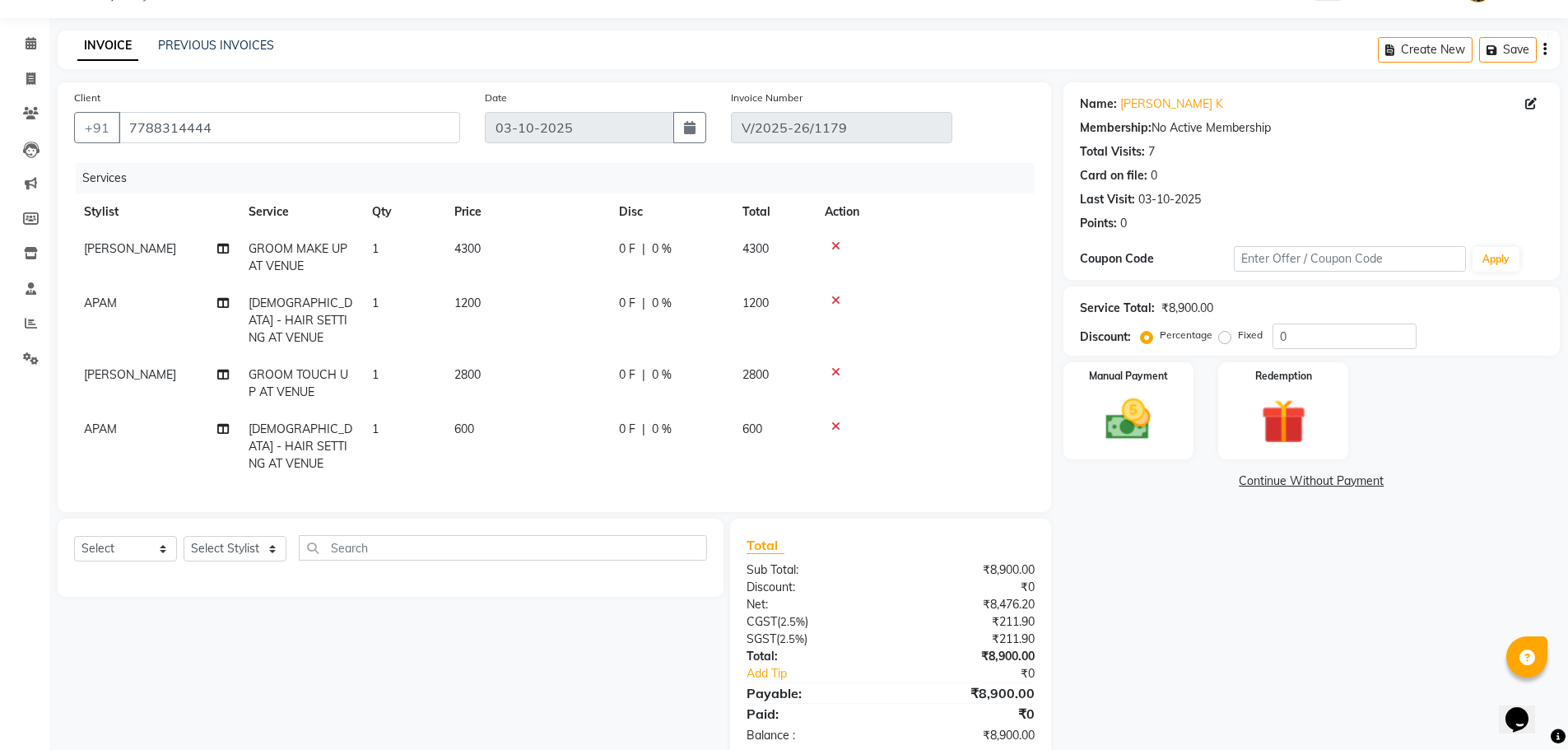
scroll to position [54, 0]
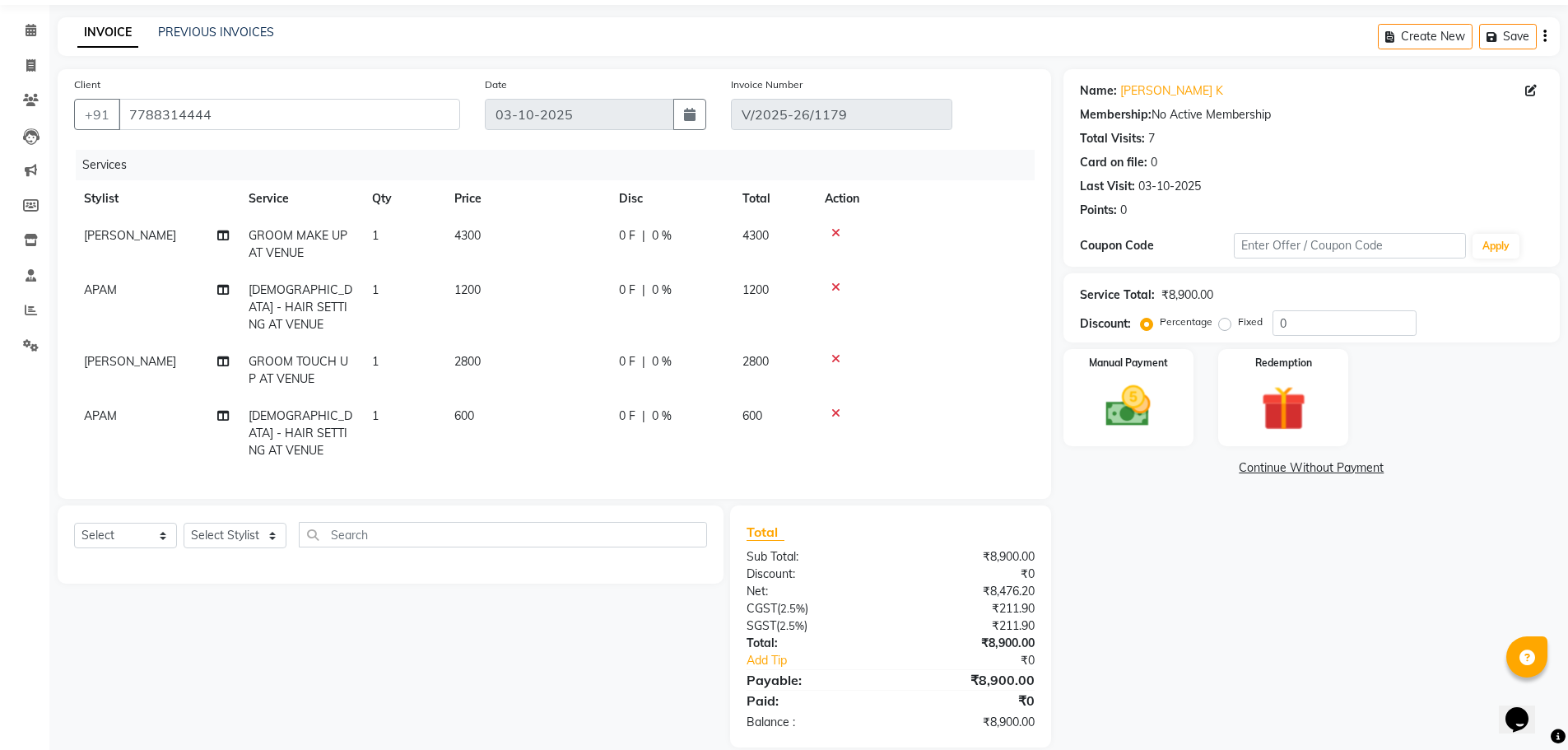
click at [476, 227] on td "4300" at bounding box center [526, 244] width 165 height 54
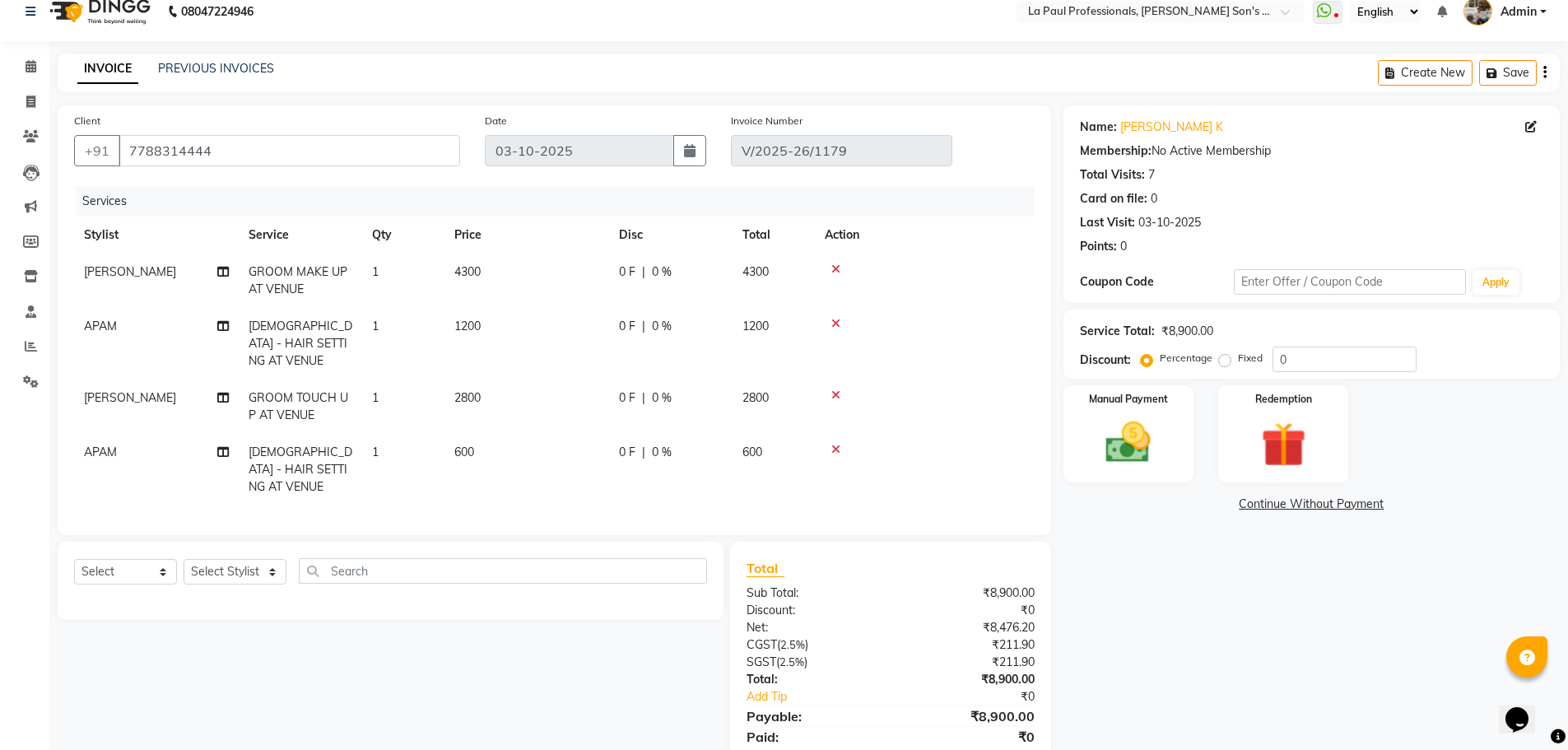
select select "69750"
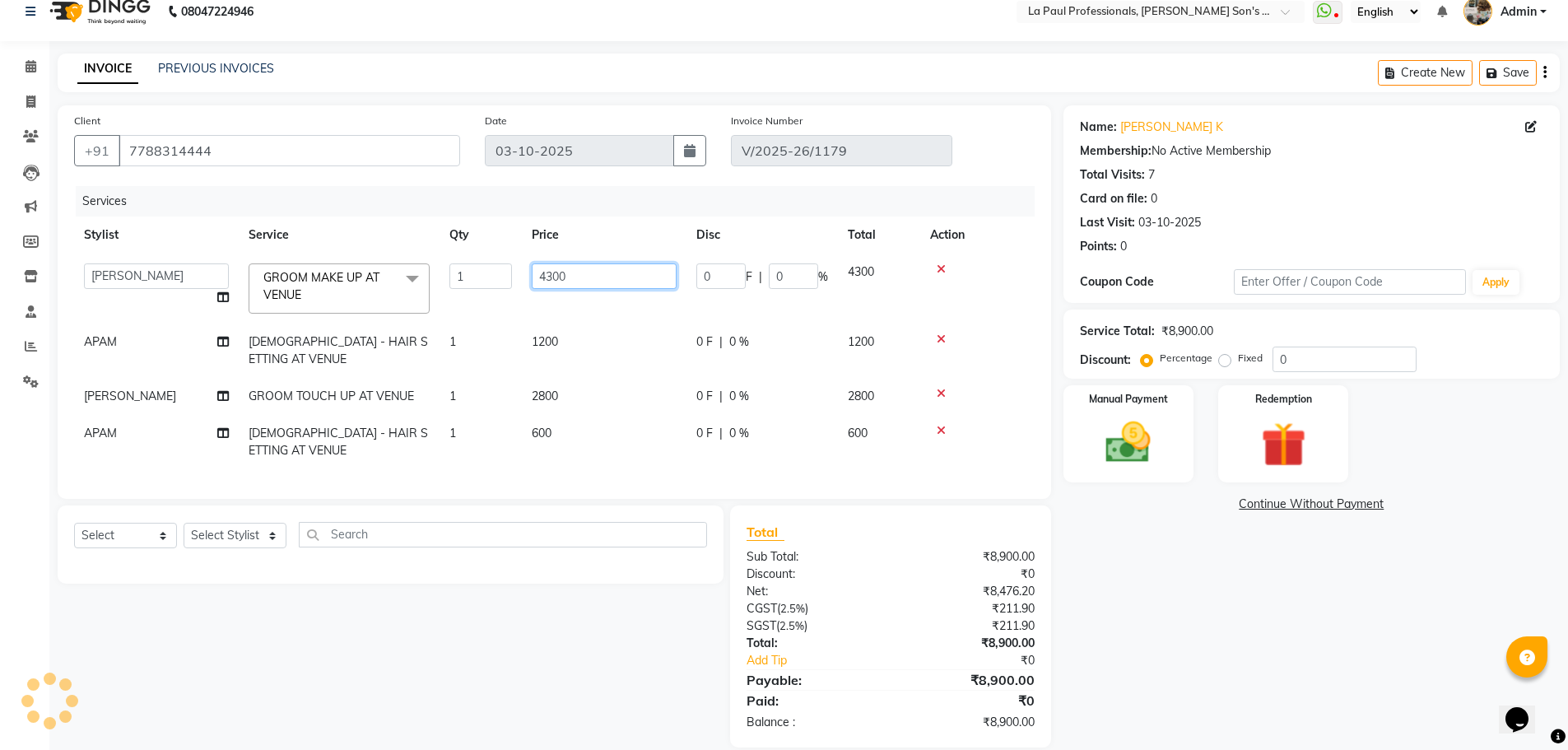
click at [593, 269] on input "4300" at bounding box center [605, 276] width 145 height 25
type input "4200"
click at [1289, 640] on div "Name: Abhiram K Membership: No Active Membership Total Visits: 7 Card on file: …" at bounding box center [1317, 427] width 508 height 642
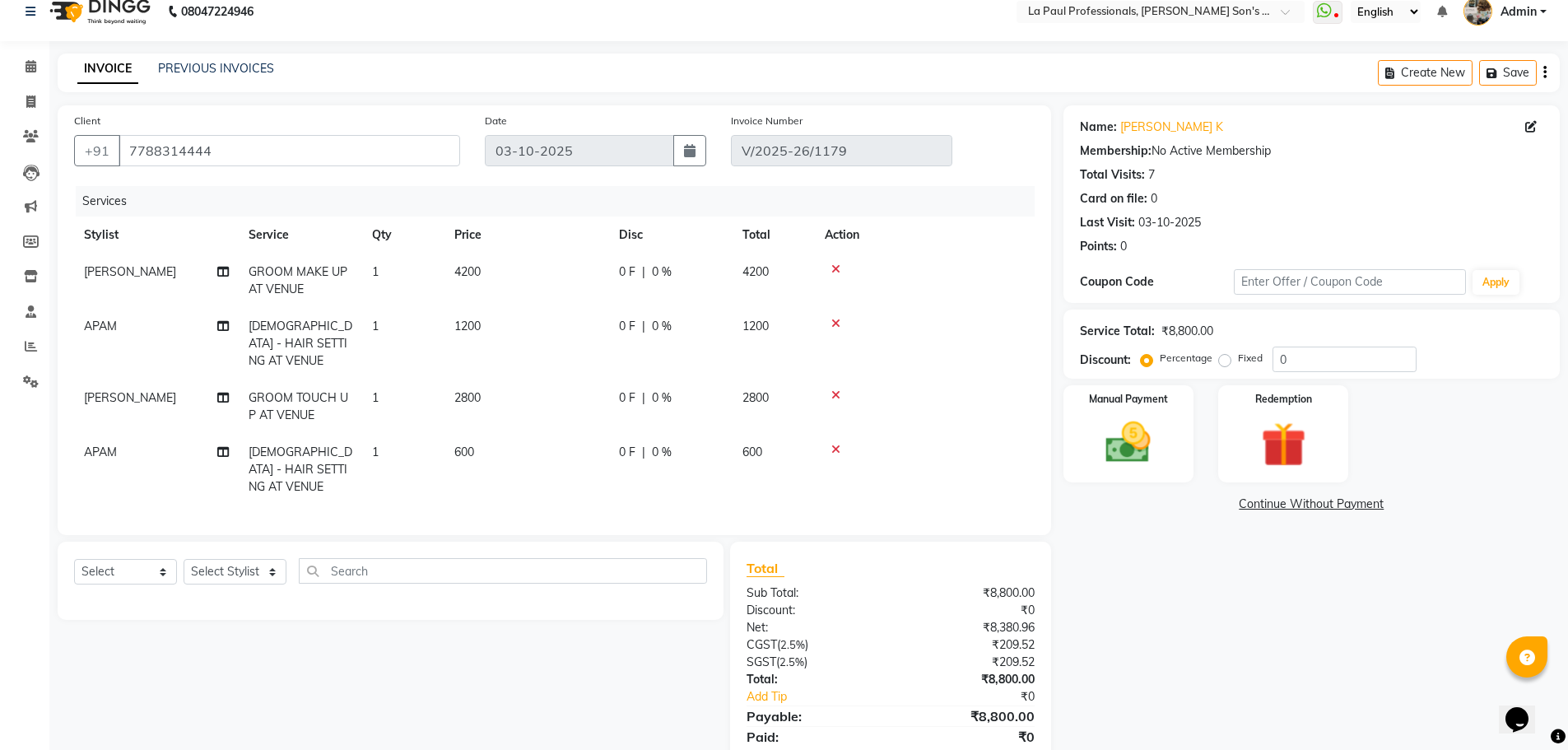
scroll to position [54, 0]
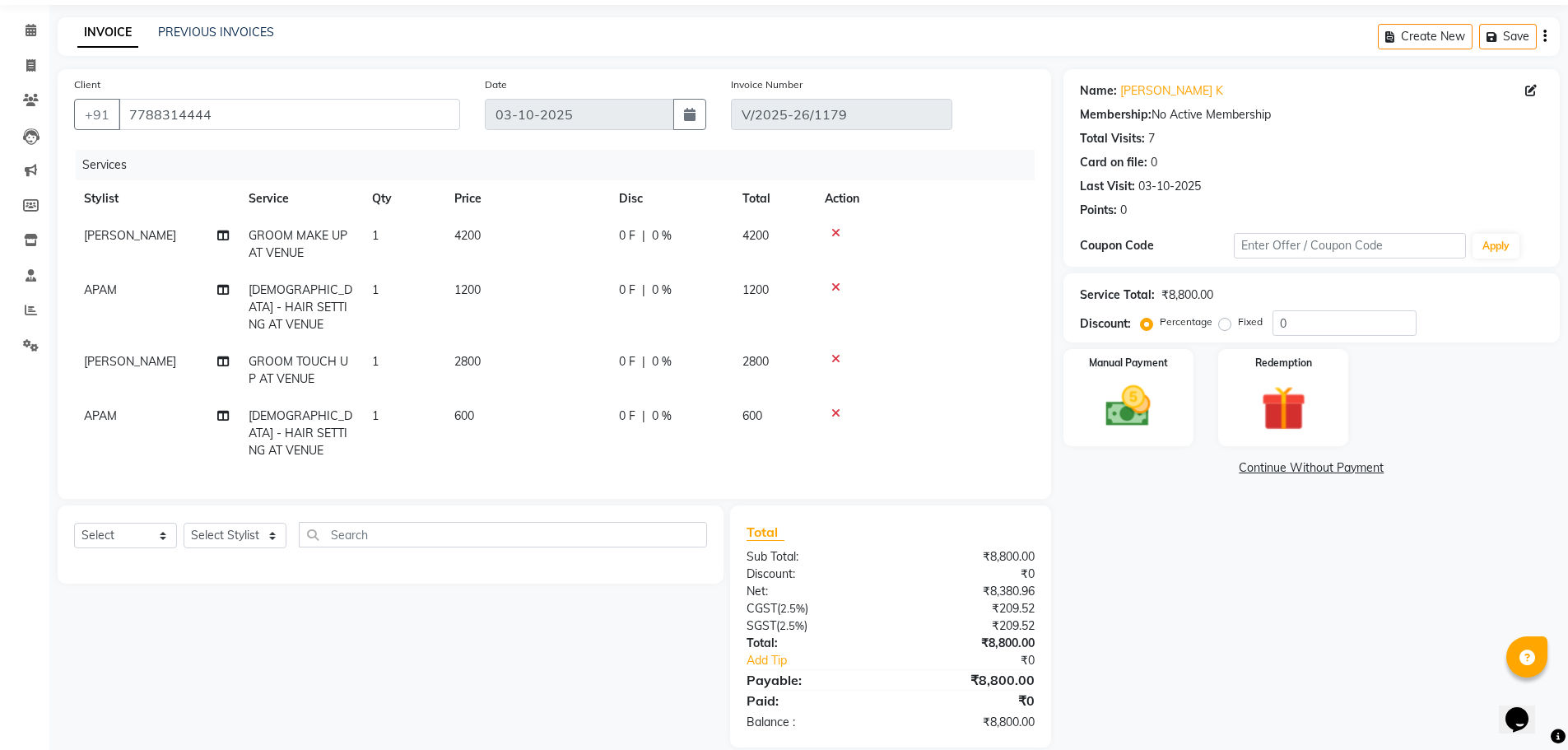
click at [473, 242] on span "4200" at bounding box center [467, 236] width 26 height 15
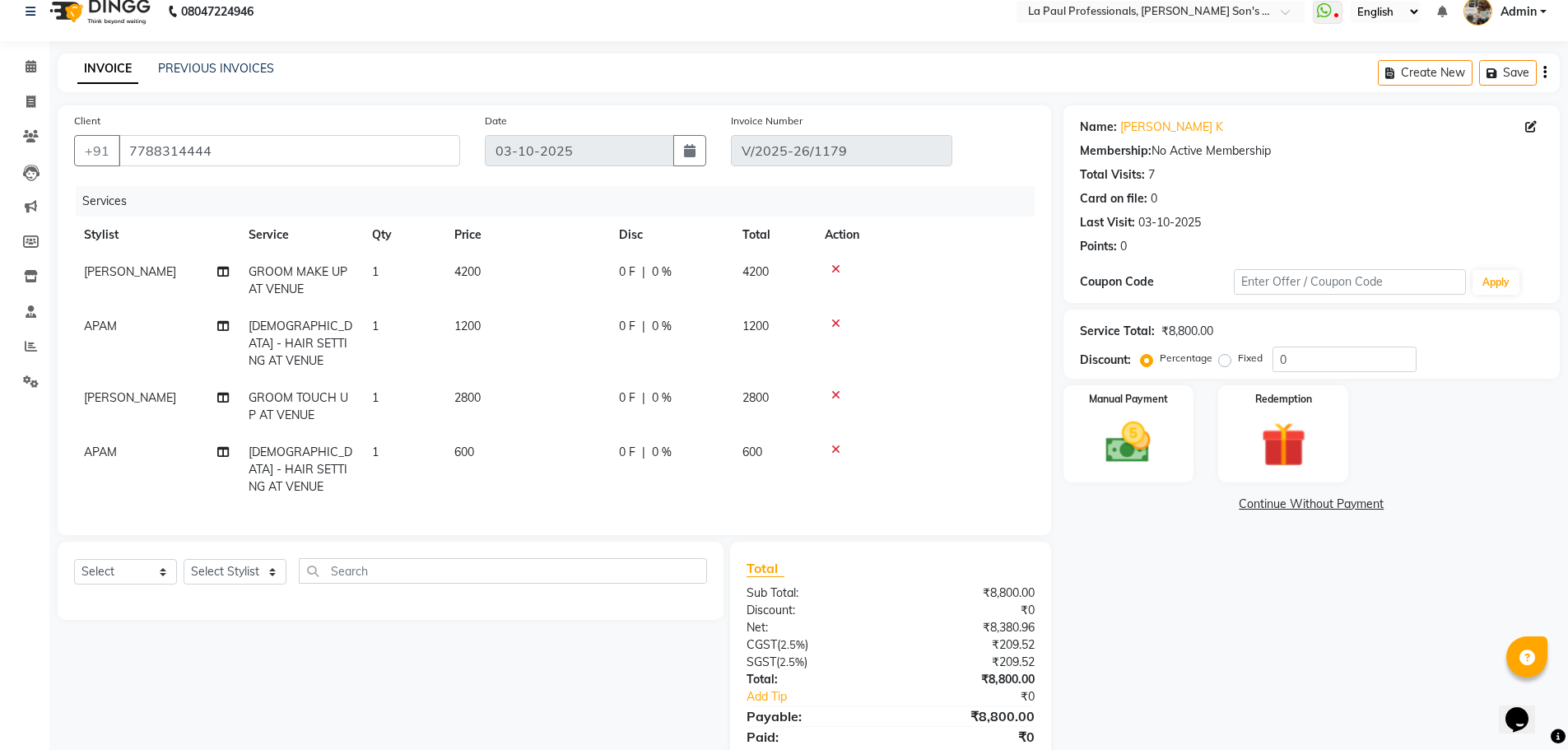
select select "69750"
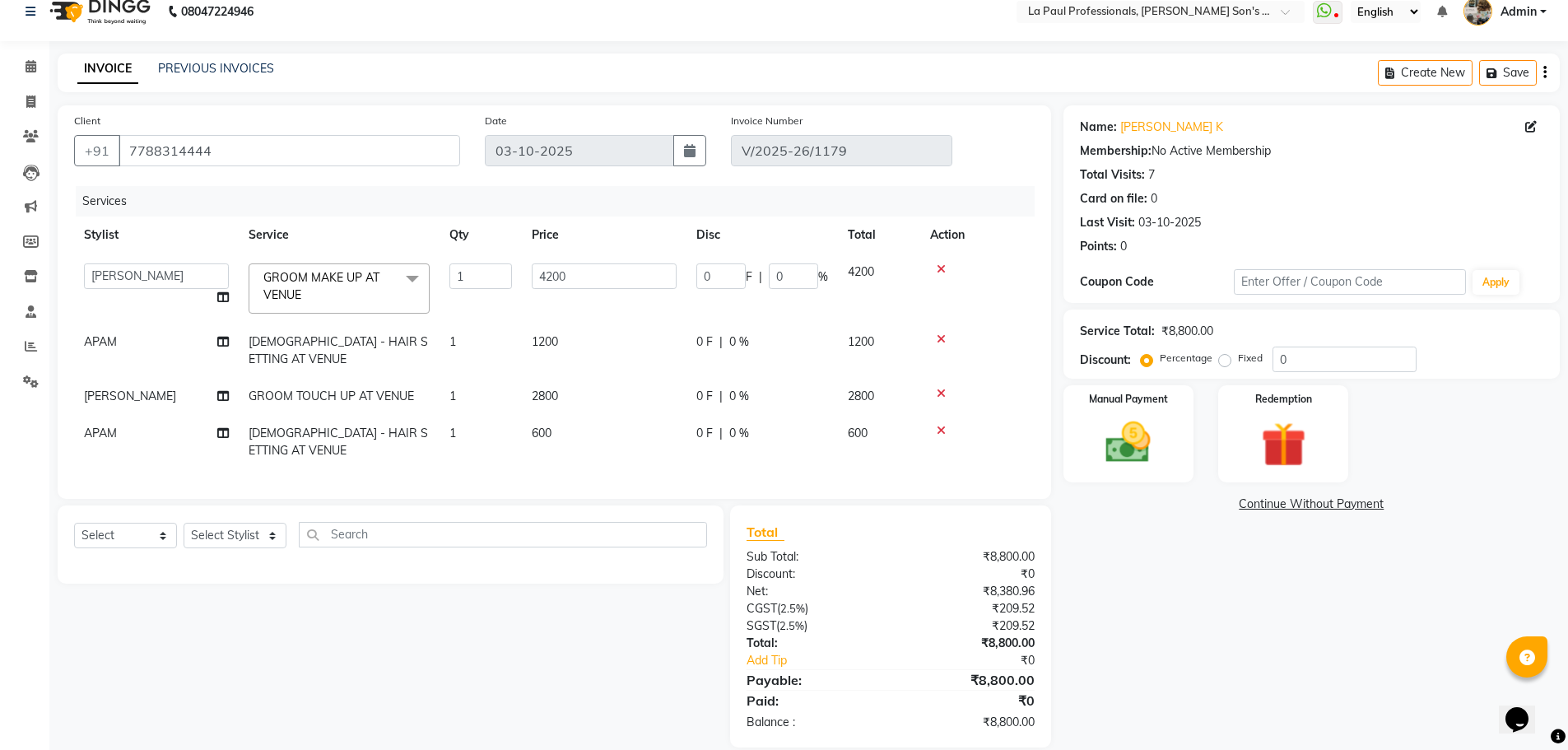
click at [941, 269] on icon at bounding box center [941, 269] width 9 height 12
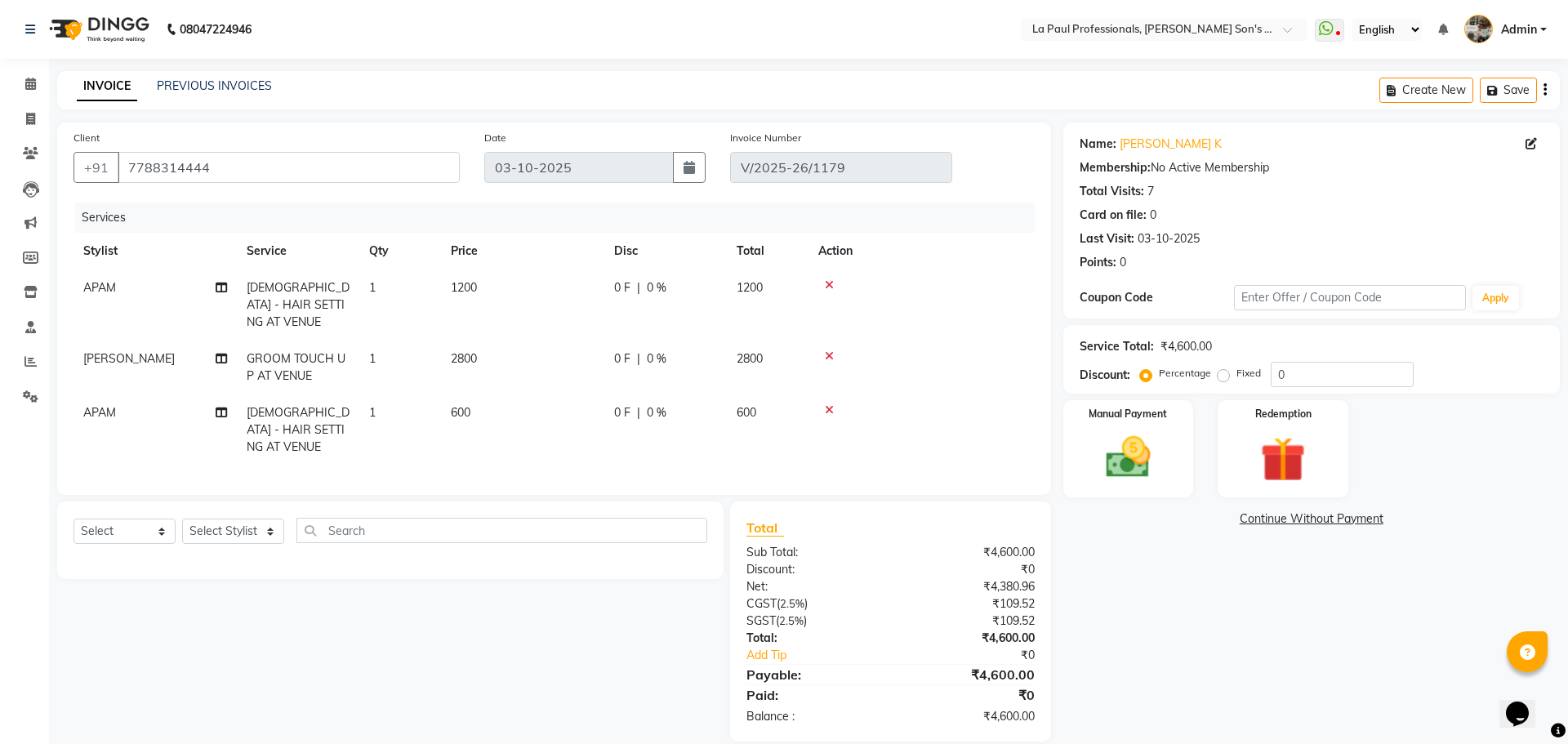
click at [828, 282] on icon at bounding box center [829, 285] width 9 height 12
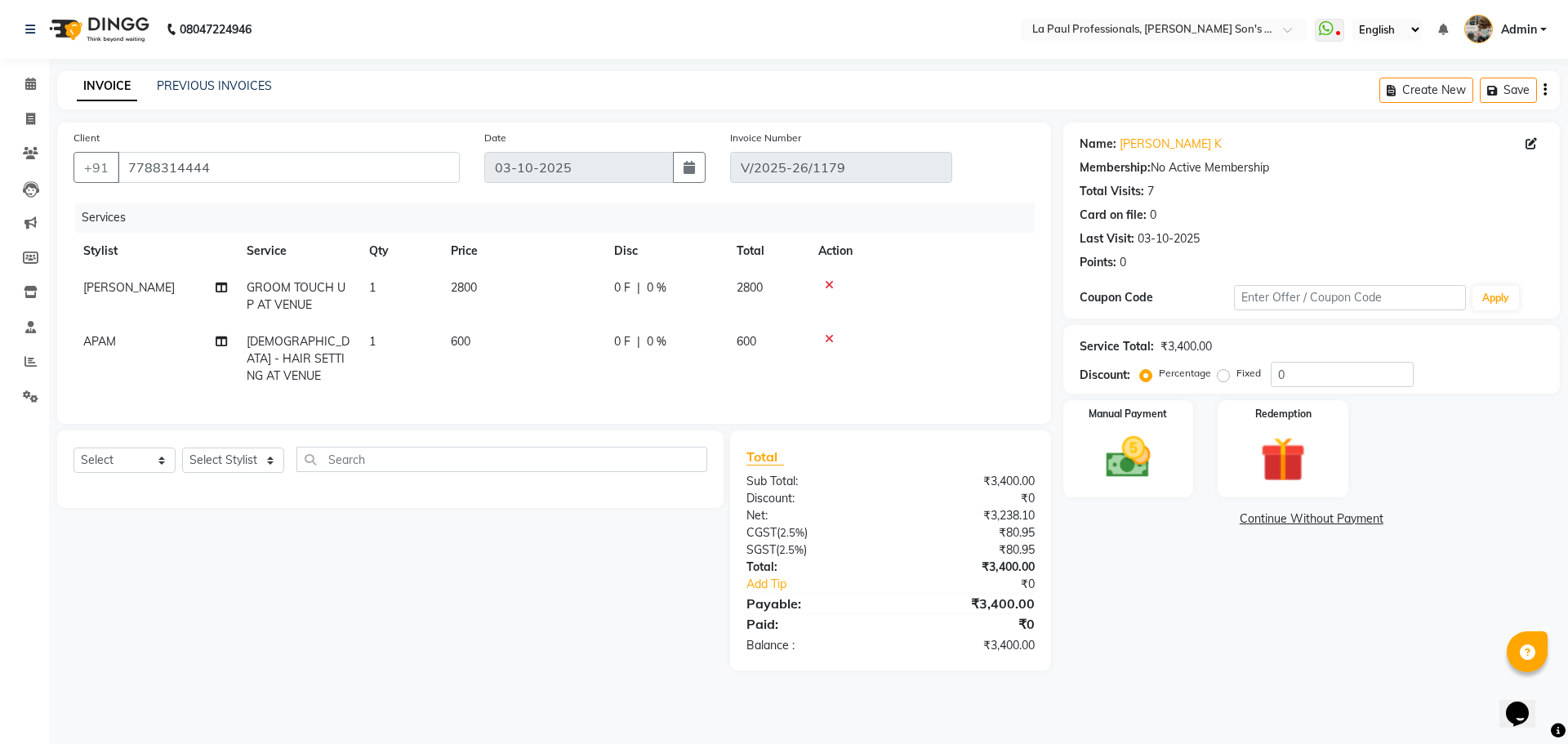
click at [825, 284] on icon at bounding box center [829, 285] width 9 height 12
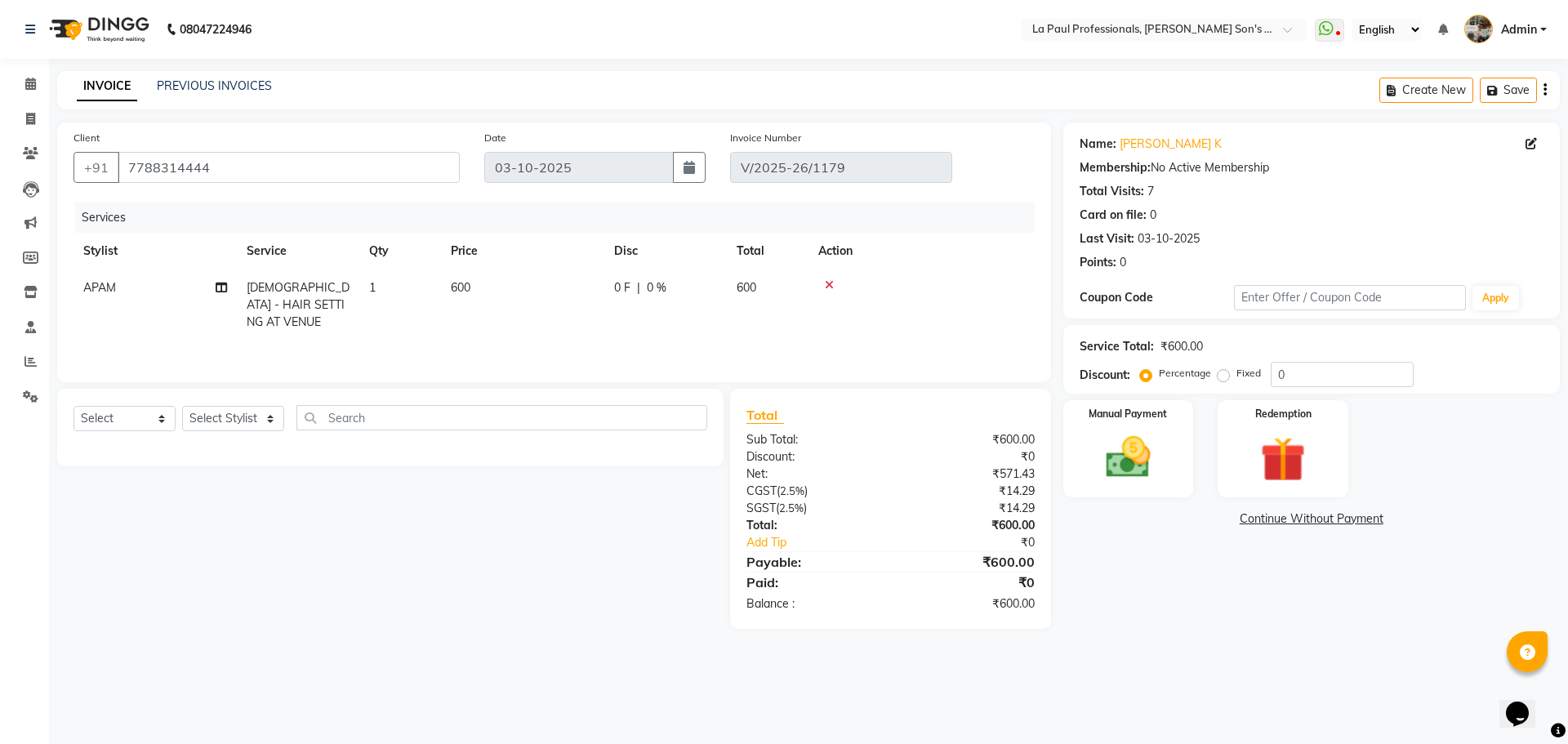
click at [830, 285] on icon at bounding box center [829, 285] width 9 height 12
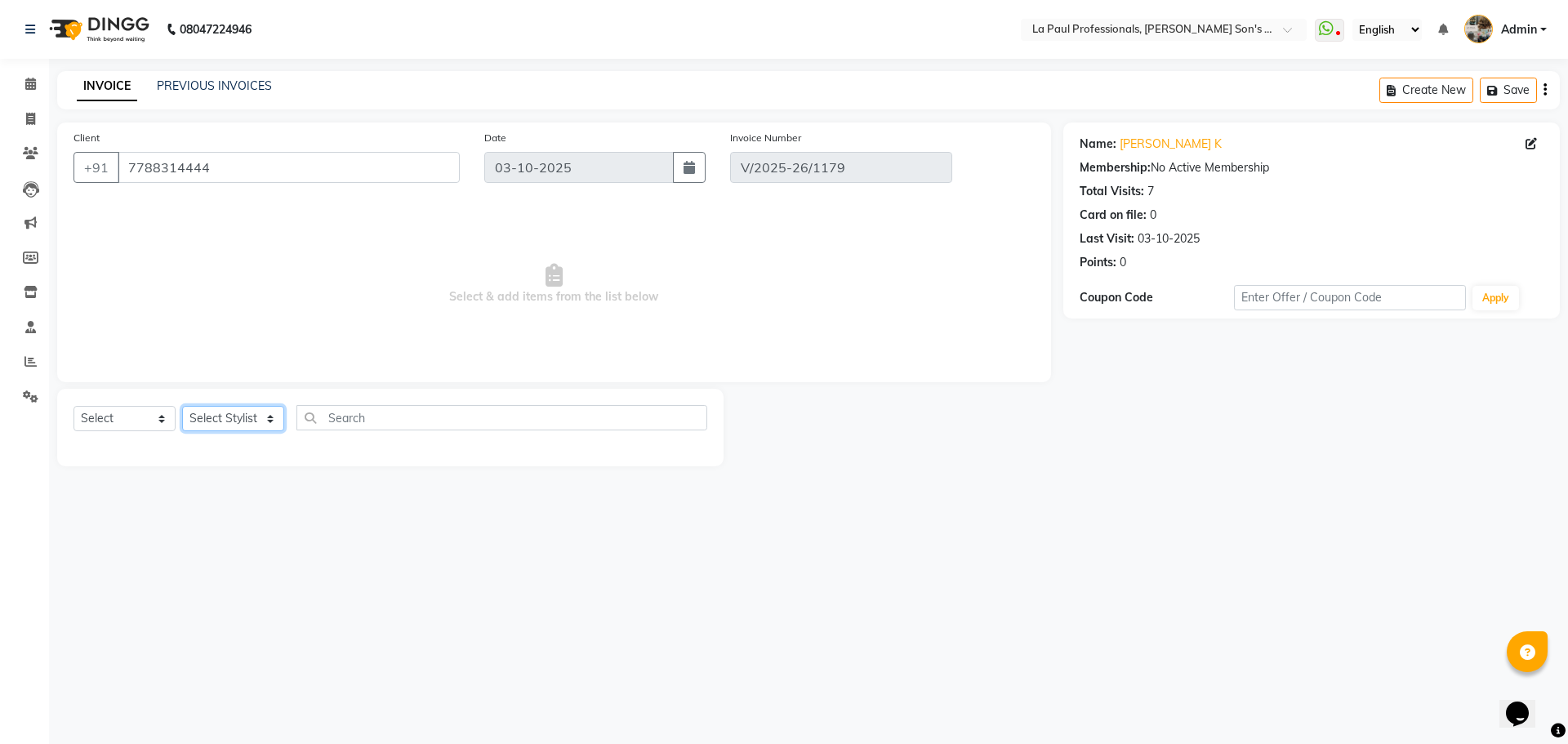
click at [249, 413] on select "Select Stylist APAM IVA GAGAN PRIYA ROSHAN SANJU SASA SONU" at bounding box center [233, 418] width 102 height 25
select select "69750"
click at [182, 406] on select "Select Stylist APAM IVA GAGAN PRIYA ROSHAN SANJU SASA SONU" at bounding box center [233, 418] width 102 height 25
click at [376, 428] on input "text" at bounding box center [502, 417] width 410 height 25
click at [235, 415] on select "Select Stylist APAM IVA GAGAN PRIYA ROSHAN SANJU SASA SONU" at bounding box center [233, 418] width 102 height 25
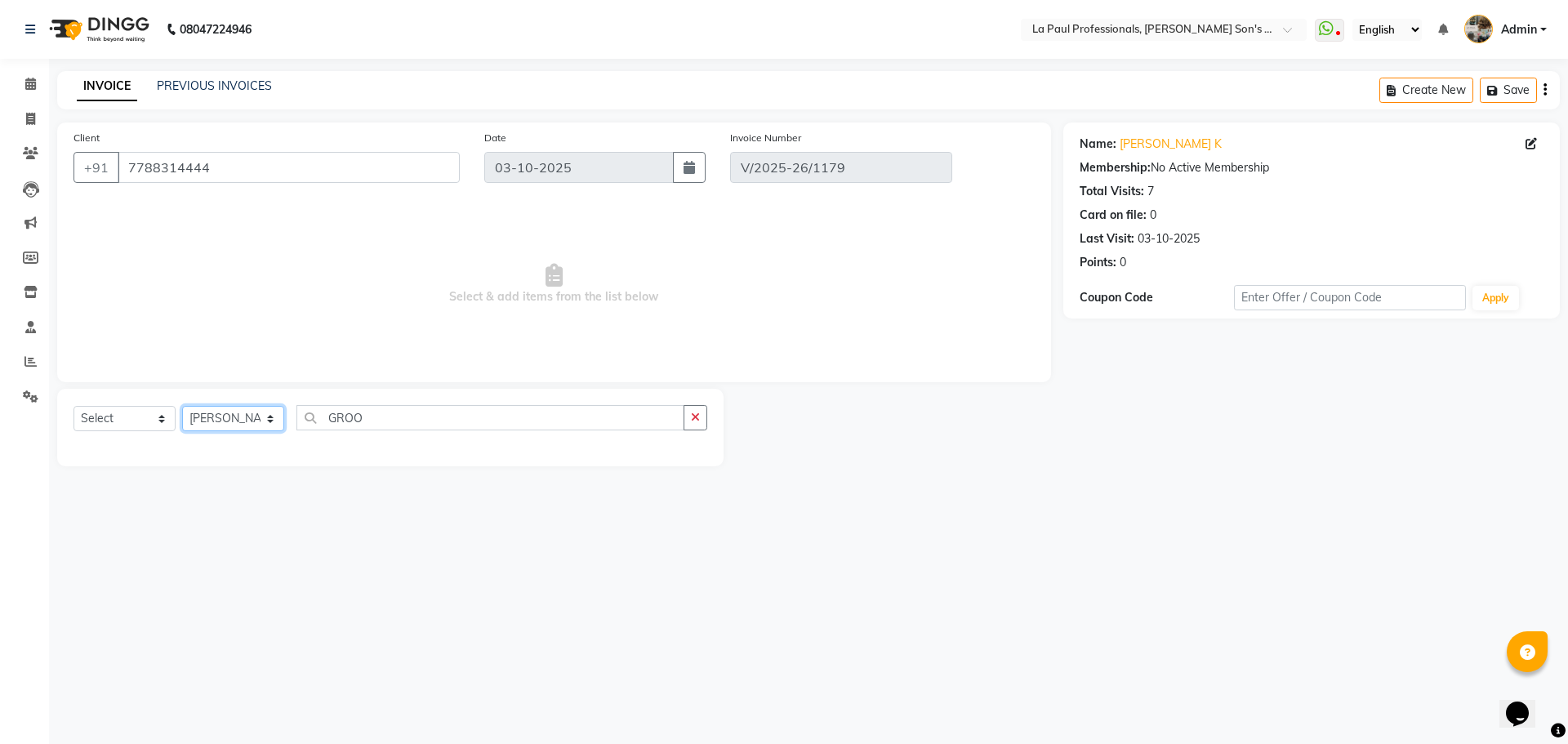
click at [182, 406] on select "Select Stylist APAM IVA GAGAN PRIYA ROSHAN SANJU SASA SONU" at bounding box center [233, 418] width 102 height 25
click at [379, 417] on input "GROO" at bounding box center [490, 417] width 388 height 25
type input "G"
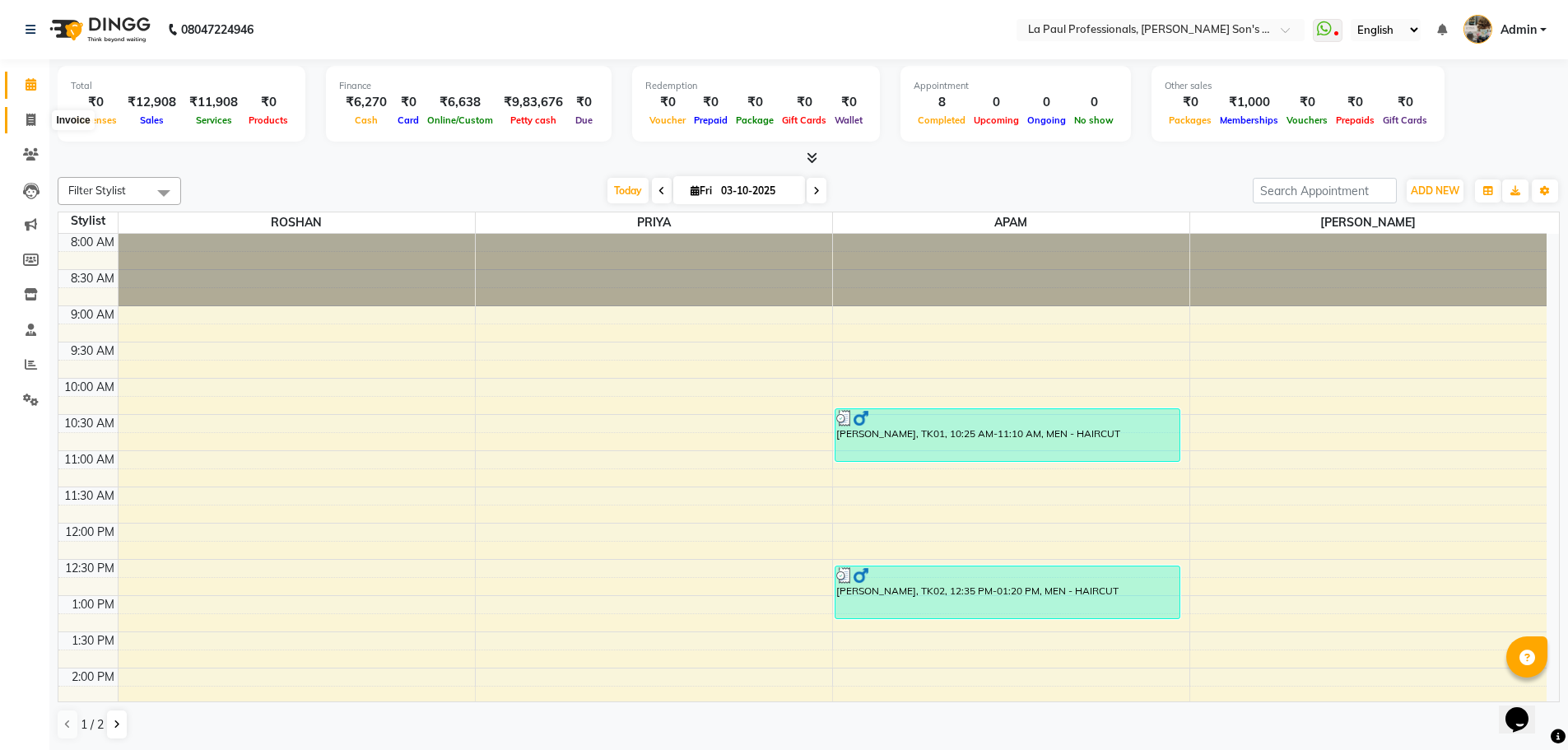
click at [26, 116] on icon at bounding box center [30, 120] width 9 height 13
select select "service"
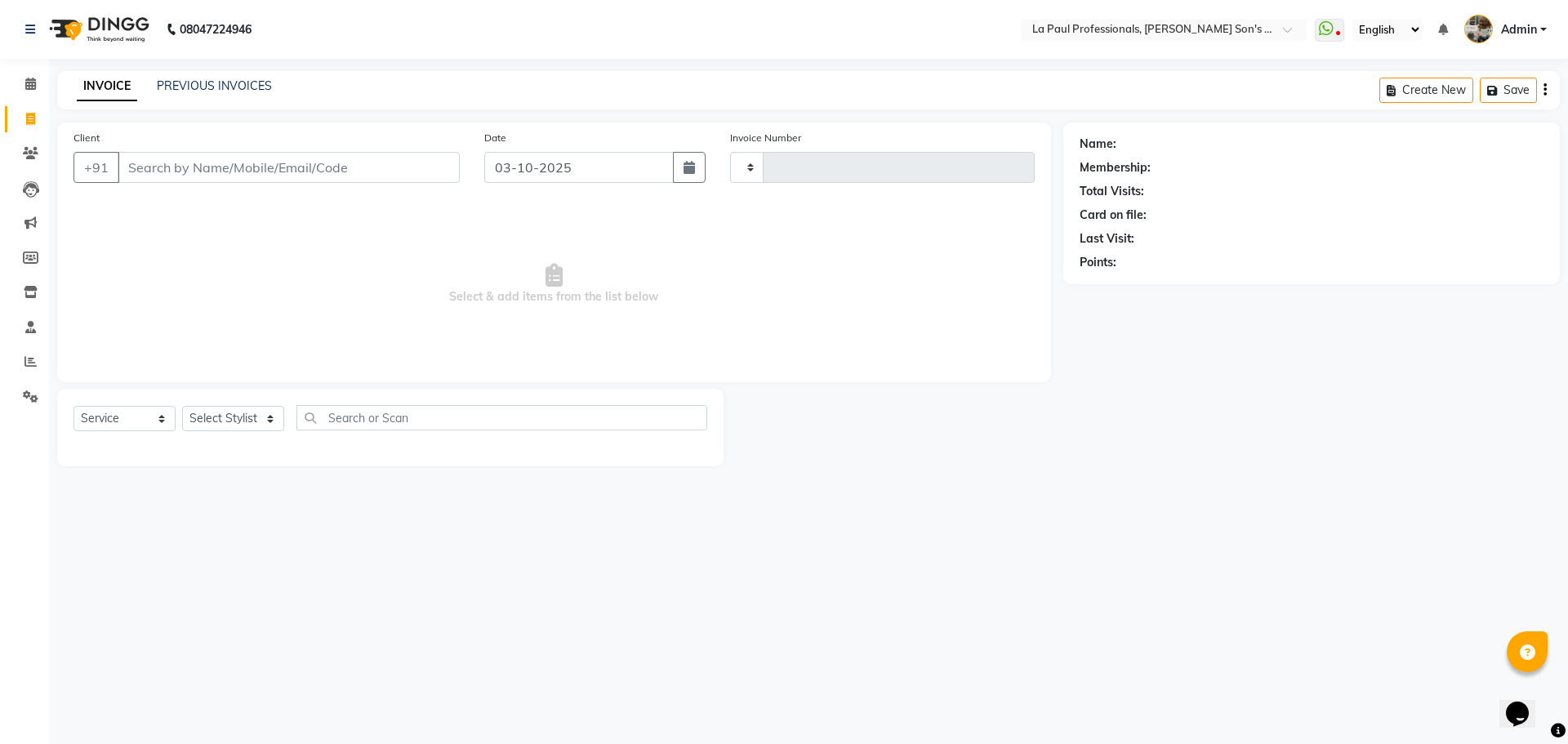
type input "1180"
select select "6271"
click at [245, 80] on link "PREVIOUS INVOICES" at bounding box center [214, 86] width 115 height 15
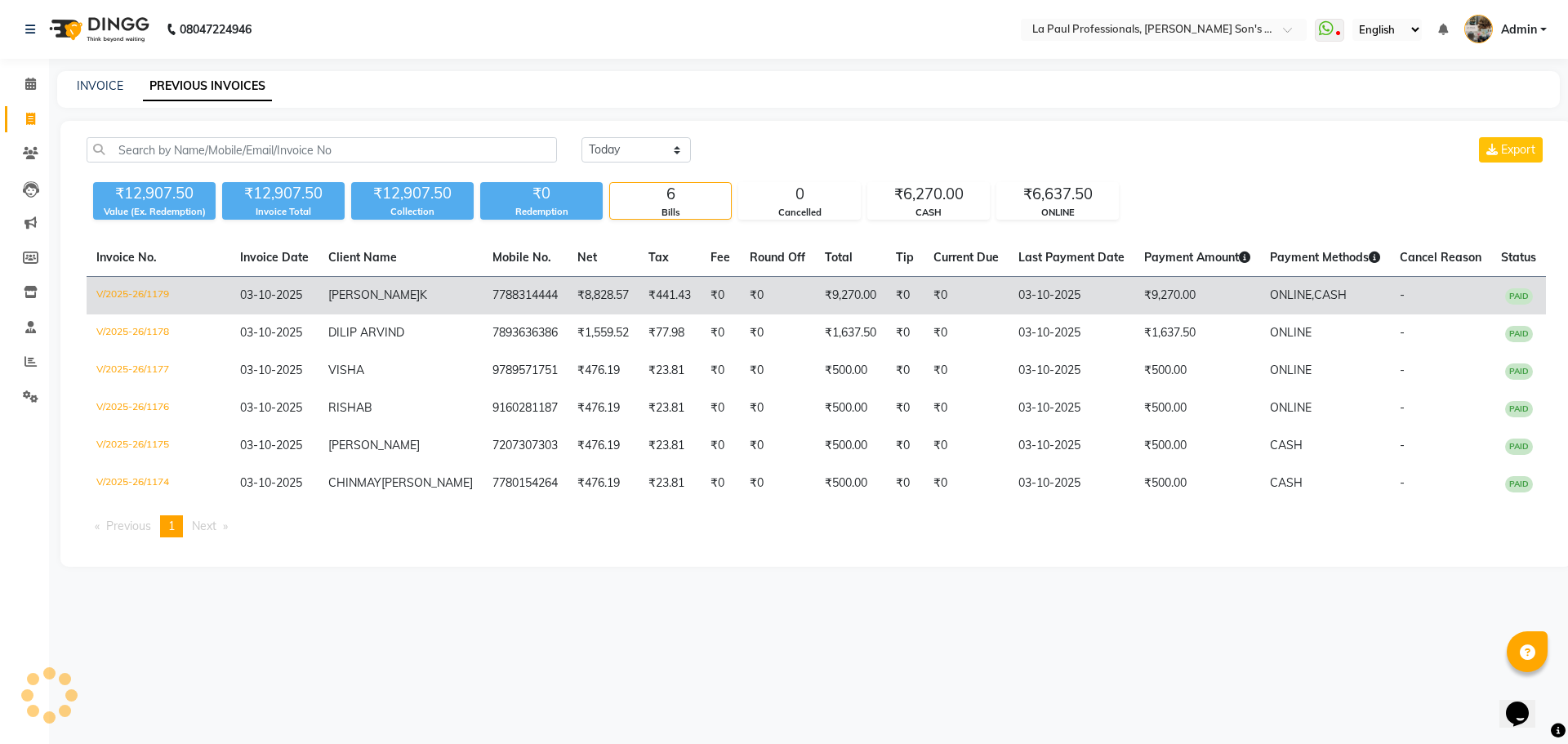
click at [423, 299] on td "ABHIRAM K" at bounding box center [400, 296] width 164 height 39
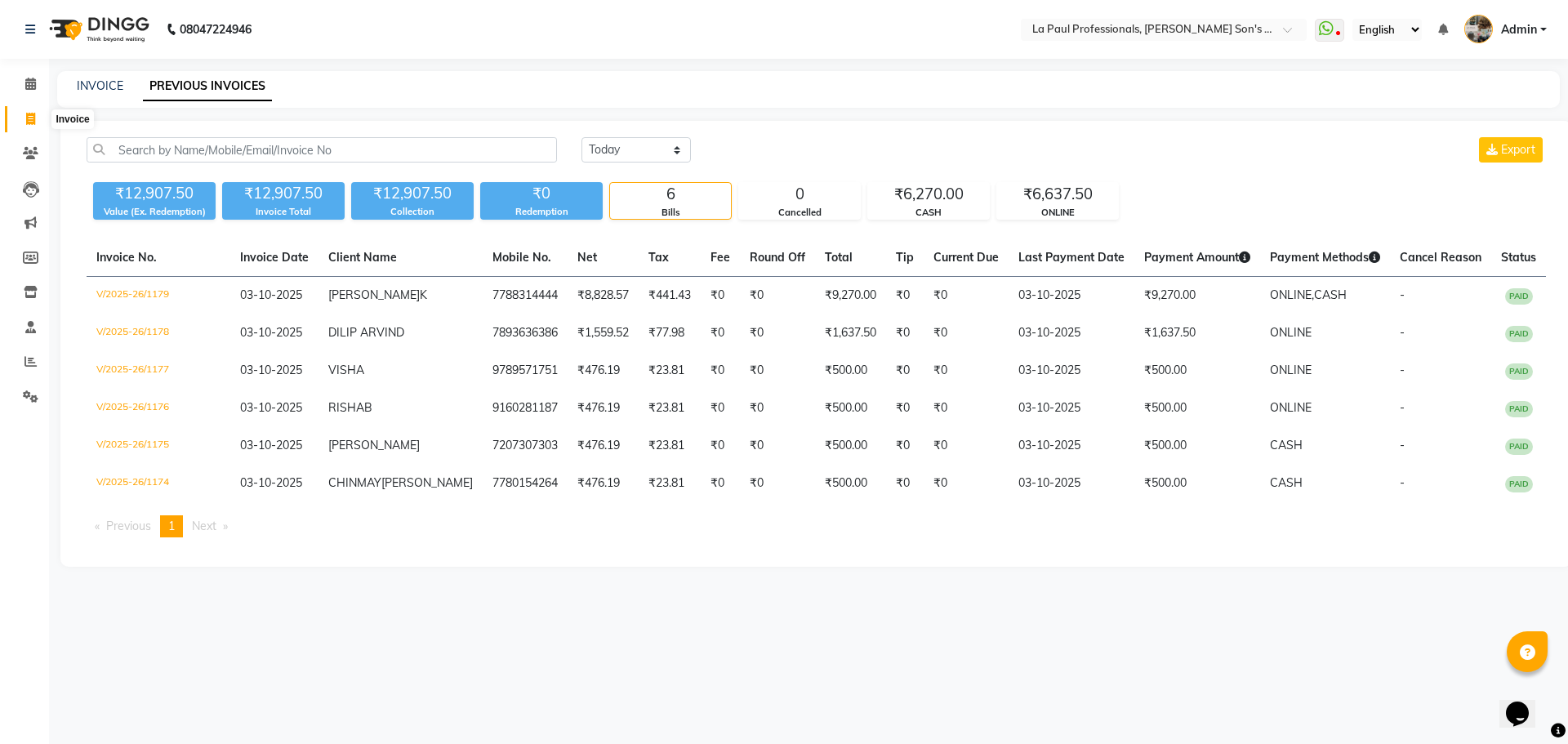
click at [31, 121] on icon at bounding box center [30, 119] width 9 height 13
select select "6271"
select select "service"
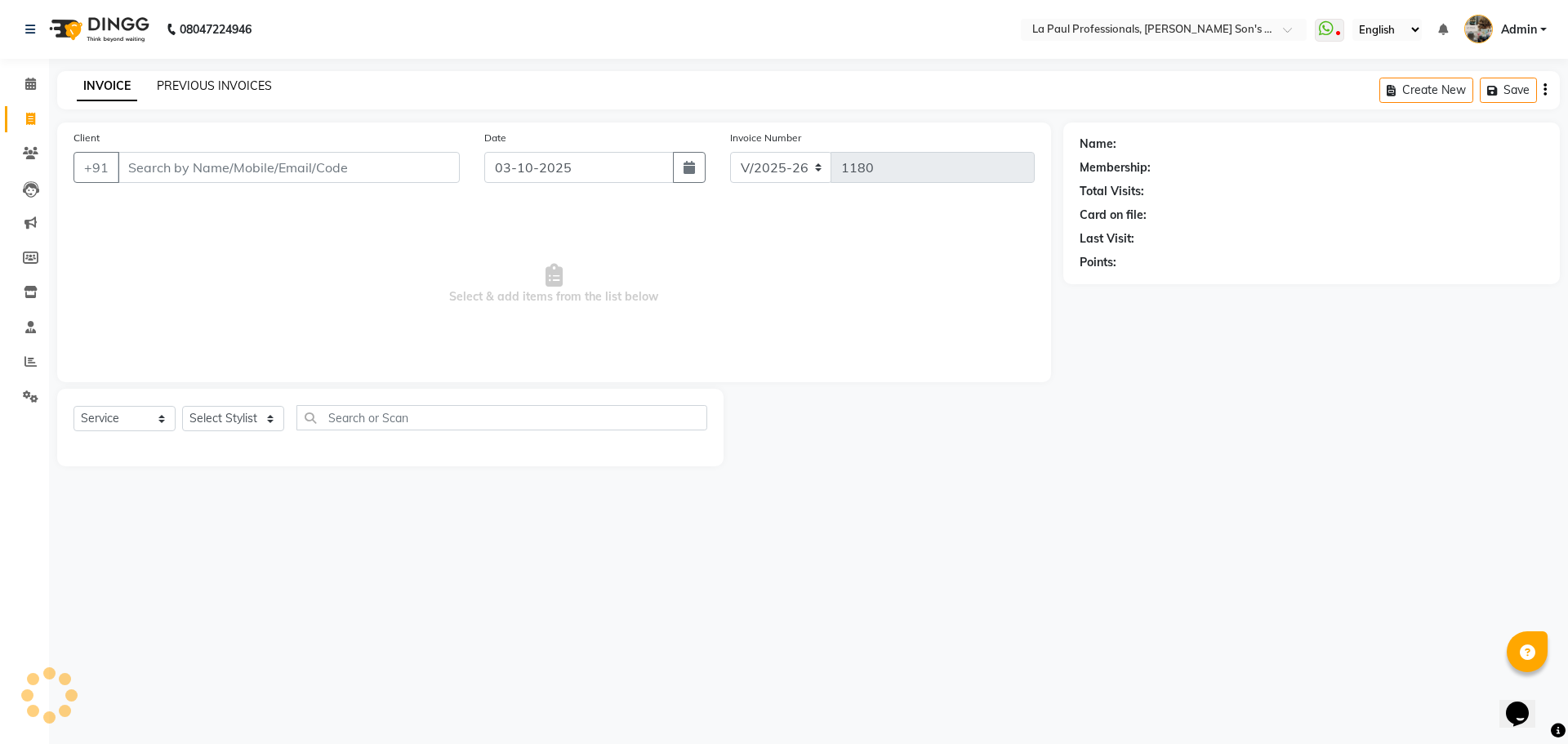
click at [247, 80] on link "PREVIOUS INVOICES" at bounding box center [214, 86] width 115 height 15
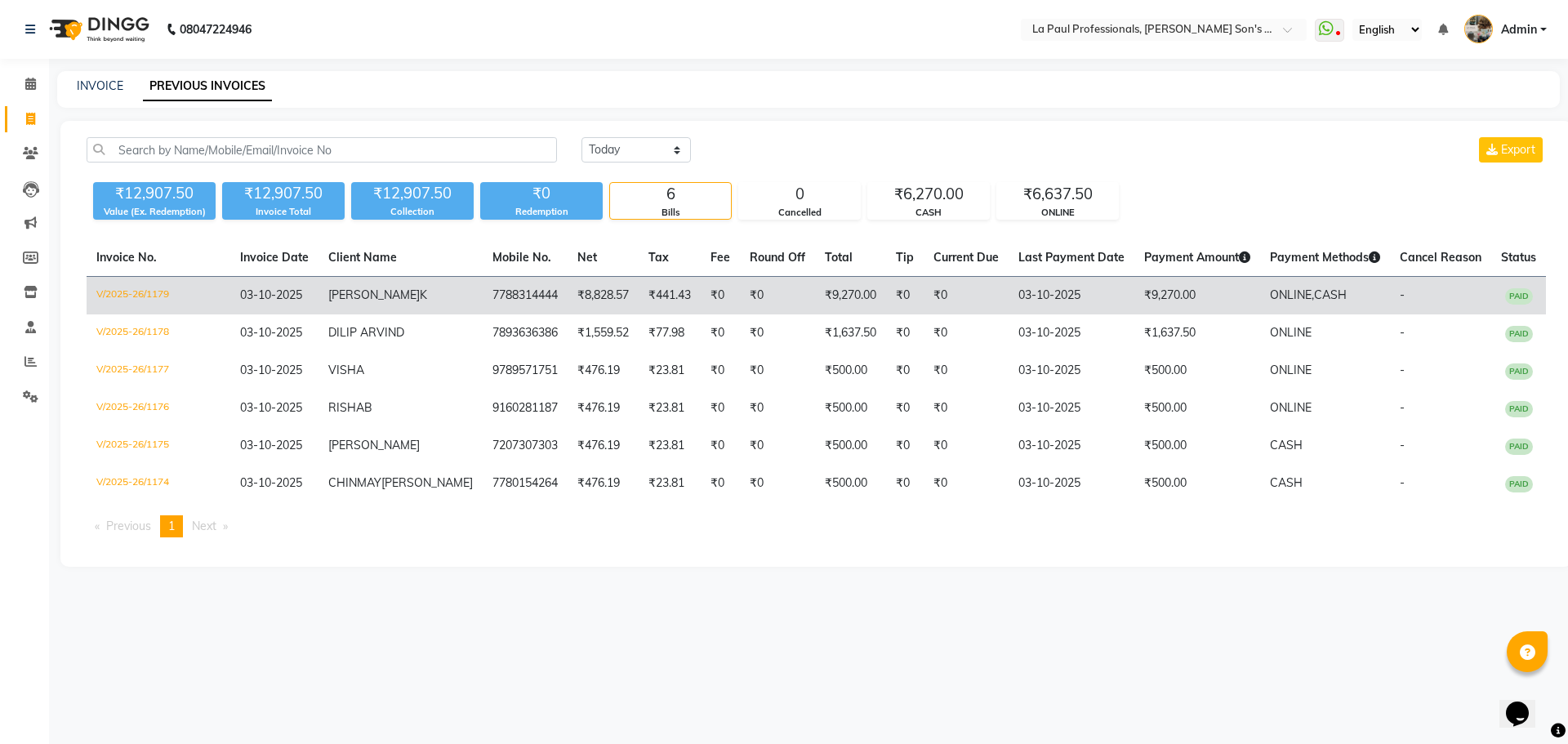
click at [409, 287] on td "ABHIRAM K" at bounding box center [400, 296] width 164 height 39
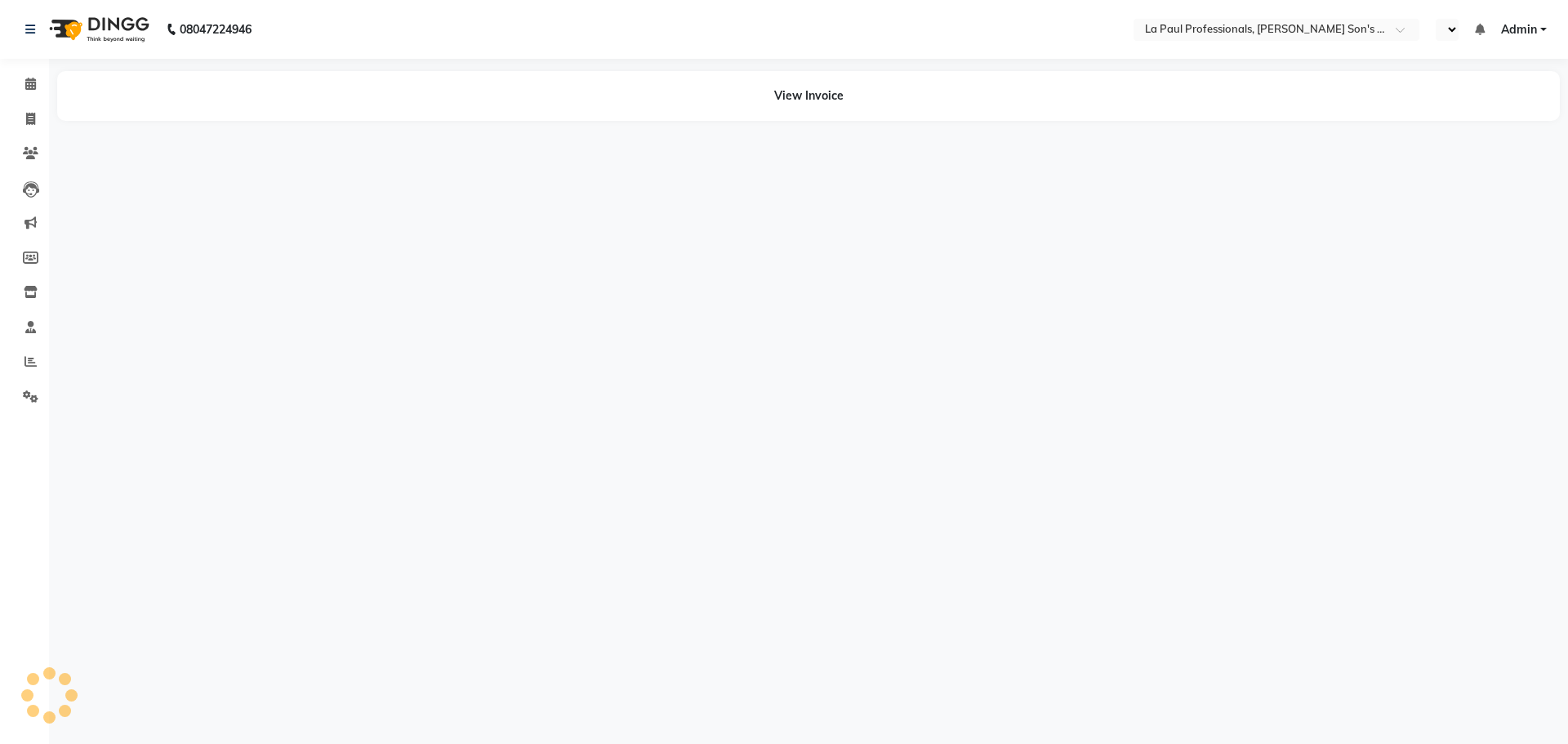
select select "en"
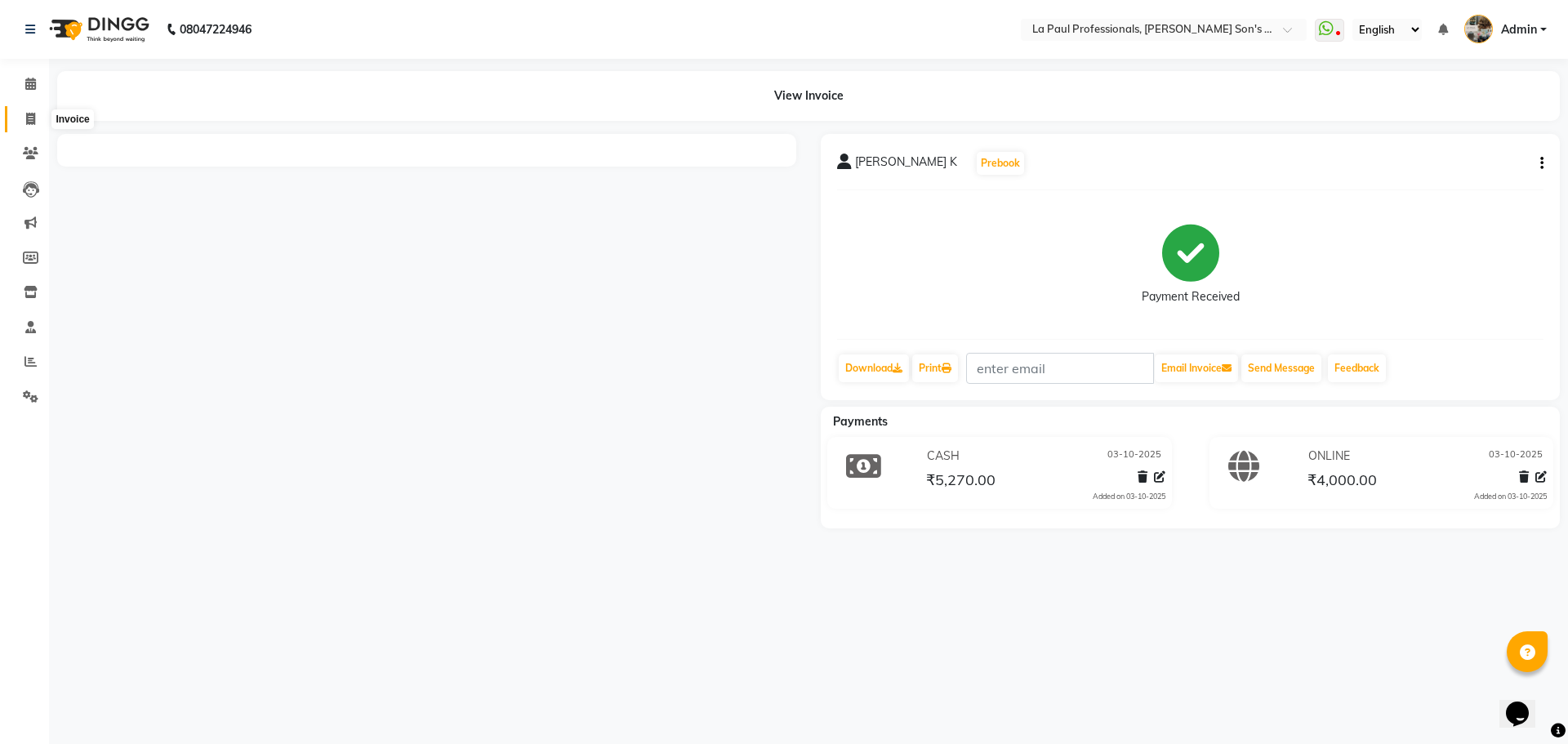
click at [34, 119] on icon at bounding box center [30, 119] width 9 height 13
select select "6271"
select select "service"
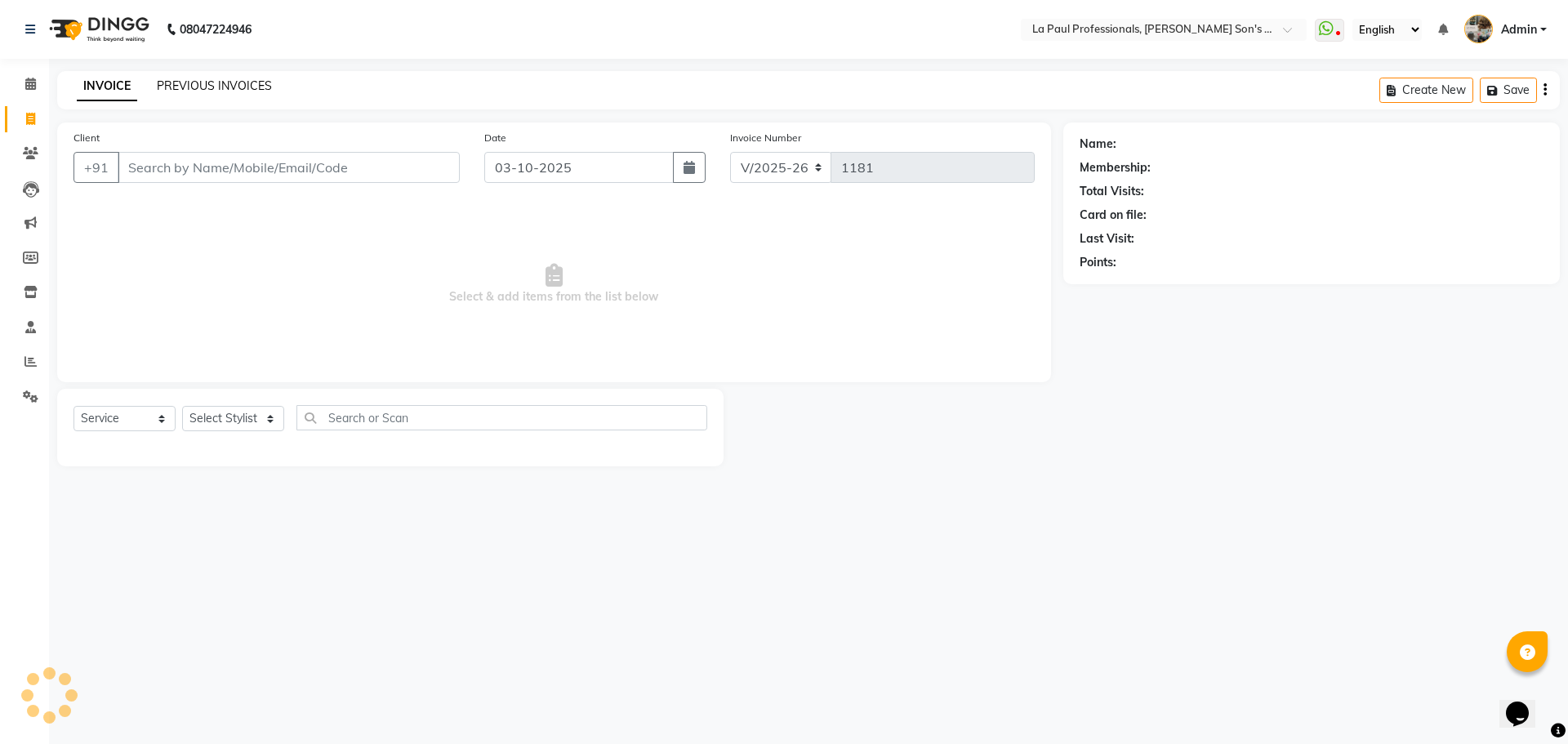
click at [183, 86] on link "PREVIOUS INVOICES" at bounding box center [214, 86] width 115 height 15
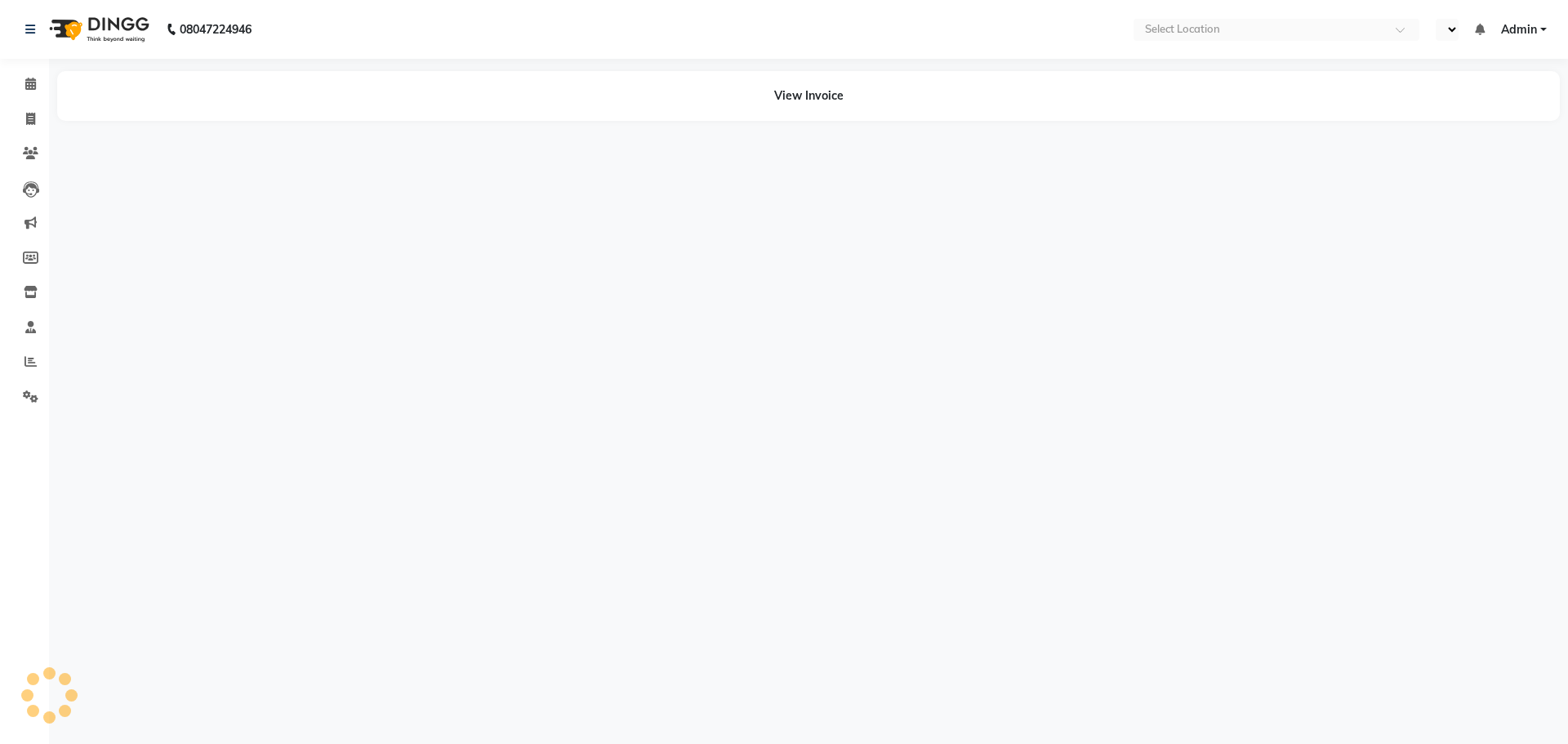
select select "en"
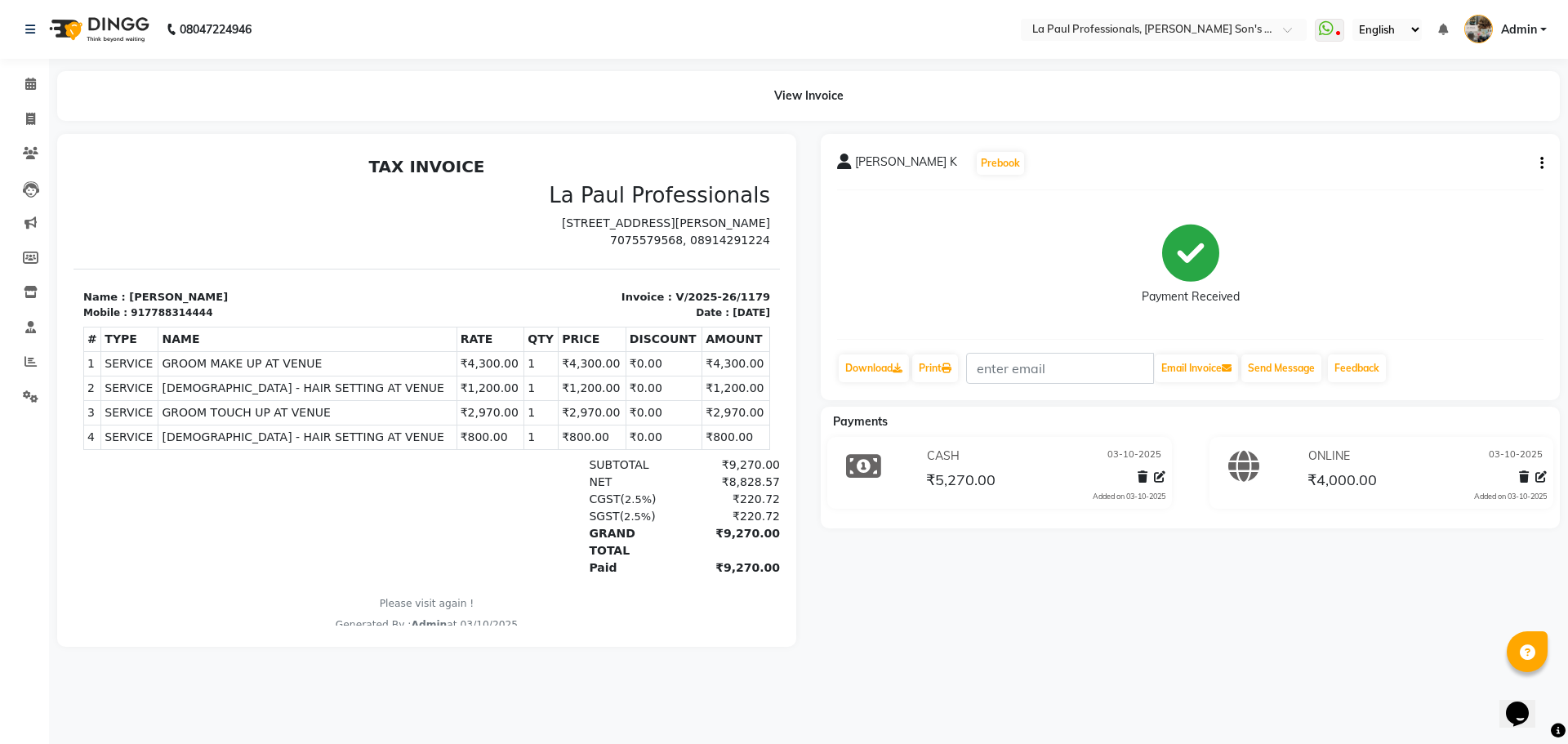
click at [1009, 628] on div "[PERSON_NAME] K Prebook Payment Received Download Print Email Invoice Send Mess…" at bounding box center [1189, 390] width 763 height 513
click at [1540, 163] on icon "button" at bounding box center [1541, 163] width 3 height 1
click at [1039, 576] on div "[PERSON_NAME] K Prebook Payment Received Download Print Email Invoice Send Mess…" at bounding box center [1189, 390] width 763 height 513
click at [1539, 476] on icon at bounding box center [1541, 477] width 12 height 12
select select "3"
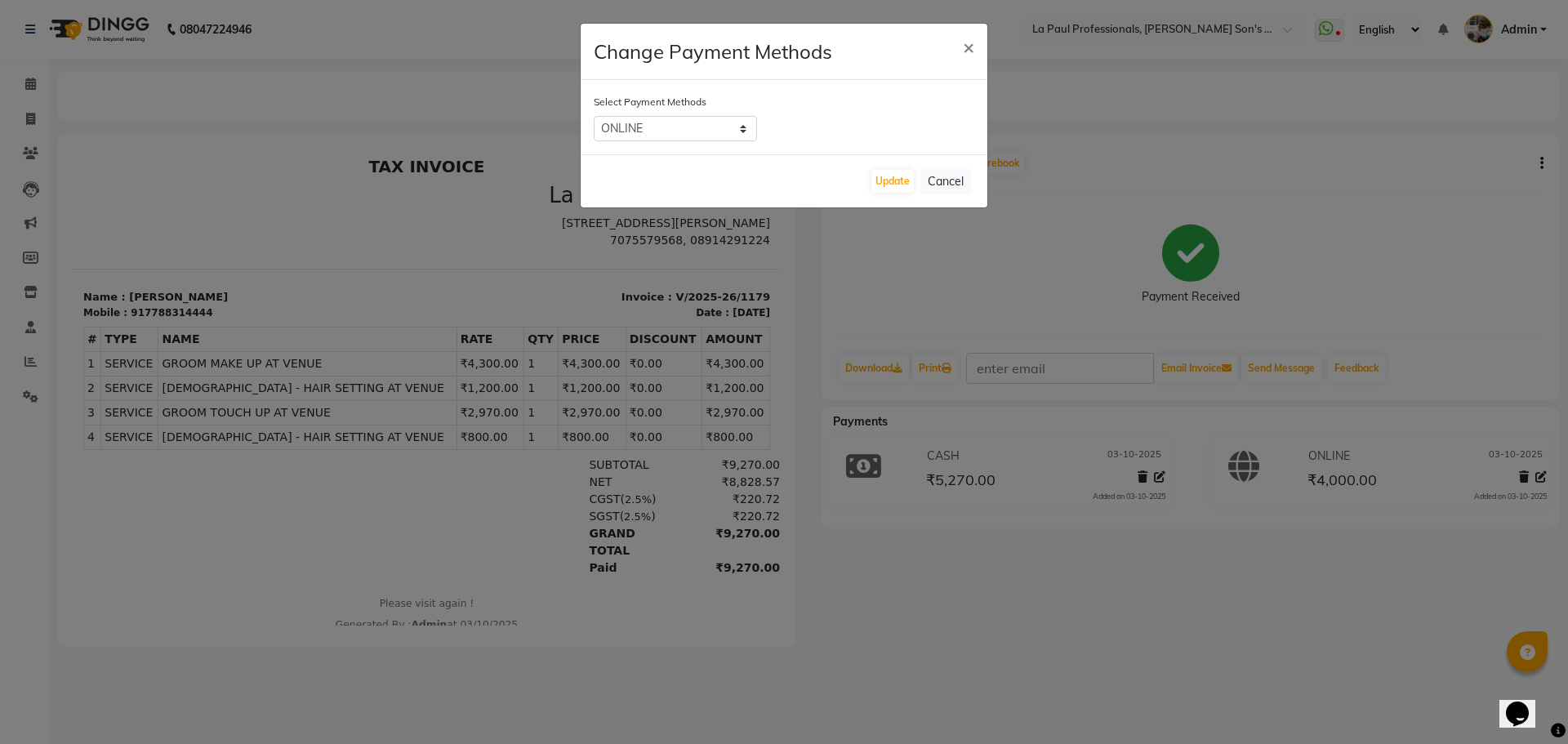
click at [1005, 271] on ngb-modal-window "Change Payment Methods × Select Payment Methods CASH CARD ONLINE CUSTOM GPay Pa…" at bounding box center [784, 372] width 1568 height 744
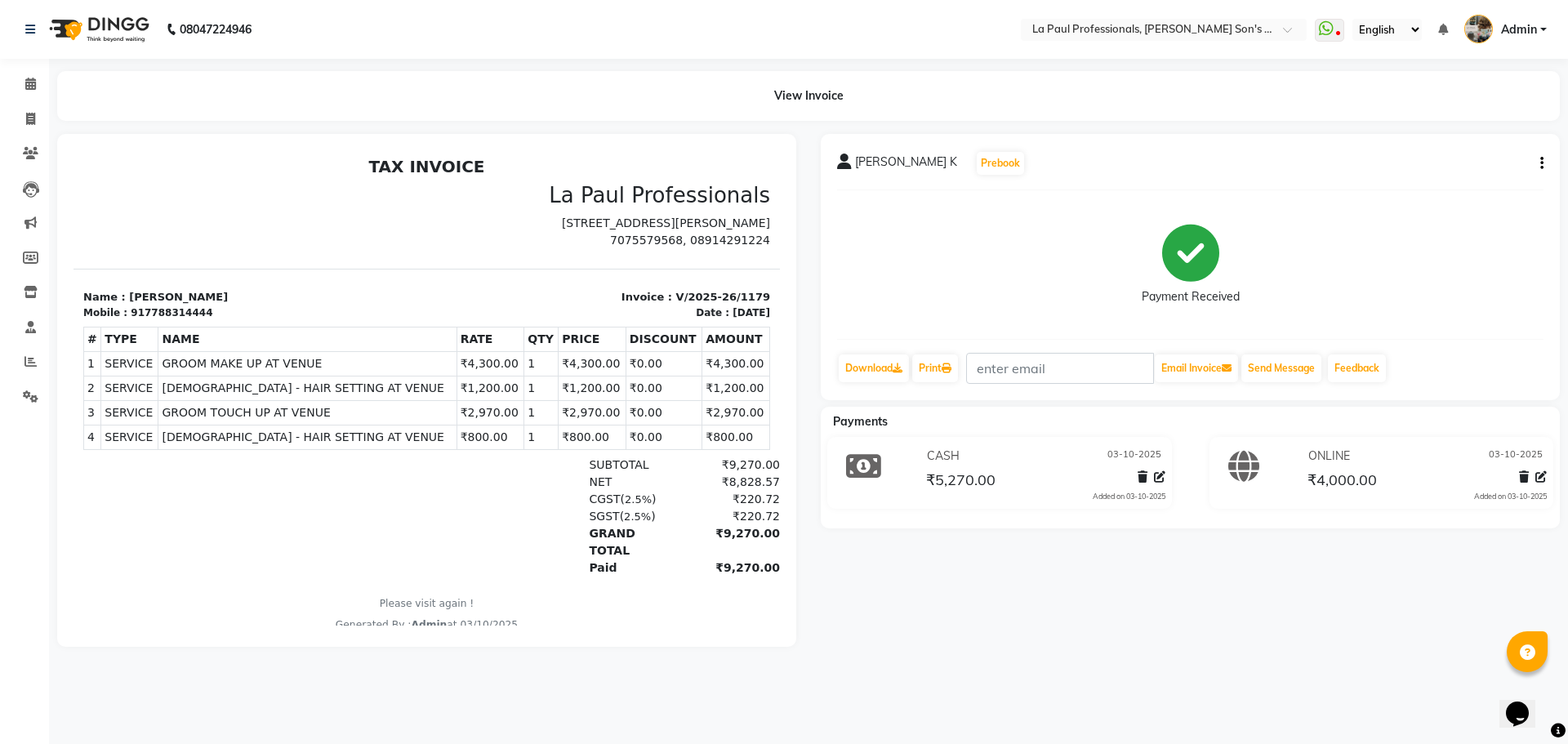
click at [1538, 167] on button "button" at bounding box center [1539, 163] width 10 height 17
click at [1439, 184] on div "Edit Invoice" at bounding box center [1461, 184] width 112 height 20
select select "service"
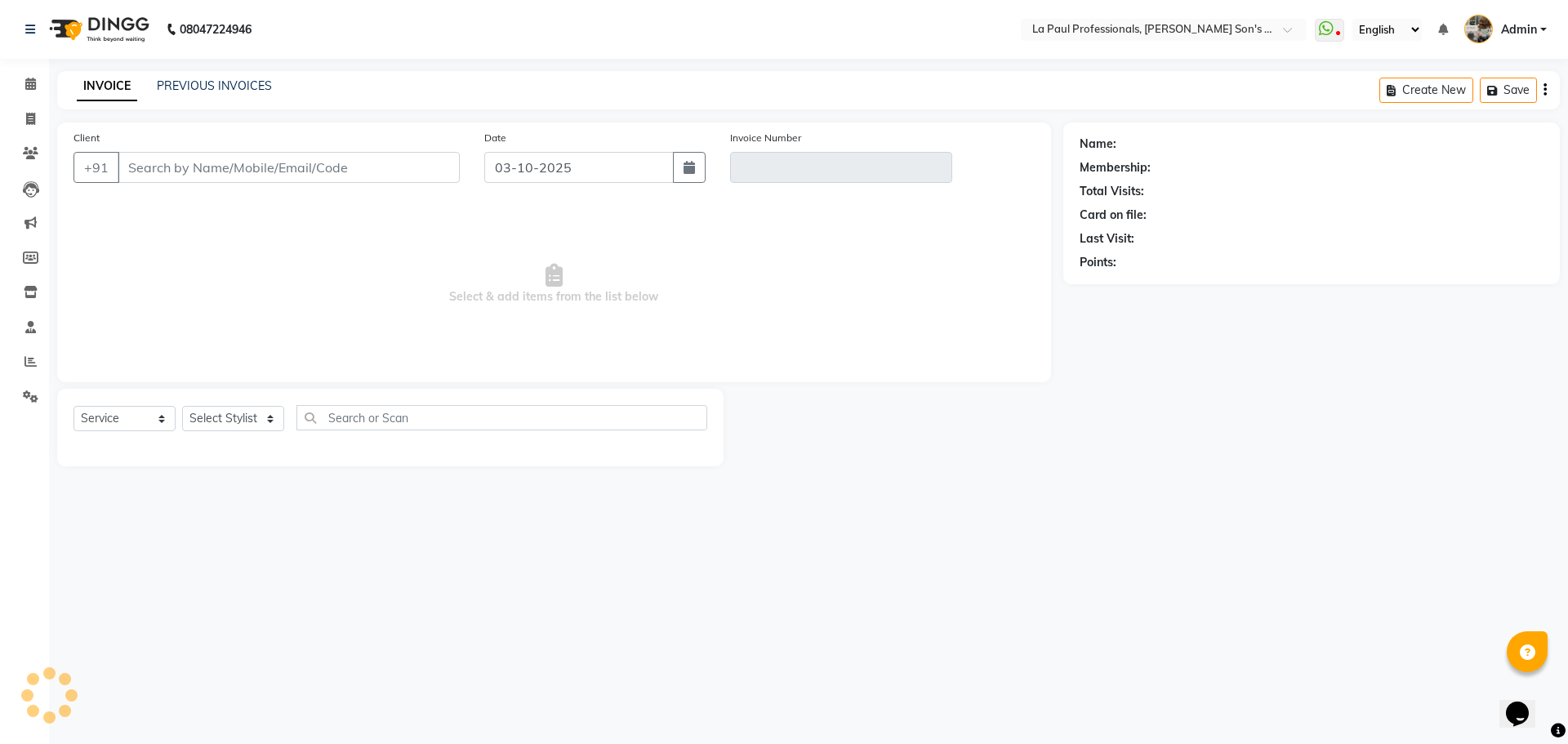
type input "7788314444"
type input "V/2025-26/1179"
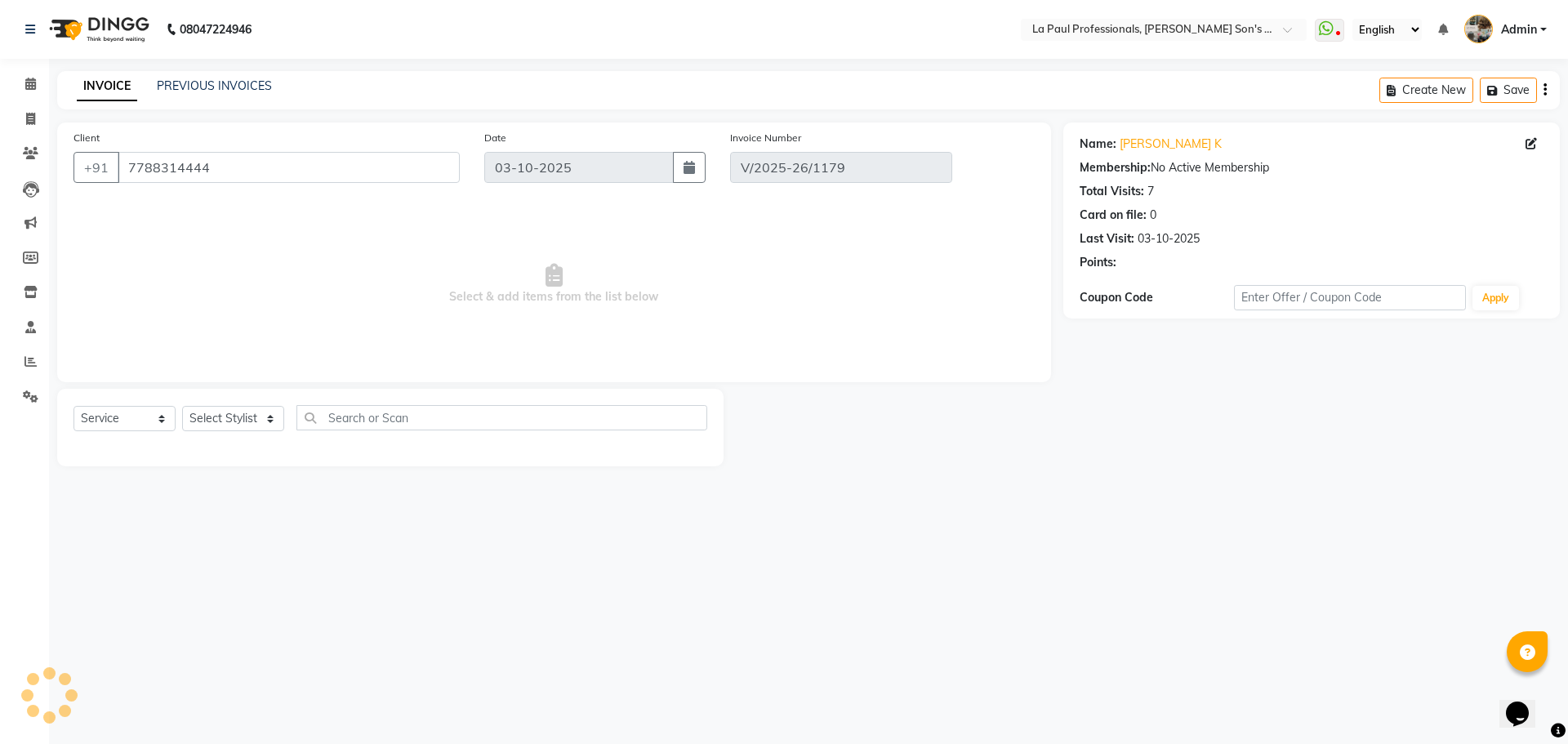
select select "select"
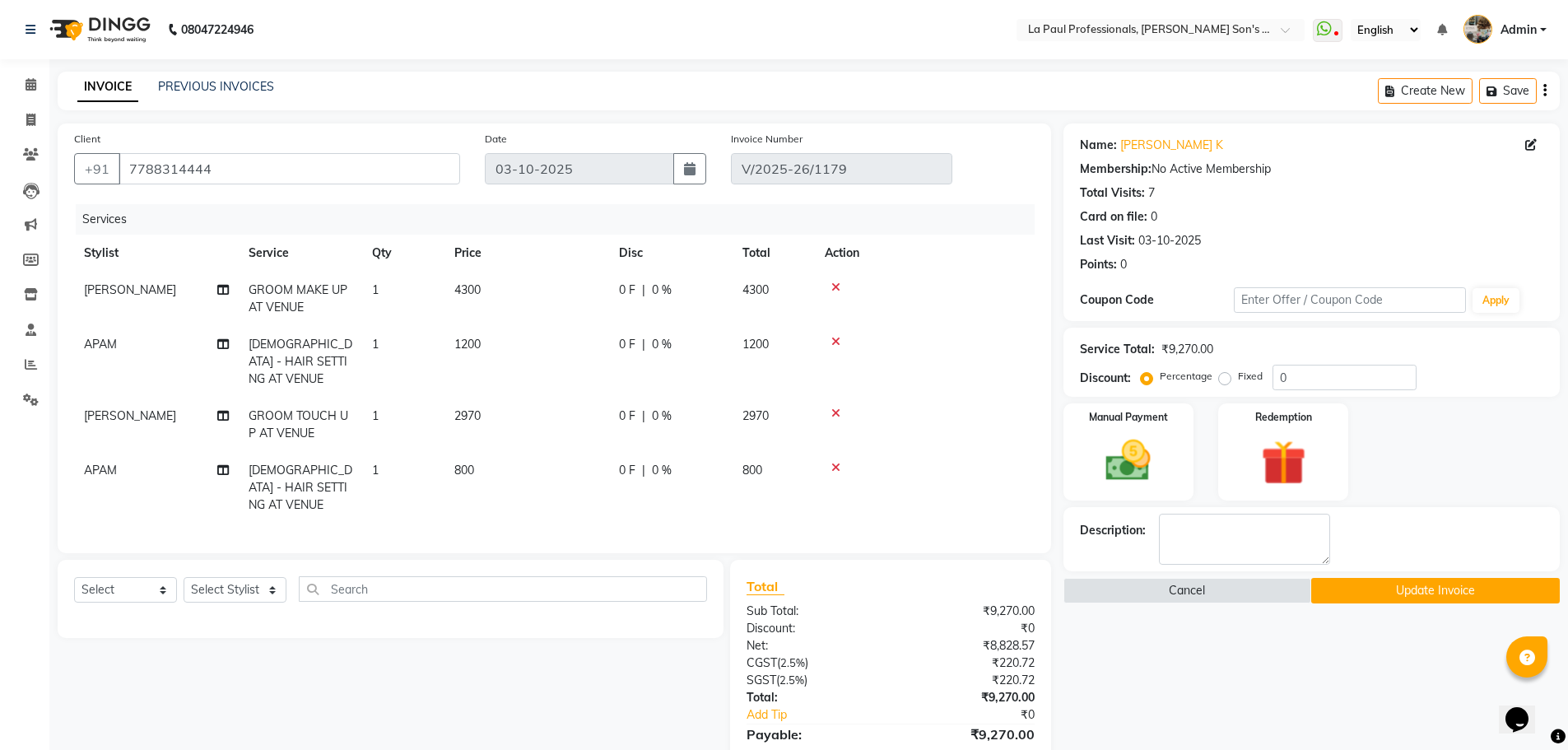
click at [466, 408] on span "2970" at bounding box center [467, 416] width 26 height 15
select select "69750"
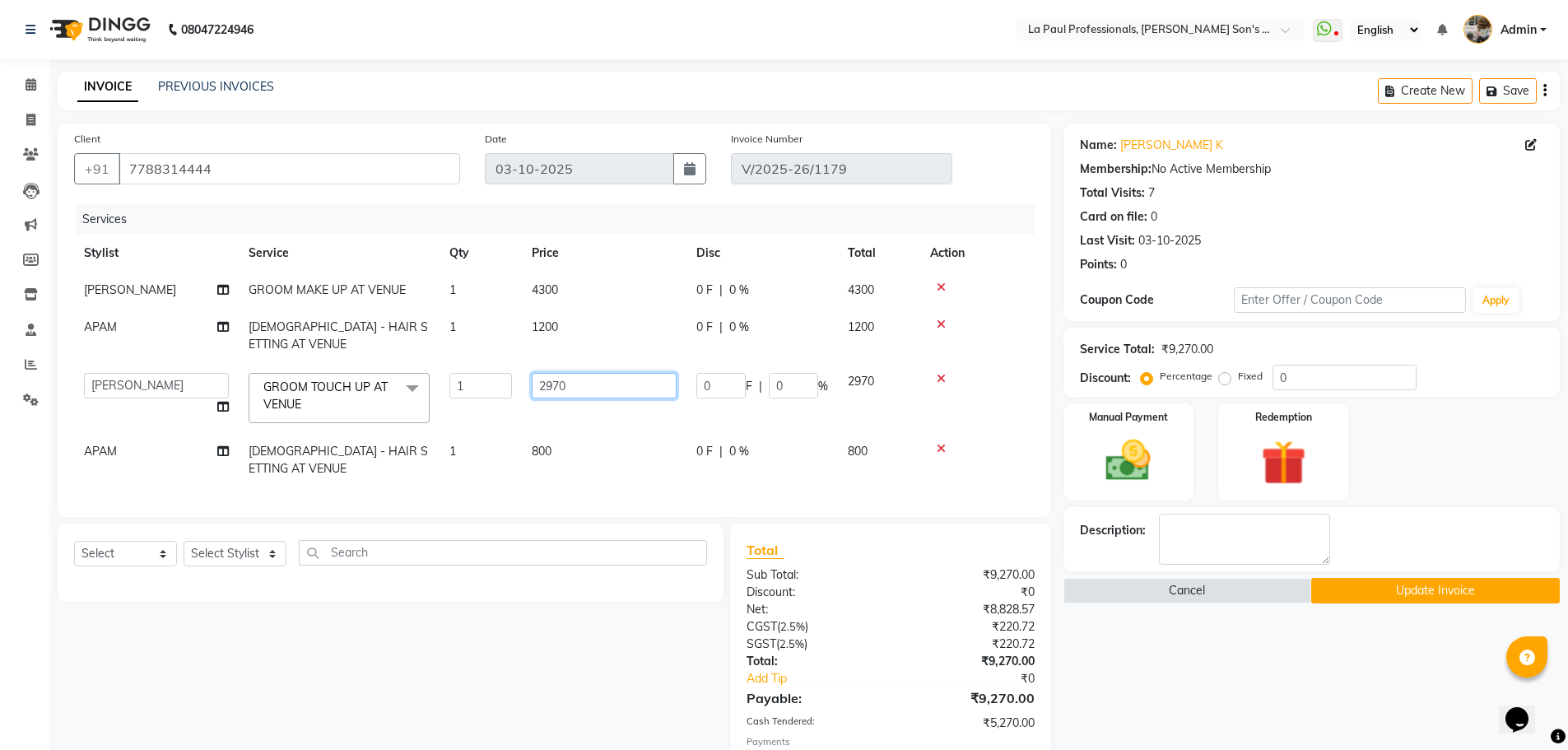
click at [579, 373] on input "2970" at bounding box center [605, 386] width 145 height 25
type input "2900"
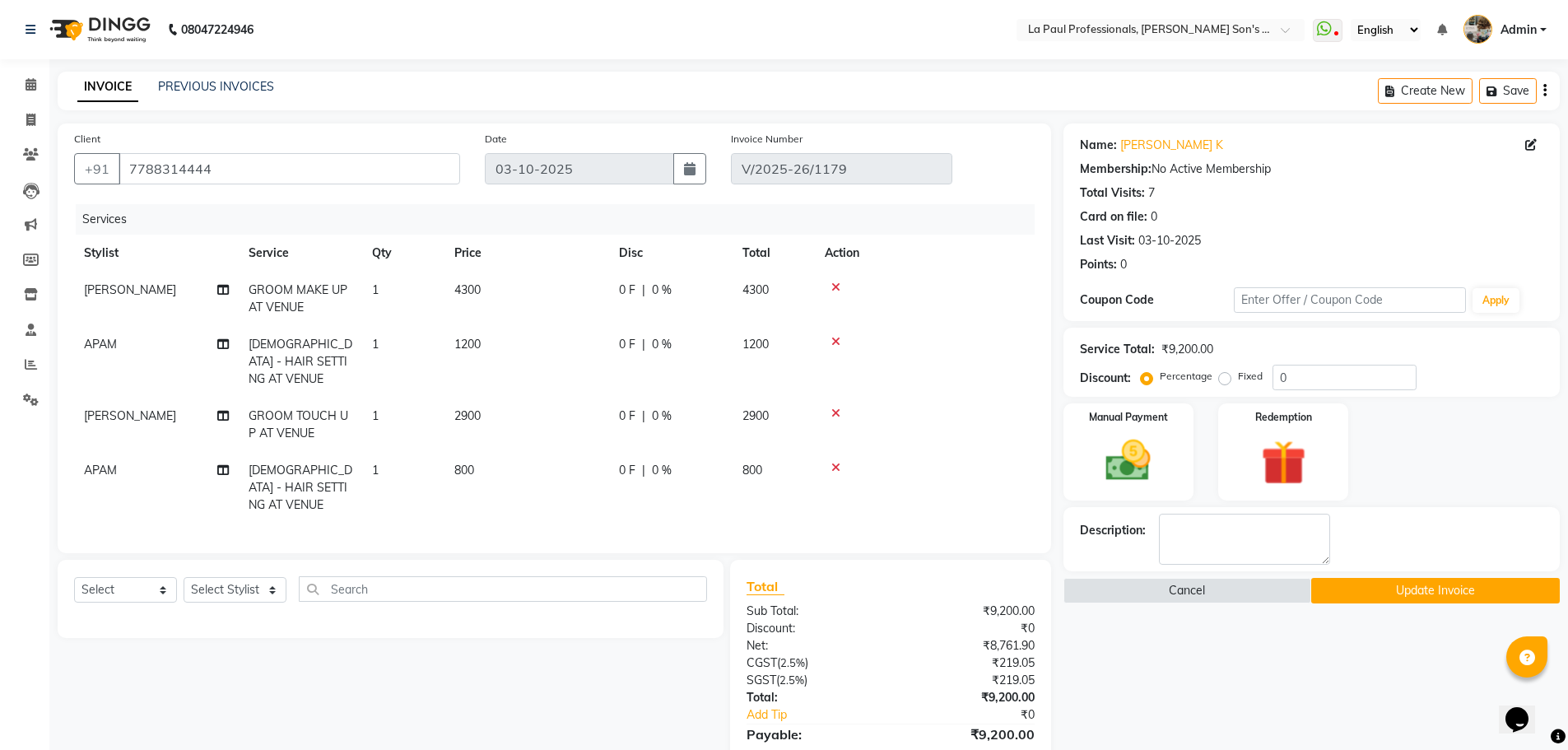
click at [547, 452] on td "800" at bounding box center [526, 487] width 165 height 72
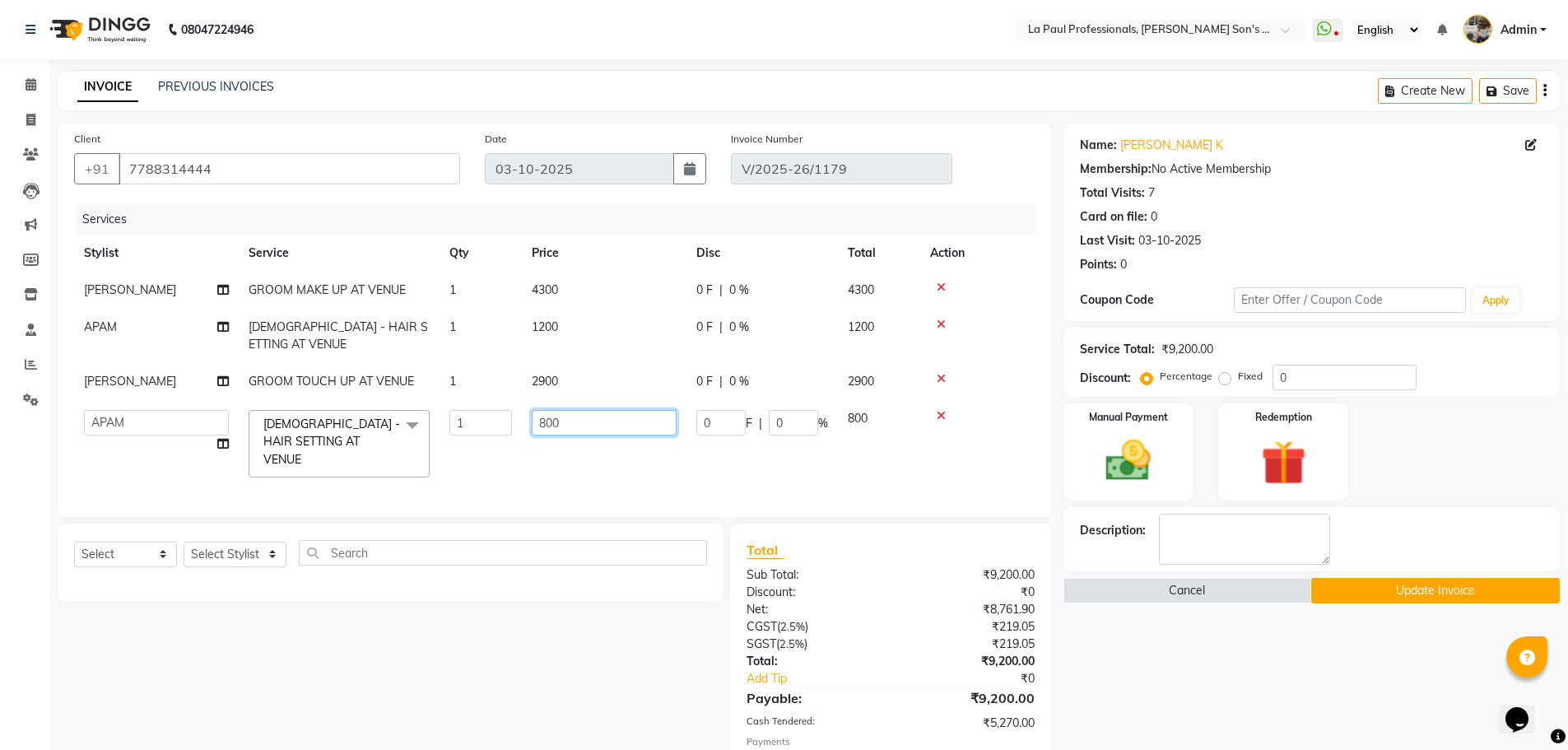
click at [569, 410] on input "800" at bounding box center [605, 422] width 145 height 25
type input "8"
type input "600"
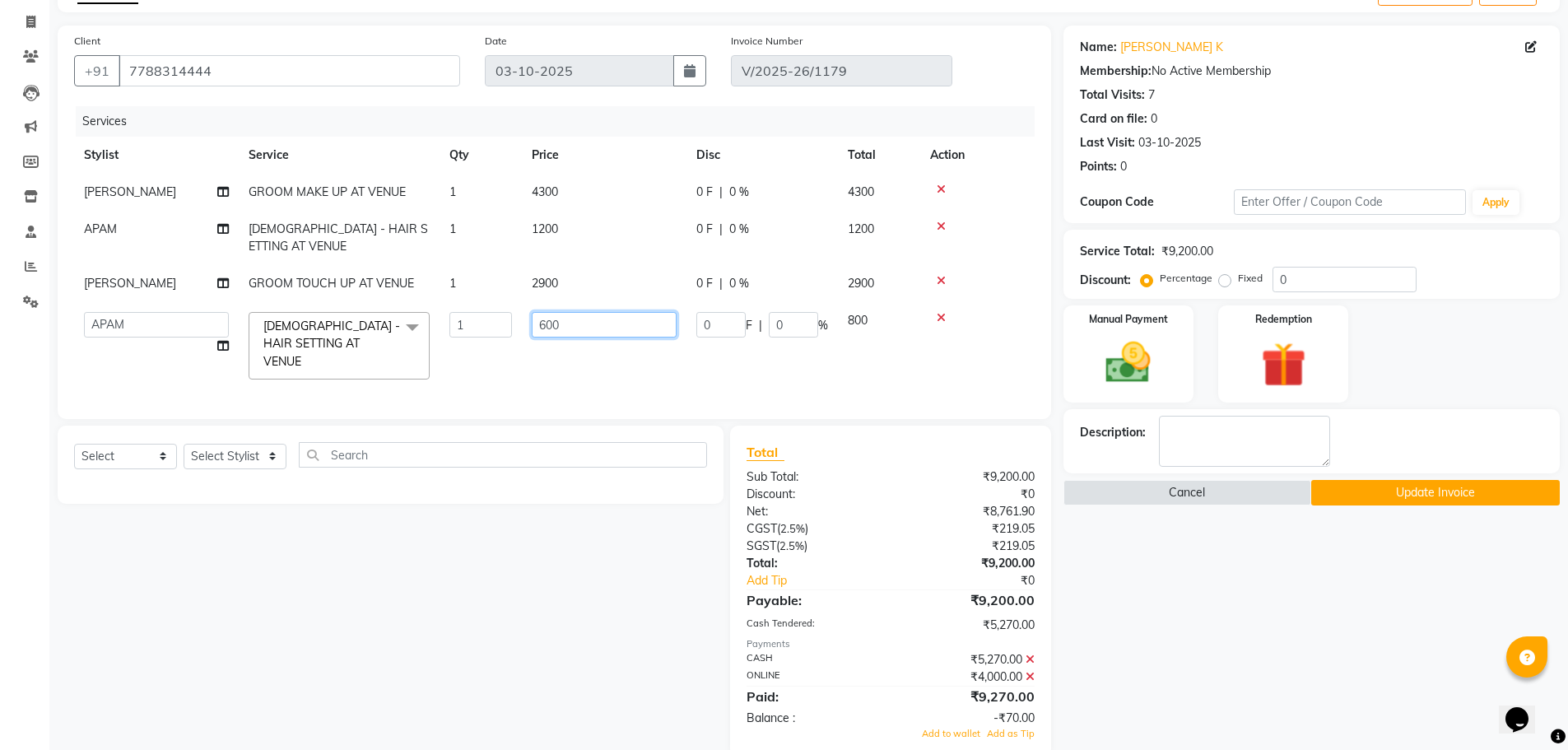
scroll to position [107, 0]
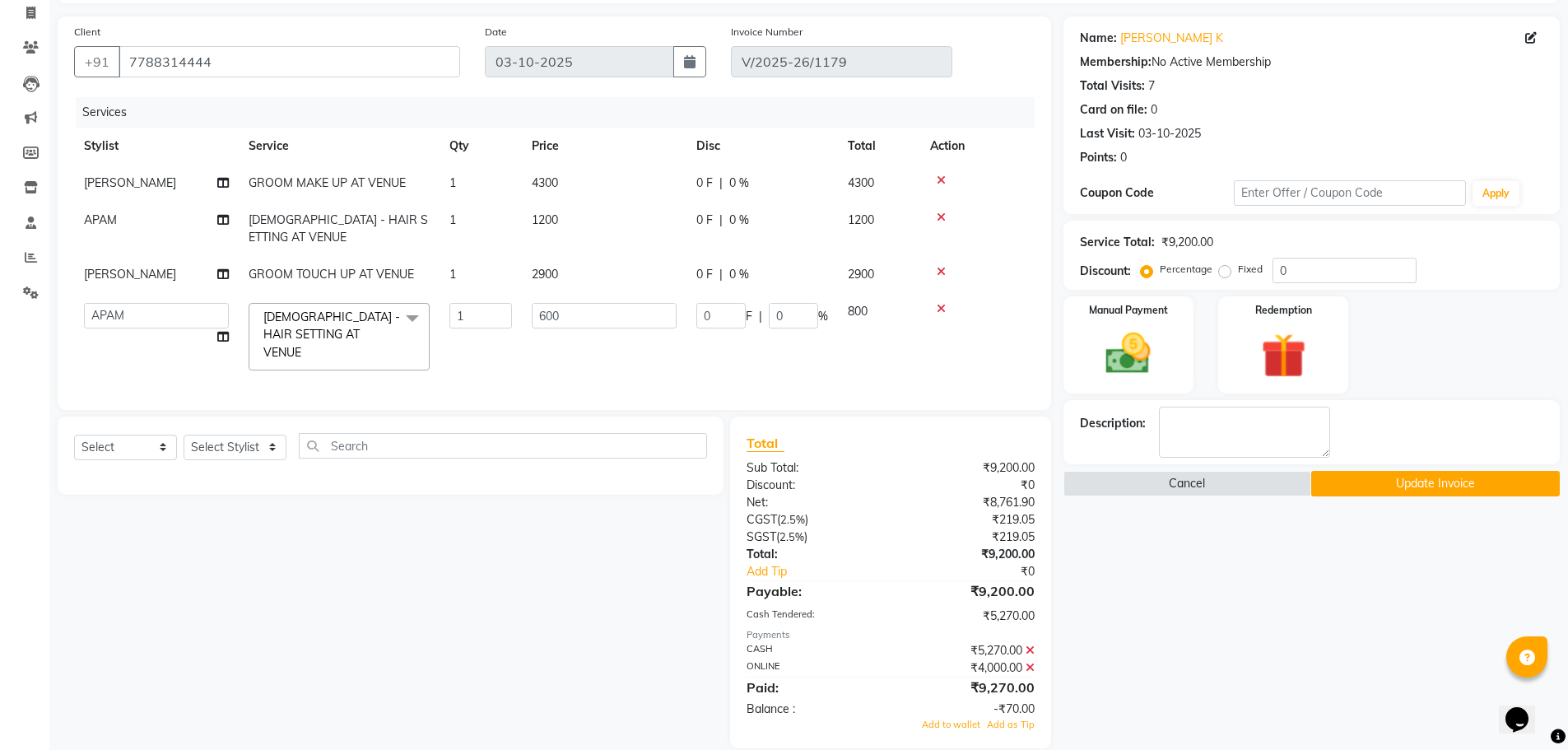
click at [1027, 625] on div "Total Sub Total: ₹9,200.00 Discount: ₹0 Net: ₹8,761.90 CGST ( 2.5% ) ₹219.05 SG…" at bounding box center [890, 583] width 287 height 299
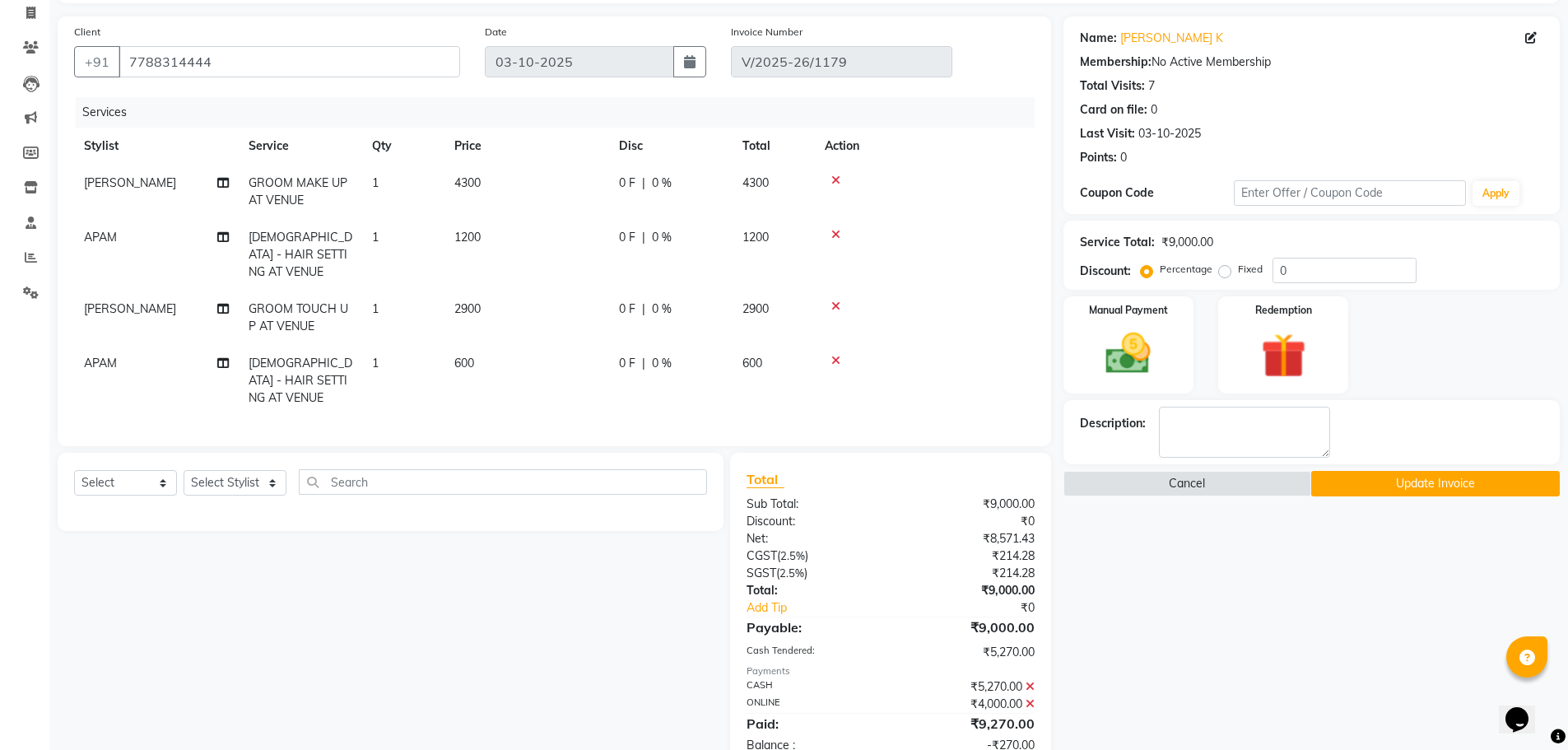
click at [1027, 681] on icon at bounding box center [1030, 687] width 9 height 12
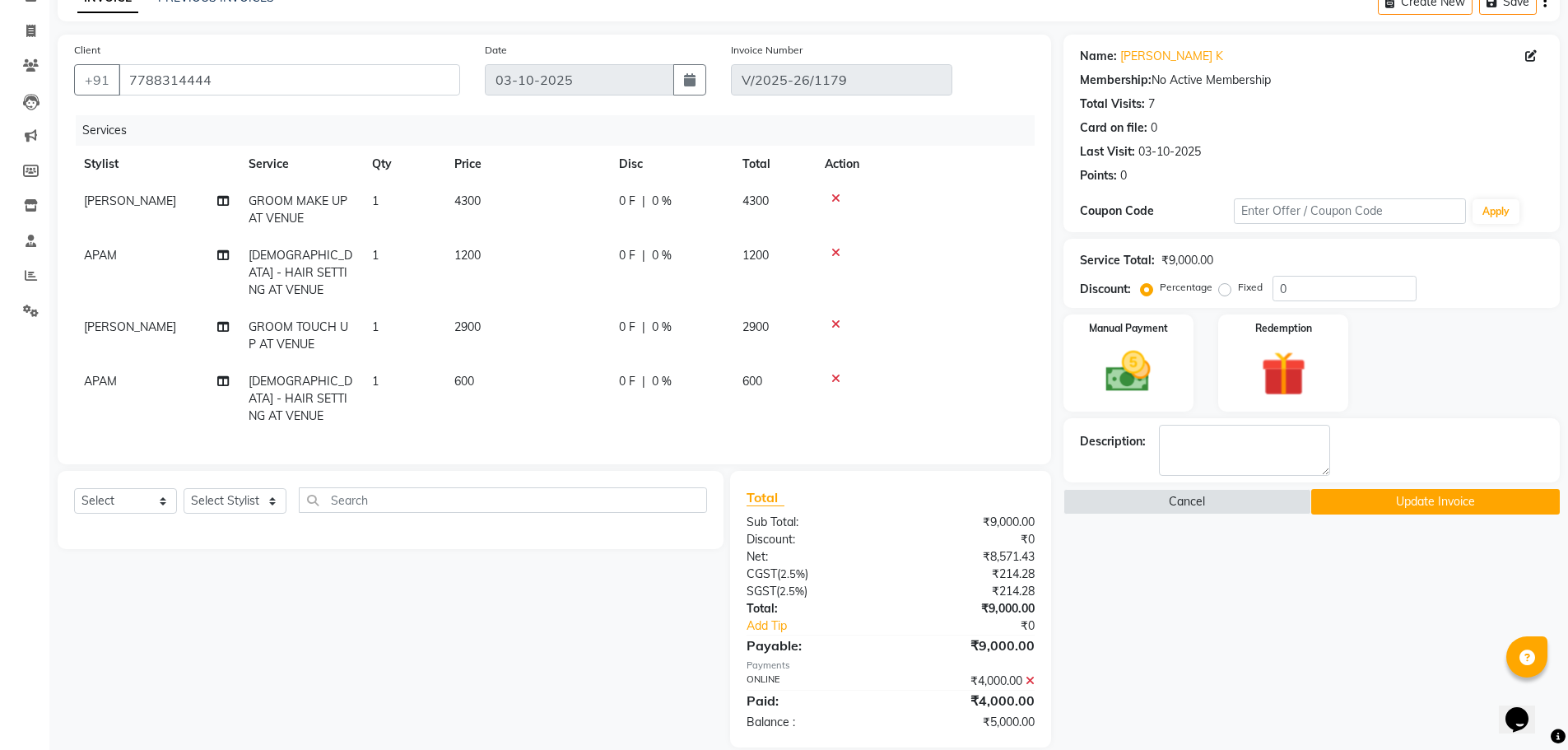
click at [1034, 672] on div "₹4,000.00" at bounding box center [968, 681] width 156 height 17
click at [1033, 675] on icon at bounding box center [1030, 681] width 9 height 12
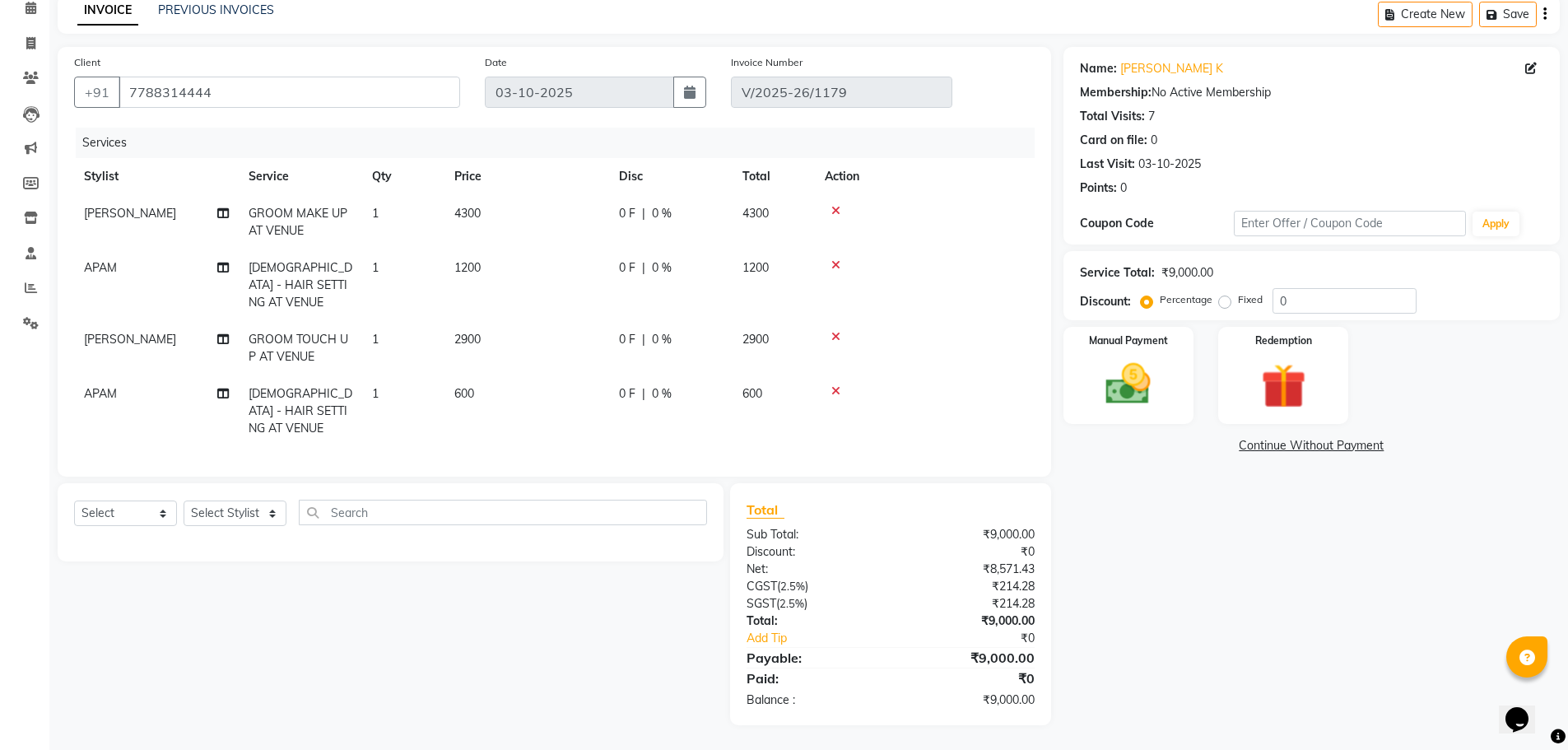
scroll to position [54, 0]
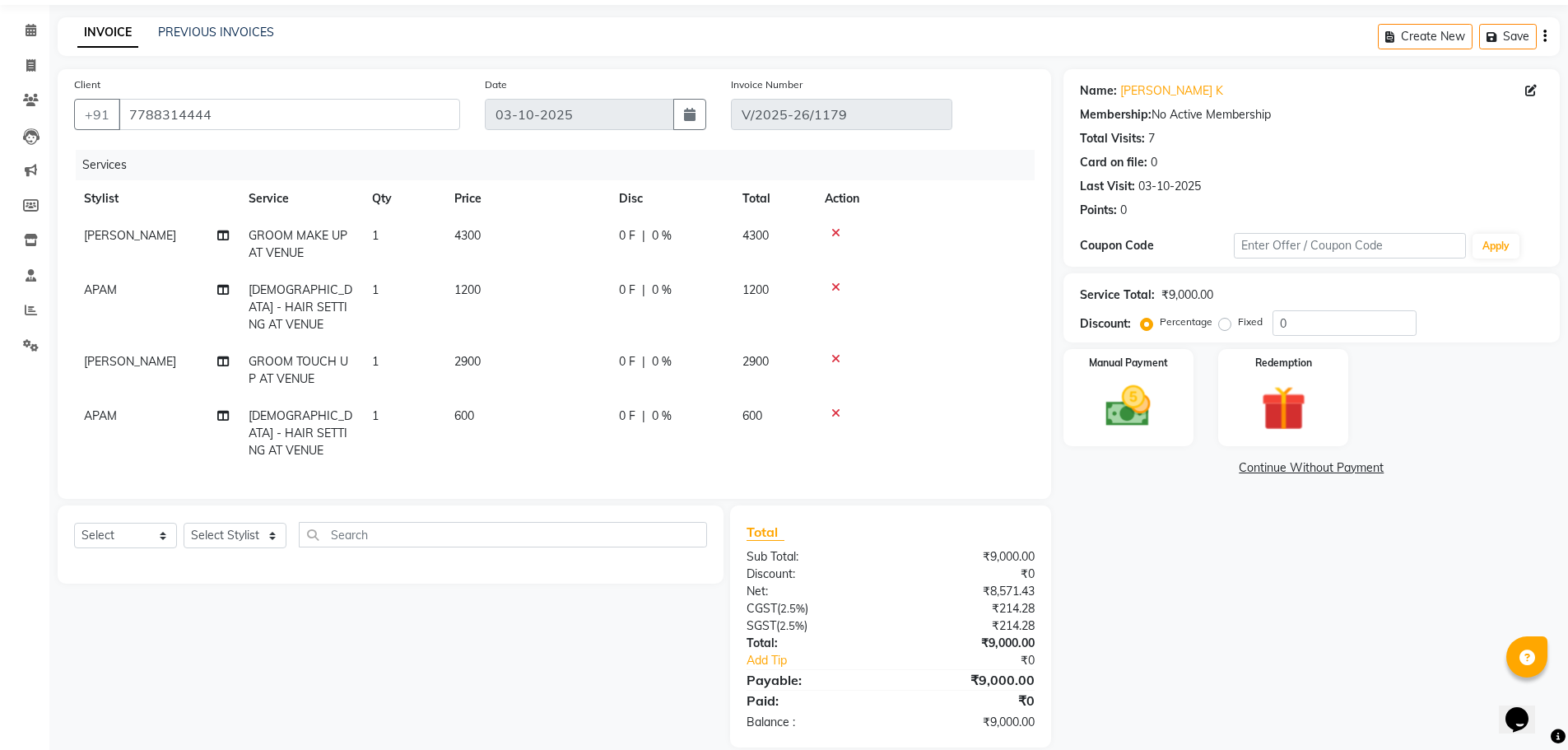
click at [1159, 669] on div "Name: [PERSON_NAME] K Membership: No Active Membership Total Visits: 7 Card on …" at bounding box center [1317, 408] width 508 height 678
click at [1124, 408] on img at bounding box center [1129, 405] width 76 height 53
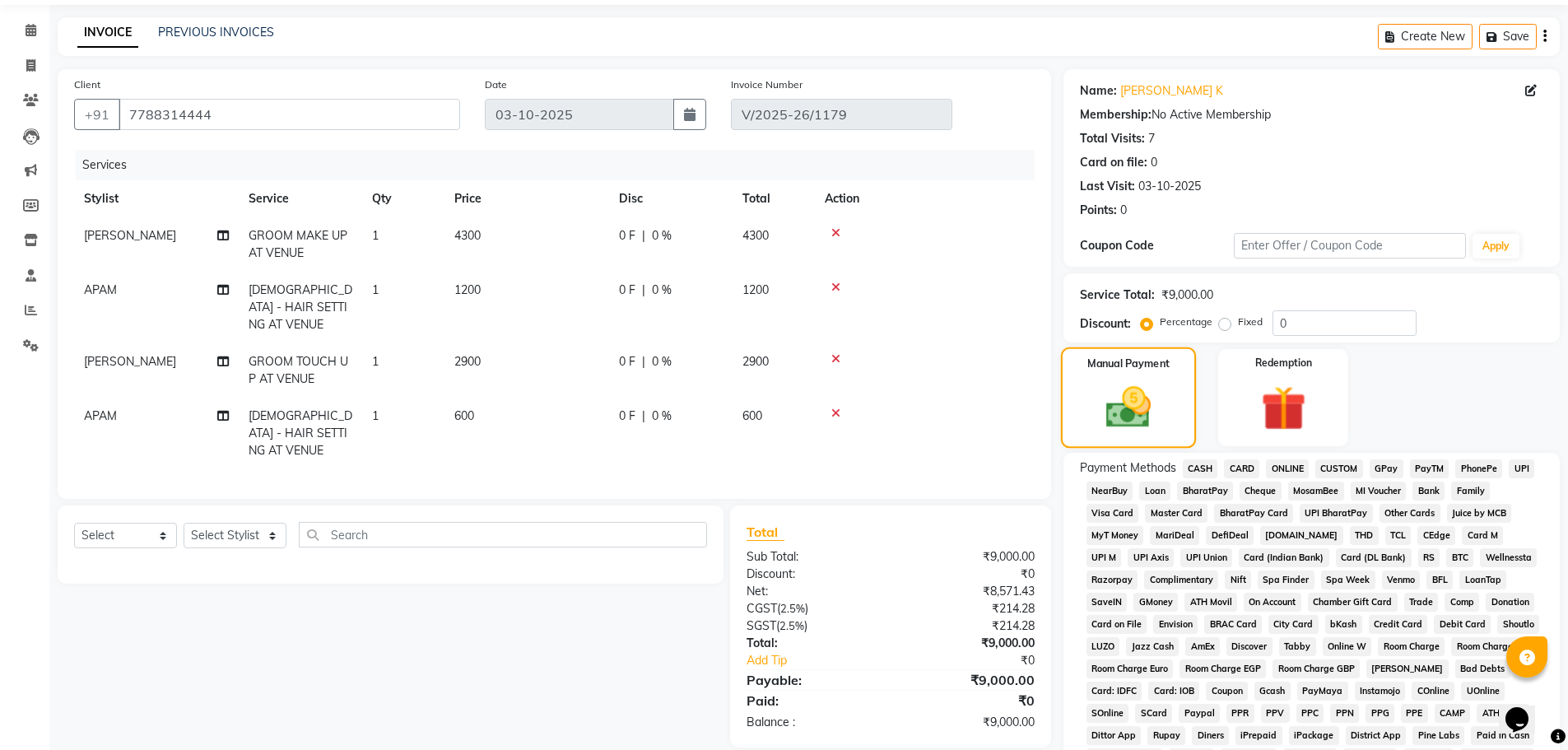
scroll to position [107, 0]
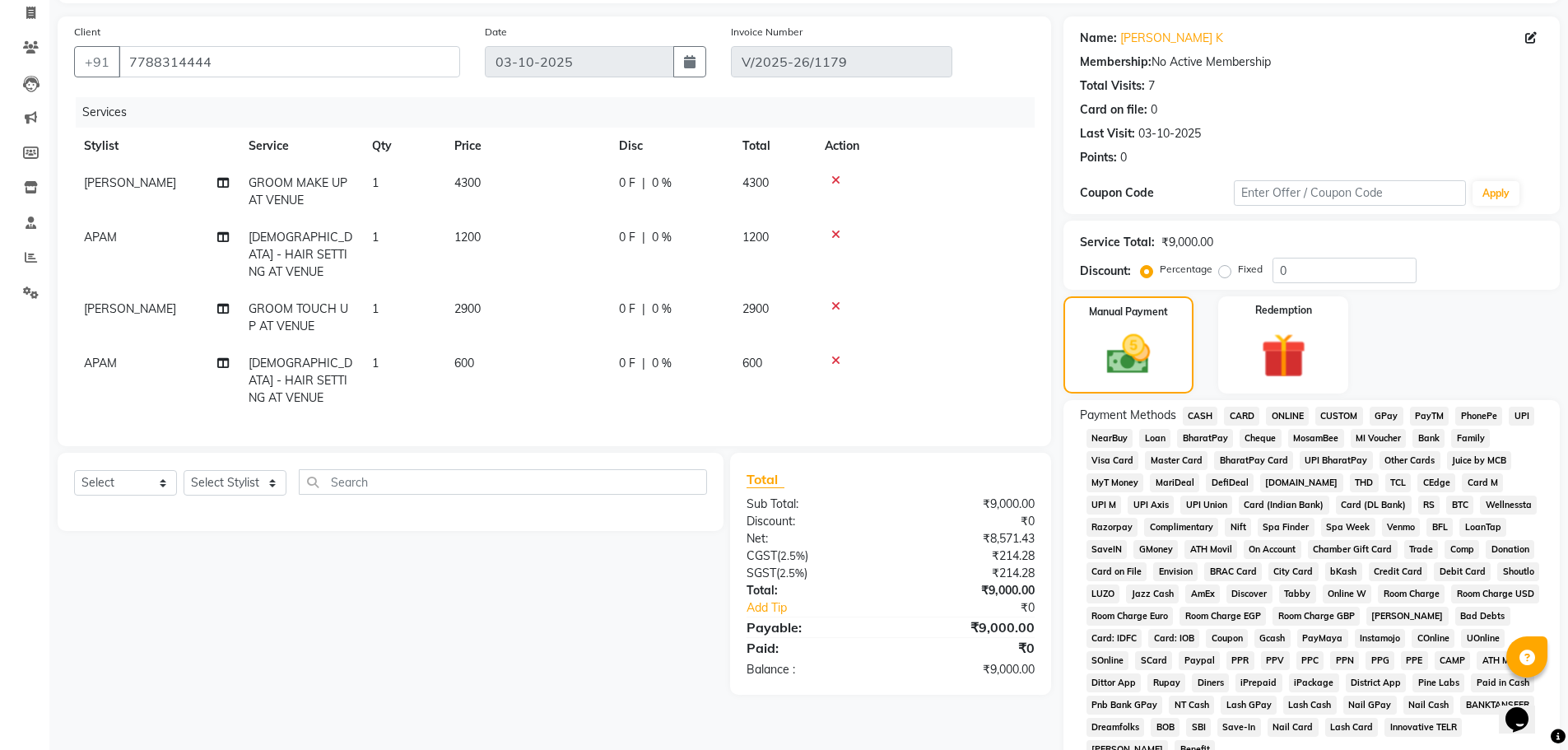
click at [1202, 414] on span "CASH" at bounding box center [1201, 416] width 35 height 19
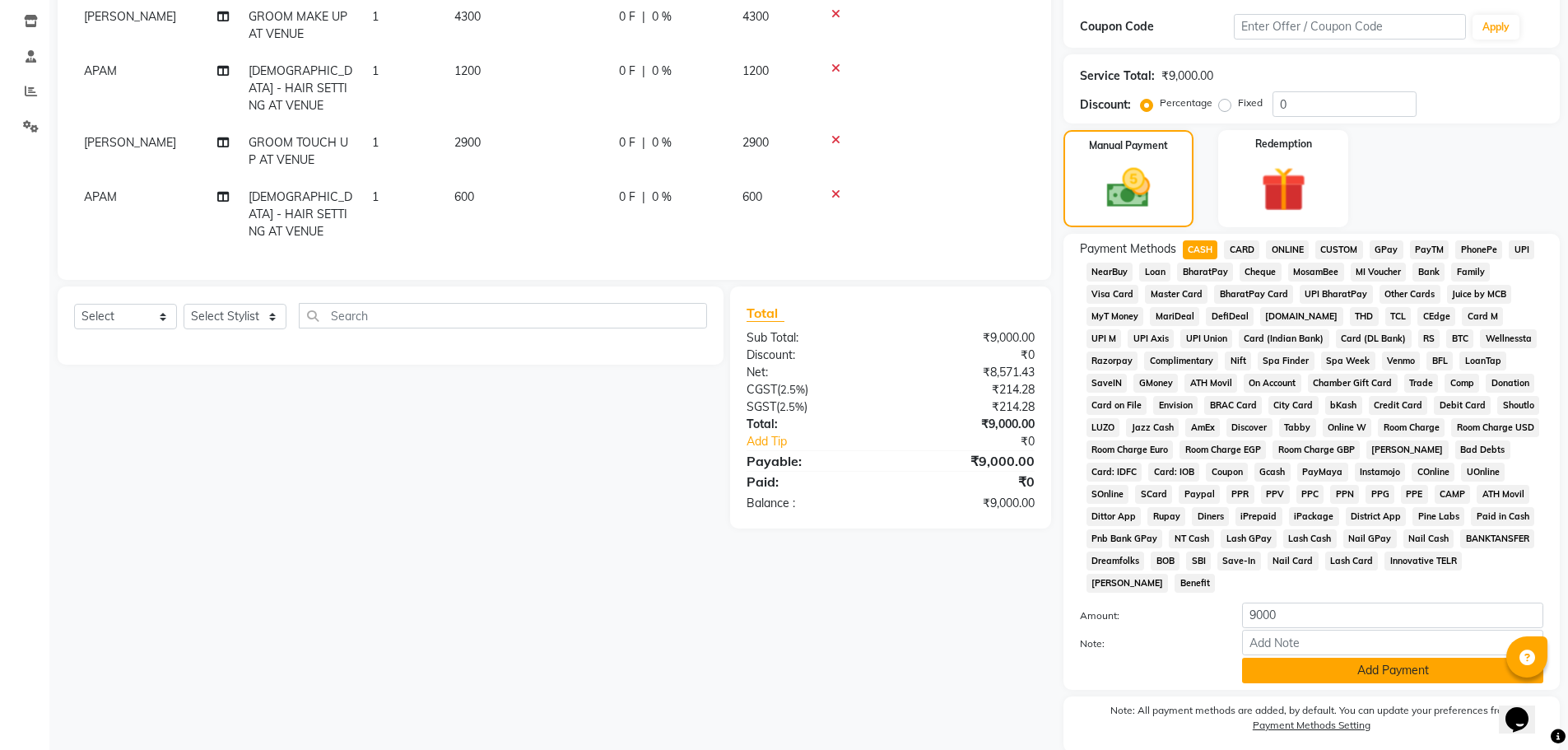
scroll to position [334, 0]
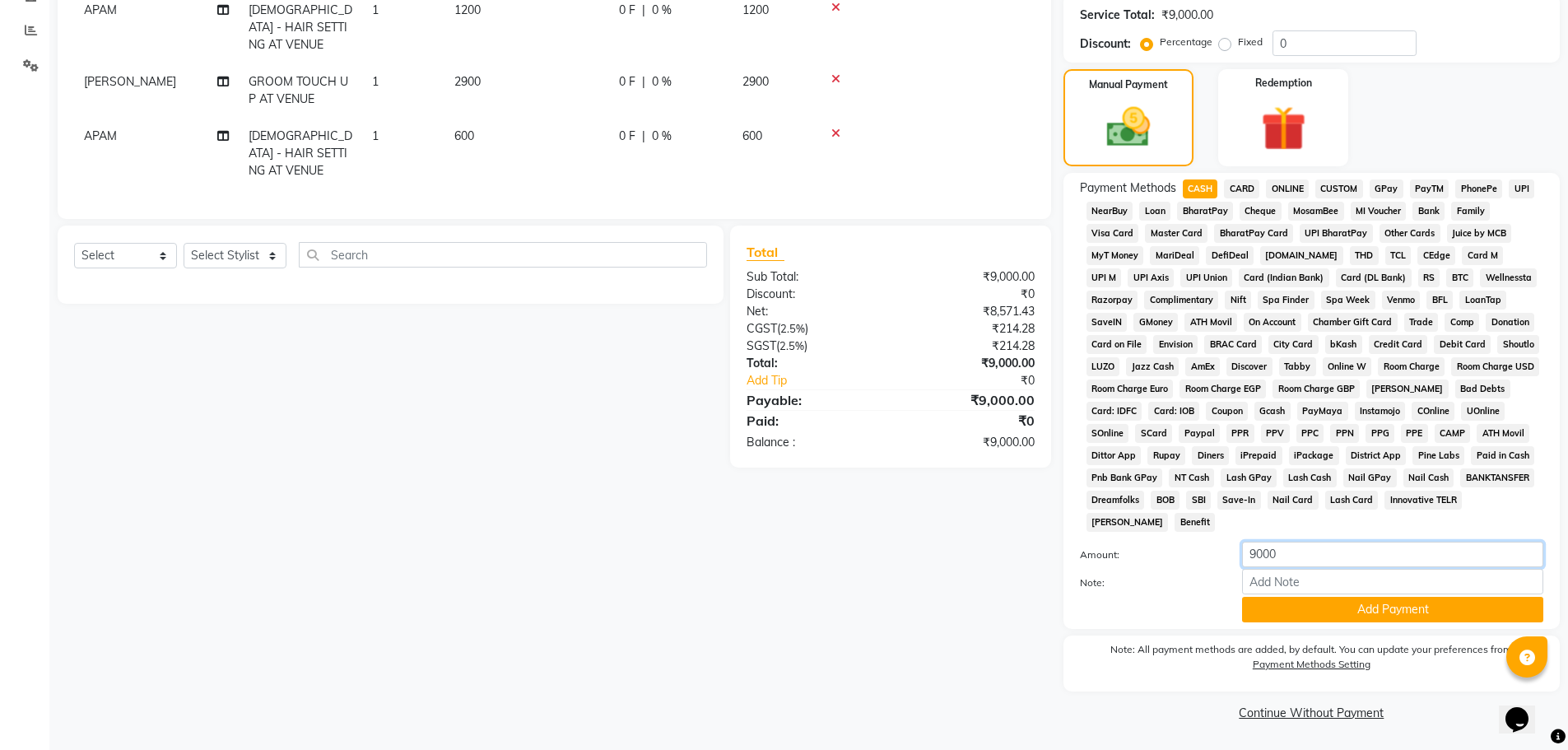
click at [1317, 559] on input "9000" at bounding box center [1392, 554] width 301 height 25
type input "9"
type input "5000"
click at [1337, 608] on button "Add Payment" at bounding box center [1392, 610] width 301 height 25
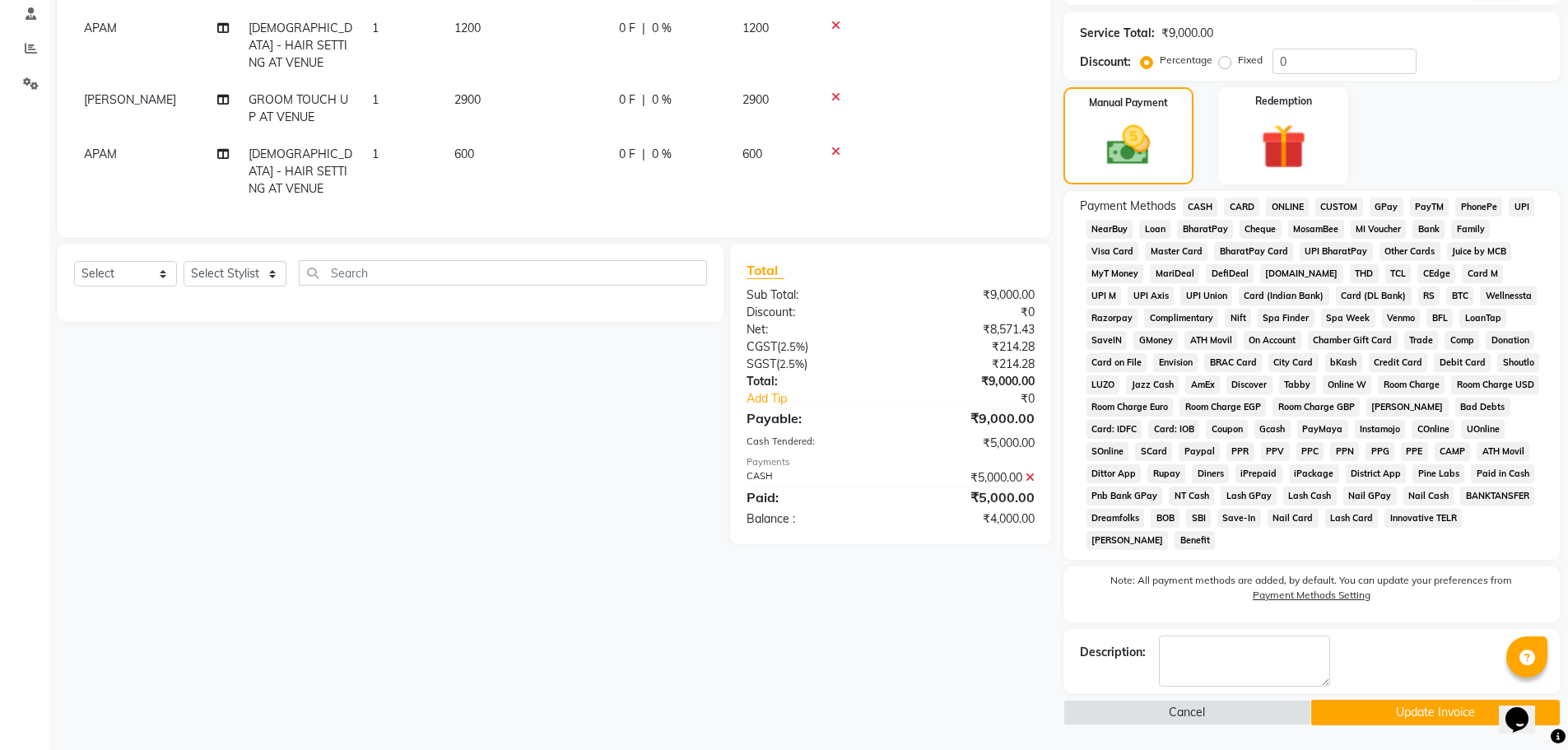
click at [1282, 205] on span "ONLINE" at bounding box center [1287, 207] width 43 height 19
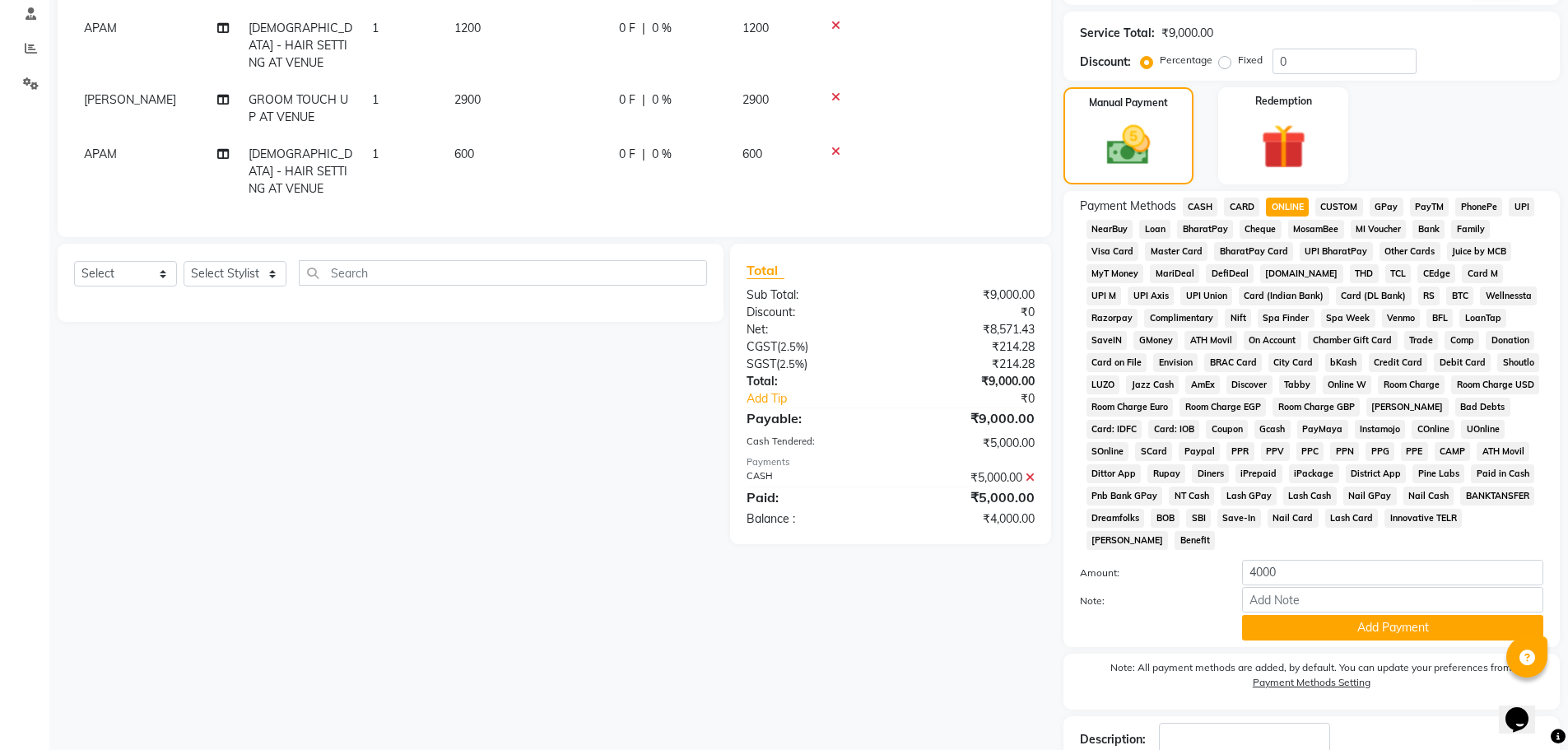
scroll to position [334, 0]
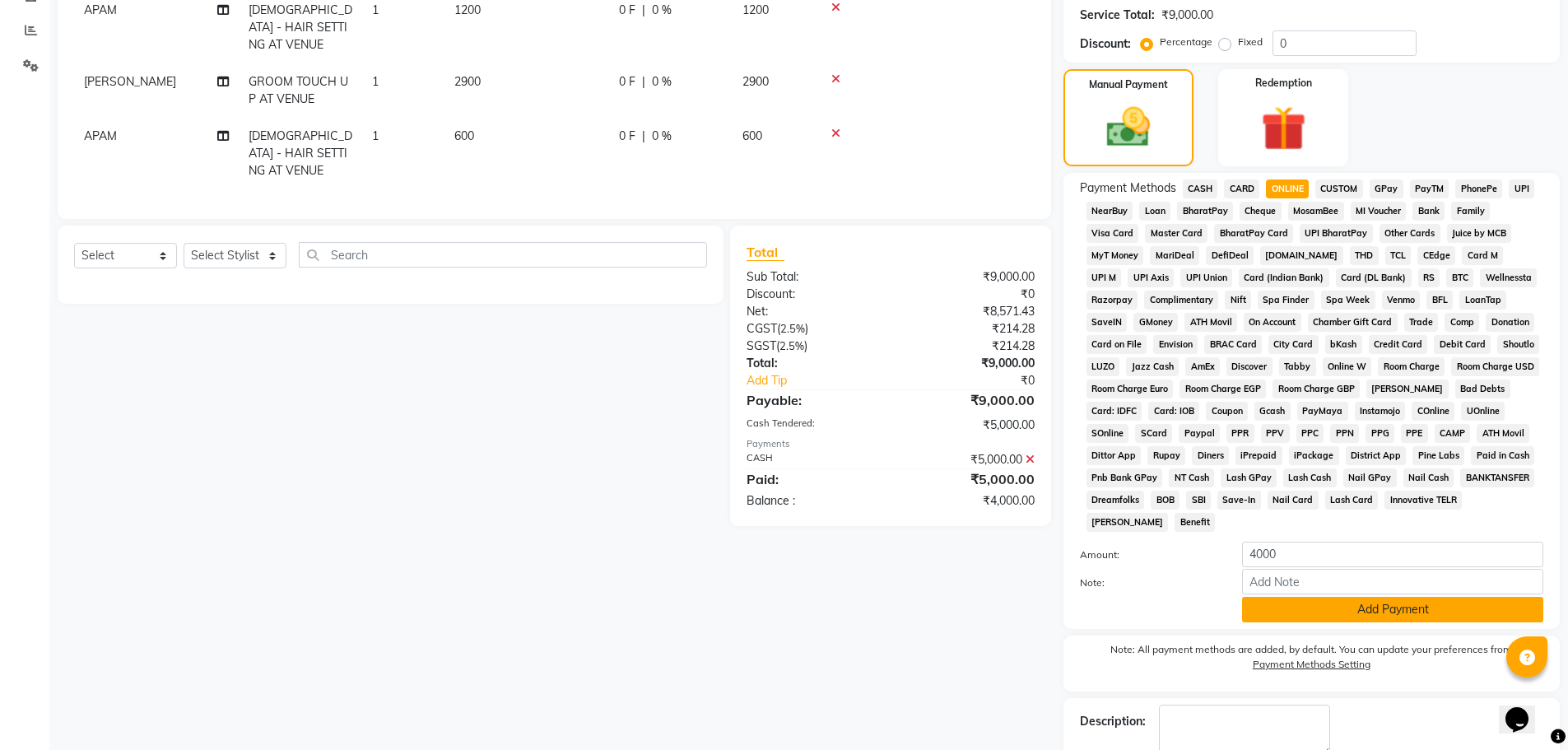
click at [1309, 619] on button "Add Payment" at bounding box center [1392, 610] width 301 height 25
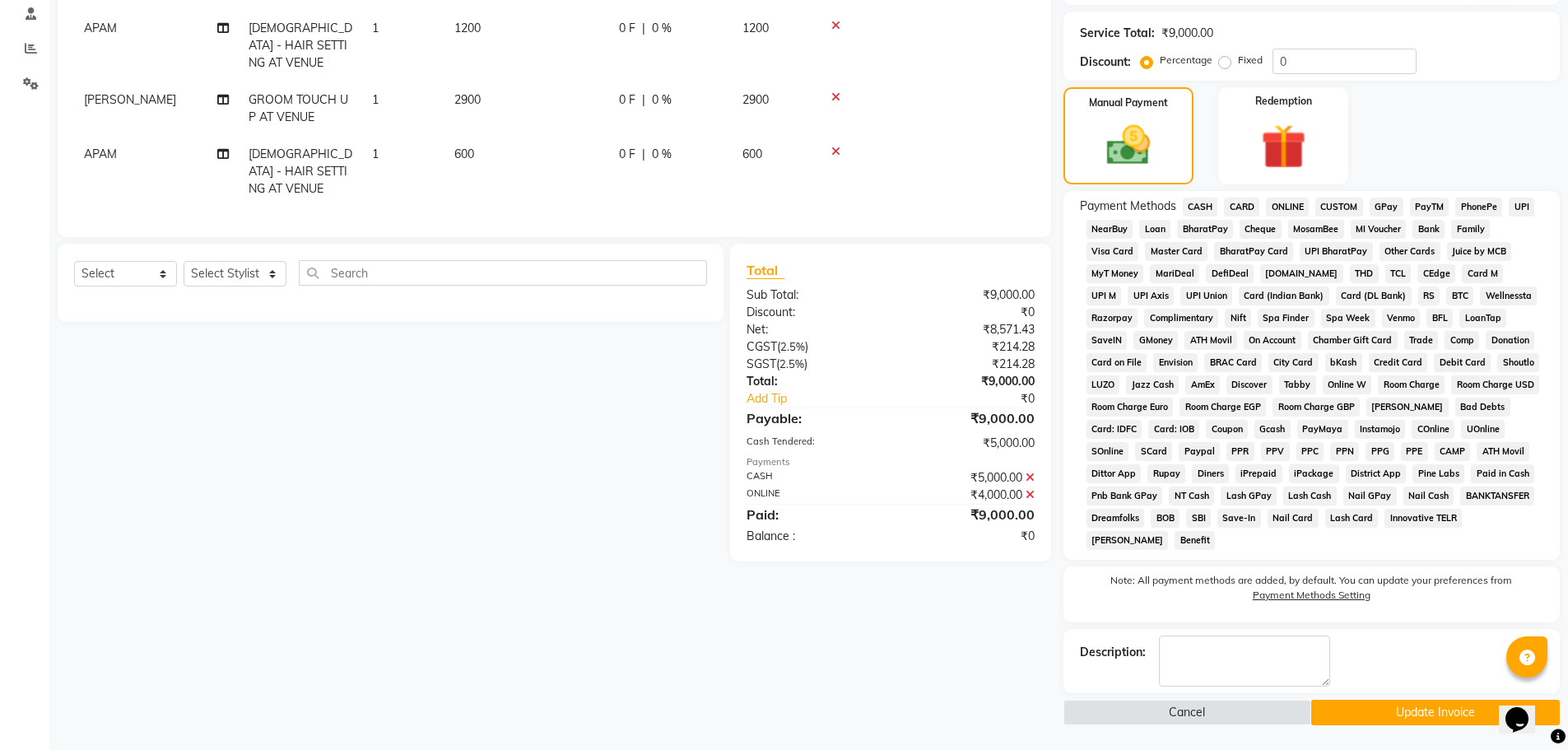
scroll to position [316, 0]
click at [1426, 719] on button "Update Invoice" at bounding box center [1435, 713] width 248 height 25
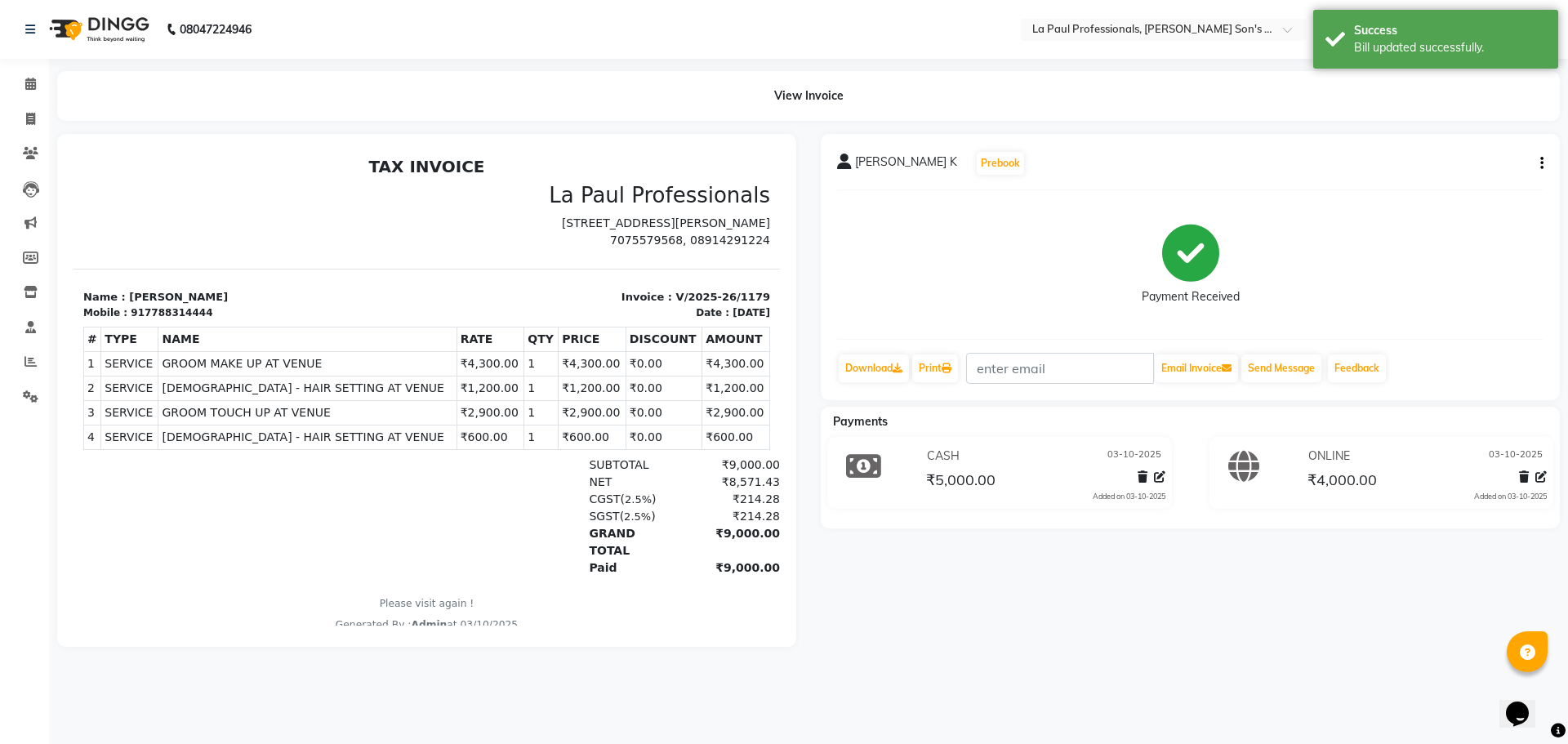
click at [1323, 671] on main "View Invoice [PERSON_NAME] K Prebook Payment Received Download Print Email Invo…" at bounding box center [807, 371] width 1519 height 600
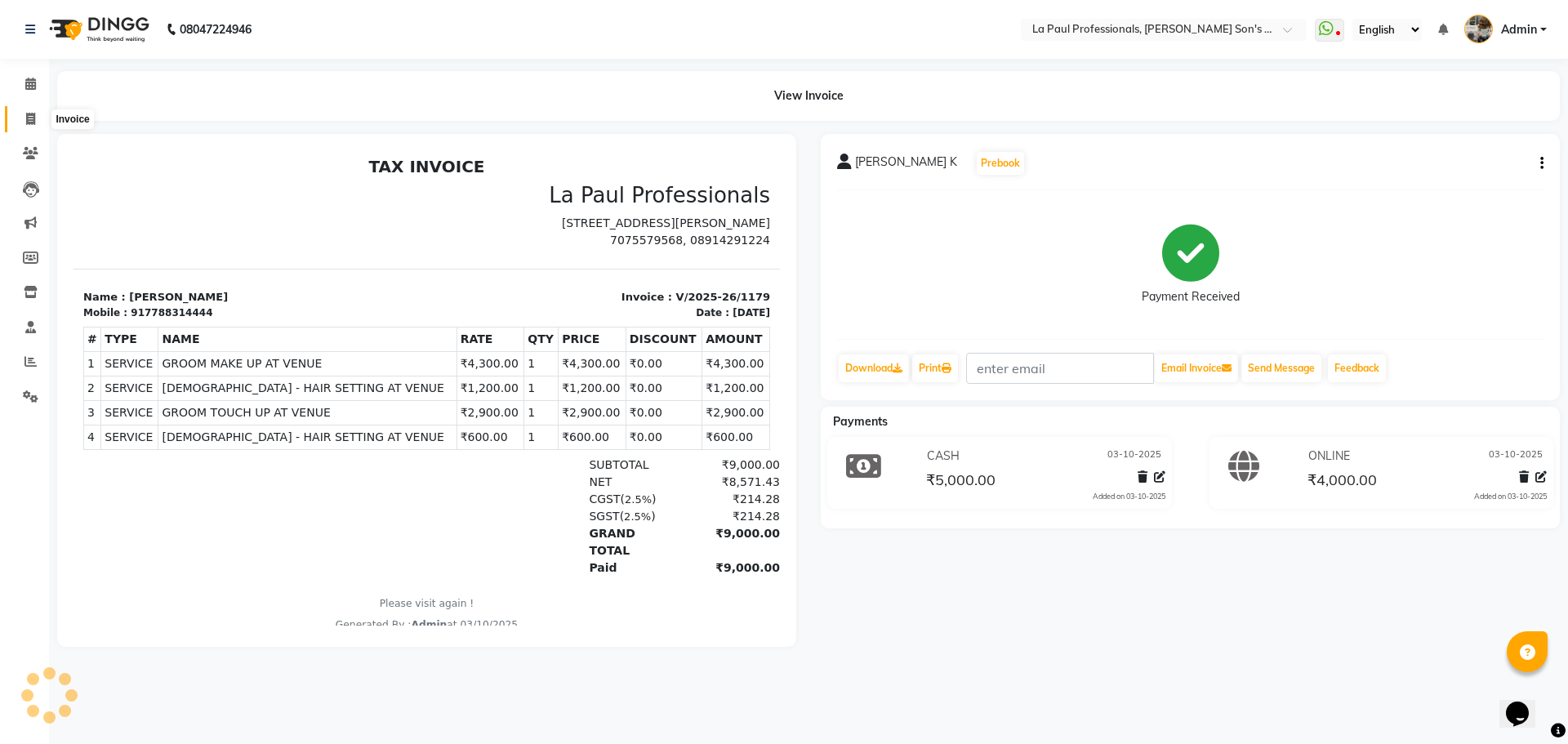
click at [34, 122] on icon at bounding box center [30, 119] width 9 height 13
select select "6271"
select select "service"
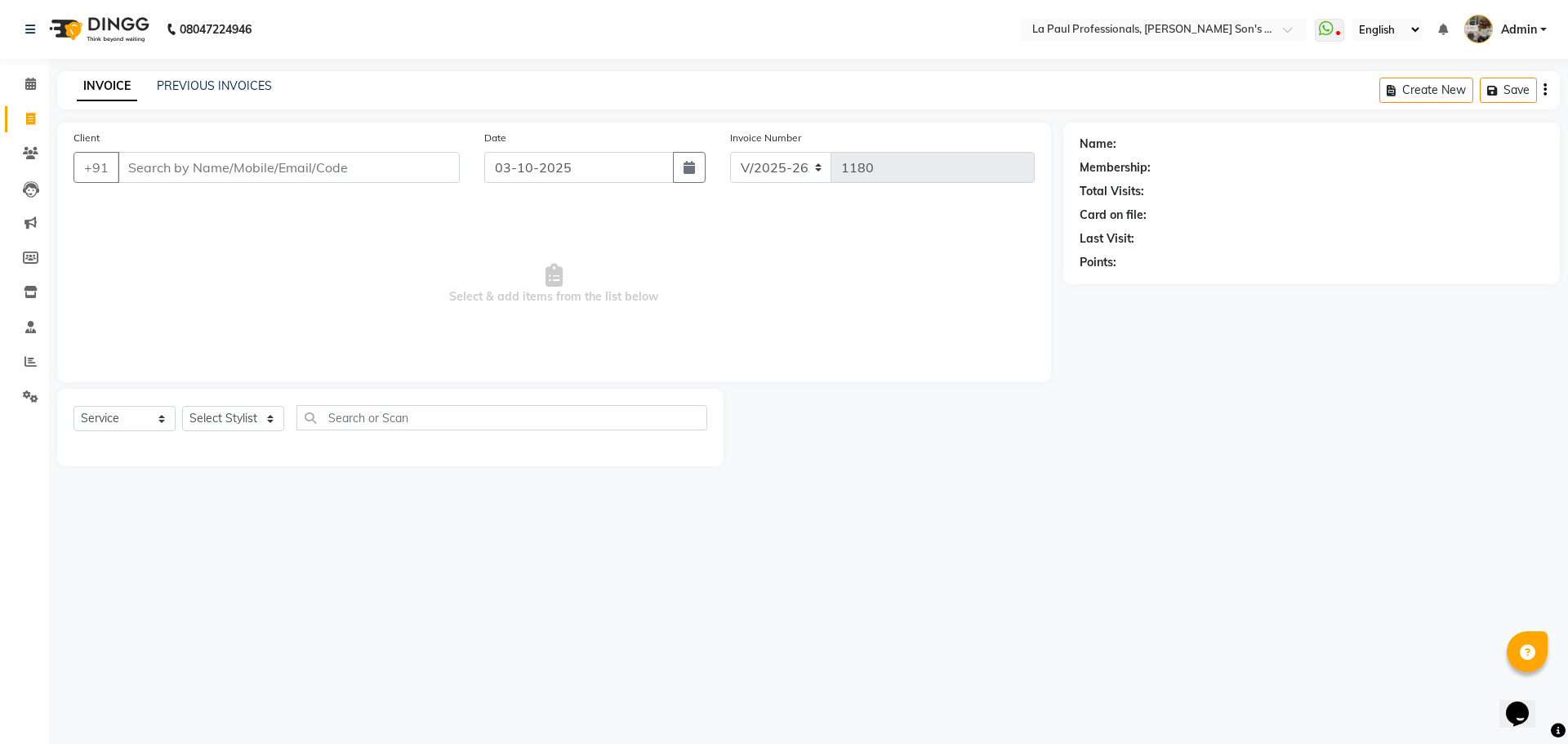
click at [185, 249] on span "Select & add items from the list below" at bounding box center [554, 284] width 961 height 163
click at [307, 278] on span "Select & add items from the list below" at bounding box center [554, 284] width 961 height 163
click at [226, 81] on link "PREVIOUS INVOICES" at bounding box center [214, 86] width 115 height 15
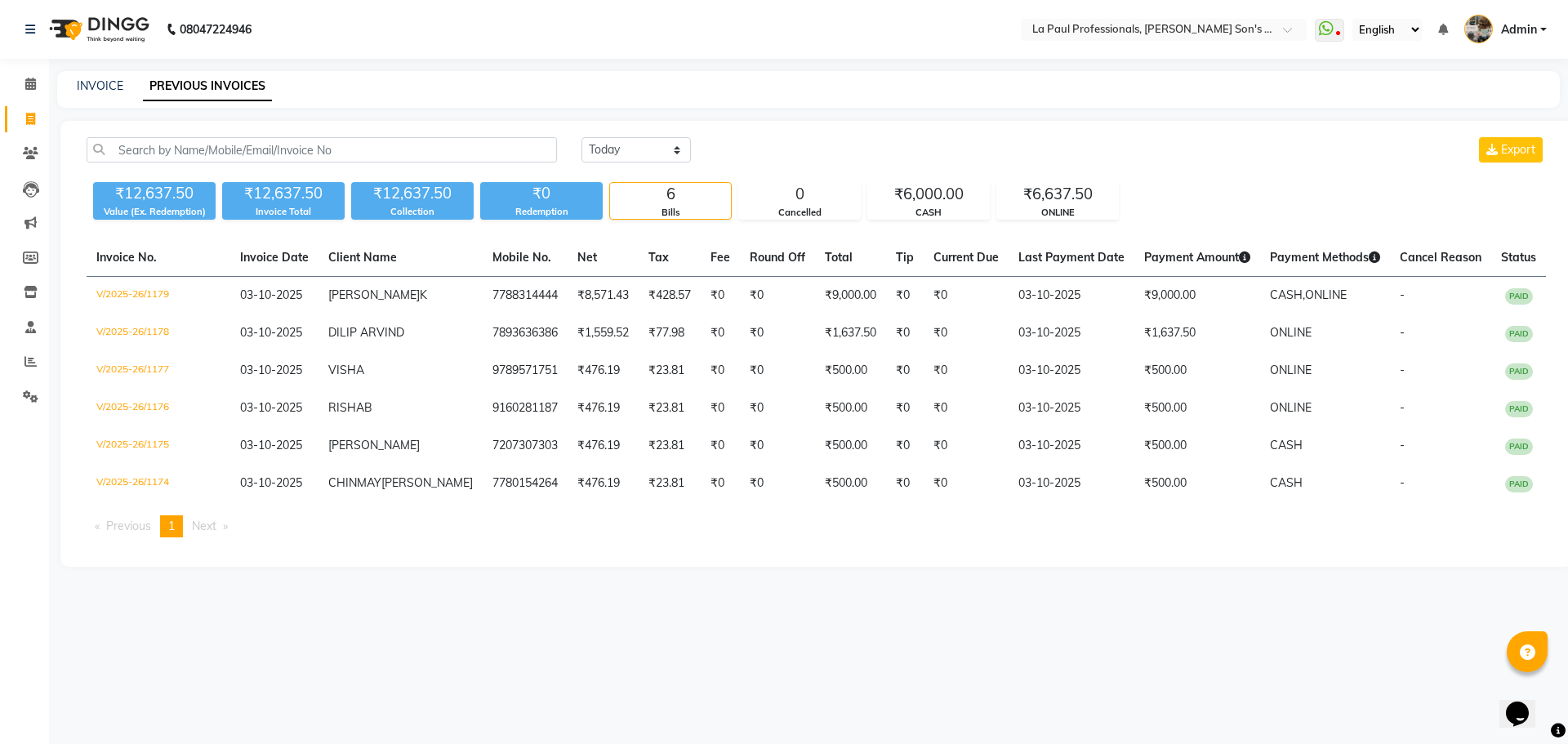
drag, startPoint x: 755, startPoint y: 646, endPoint x: 555, endPoint y: 566, distance: 215.4
click at [745, 644] on div "08047224946 Select Location × La Paul Professionals, [PERSON_NAME] Son's Reside…" at bounding box center [784, 372] width 1568 height 744
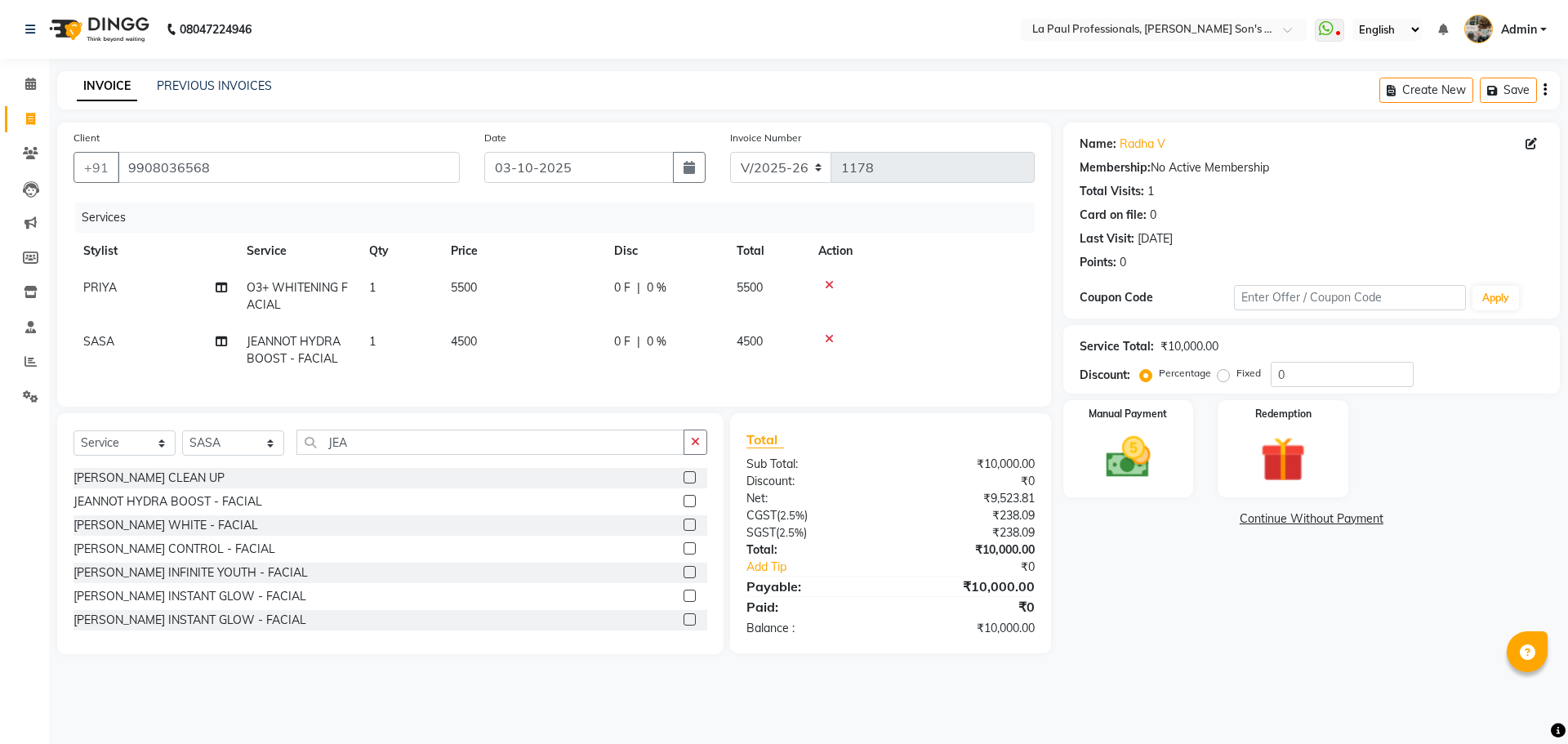
select select "6271"
select select "service"
select select "48214"
click at [360, 455] on input "JEA" at bounding box center [490, 442] width 388 height 25
type input "J"
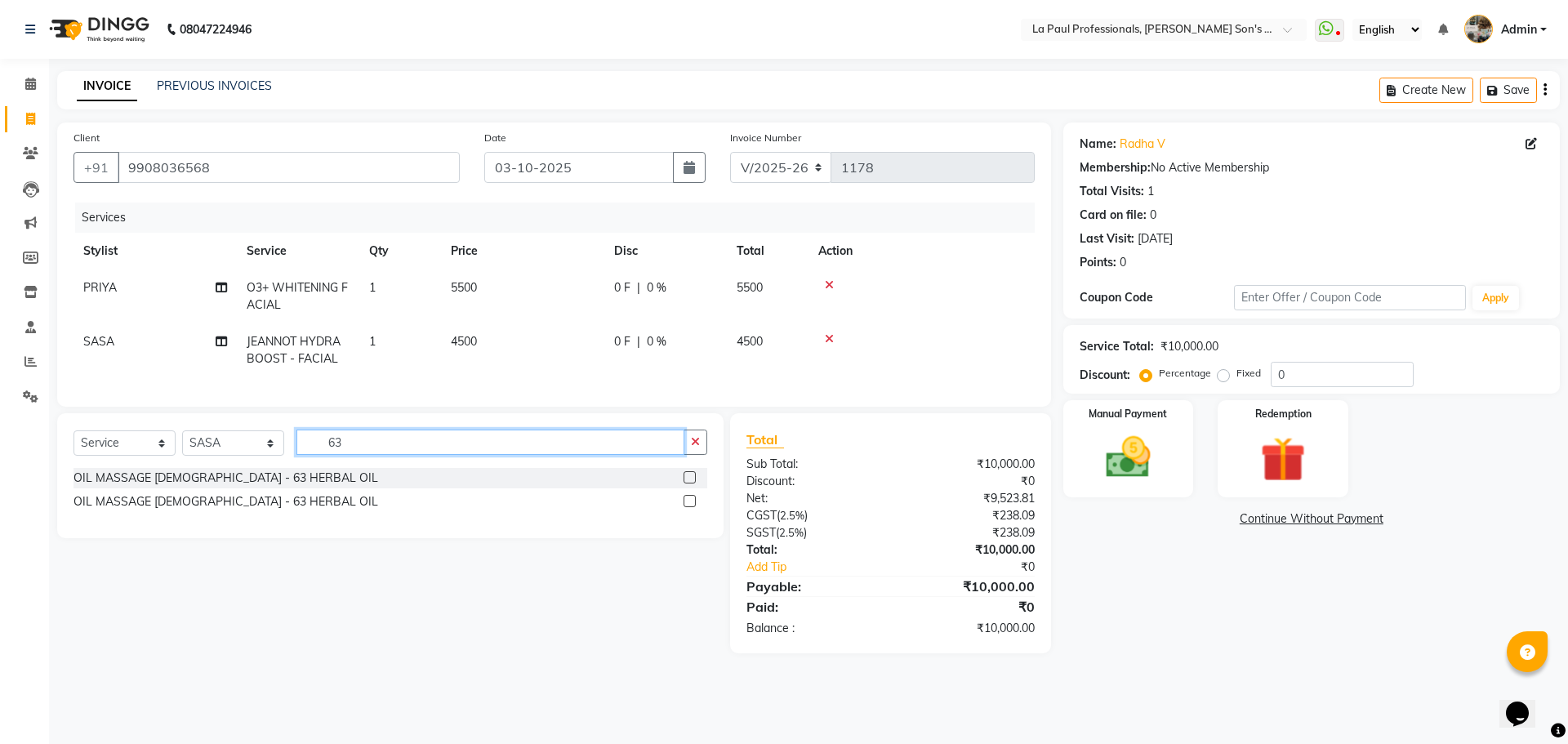
type input "63"
click at [683, 483] on label at bounding box center [689, 477] width 13 height 13
click at [683, 483] on input "checkbox" at bounding box center [689, 478] width 11 height 11
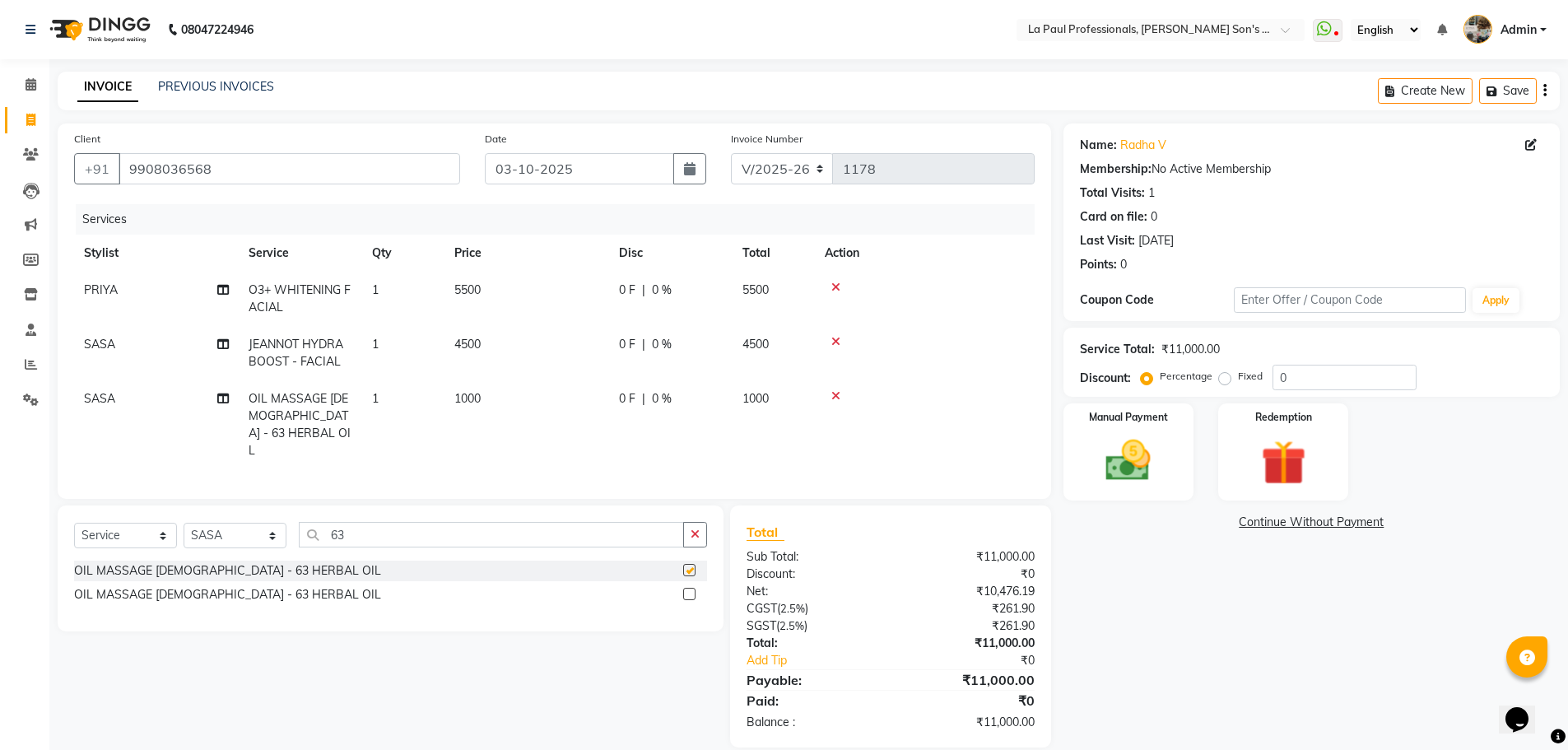
checkbox input "false"
click at [391, 536] on input "63" at bounding box center [491, 535] width 385 height 25
type input "6"
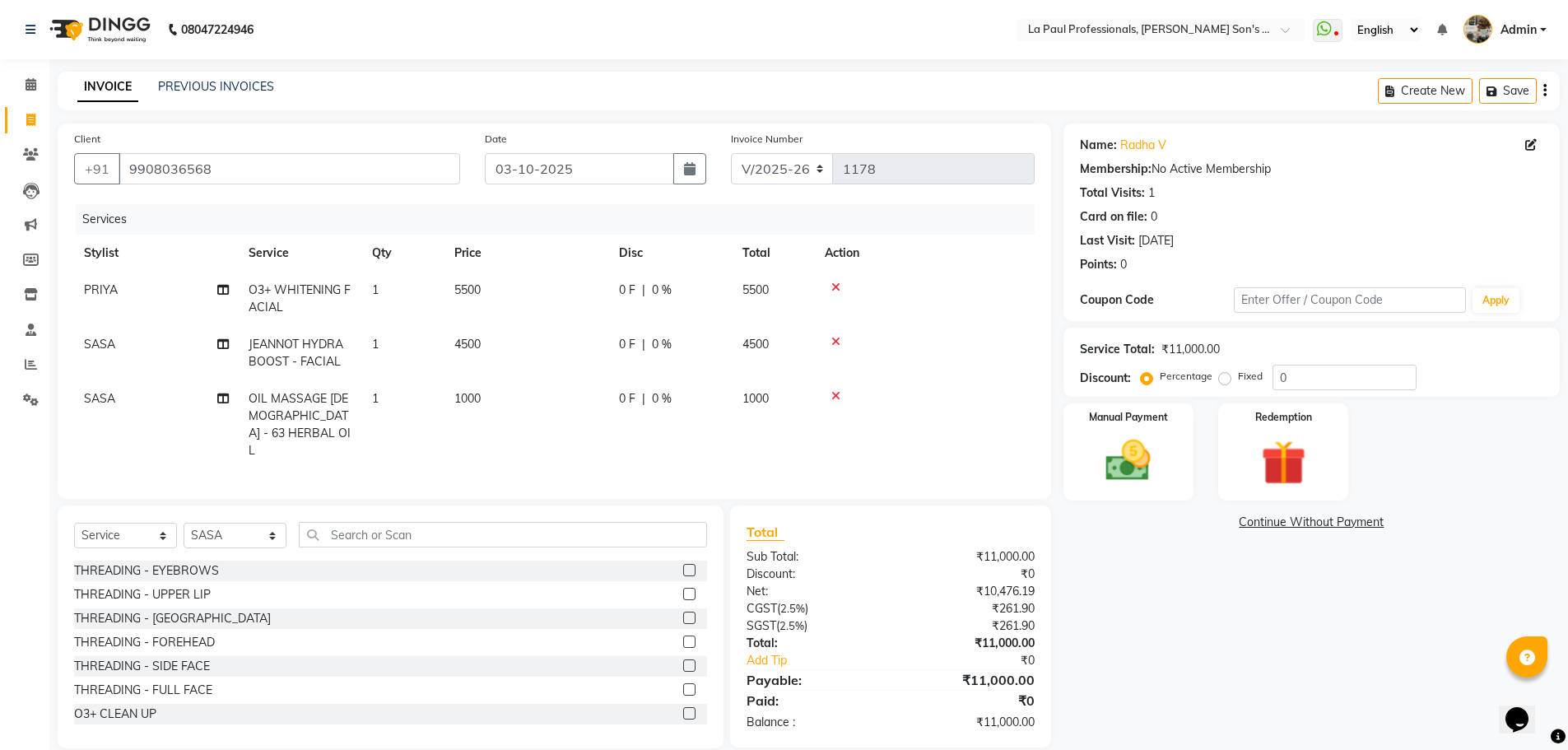
click at [102, 394] on span "SASA" at bounding box center [99, 399] width 31 height 15
select select "48214"
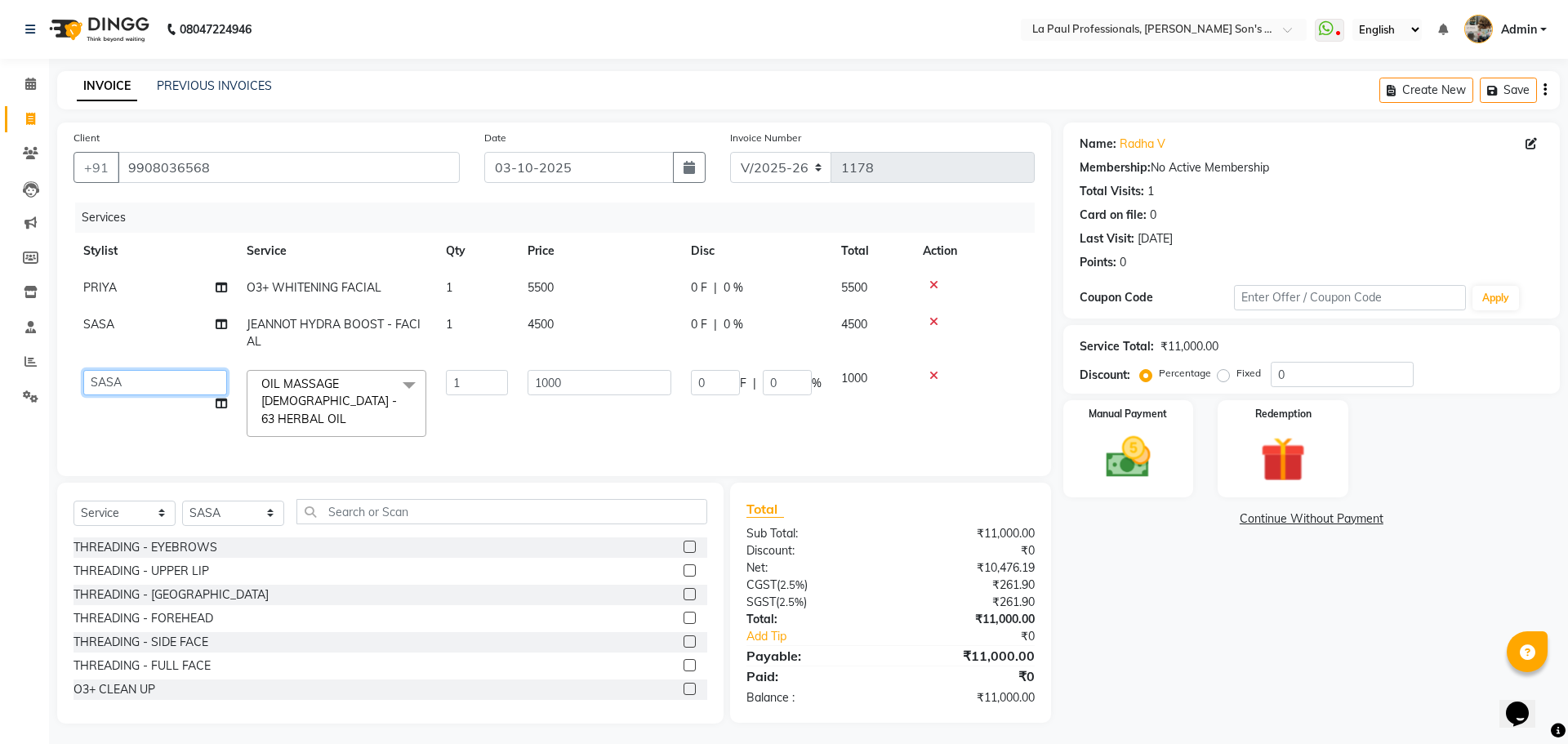
click at [147, 376] on select "APAM IVA GAGAN PRIYA ROSHAN SANJU SASA SONU" at bounding box center [155, 383] width 144 height 25
select select "46926"
click at [133, 416] on td "APAM IVA GAGAN PRIYA ROSHAN SANJU SASA SONU" at bounding box center [155, 403] width 163 height 86
click at [250, 501] on select "Select Stylist APAM IVA GAGAN PRIYA ROSHAN SANJU SASA SONU" at bounding box center [233, 514] width 102 height 25
select select "46925"
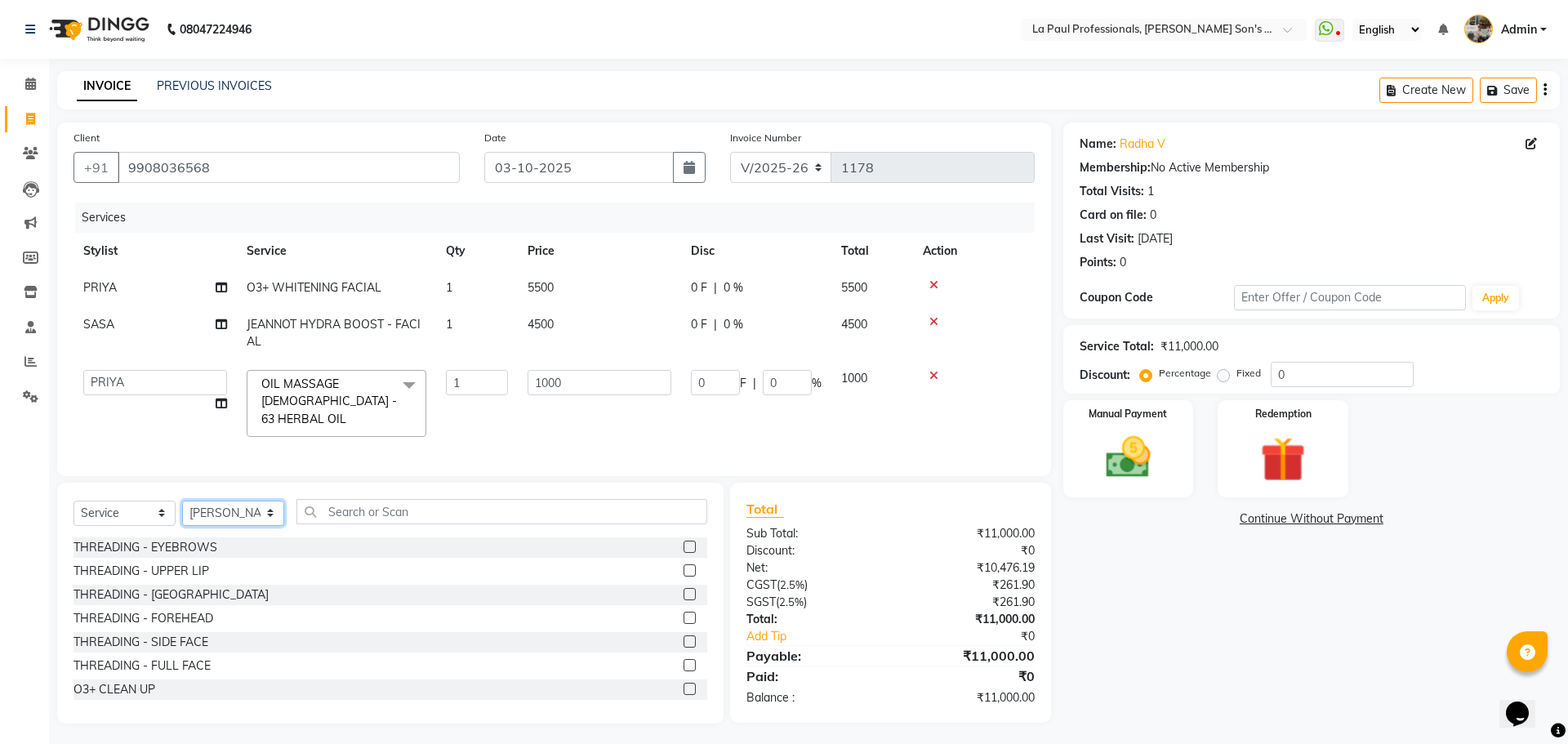
click at [182, 501] on select "Select Stylist APAM IVA GAGAN PRIYA ROSHAN SANJU SASA SONU" at bounding box center [233, 514] width 102 height 25
click at [425, 507] on input "text" at bounding box center [502, 512] width 410 height 25
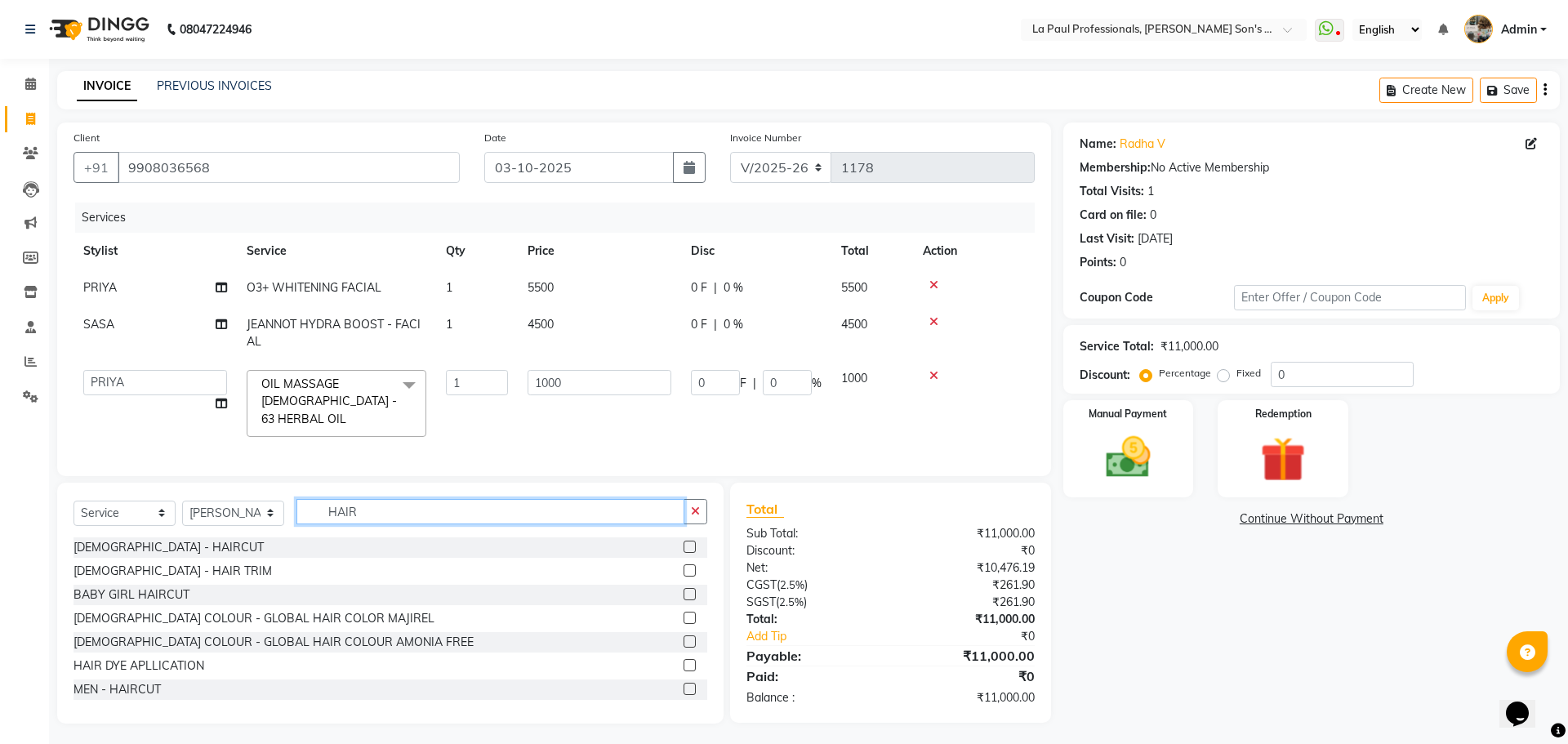
type input "HAIR"
click at [683, 683] on label at bounding box center [689, 689] width 13 height 13
click at [683, 685] on input "checkbox" at bounding box center [689, 690] width 11 height 11
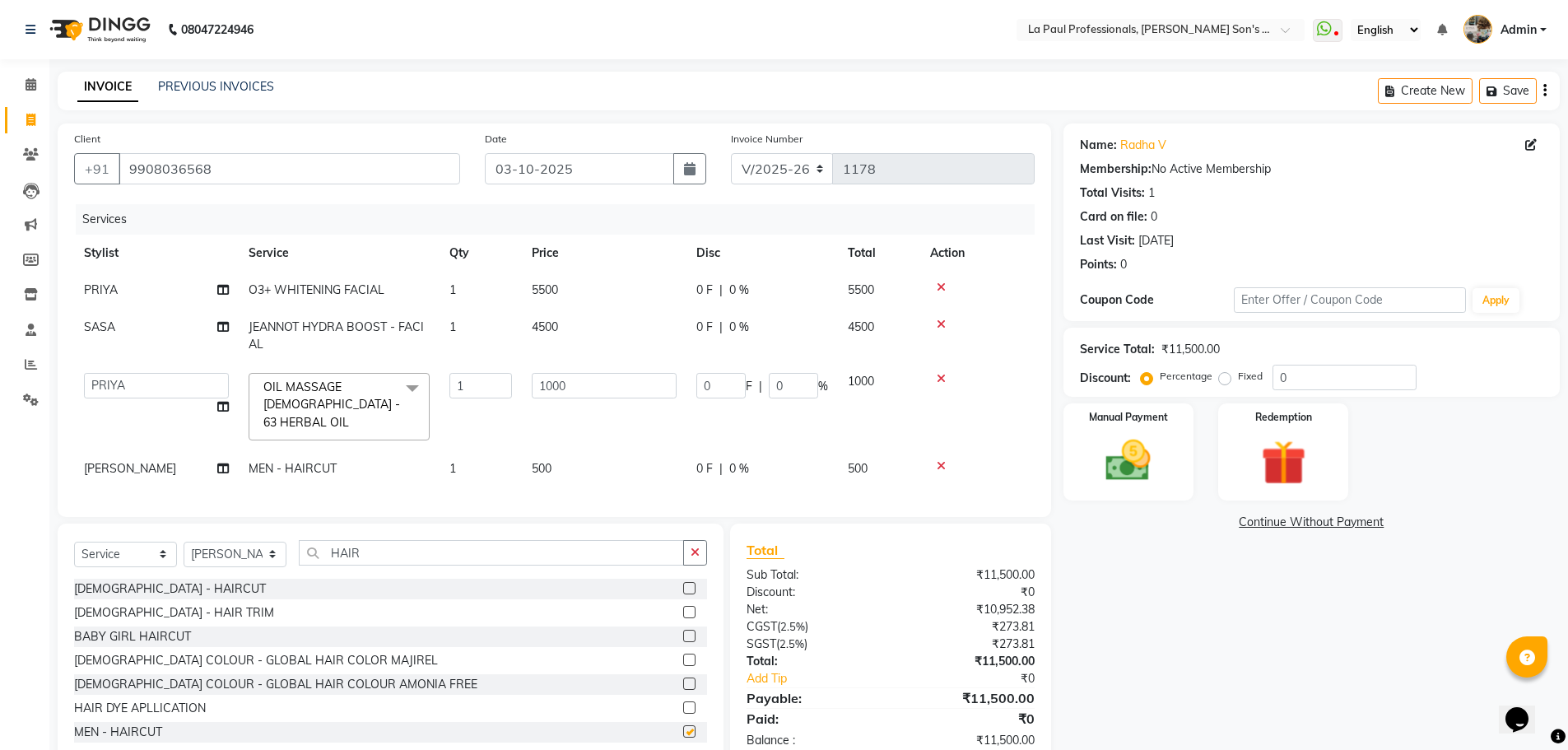
checkbox input "false"
click at [393, 554] on input "HAIR" at bounding box center [491, 552] width 385 height 25
type input "H"
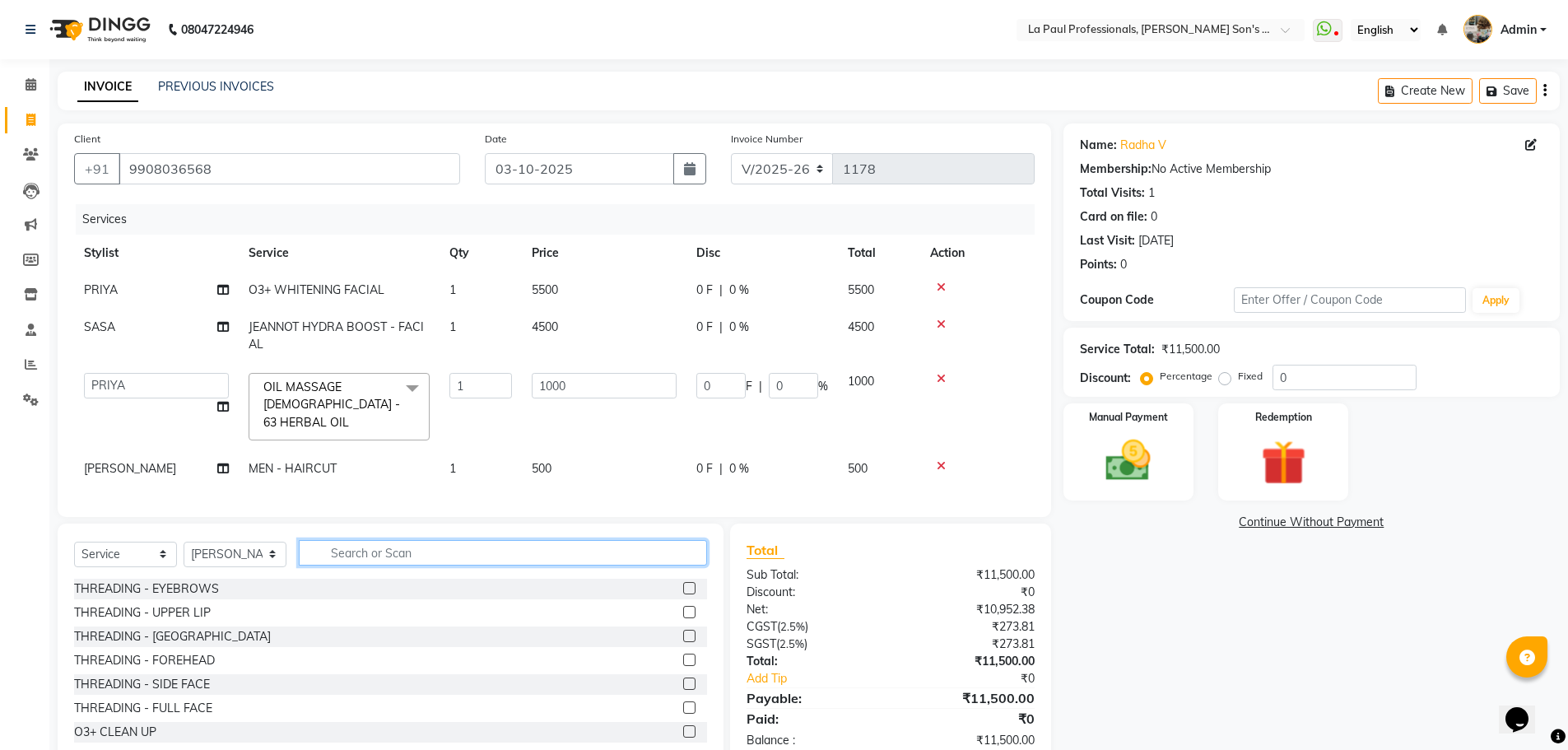
click at [336, 540] on input "text" at bounding box center [502, 552] width 408 height 25
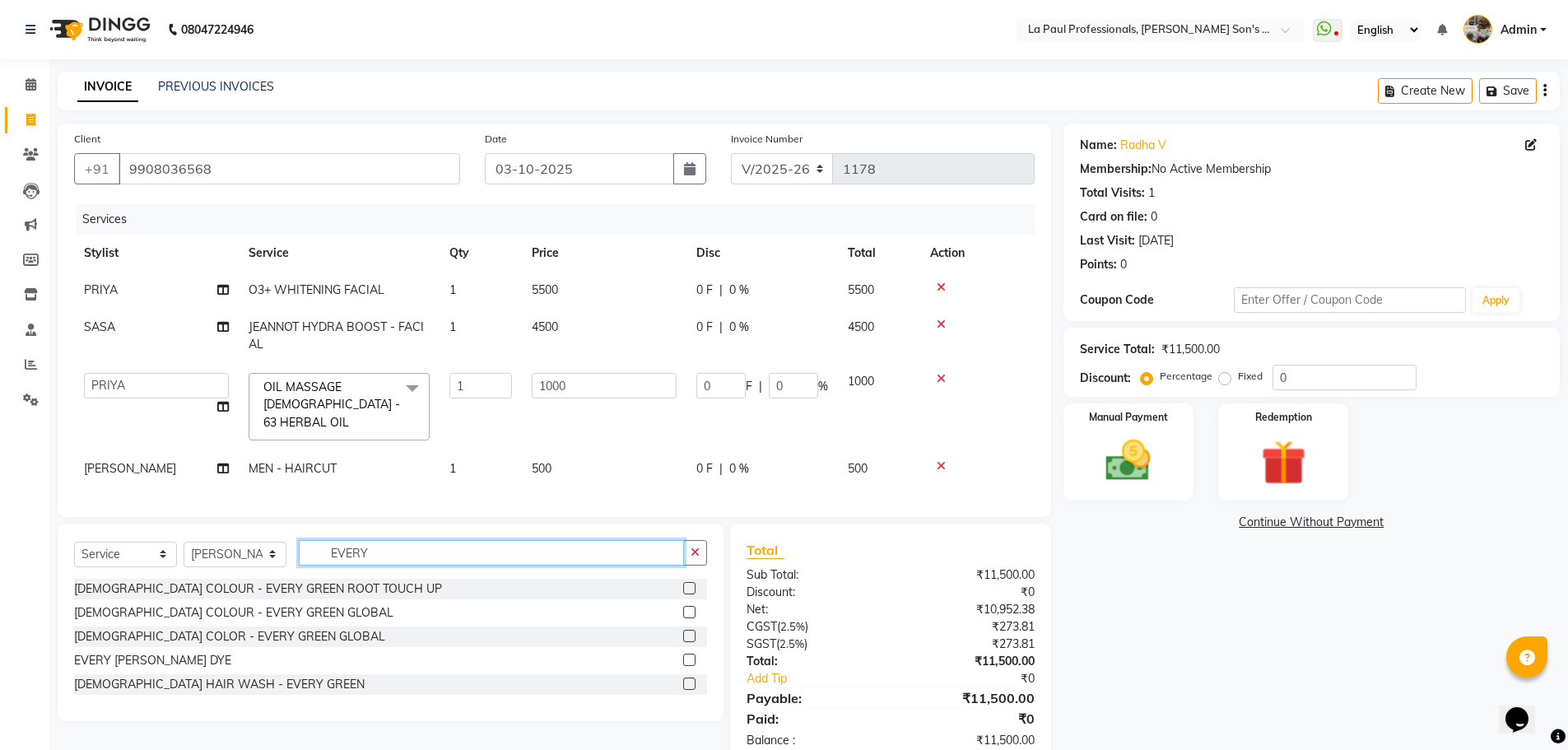
type input "EVERY"
click at [689, 632] on label at bounding box center [689, 636] width 13 height 13
click at [689, 632] on input "checkbox" at bounding box center [688, 637] width 11 height 11
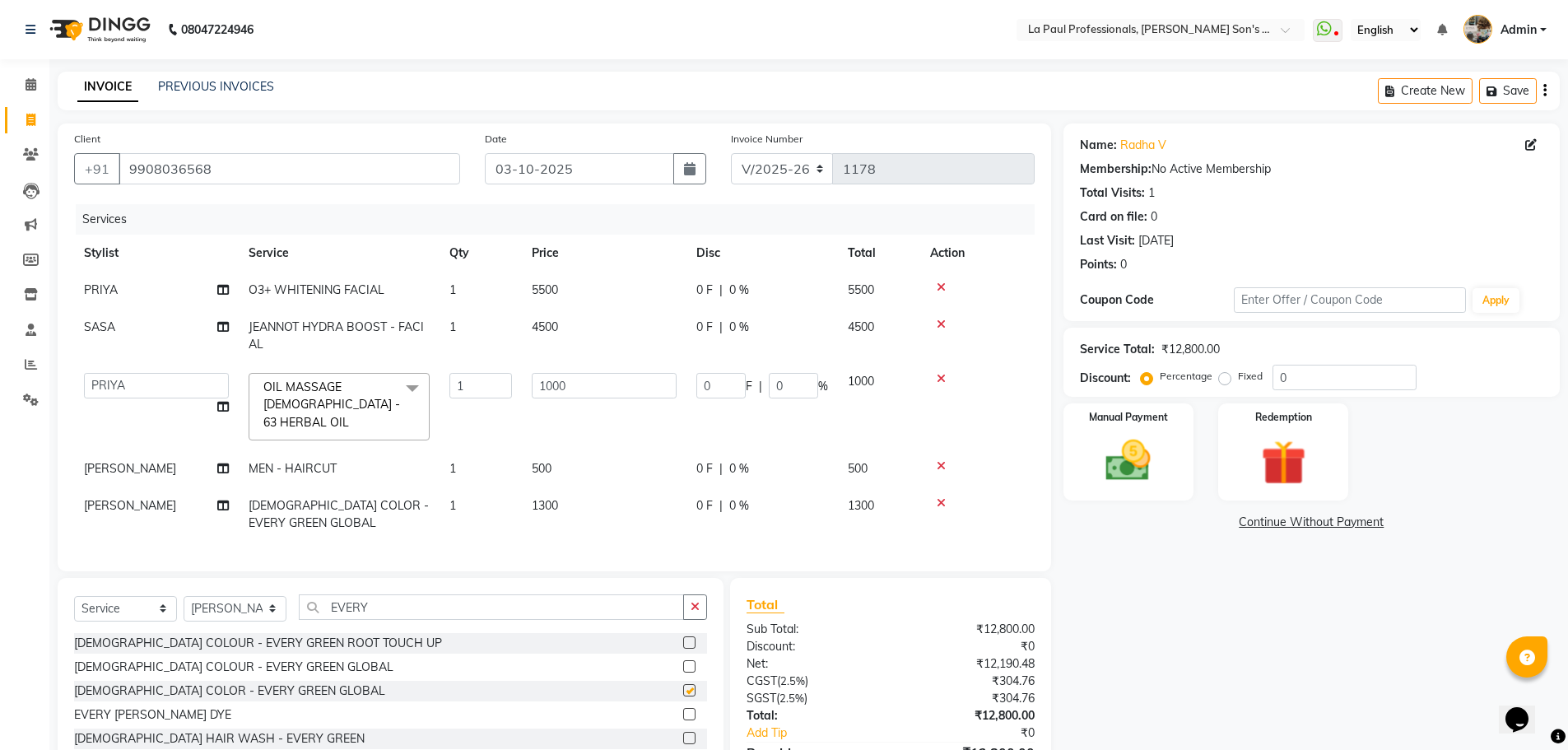
checkbox input "false"
click at [1170, 592] on div "Name: Radha V Membership: No Active Membership Total Visits: 1 Card on file: 0 …" at bounding box center [1317, 471] width 508 height 697
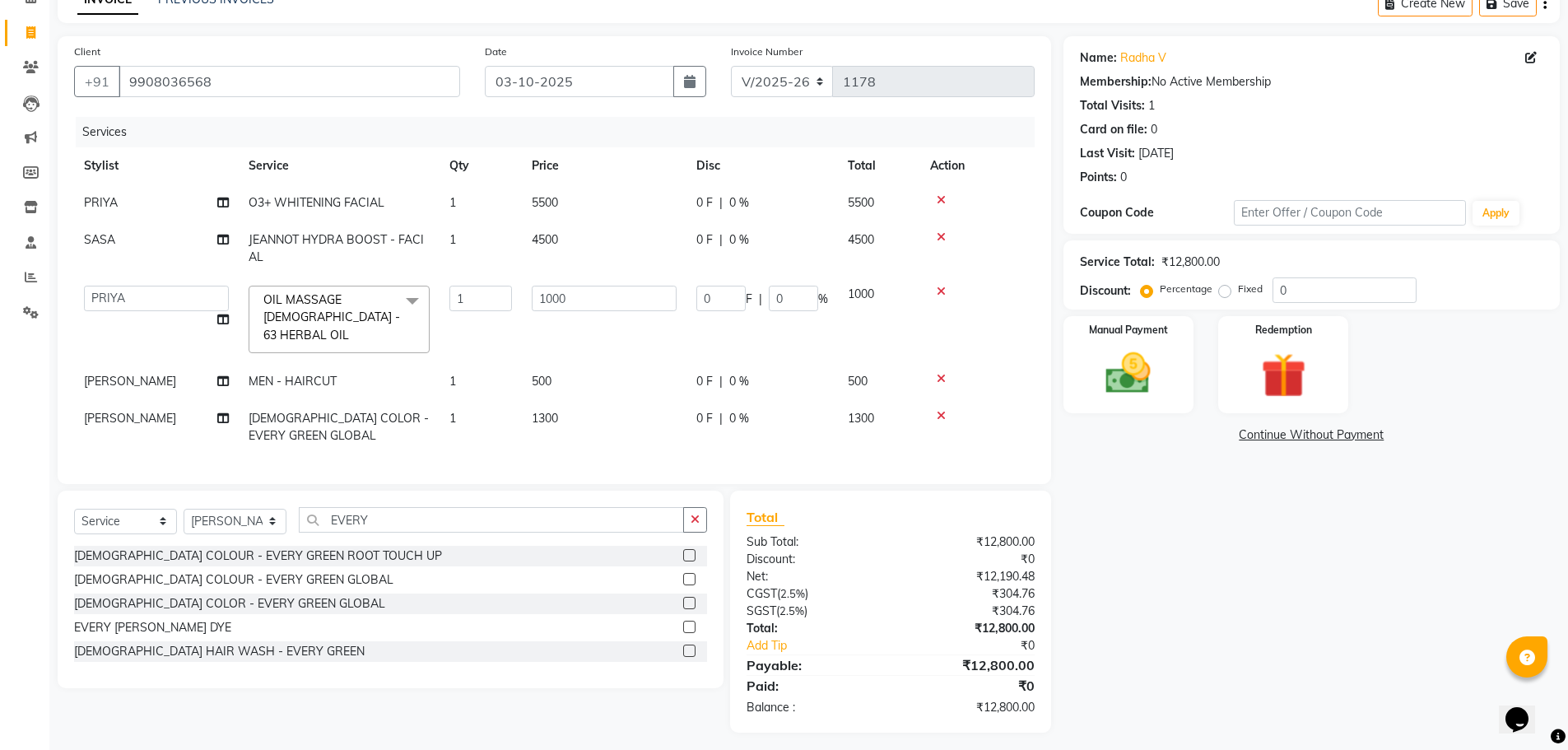
scroll to position [90, 0]
click at [1164, 604] on div "Name: Radha V Membership: No Active Membership Total Visits: 1 Card on file: 0 …" at bounding box center [1317, 382] width 508 height 697
click at [1153, 665] on div "Name: Radha V Membership: No Active Membership Total Visits: 1 Card on file: 0 …" at bounding box center [1317, 382] width 508 height 697
click at [1158, 604] on div "Name: Radha V Membership: No Active Membership Total Visits: 1 Card on file: 0 …" at bounding box center [1317, 382] width 508 height 697
click at [1193, 633] on div "Name: Radha V Membership: No Active Membership Total Visits: 1 Card on file: 0 …" at bounding box center [1317, 382] width 508 height 697
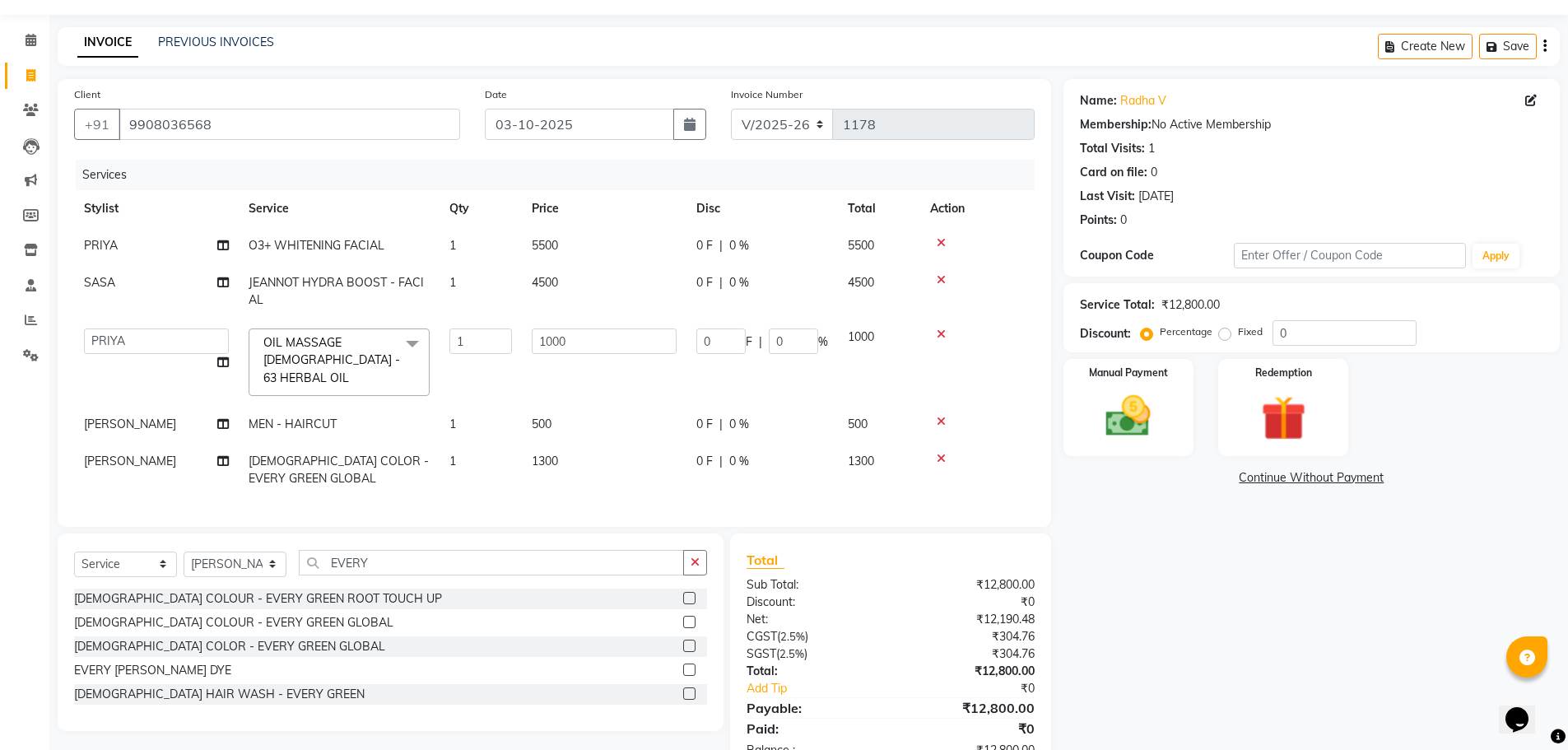
scroll to position [0, 0]
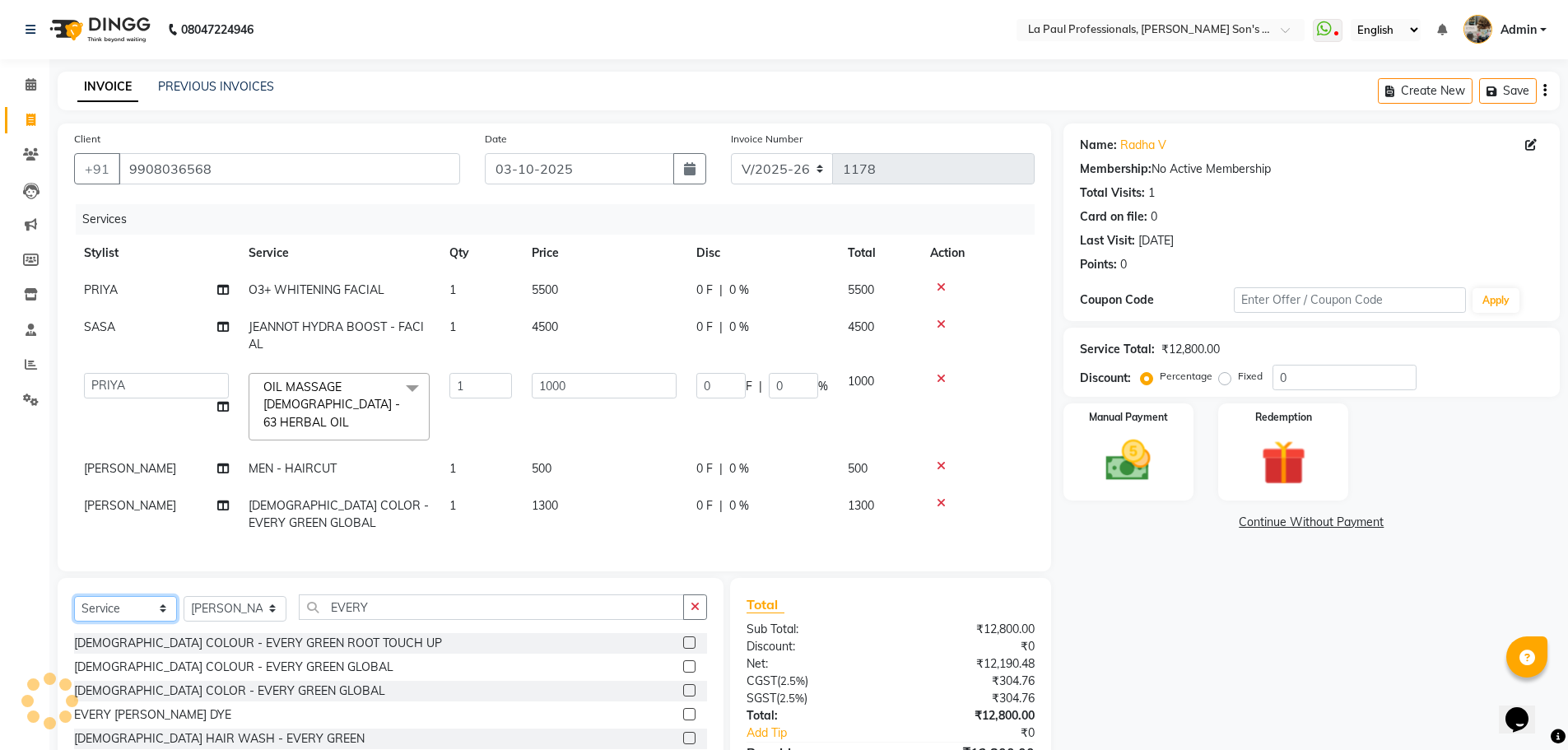
click at [149, 600] on select "Select Service Product Membership Package Voucher Prepaid Gift Card" at bounding box center [126, 609] width 103 height 25
select select "product"
click at [74, 596] on select "Select Service Product Membership Package Voucher Prepaid Gift Card" at bounding box center [126, 609] width 103 height 25
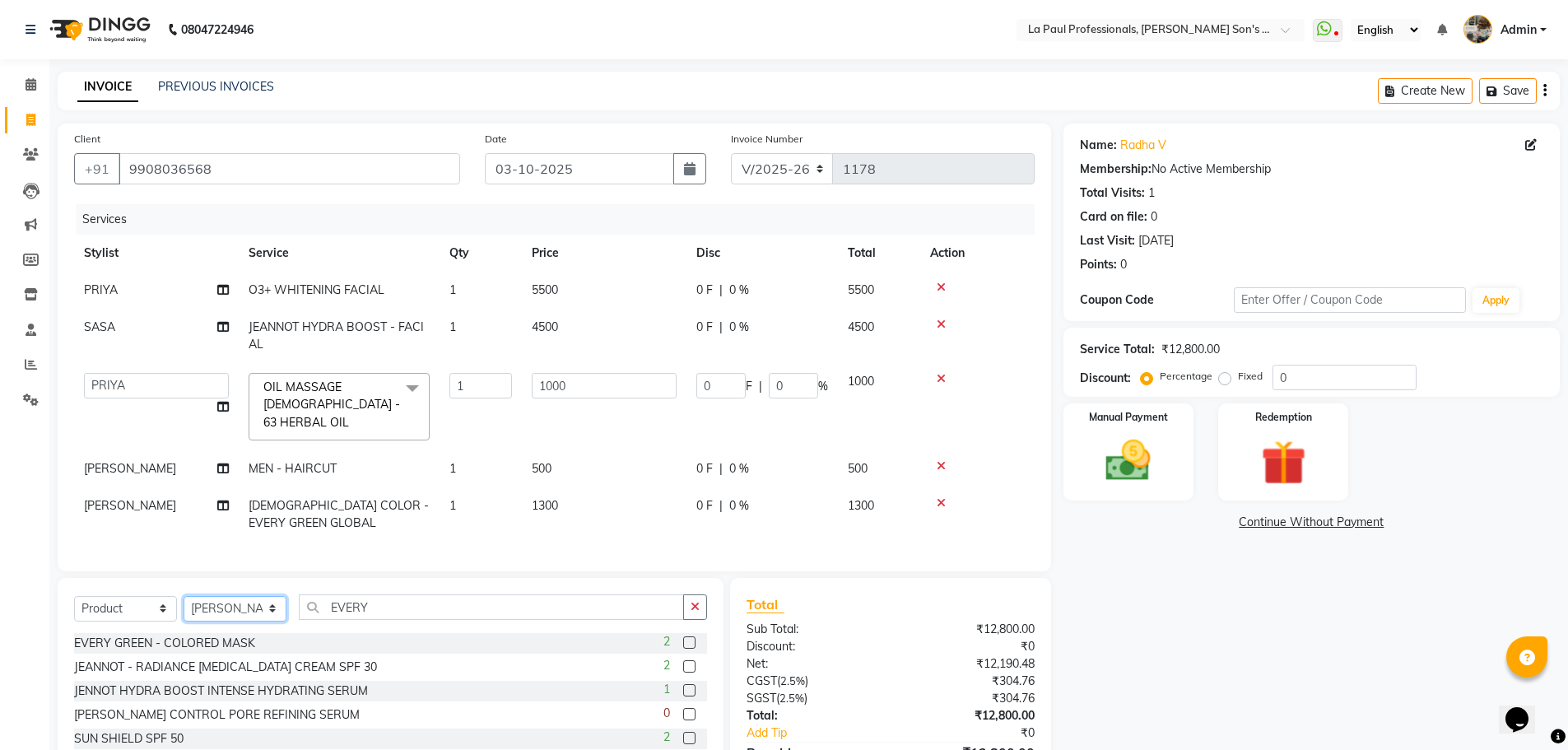
click at [255, 606] on select "Select Stylist APAM IVA GAGAN PRIYA ROSHAN SANJU SASA SONU" at bounding box center [235, 609] width 103 height 25
select select "69750"
click at [183, 596] on select "Select Stylist APAM IVA GAGAN PRIYA ROSHAN SANJU SASA SONU" at bounding box center [235, 609] width 103 height 25
click at [1327, 662] on div "Name: Radha V Membership: No Active Membership Total Visits: 1 Card on file: 0 …" at bounding box center [1317, 472] width 508 height 698
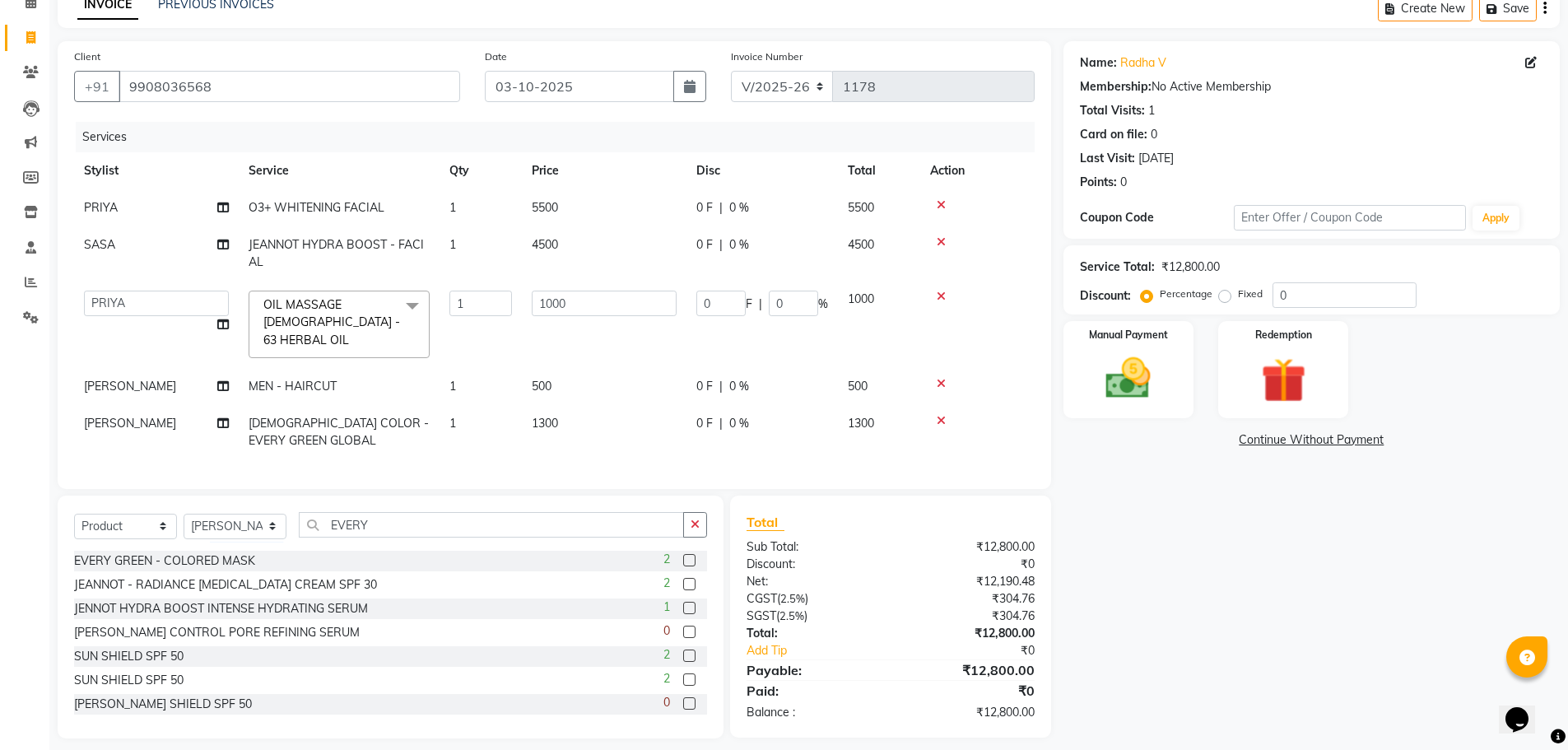
scroll to position [90, 0]
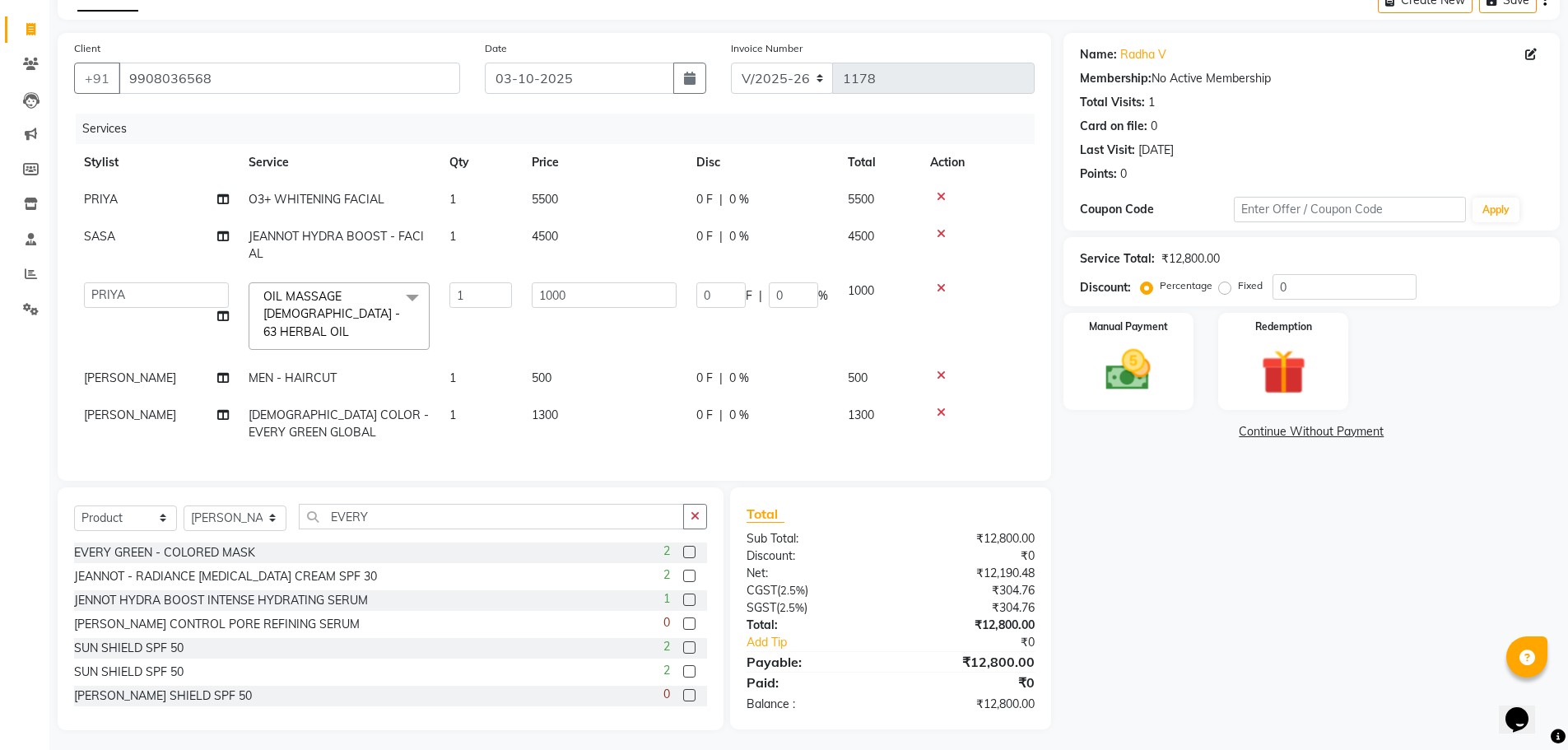
click at [1269, 576] on div "Name: Radha V Membership: No Active Membership Total Visits: 1 Card on file: 0 …" at bounding box center [1317, 382] width 508 height 698
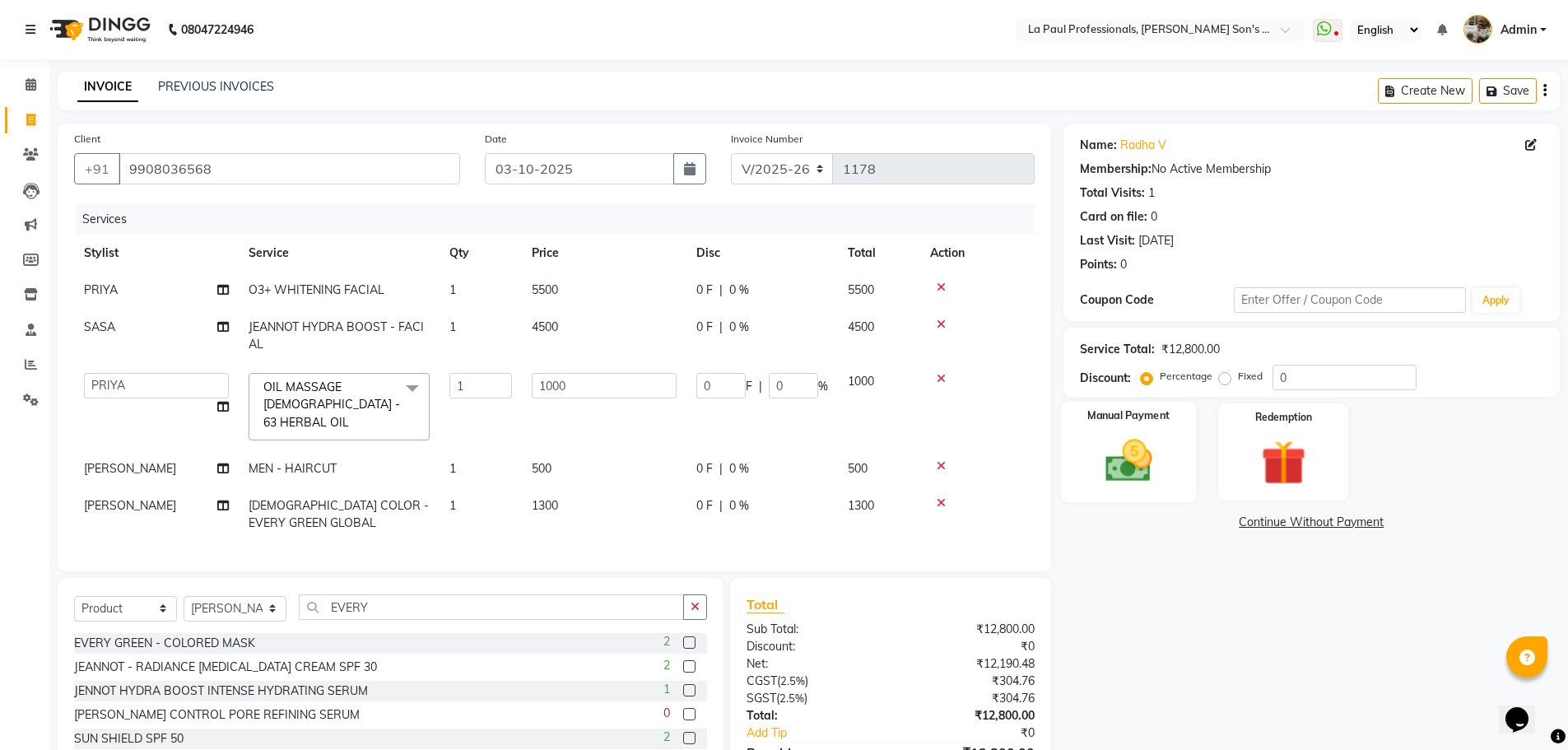
click at [1142, 467] on img at bounding box center [1129, 460] width 76 height 53
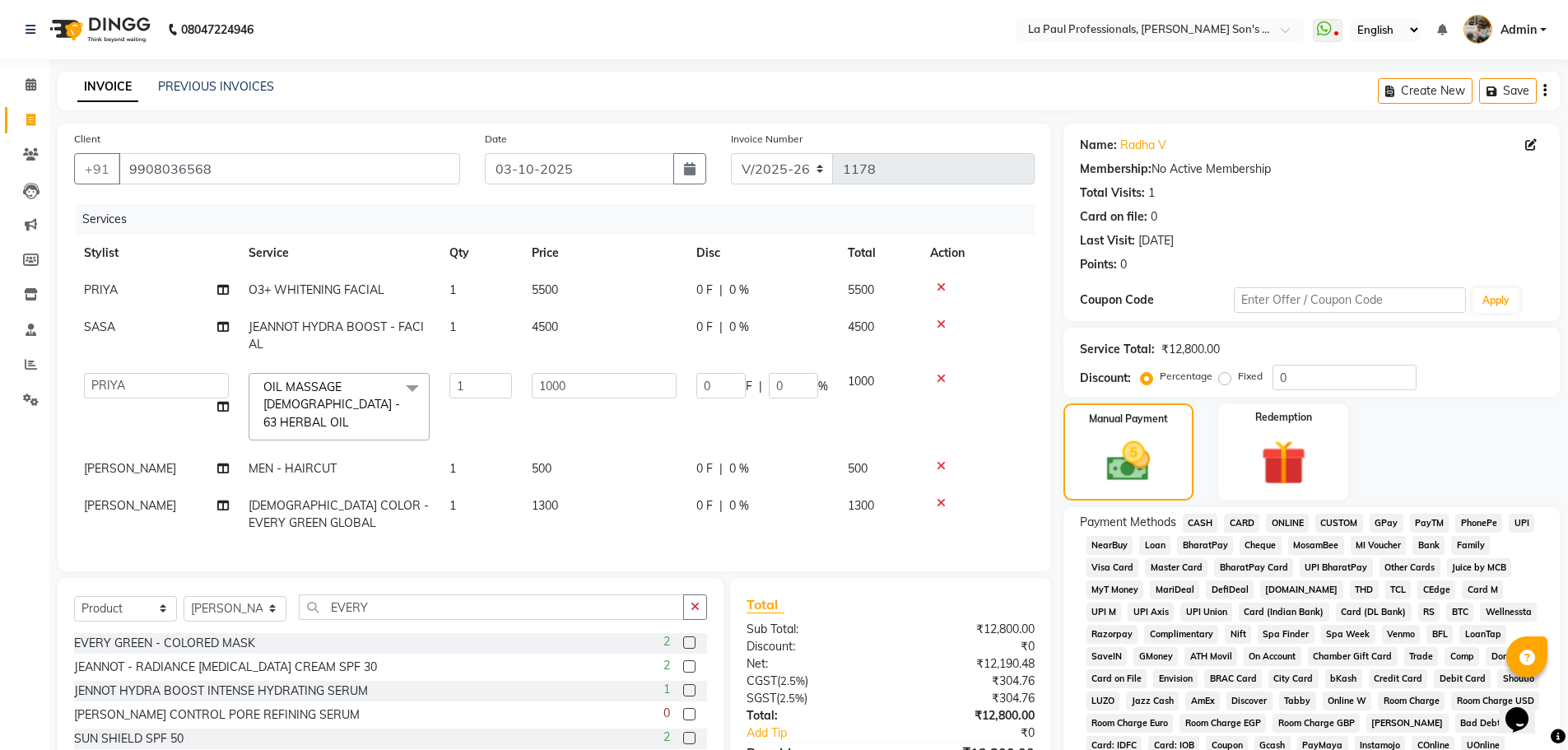
click at [1298, 522] on span "ONLINE" at bounding box center [1287, 523] width 43 height 19
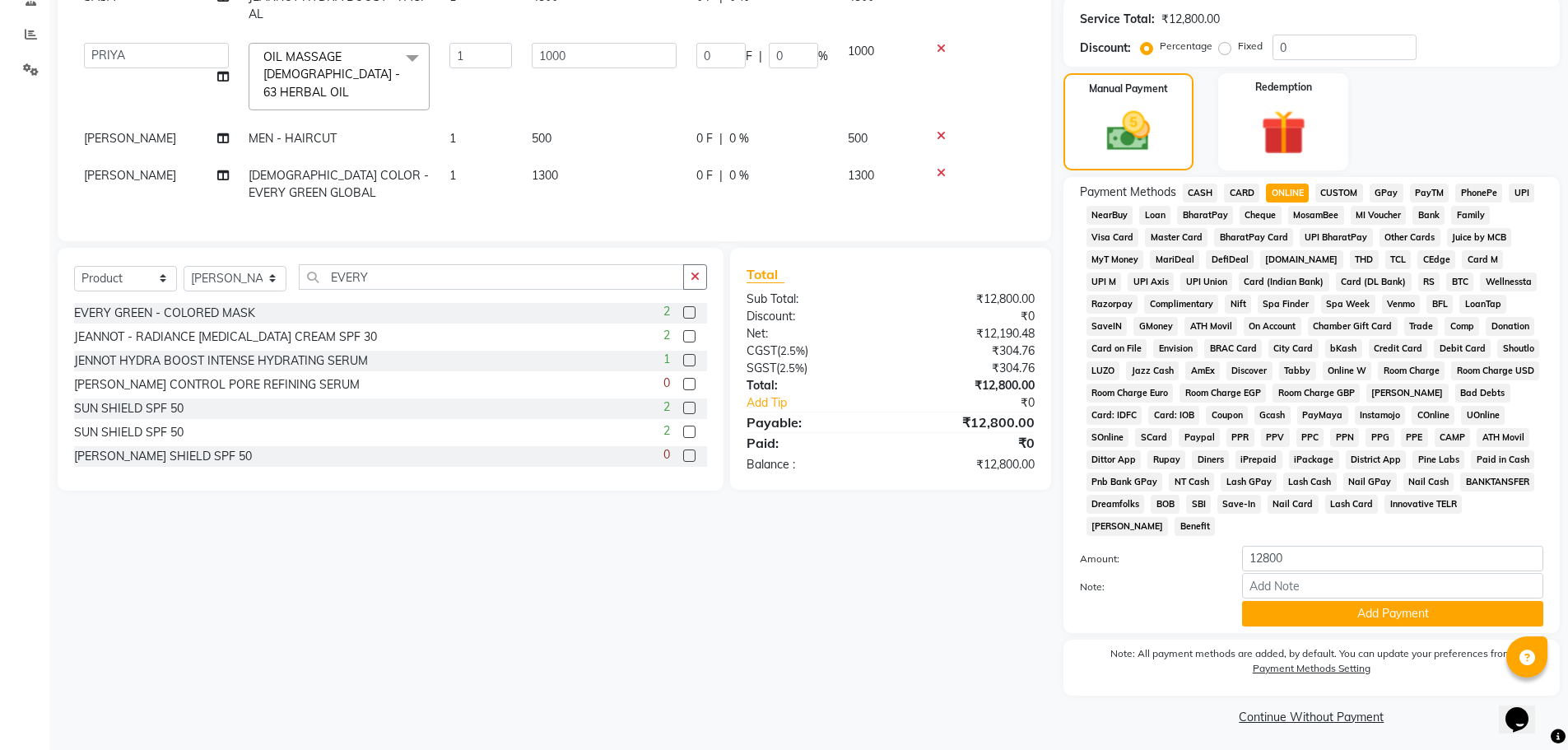
scroll to position [334, 0]
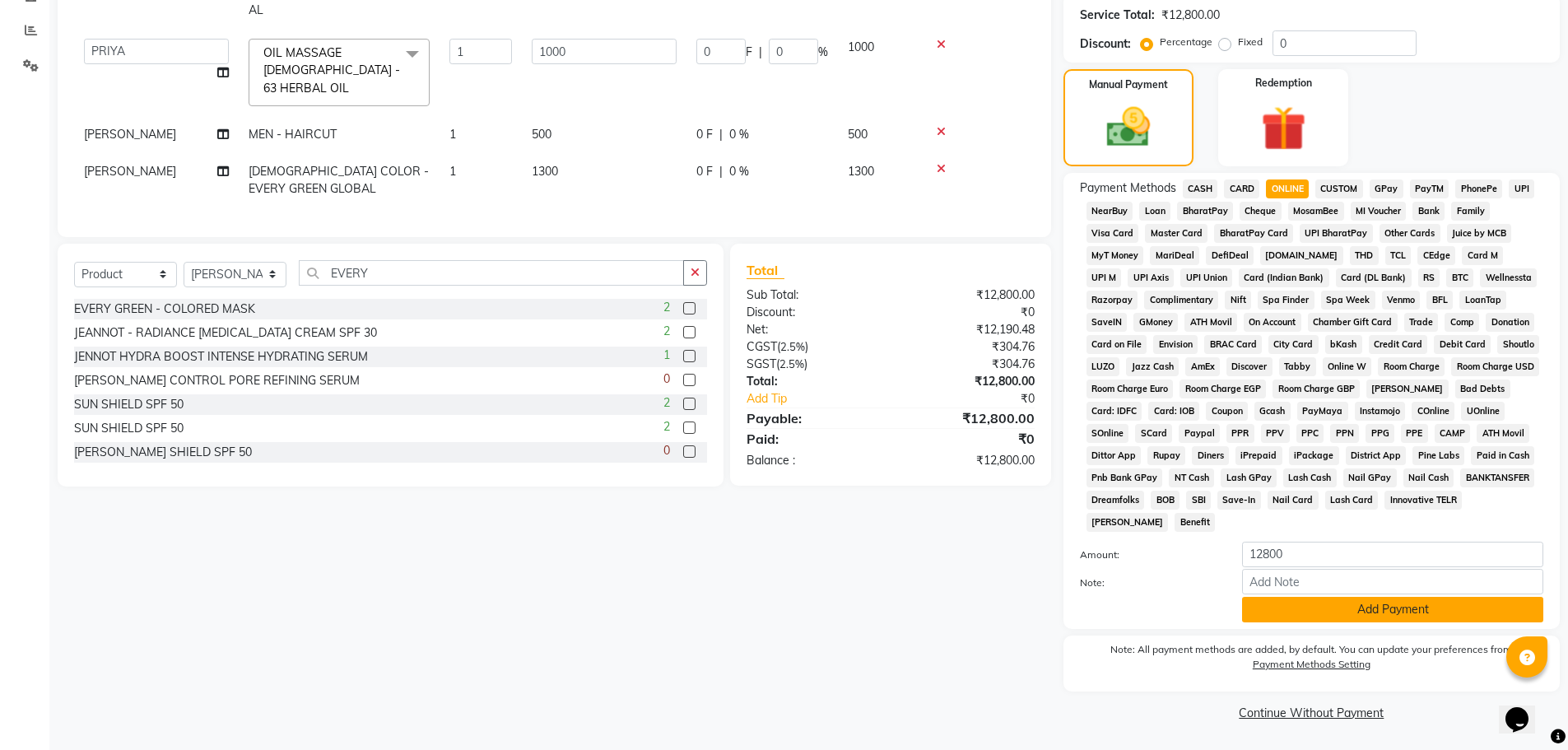
click at [1348, 614] on button "Add Payment" at bounding box center [1392, 610] width 301 height 25
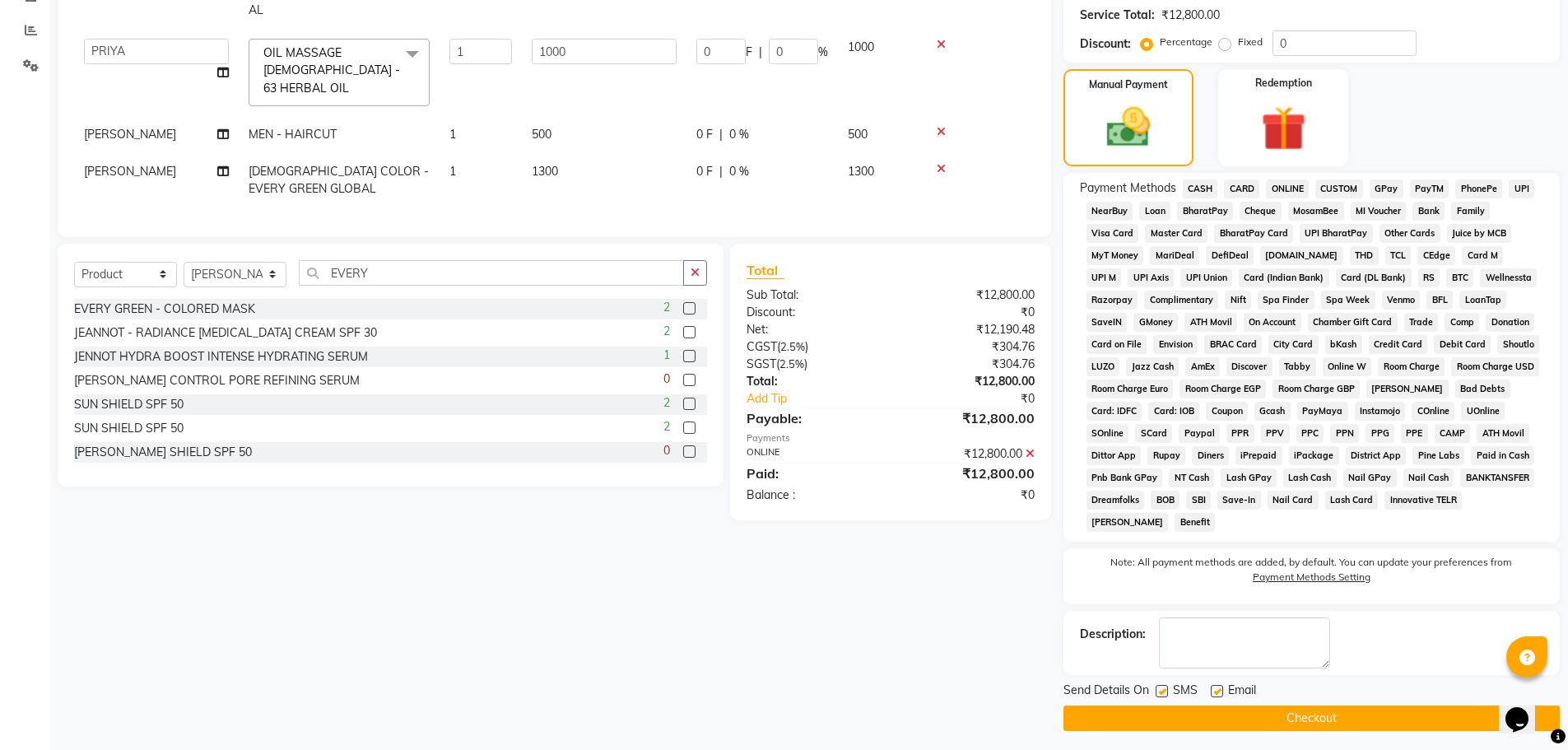
click at [1394, 706] on button "Checkout" at bounding box center [1311, 718] width 496 height 25
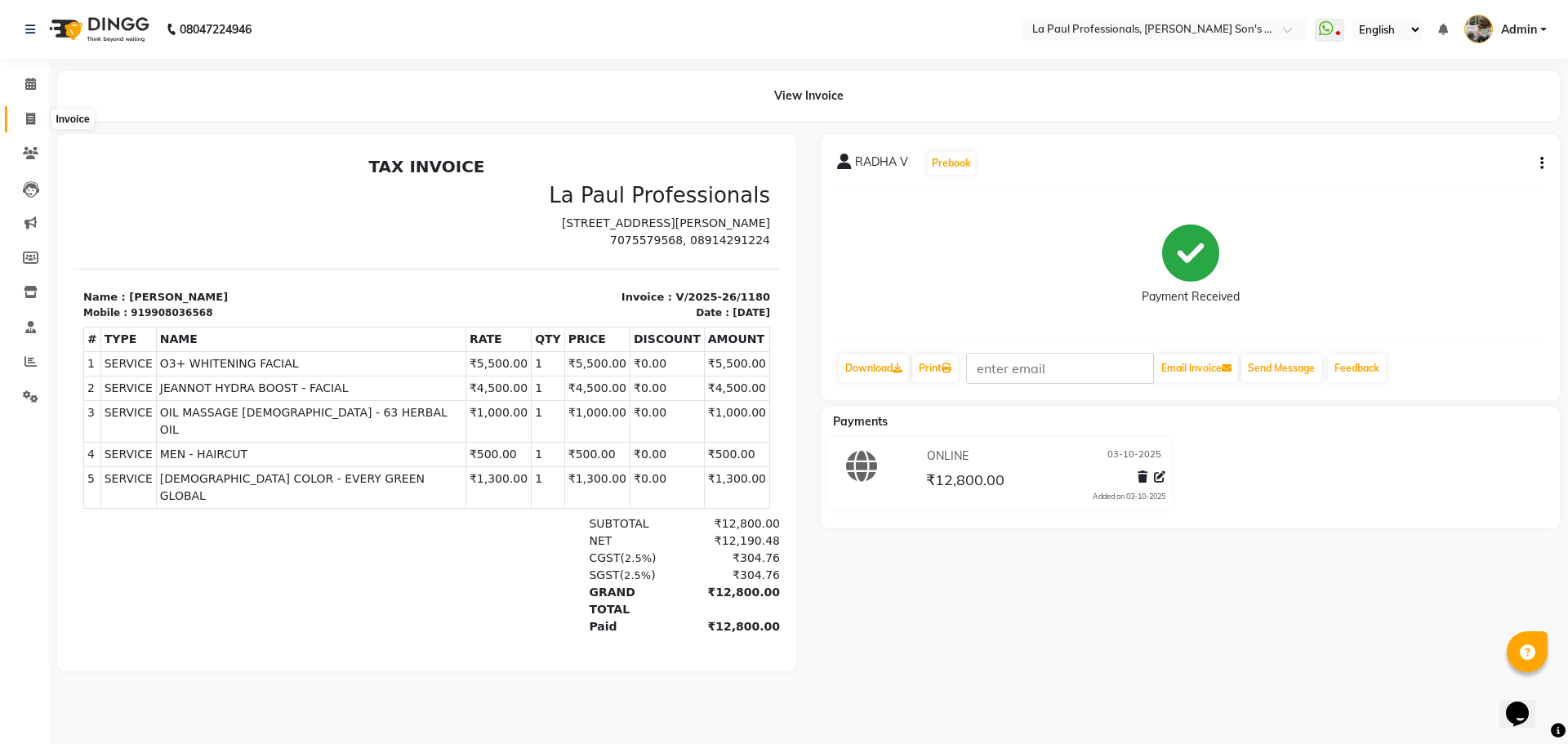
click at [20, 111] on span at bounding box center [30, 120] width 28 height 18
select select "6271"
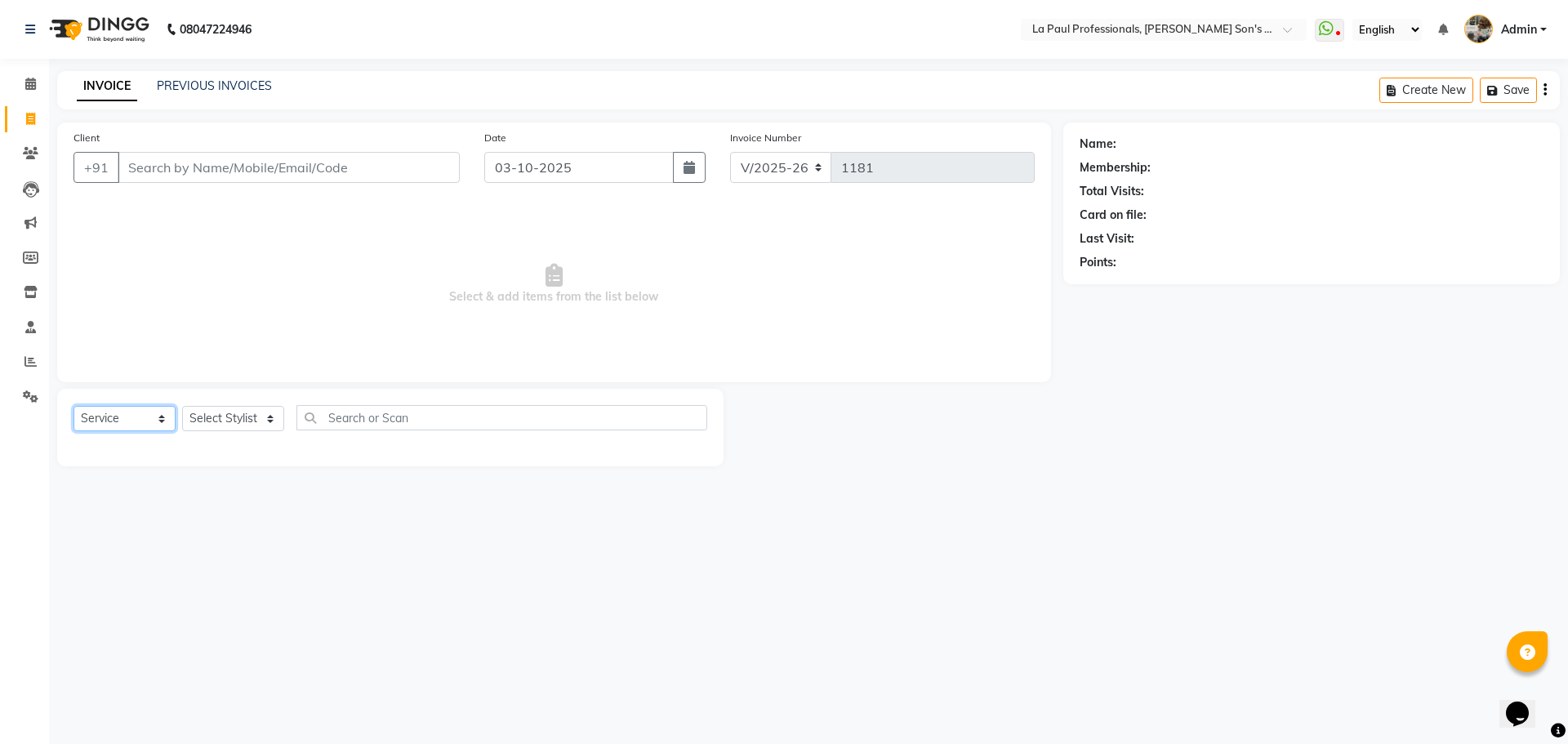
click at [130, 428] on select "Select Service Product Membership Package Voucher Prepaid Gift Card" at bounding box center [125, 418] width 102 height 25
select select "product"
click at [74, 406] on select "Select Service Product Membership Package Voucher Prepaid Gift Card" at bounding box center [125, 418] width 102 height 25
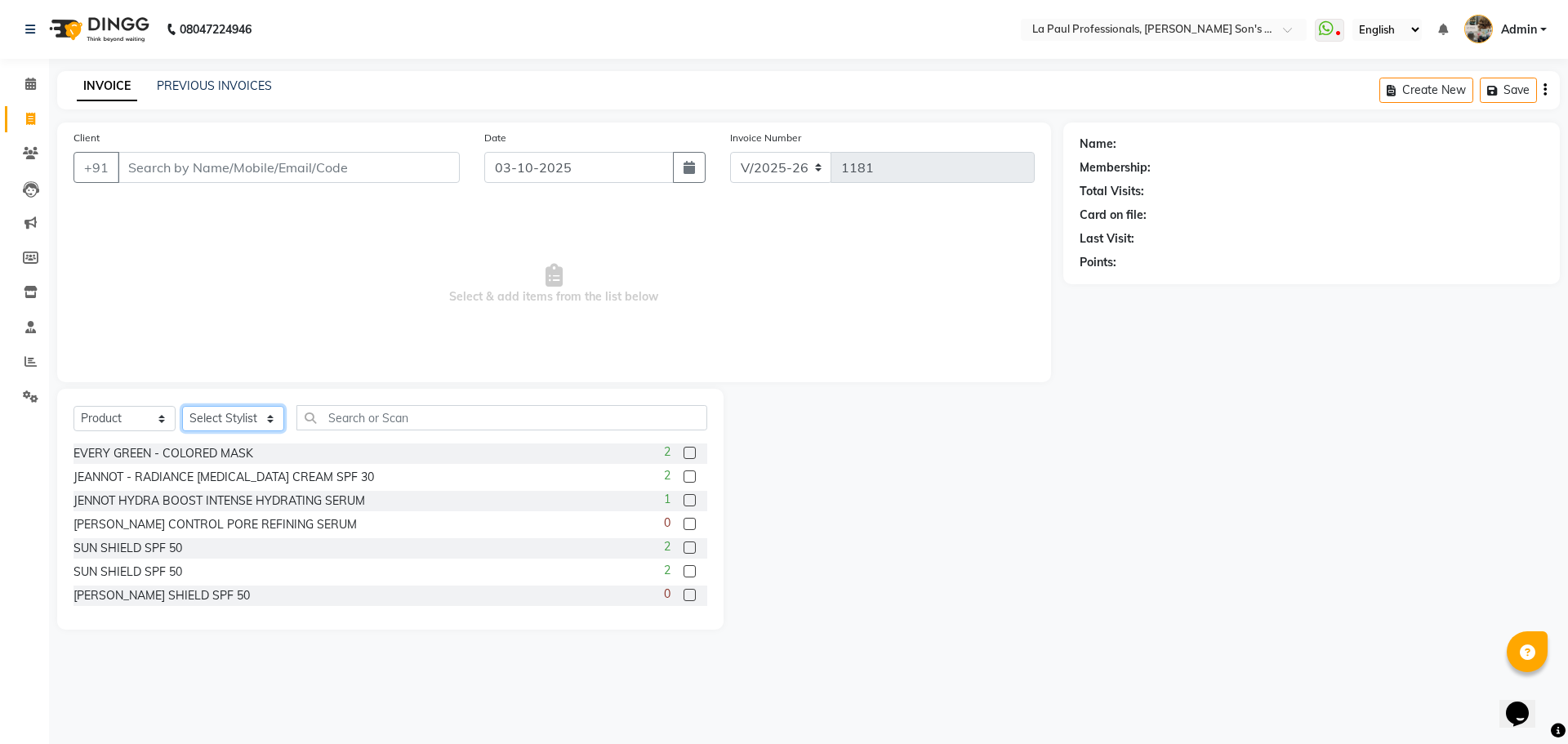
click at [274, 412] on select "Select Stylist" at bounding box center [233, 418] width 102 height 25
click at [237, 394] on div "Select Service Product Membership Package Voucher Prepaid Gift Card Select Styl…" at bounding box center [389, 509] width 666 height 241
click at [224, 422] on select "Select Stylist" at bounding box center [233, 418] width 102 height 25
select select "69750"
click at [182, 406] on select "Select Stylist APAM IVA GAGAN PRIYA ROSHAN SANJU SASA SONU" at bounding box center [233, 418] width 102 height 25
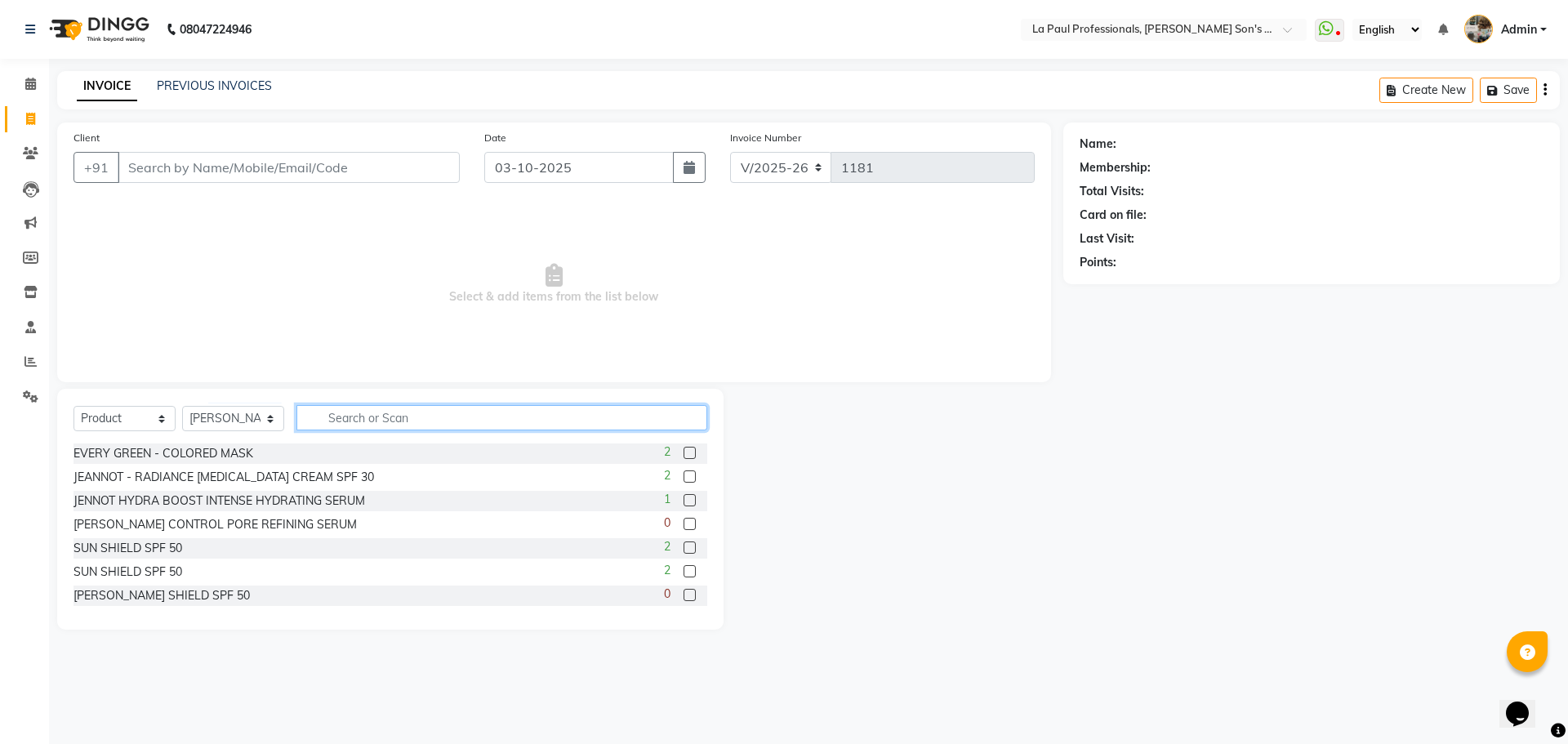
click at [359, 415] on input "text" at bounding box center [502, 417] width 410 height 25
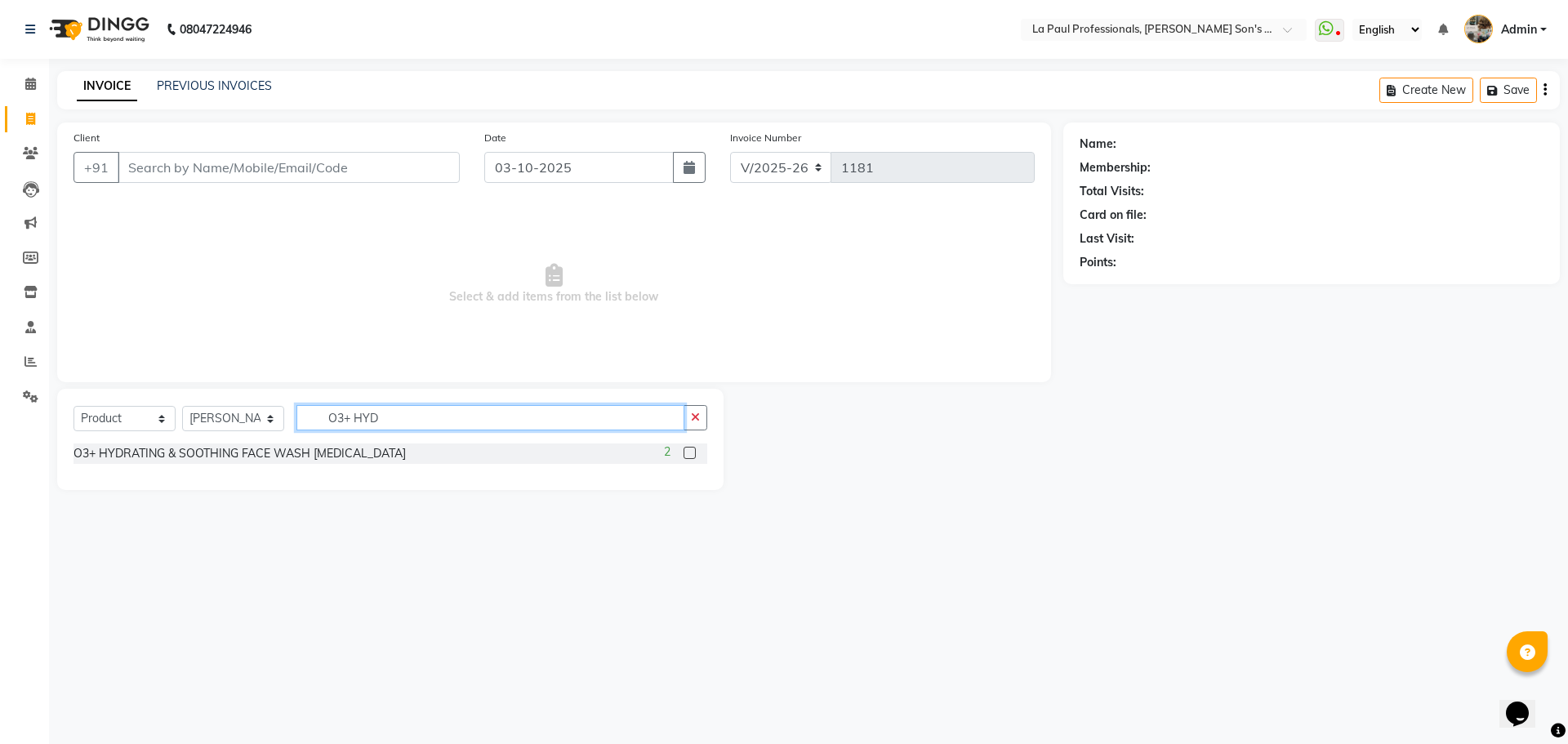
click at [399, 419] on input "O3+ HYD" at bounding box center [490, 417] width 388 height 25
type input "O"
type input "O3+ BRIGH"
click at [689, 473] on label at bounding box center [689, 476] width 13 height 13
click at [689, 473] on input "checkbox" at bounding box center [689, 477] width 11 height 11
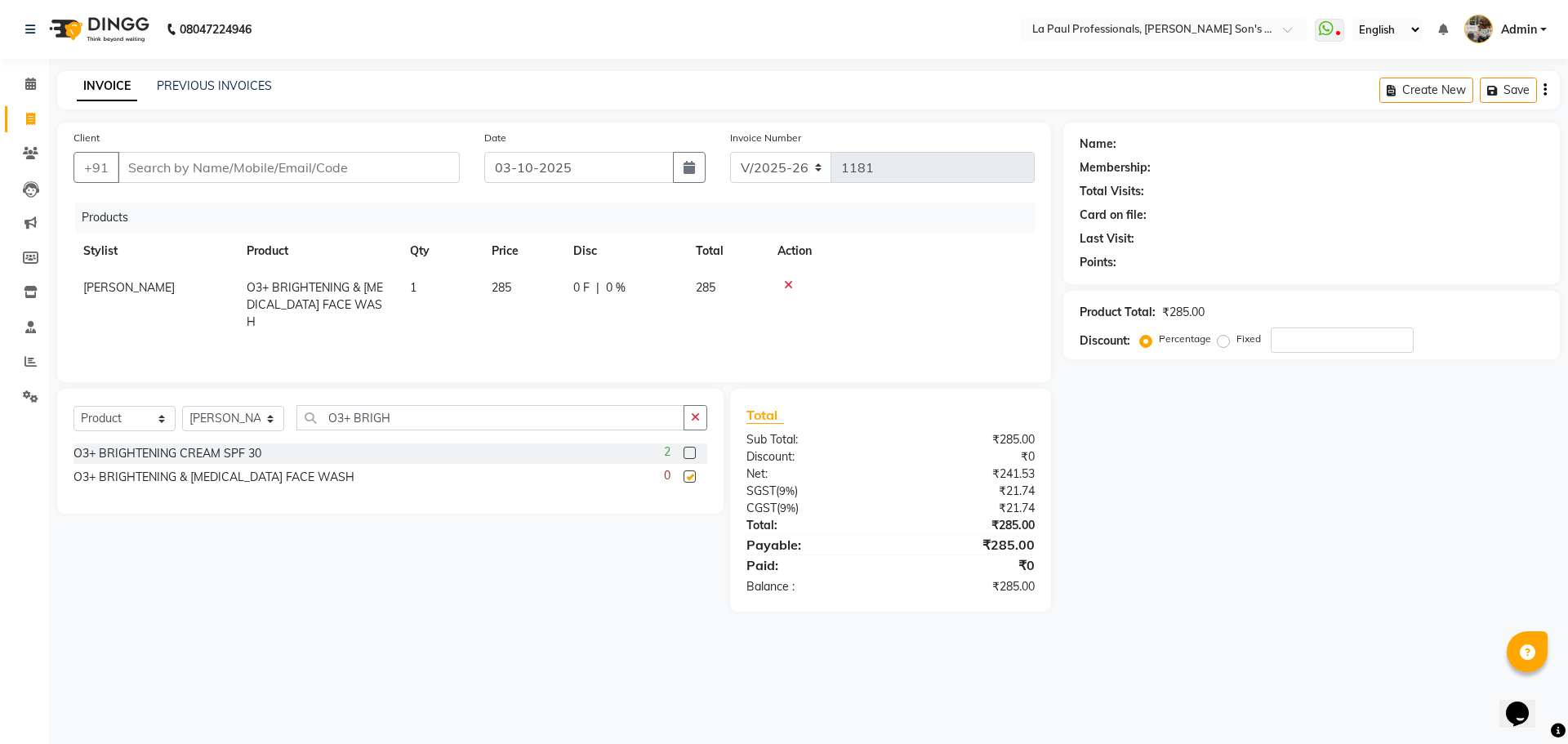
checkbox input "false"
click at [1184, 573] on div "Name: Membership: Total Visits: Card on file: Last Visit: Points: Product Total…" at bounding box center [1317, 367] width 508 height 489
click at [356, 161] on input "Client" at bounding box center [288, 167] width 342 height 31
click at [225, 168] on input "Client" at bounding box center [288, 167] width 342 height 31
type input "R"
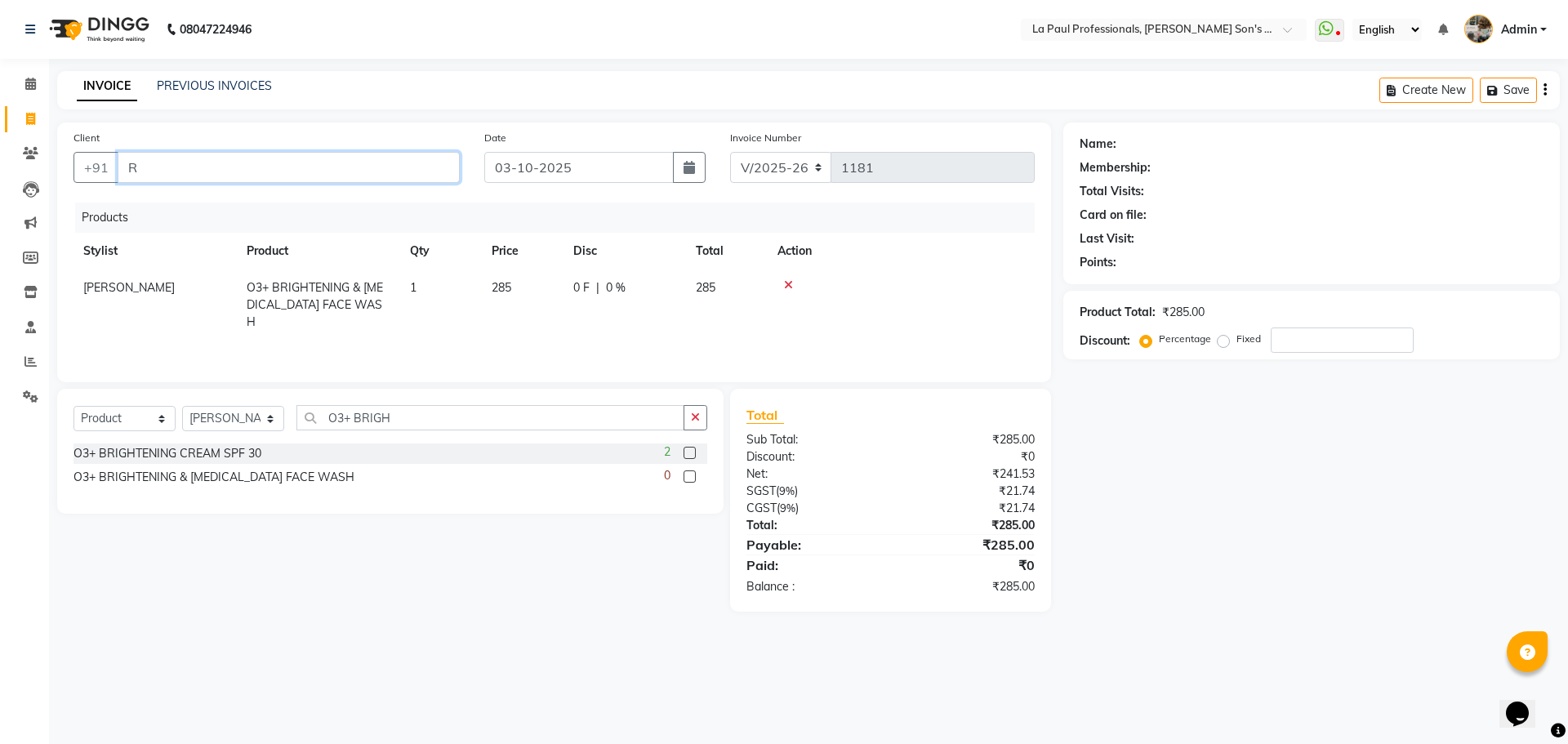
type input "0"
click at [204, 201] on ngb-highlight "9908036568" at bounding box center [241, 204] width 81 height 16
type input "9908036568"
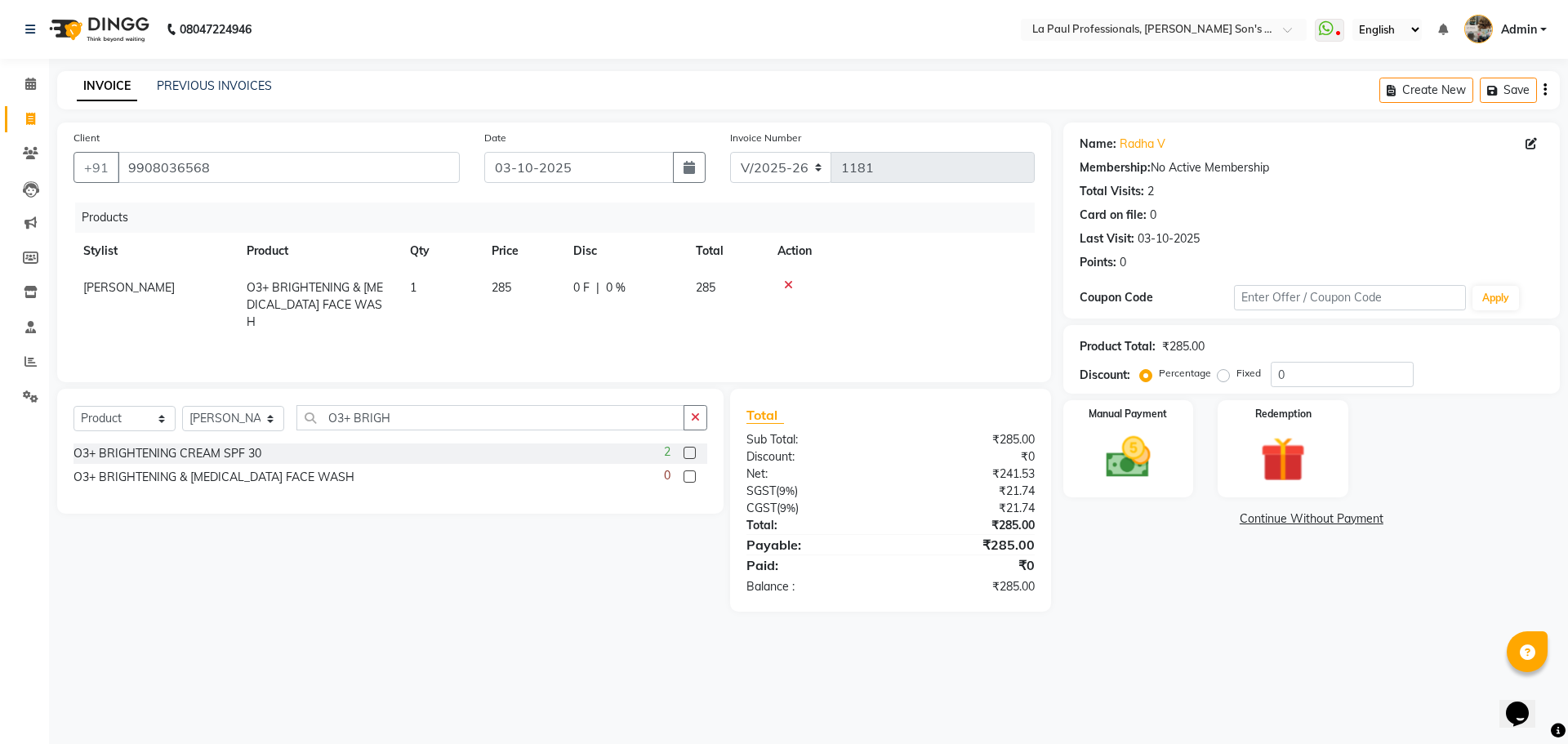
click at [1180, 588] on div "Name: Radha V Membership: No Active Membership Total Visits: 2 Card on file: 0 …" at bounding box center [1317, 367] width 508 height 489
click at [1148, 456] on img at bounding box center [1127, 457] width 76 height 54
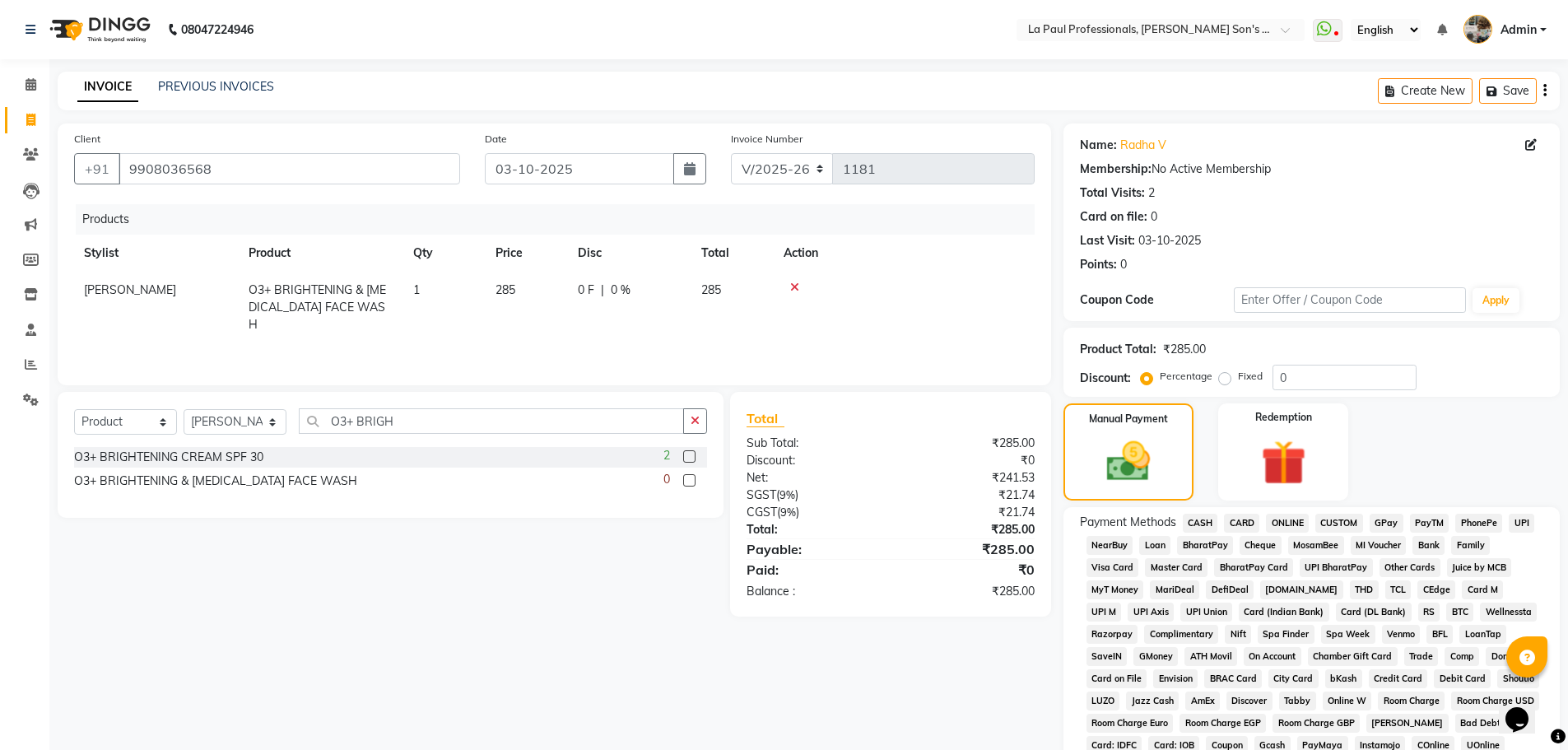
click at [1202, 521] on span "CASH" at bounding box center [1201, 523] width 35 height 19
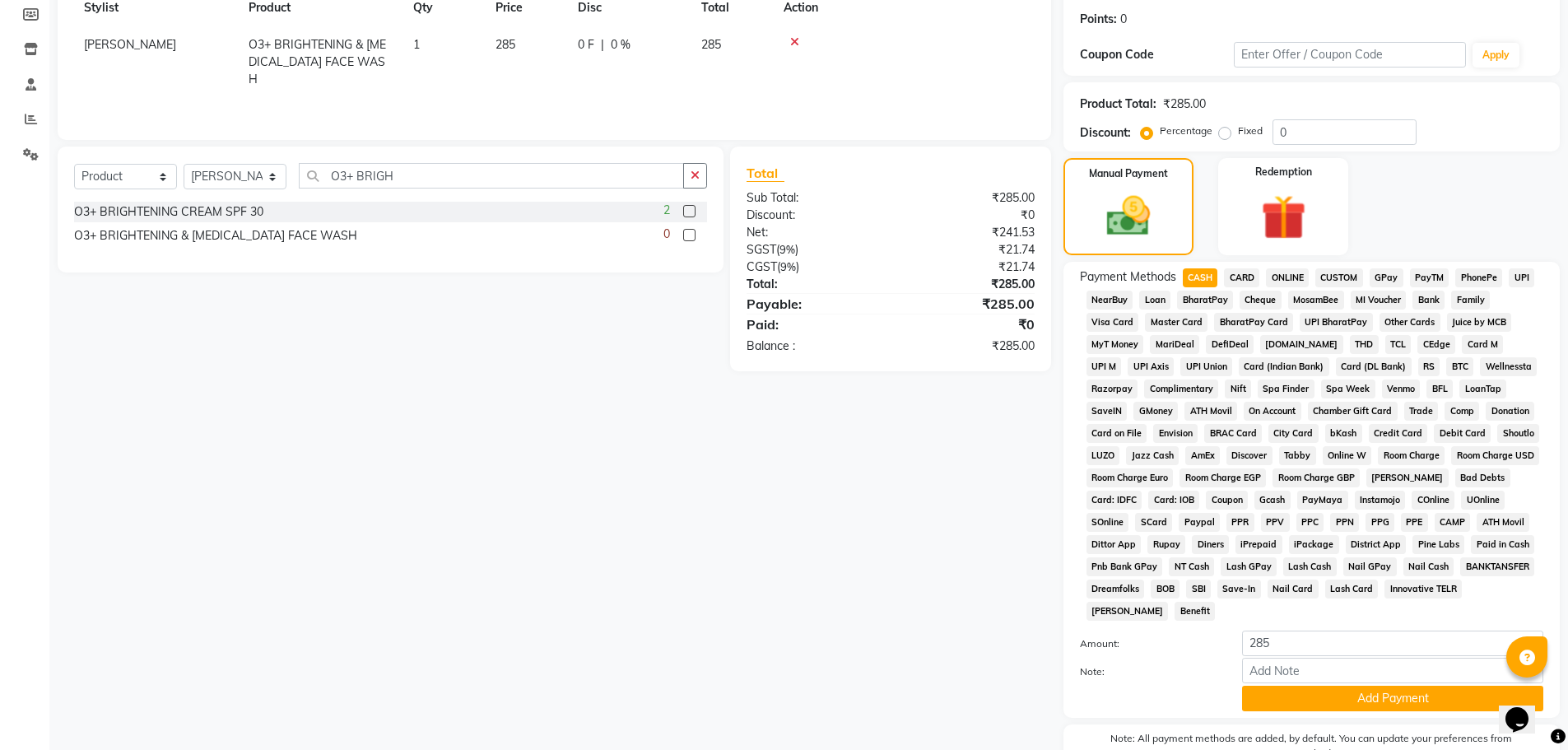
scroll to position [247, 0]
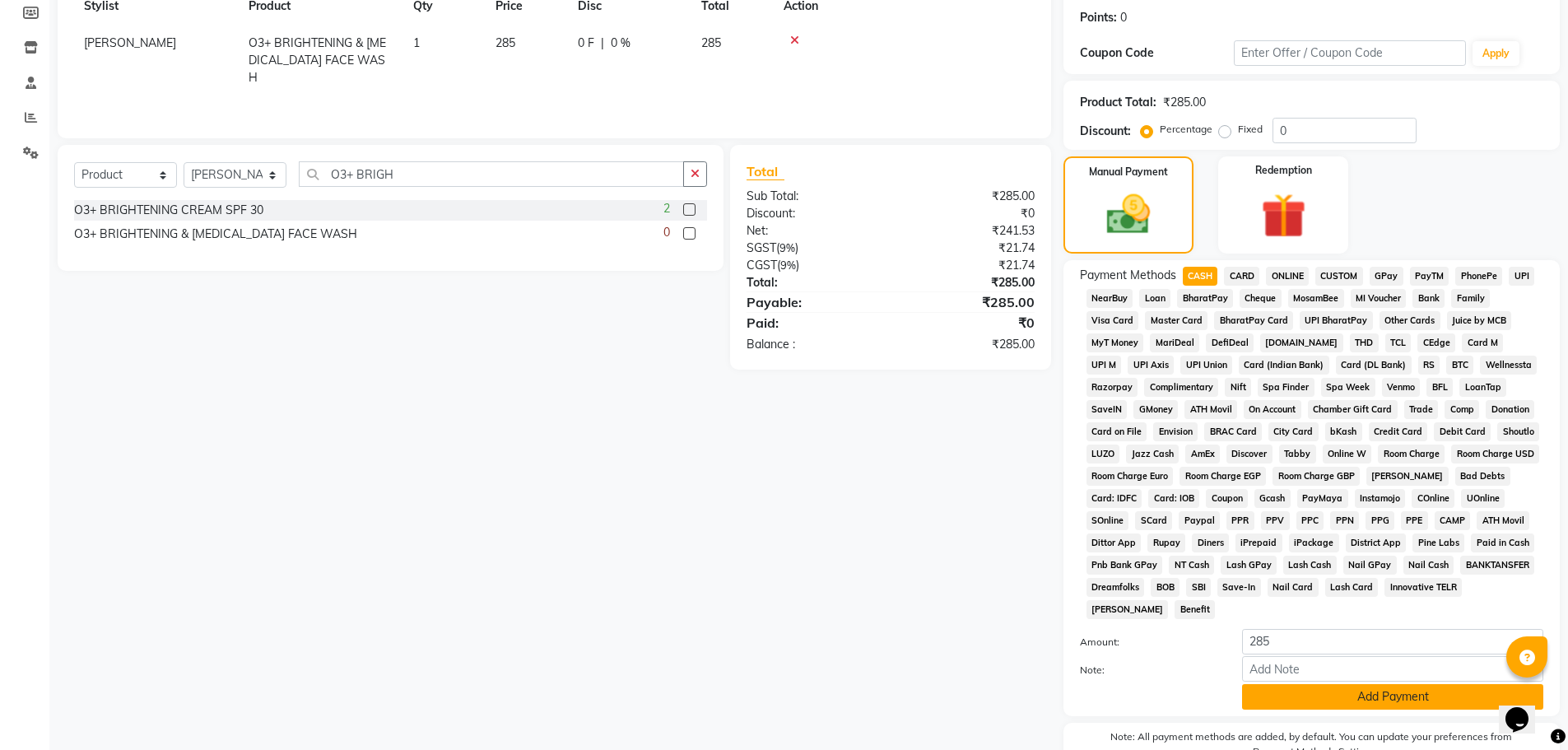
click at [1300, 703] on button "Add Payment" at bounding box center [1392, 697] width 301 height 25
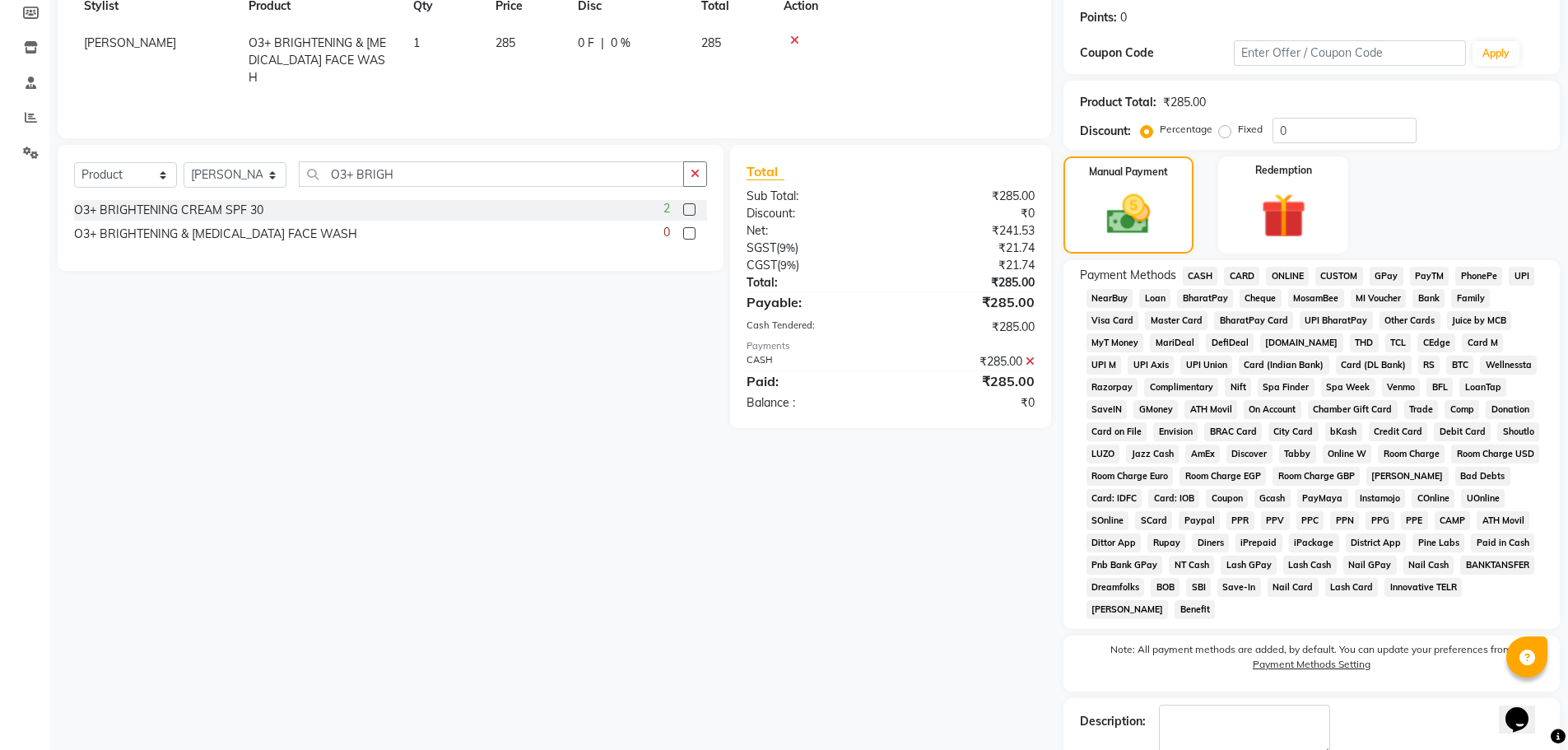
scroll to position [340, 0]
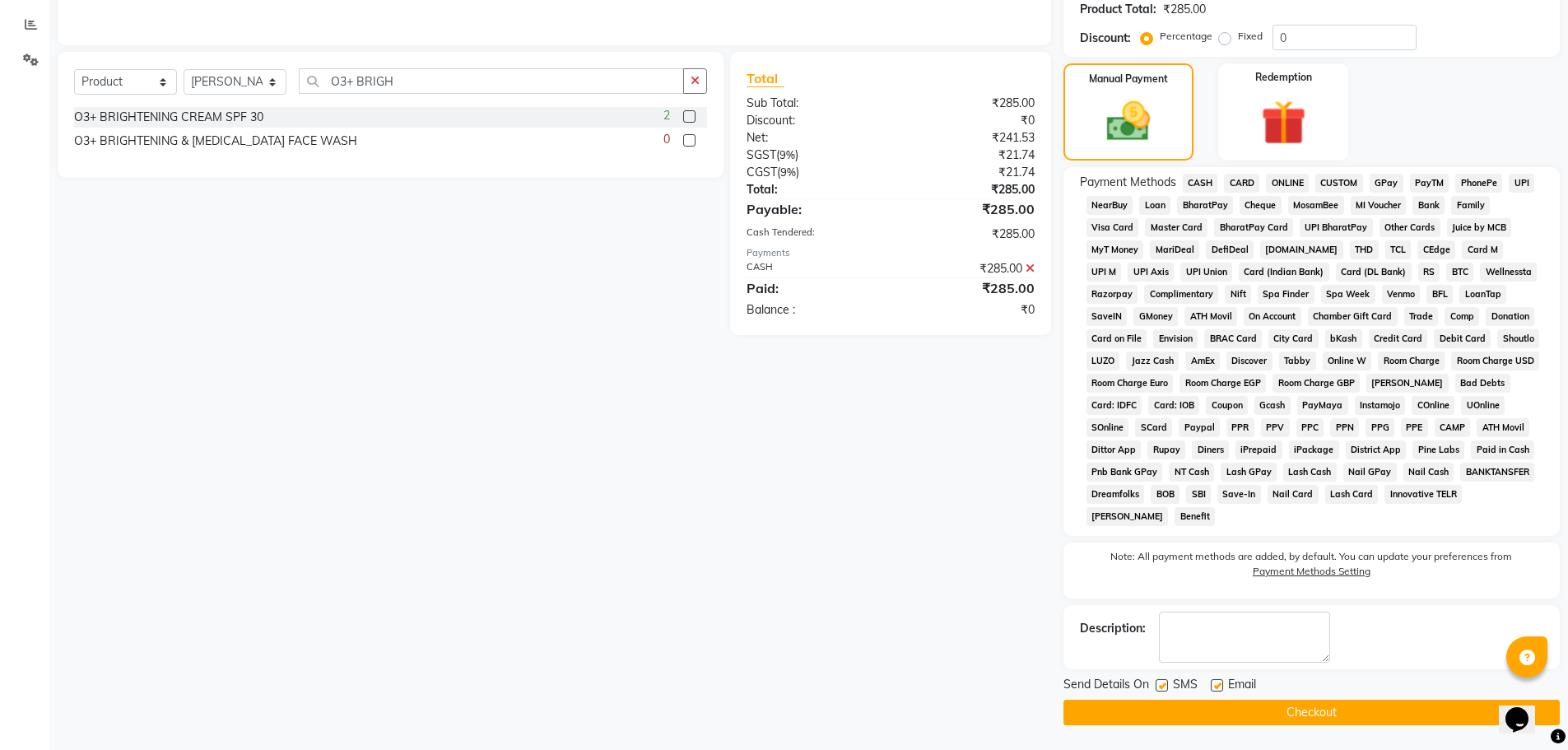
click at [1304, 708] on button "Checkout" at bounding box center [1311, 713] width 496 height 25
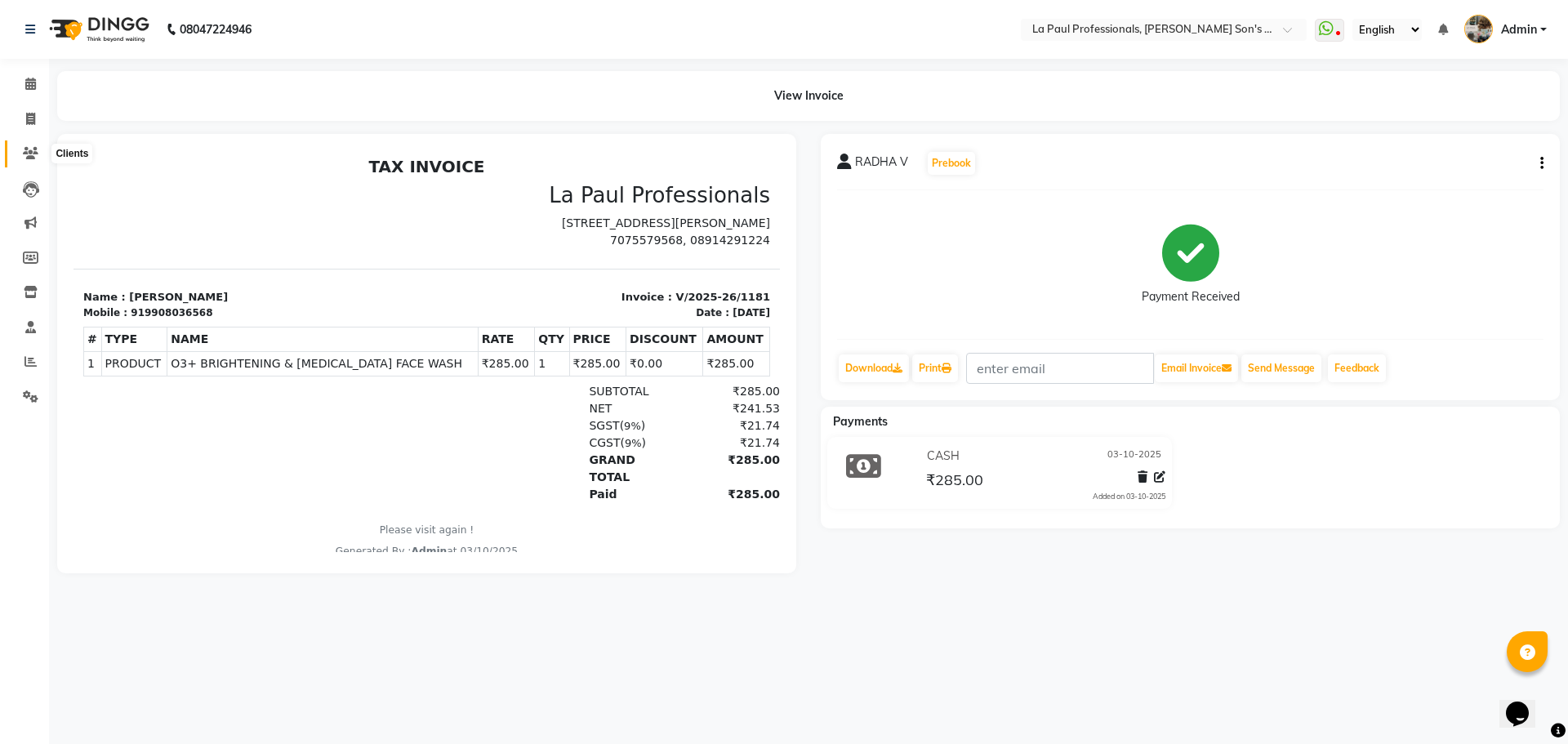
click at [28, 155] on icon at bounding box center [30, 152] width 16 height 13
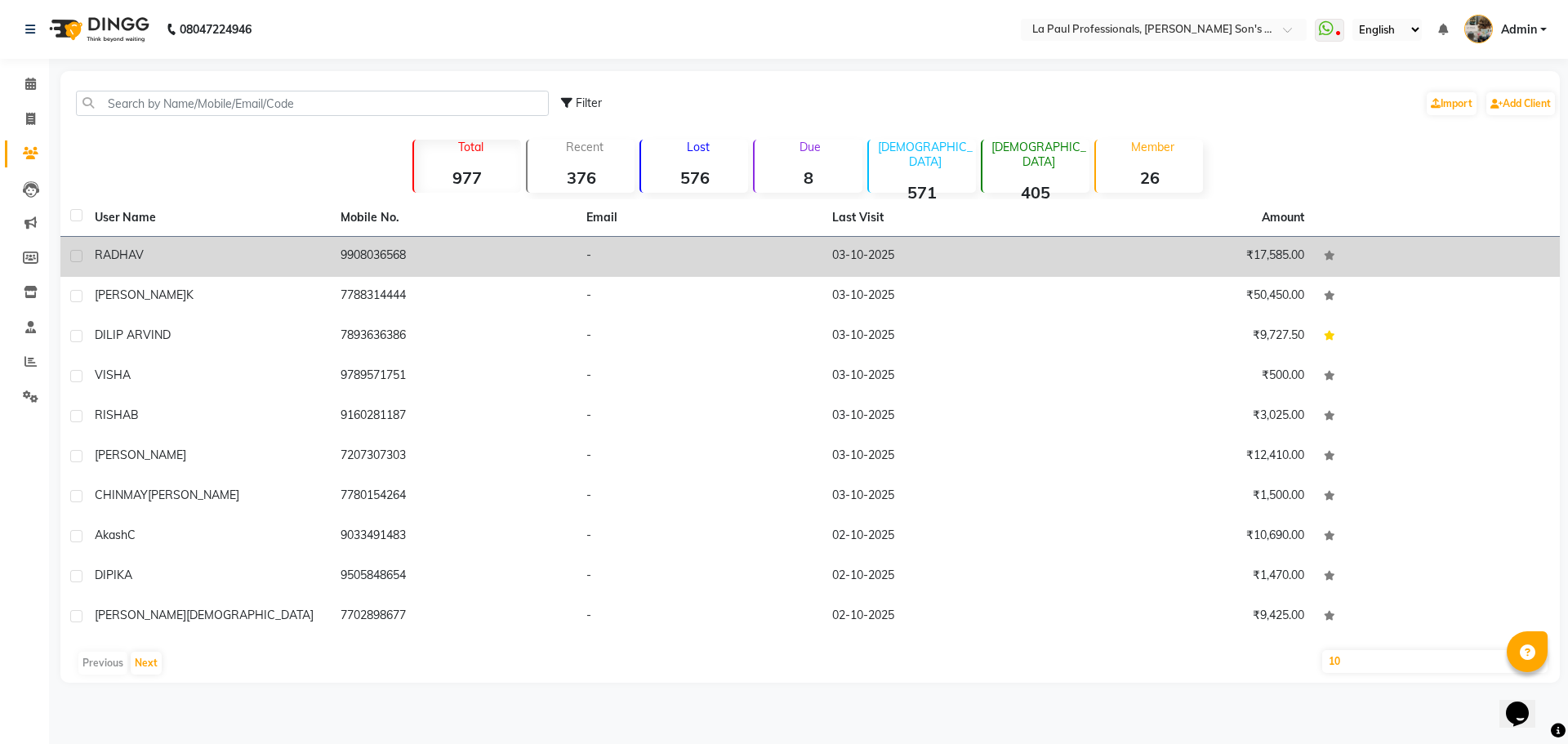
click at [278, 251] on div "RADHA V" at bounding box center [208, 255] width 226 height 17
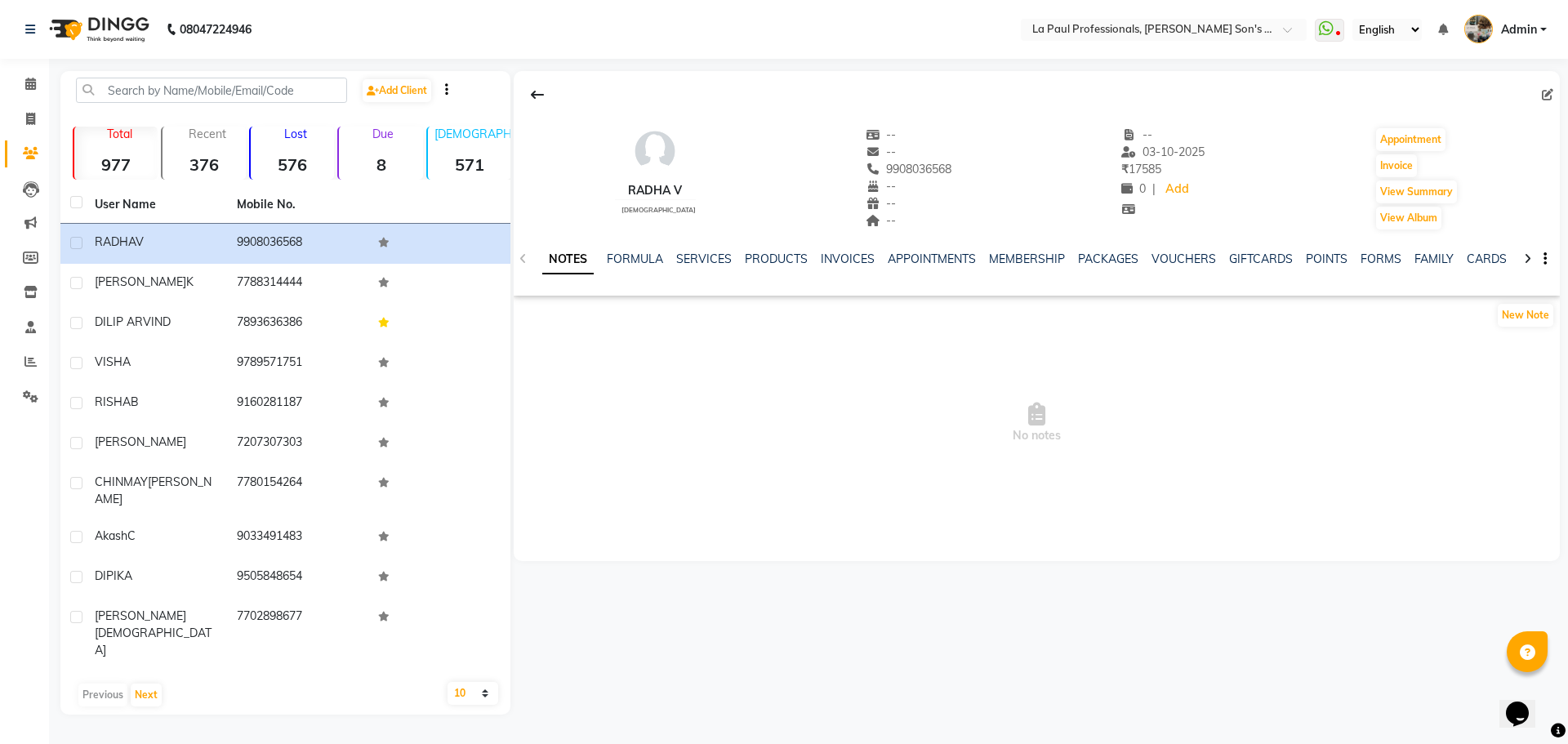
click at [700, 251] on div "SERVICES" at bounding box center [704, 259] width 55 height 17
click at [699, 271] on div "NOTES FORMULA SERVICES PRODUCTS INVOICES APPOINTMENTS MEMBERSHIP PACKAGES VOUCH…" at bounding box center [1017, 266] width 950 height 30
click at [704, 256] on link "SERVICES" at bounding box center [704, 259] width 55 height 15
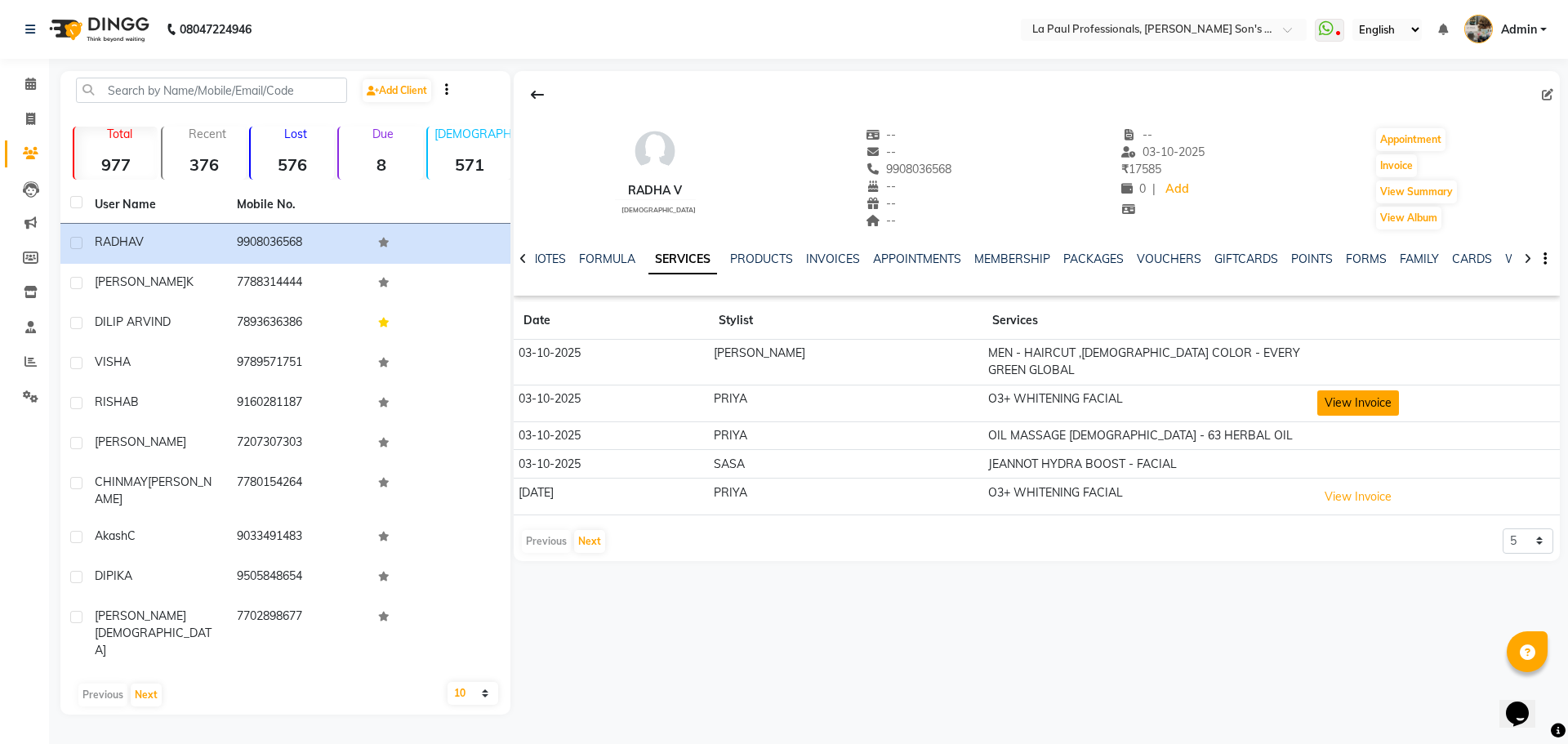
click at [1343, 390] on button "View Invoice" at bounding box center [1357, 403] width 81 height 25
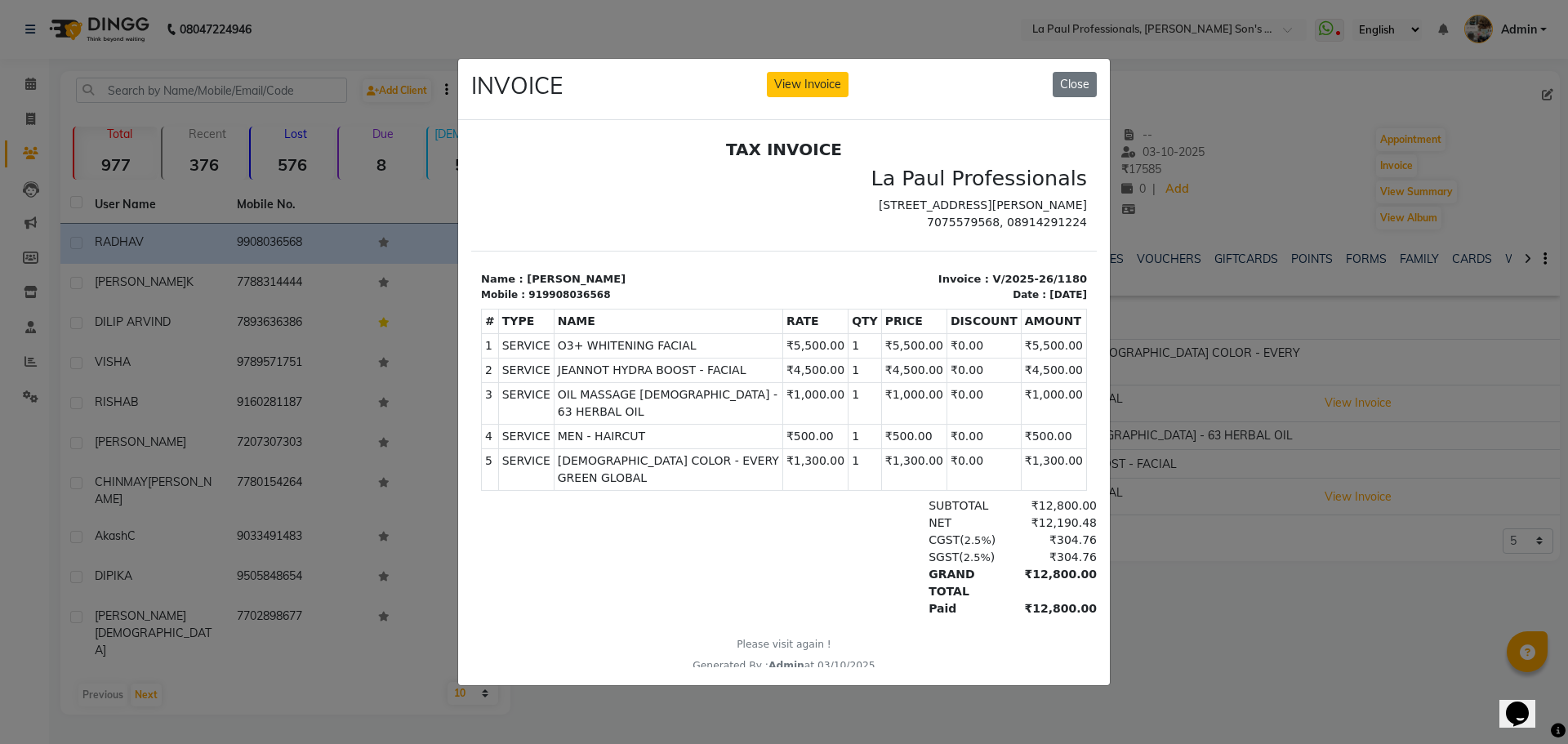
click at [1310, 576] on ngb-modal-window "INVOICE View Invoice Close" at bounding box center [784, 372] width 1568 height 744
